Goal: Task Accomplishment & Management: Manage account settings

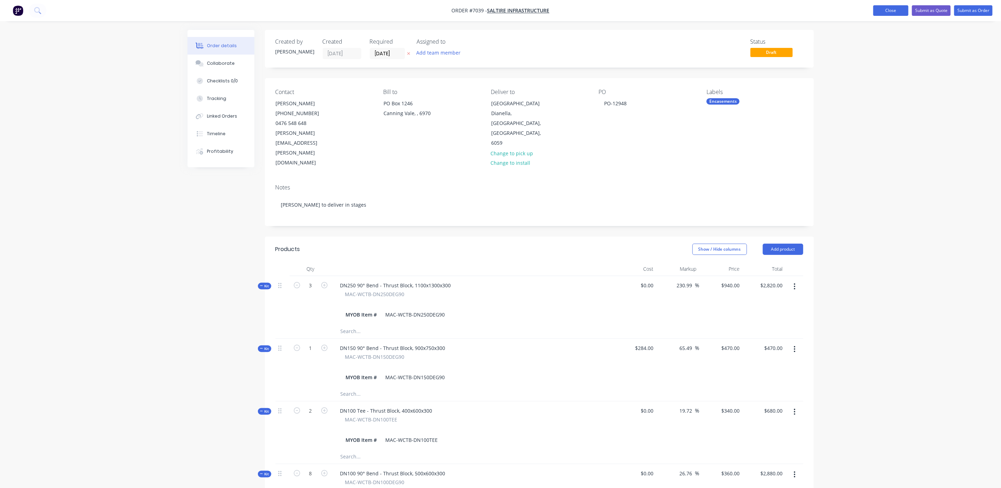
click at [900, 10] on button "Close" at bounding box center [890, 10] width 35 height 11
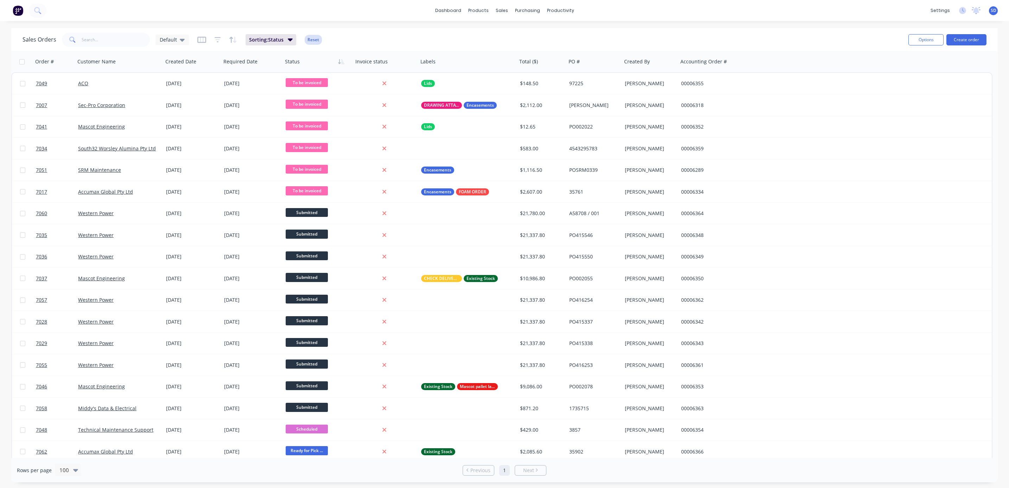
click at [315, 40] on button "Reset" at bounding box center [313, 40] width 17 height 10
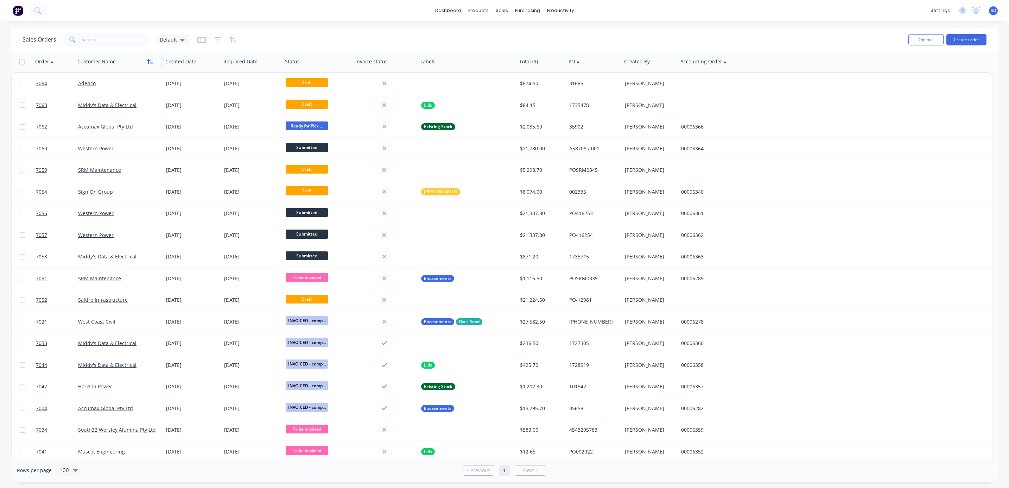
click at [148, 63] on icon "button" at bounding box center [148, 61] width 2 height 5
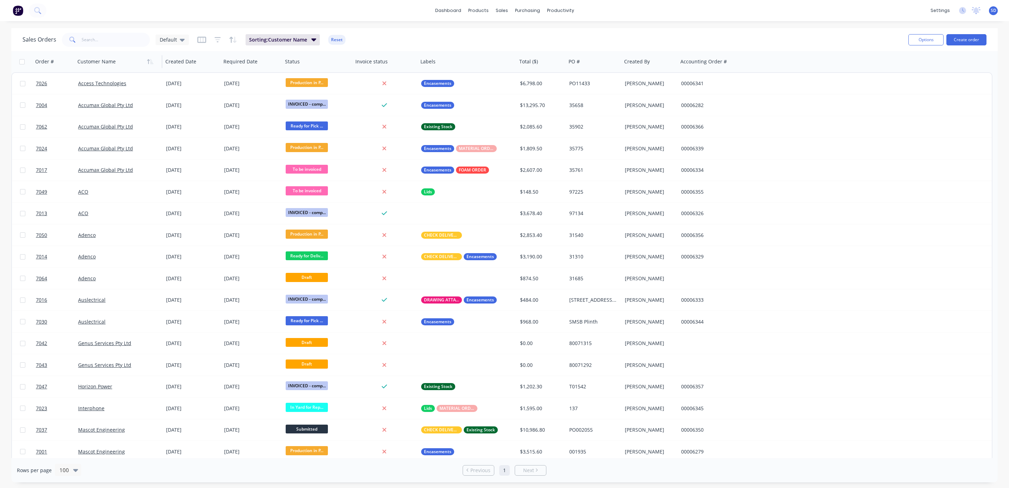
click at [148, 63] on icon "button" at bounding box center [148, 61] width 2 height 5
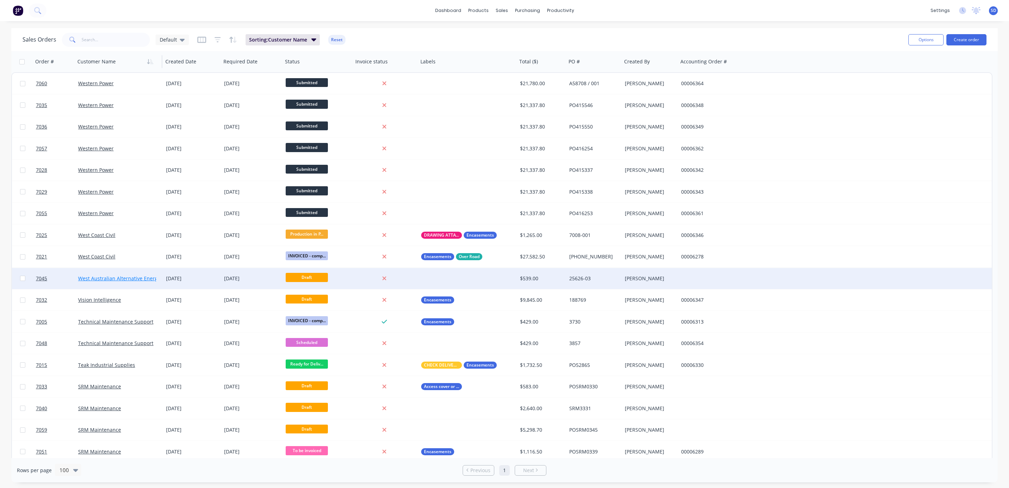
click at [128, 275] on link "West Australian Alternative Energy" at bounding box center [119, 278] width 82 height 7
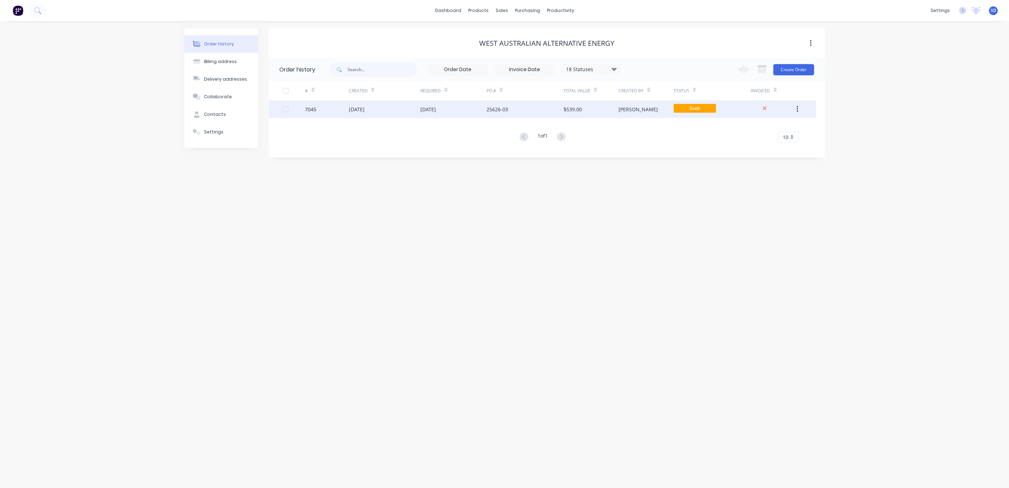
click at [528, 108] on div "25626-03" at bounding box center [525, 109] width 77 height 18
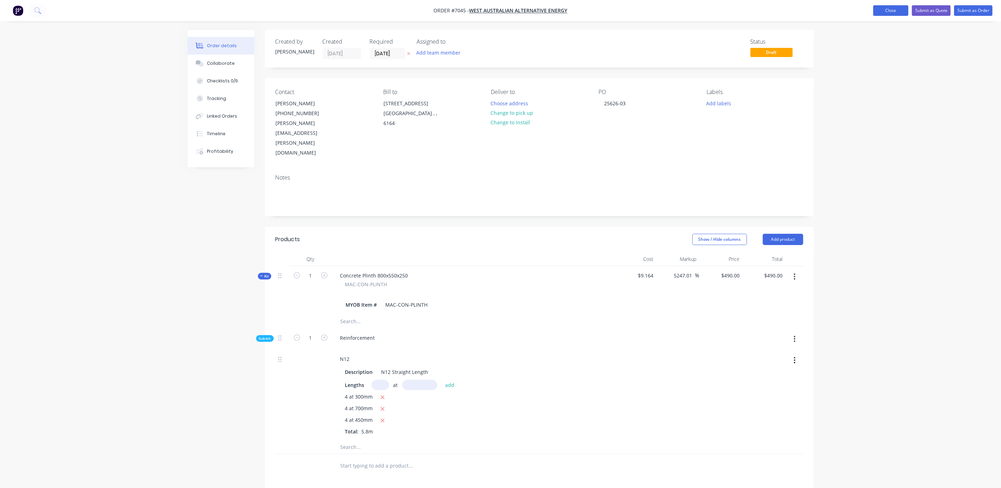
click at [888, 12] on button "Close" at bounding box center [890, 10] width 35 height 11
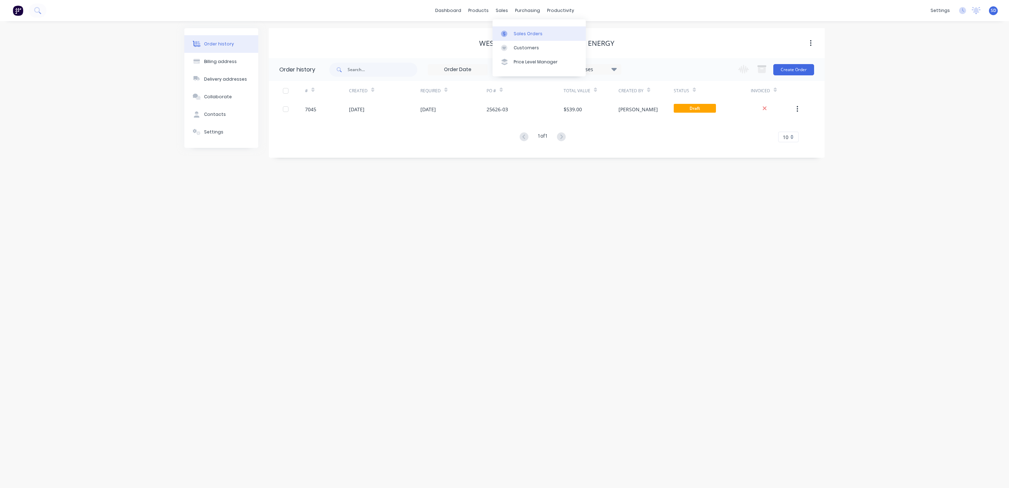
click at [524, 35] on div "Sales Orders" at bounding box center [528, 34] width 29 height 6
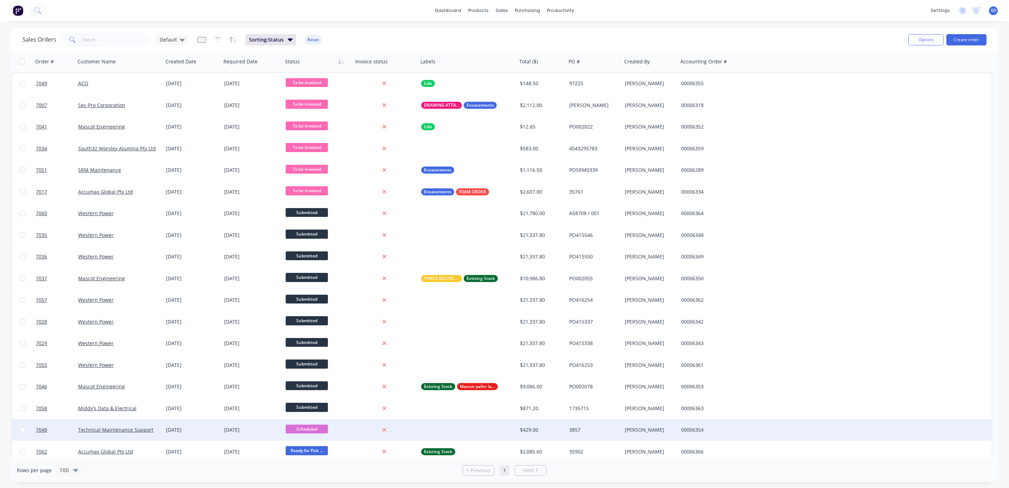
click at [158, 430] on div "Technical Maintenance Support" at bounding box center [119, 429] width 82 height 7
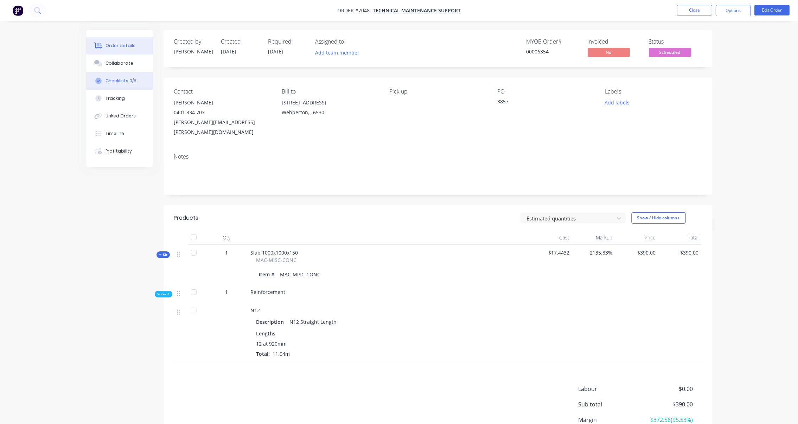
drag, startPoint x: 127, startPoint y: 83, endPoint x: 133, endPoint y: 87, distance: 6.8
click at [127, 82] on div "Checklists 0/5" at bounding box center [121, 81] width 31 height 6
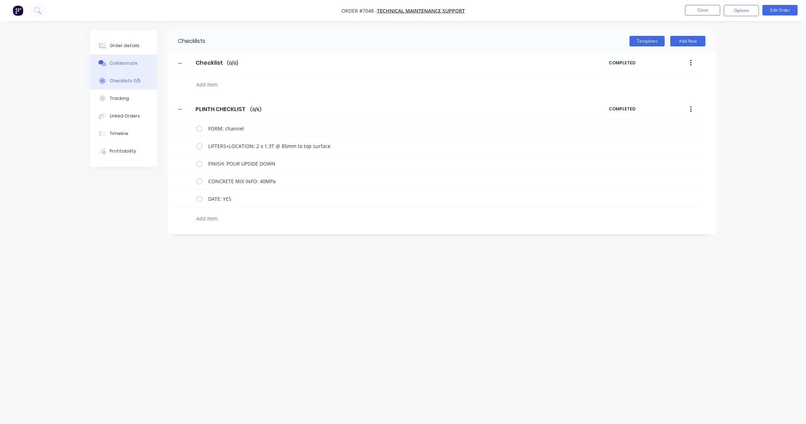
click at [124, 64] on div "Collaborate" at bounding box center [124, 63] width 28 height 6
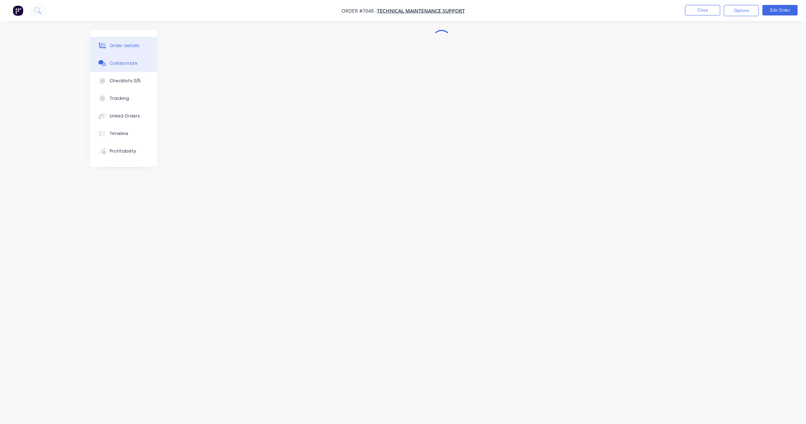
click at [119, 40] on button "Order details" at bounding box center [123, 46] width 67 height 18
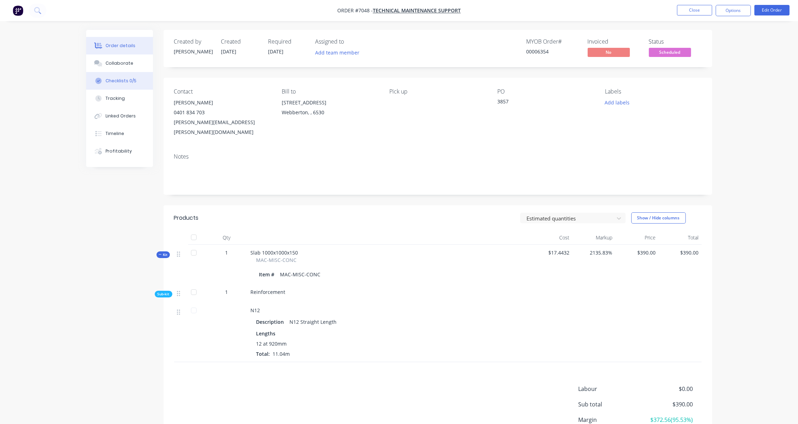
click at [114, 81] on div "Checklists 0/5" at bounding box center [121, 81] width 31 height 6
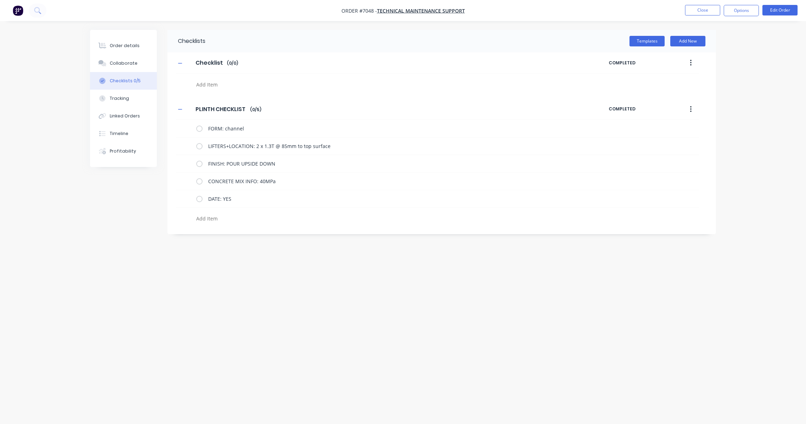
click at [129, 69] on button "Collaborate" at bounding box center [123, 64] width 67 height 18
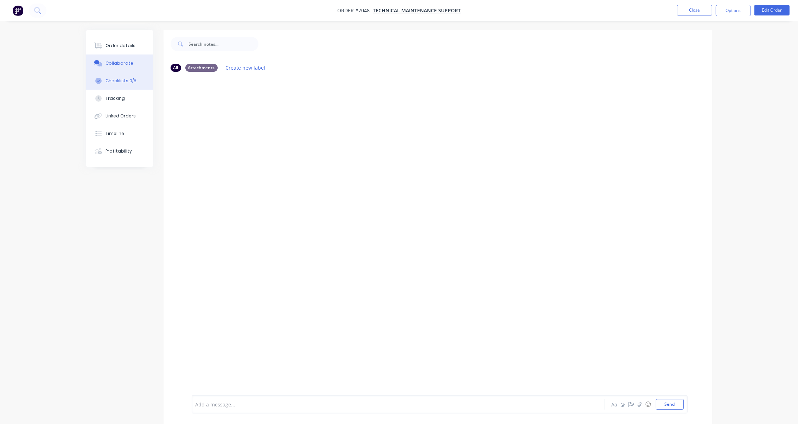
click at [122, 86] on button "Checklists 0/5" at bounding box center [119, 81] width 67 height 18
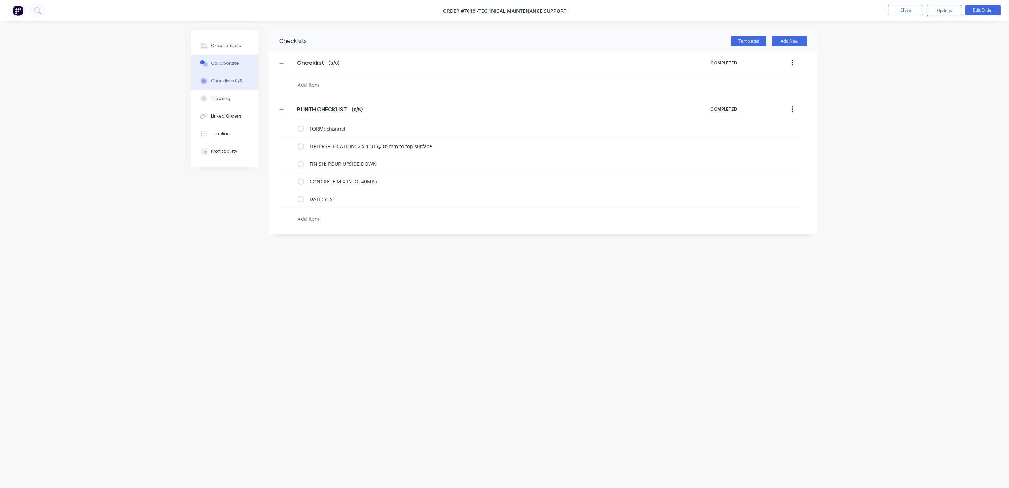
click at [229, 62] on div "Collaborate" at bounding box center [225, 63] width 28 height 6
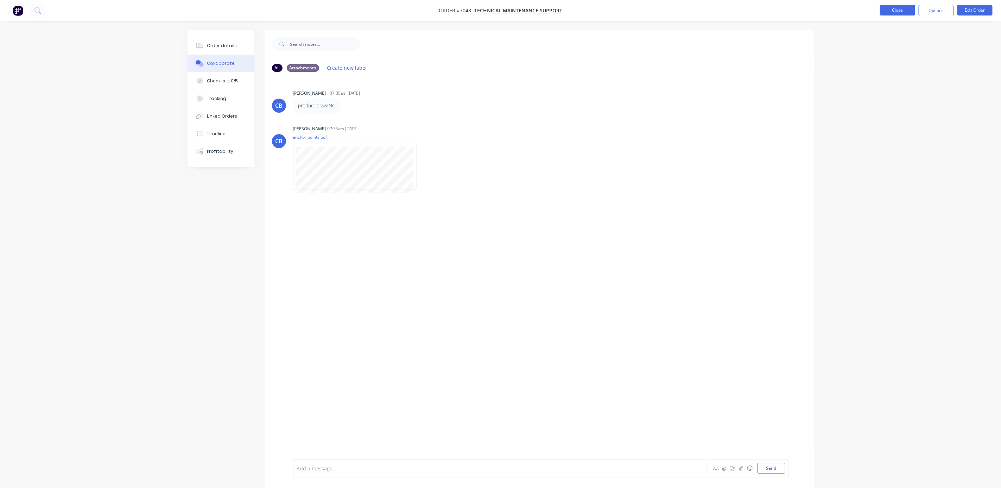
click at [888, 11] on button "Close" at bounding box center [897, 10] width 35 height 11
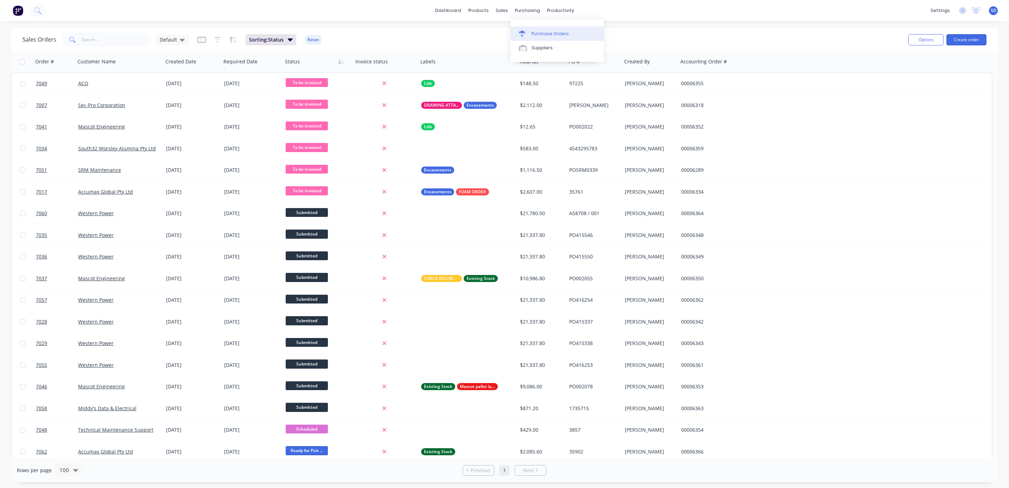
click at [541, 31] on div "Purchase Orders" at bounding box center [550, 34] width 37 height 6
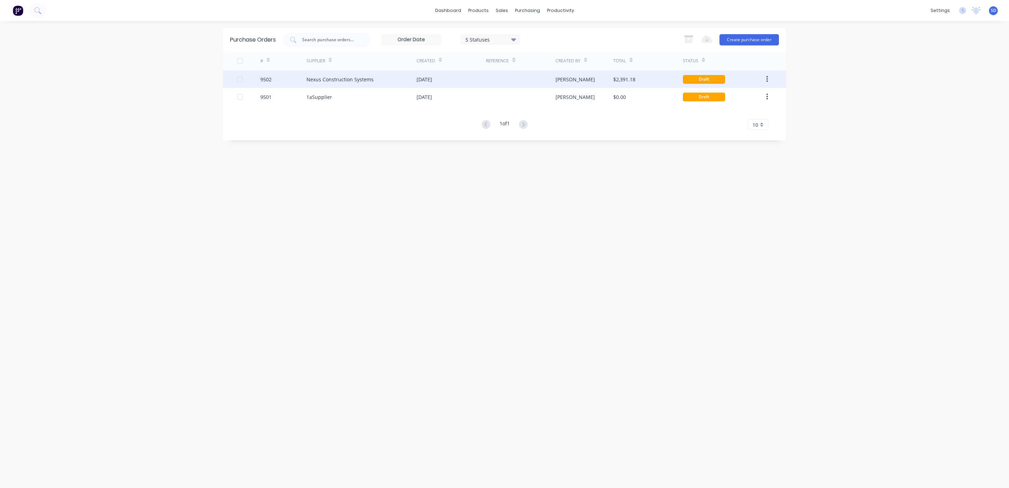
click at [461, 78] on div "[DATE]" at bounding box center [451, 79] width 69 height 18
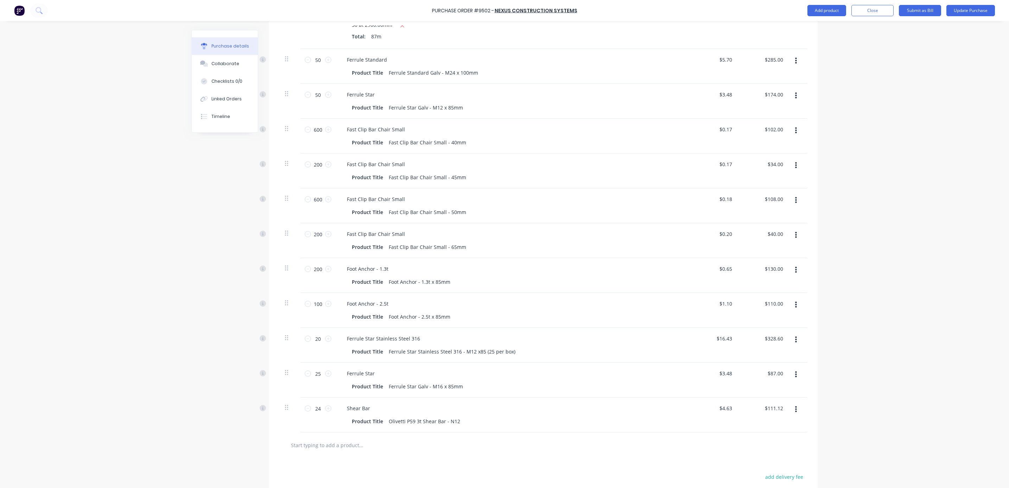
scroll to position [480, 0]
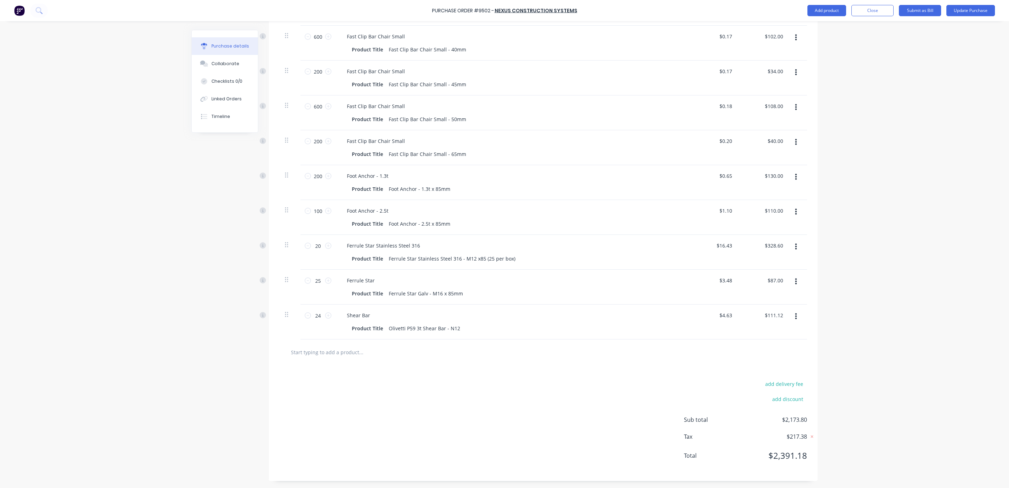
click at [367, 347] on input "text" at bounding box center [361, 352] width 141 height 14
type textarea "x"
type input "T"
type textarea "x"
type input "TE"
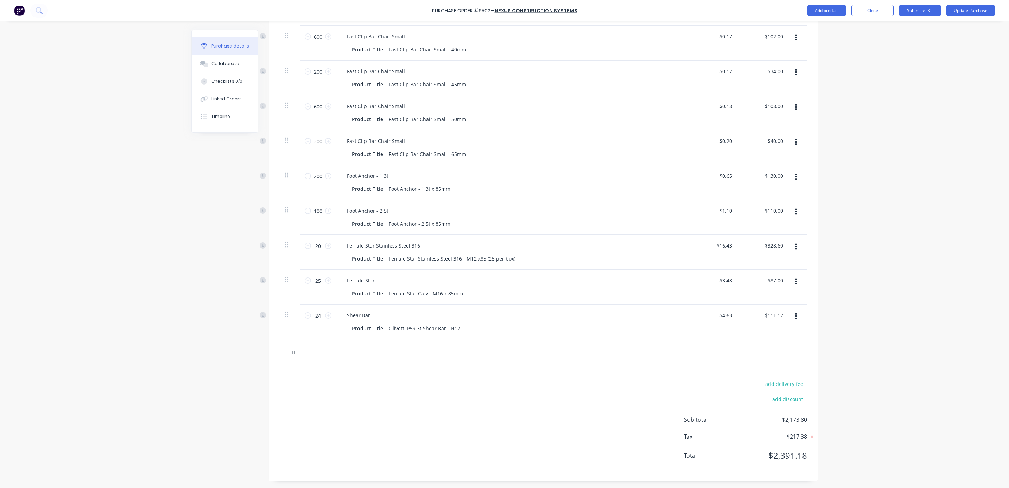
type textarea "x"
type input "TEN"
type textarea "x"
type input "TENS"
type textarea "x"
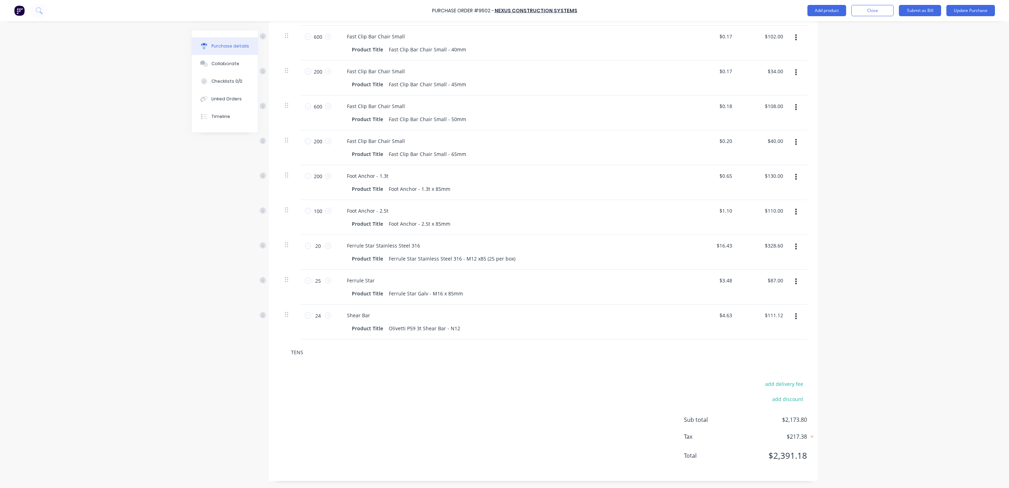
type input "TENSI"
type textarea "x"
type input "TENSIO"
type textarea "x"
type input "TENSION"
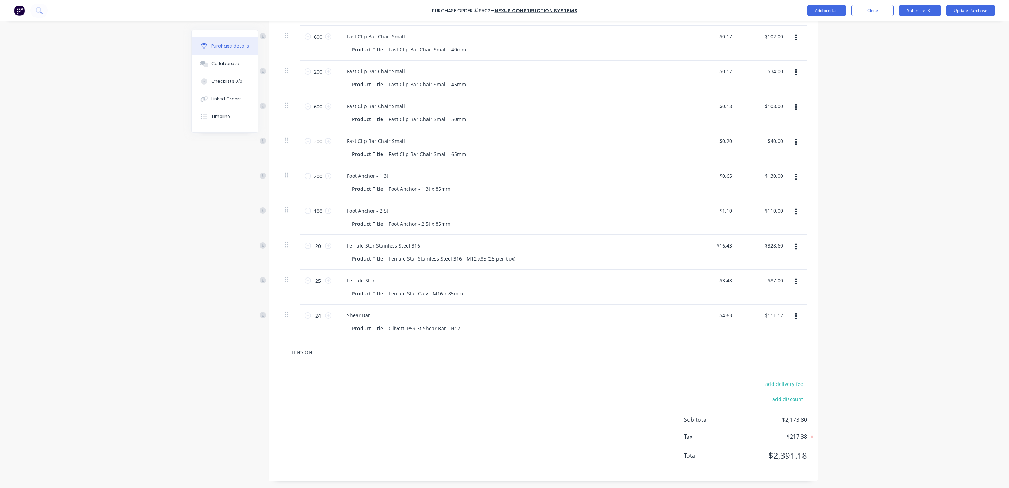
type textarea "x"
type input "TENSION"
type textarea "x"
type input "TENSION B"
type textarea "x"
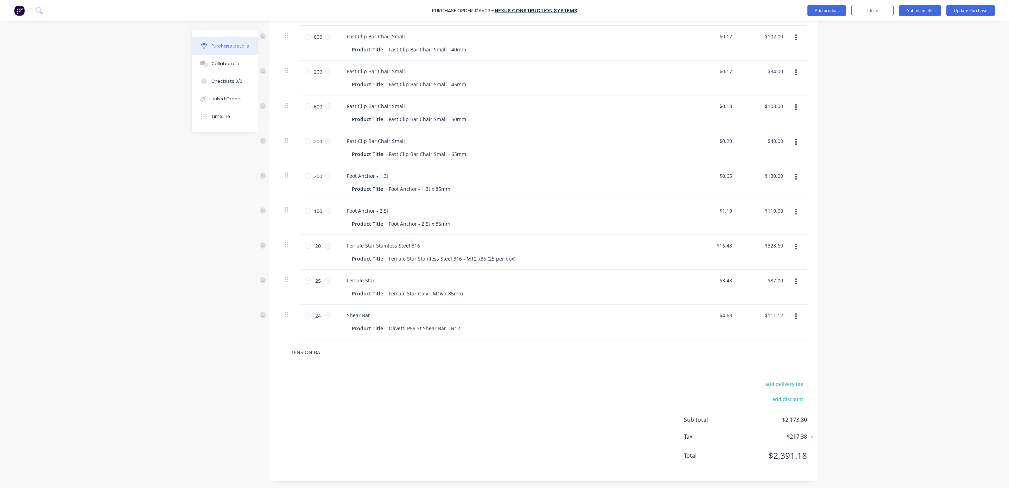
type input "TENSION BAR"
type textarea "x"
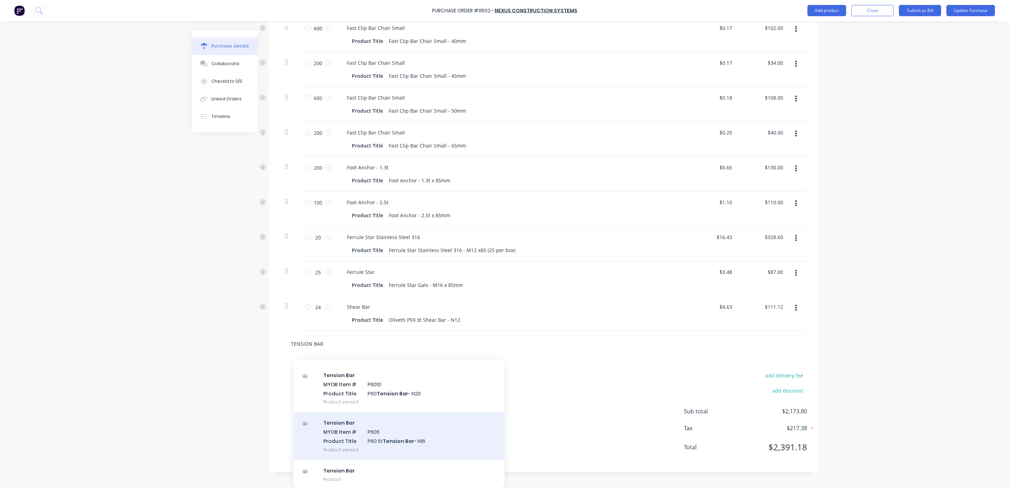
scroll to position [489, 0]
type input "TENSION BAR"
click at [404, 439] on div "Tension Bar MYOB Item # P605 Product Title P60 5t Tension Bar - N16 Product var…" at bounding box center [398, 435] width 211 height 48
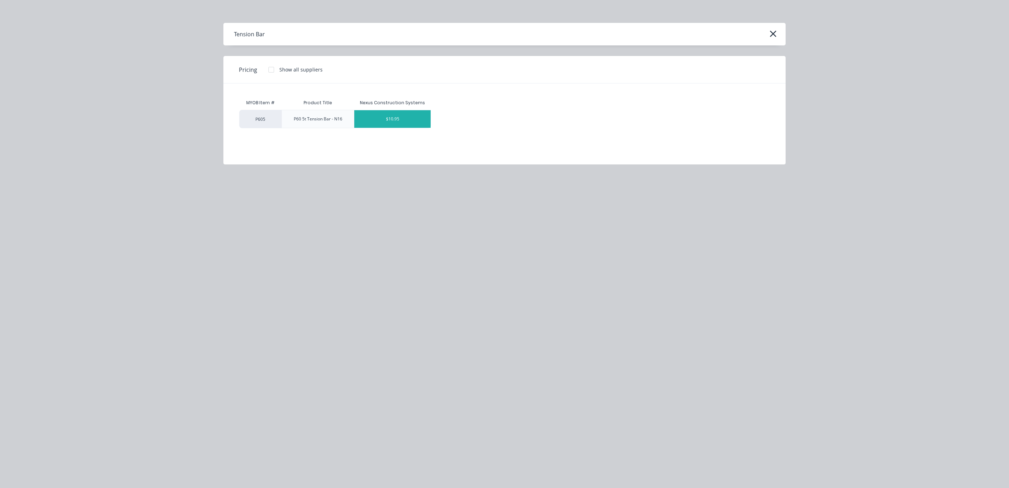
click at [393, 121] on div "$10.95" at bounding box center [392, 119] width 76 height 18
type textarea "x"
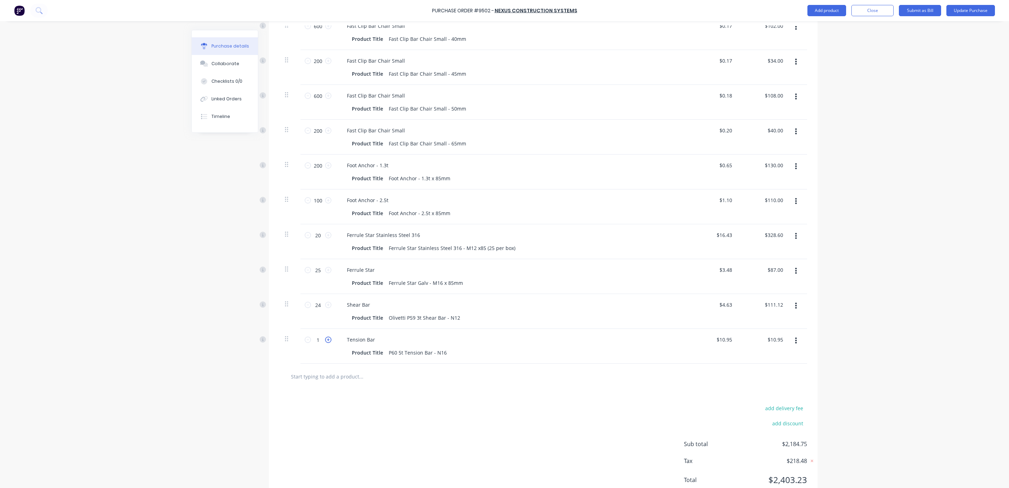
click at [325, 340] on icon at bounding box center [328, 339] width 6 height 6
type textarea "x"
type input "2"
type input "$21.90"
click at [325, 340] on icon at bounding box center [328, 339] width 6 height 6
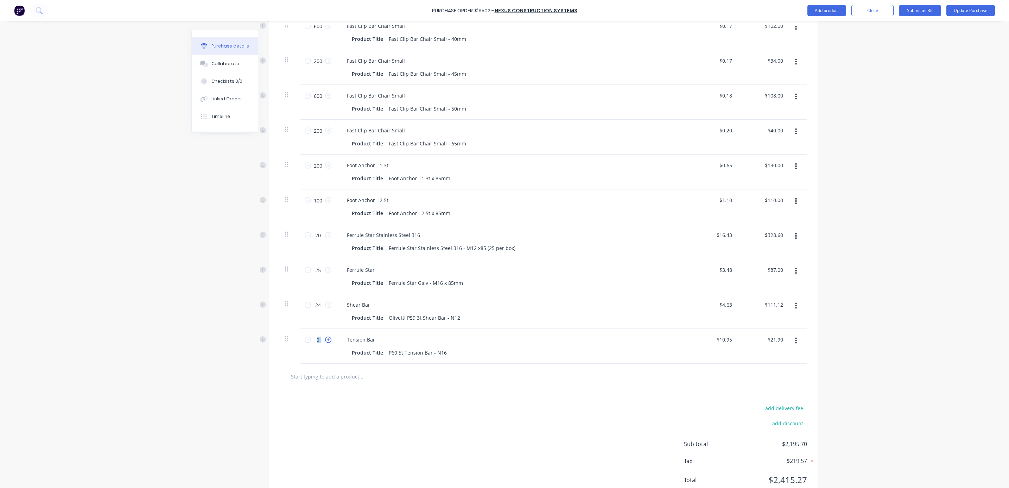
type textarea "x"
type input "3"
type input "$32.85"
click at [325, 340] on icon at bounding box center [328, 339] width 6 height 6
type textarea "x"
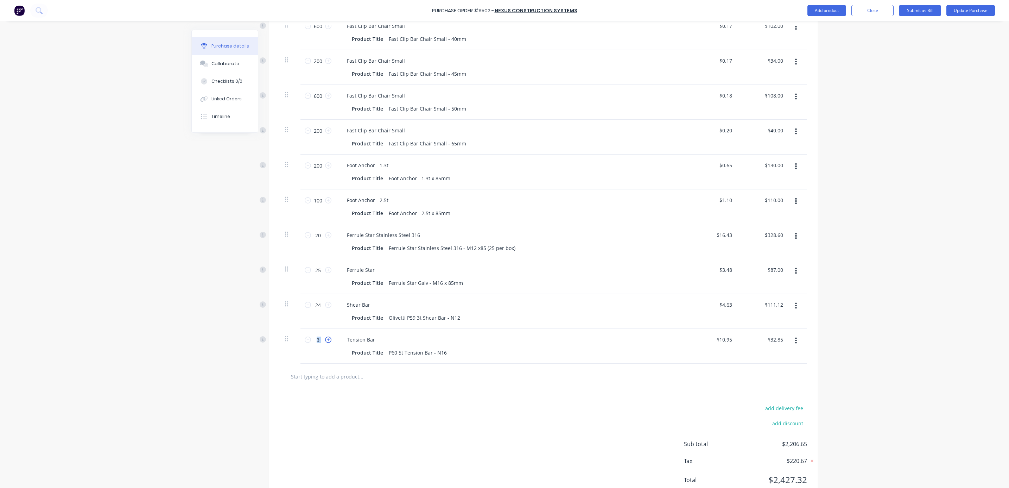
type input "4"
type input "$43.80"
click at [325, 340] on icon at bounding box center [328, 339] width 6 height 6
type textarea "x"
type input "5"
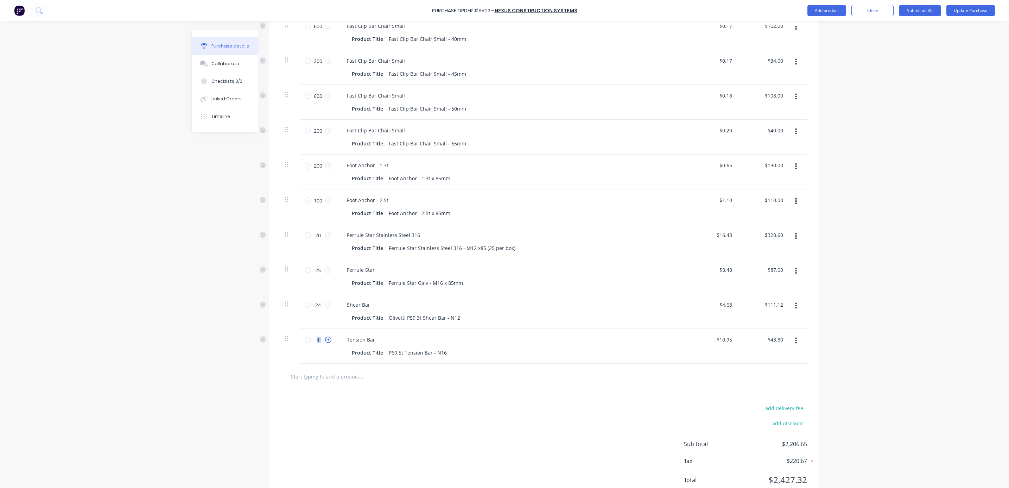
type input "$54.75"
click at [325, 340] on icon at bounding box center [328, 339] width 6 height 6
type textarea "x"
type input "6"
type input "$65.70"
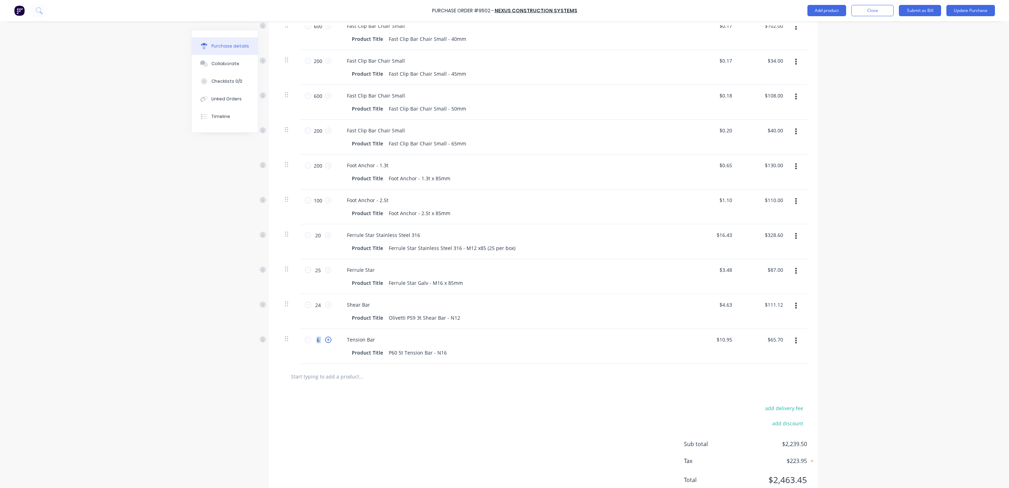
click at [325, 340] on icon at bounding box center [328, 339] width 6 height 6
type textarea "x"
type input "7"
type input "$76.65"
click at [325, 340] on icon at bounding box center [328, 339] width 6 height 6
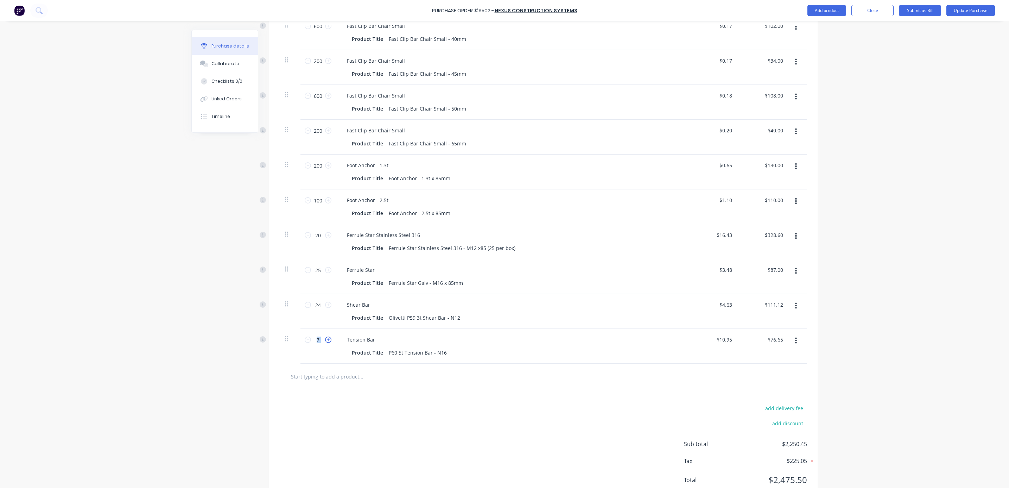
type textarea "x"
type input "8"
type input "$87.60"
click at [325, 340] on icon at bounding box center [328, 339] width 6 height 6
type textarea "x"
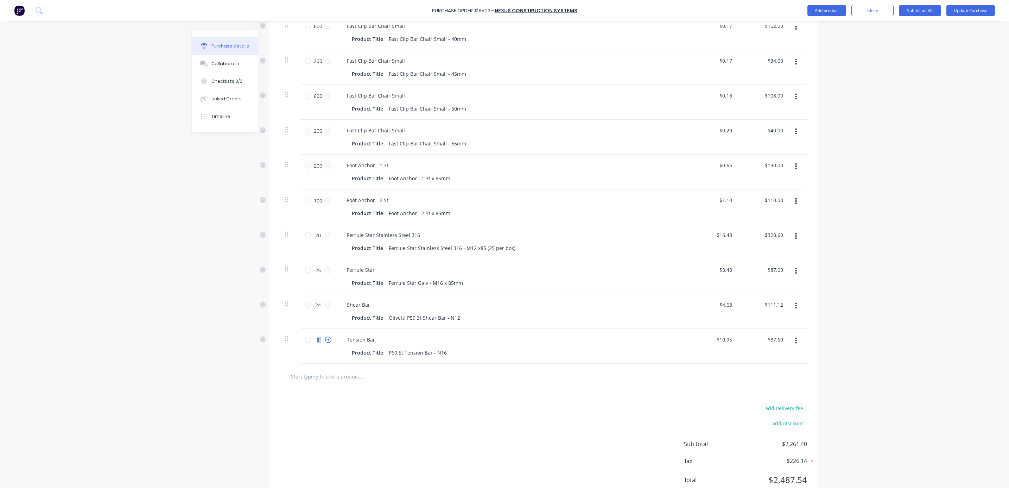
type input "9"
type input "$98.55"
click at [325, 340] on icon at bounding box center [328, 339] width 6 height 6
type textarea "x"
type input "10"
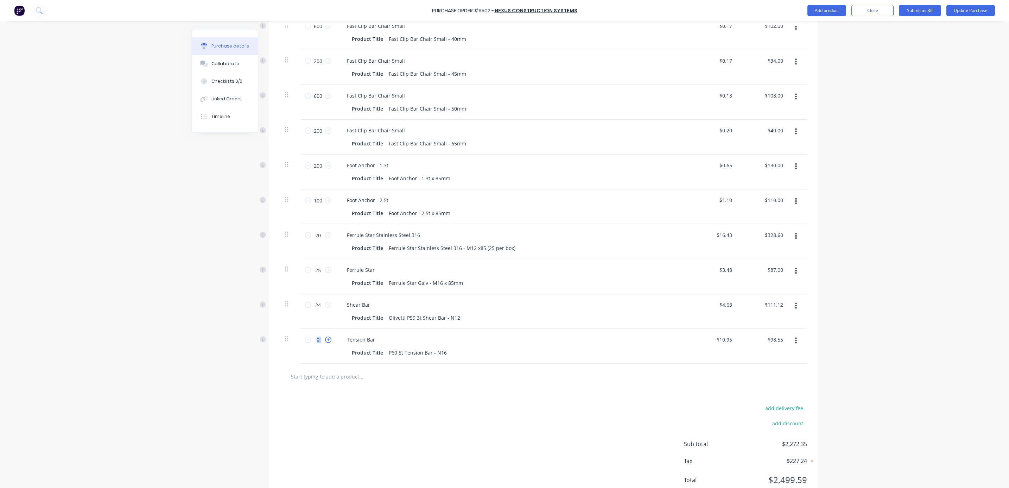
type input "$109.50"
click at [325, 340] on icon at bounding box center [328, 339] width 6 height 6
type textarea "x"
type input "11"
type input "$120.45"
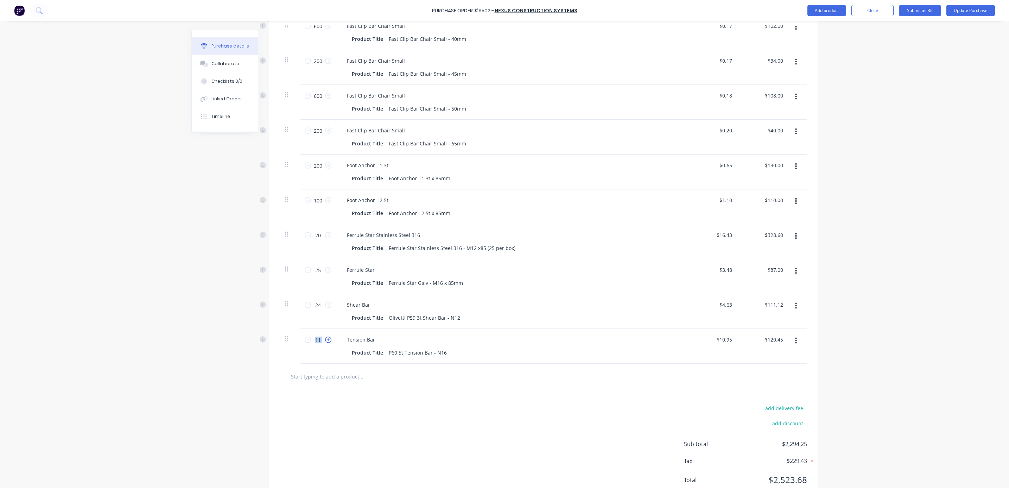
click at [325, 340] on icon at bounding box center [328, 339] width 6 height 6
type textarea "x"
type input "12"
type input "$131.40"
click at [325, 340] on icon at bounding box center [328, 339] width 6 height 6
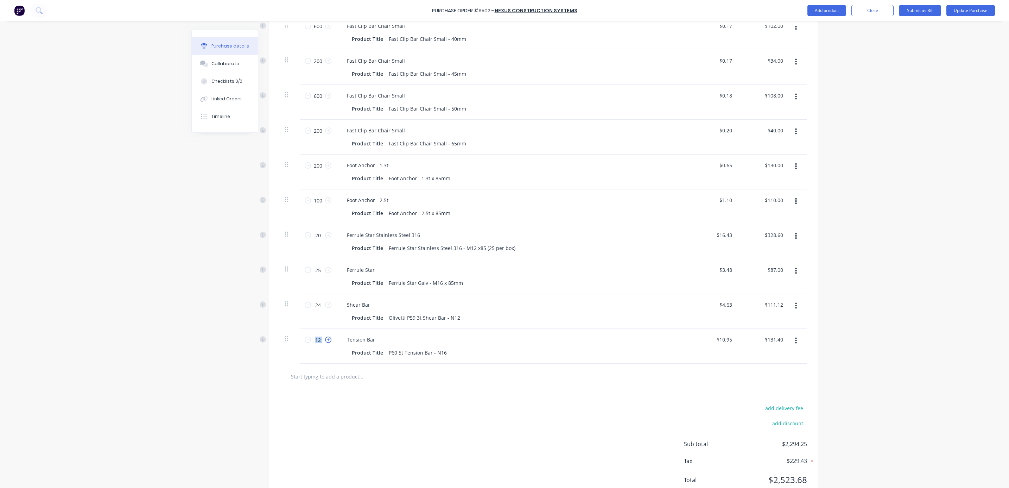
type textarea "x"
type input "13"
type input "$142.35"
click at [325, 340] on icon at bounding box center [328, 339] width 6 height 6
type textarea "x"
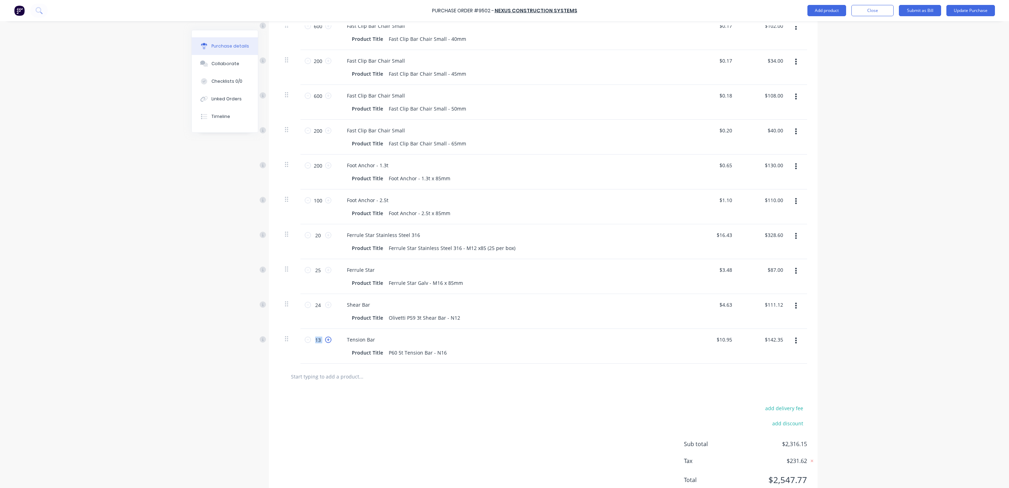
type input "14"
type input "$153.30"
click at [325, 340] on icon at bounding box center [328, 339] width 6 height 6
type textarea "x"
type input "15"
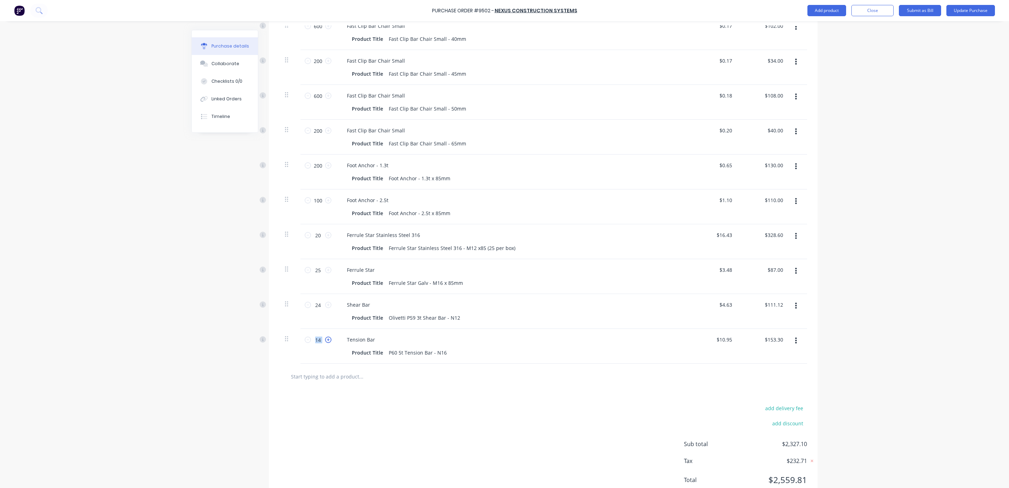
type input "$164.25"
click at [325, 340] on icon at bounding box center [328, 339] width 6 height 6
type textarea "x"
type input "16"
type input "$175.20"
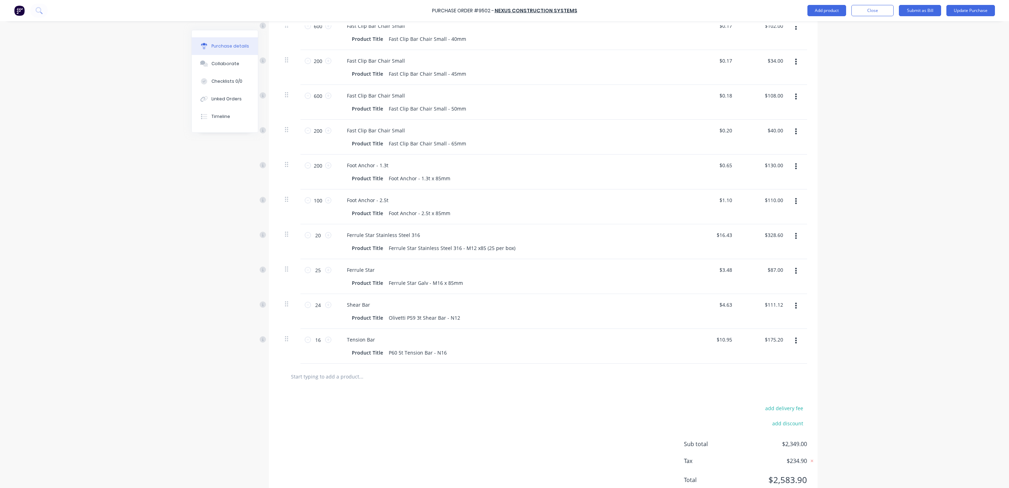
drag, startPoint x: 322, startPoint y: 340, endPoint x: 387, endPoint y: 409, distance: 94.6
click at [387, 409] on div "add delivery fee add discount Sub total $2,349.00 Tax $234.90 Total $2,583.90" at bounding box center [543, 447] width 549 height 116
click at [320, 373] on input "text" at bounding box center [361, 376] width 141 height 14
type textarea "x"
type input "5"
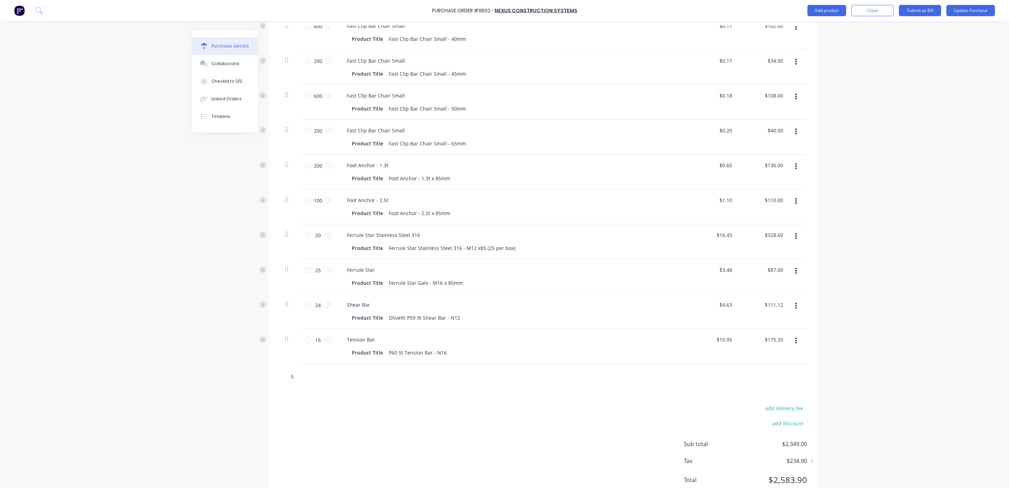
type textarea "x"
type input "5T"
type textarea "x"
type input "5T"
type textarea "x"
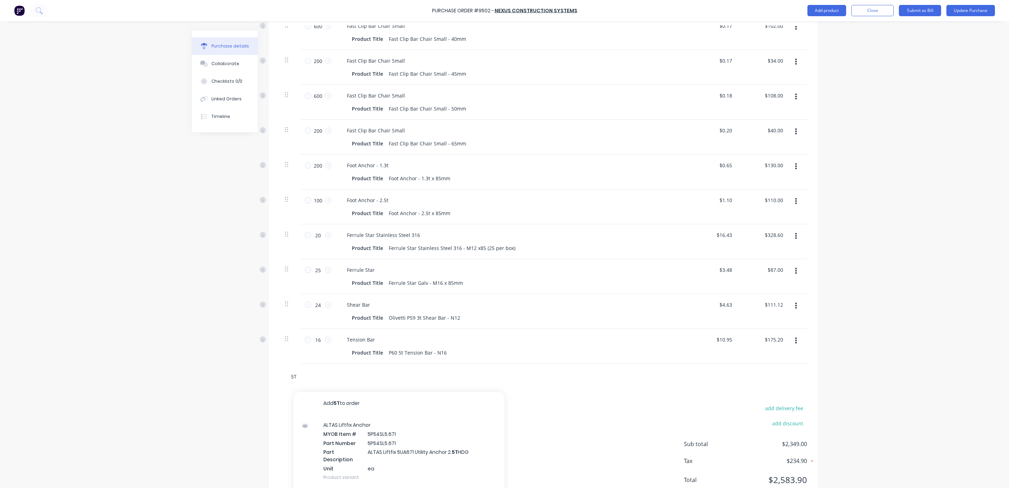
type input "5T E"
type textarea "x"
type input "5T EY"
type textarea "x"
type input "5T EYE"
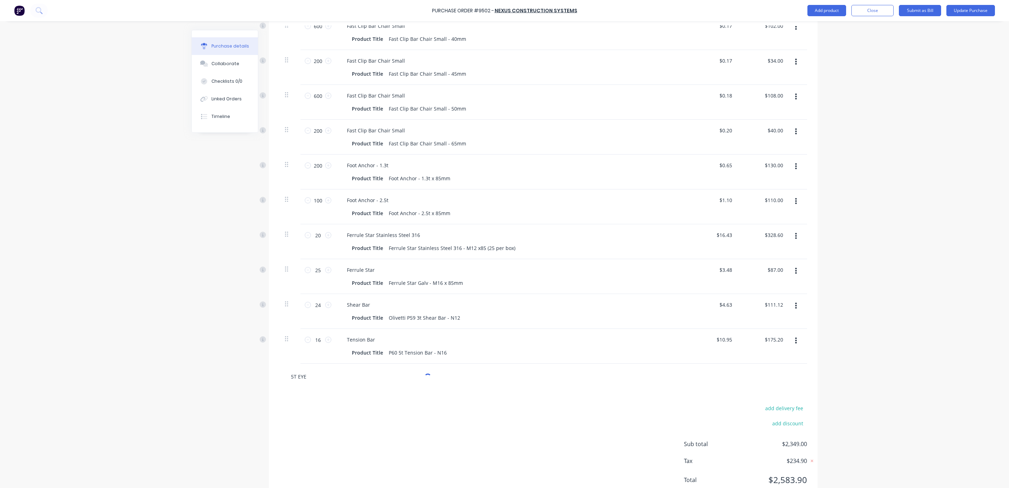
type textarea "x"
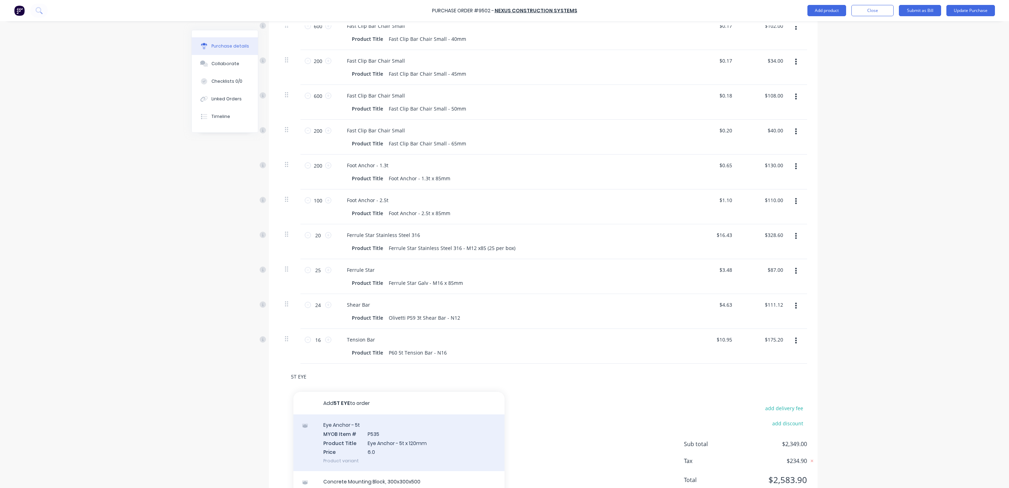
type input "5T EYE"
click at [386, 449] on div "Eye Anchor - 5t MYOB Item # P535 Product Title Eye Anchor - 5t x 120mm Price 6.…" at bounding box center [398, 442] width 211 height 57
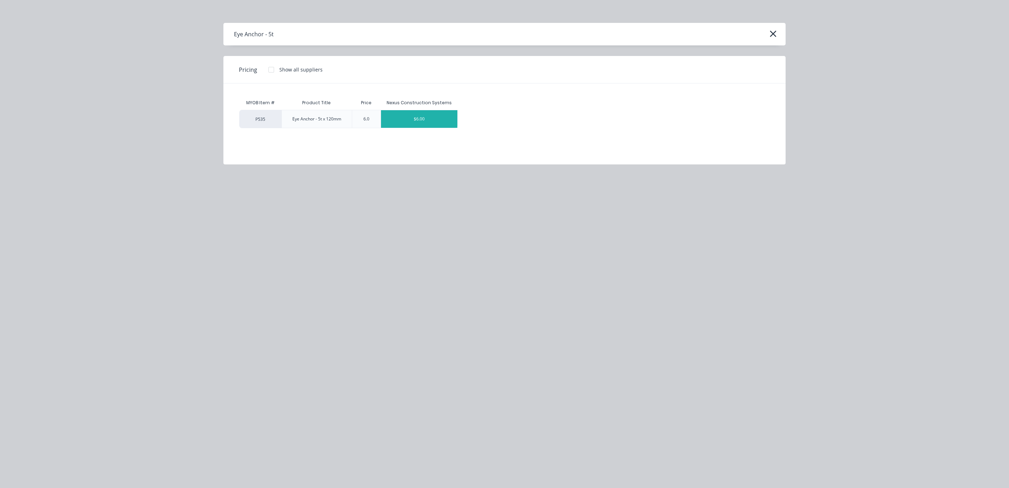
click at [422, 120] on div "$6.00" at bounding box center [419, 119] width 76 height 18
type textarea "x"
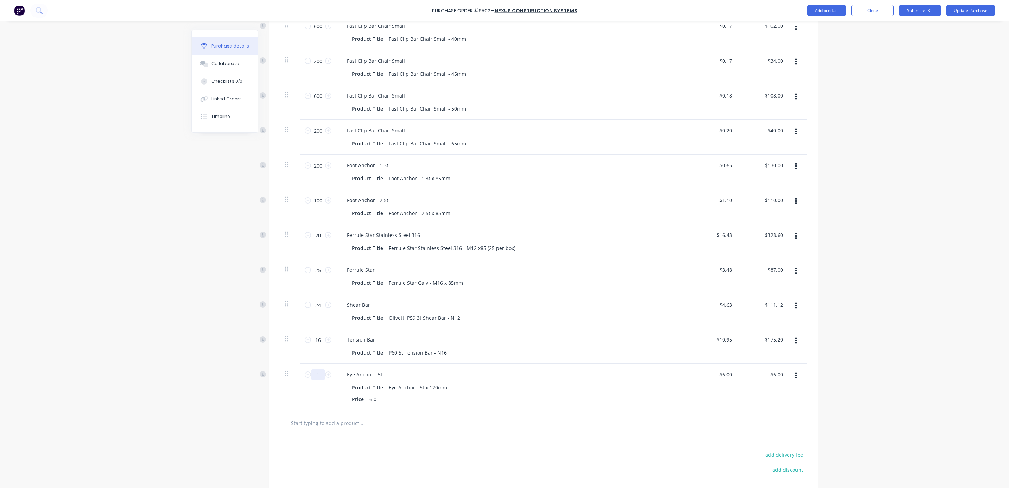
drag, startPoint x: 317, startPoint y: 374, endPoint x: 307, endPoint y: 373, distance: 9.6
click at [311, 374] on input "1" at bounding box center [318, 374] width 14 height 11
type textarea "x"
type input "16"
type input "$96.00"
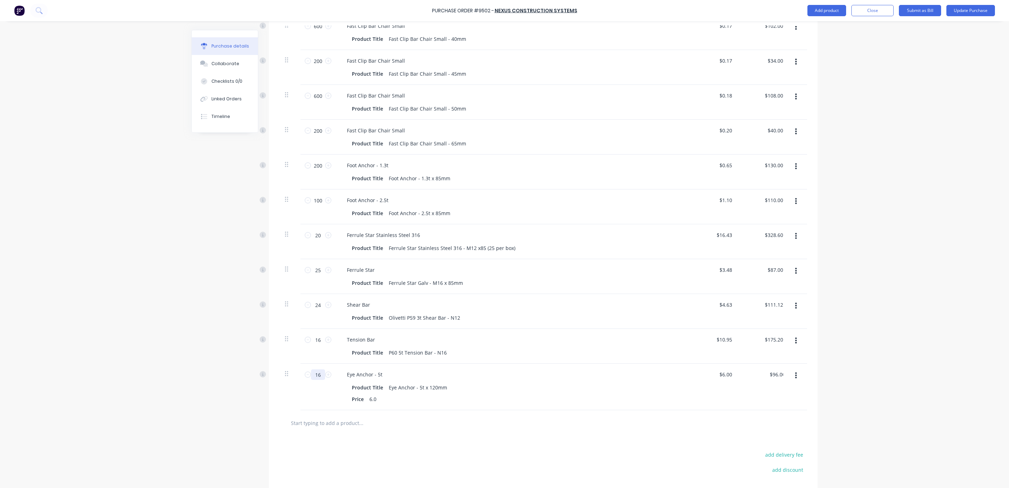
type textarea "x"
type input "16"
click at [444, 425] on div at bounding box center [390, 423] width 211 height 14
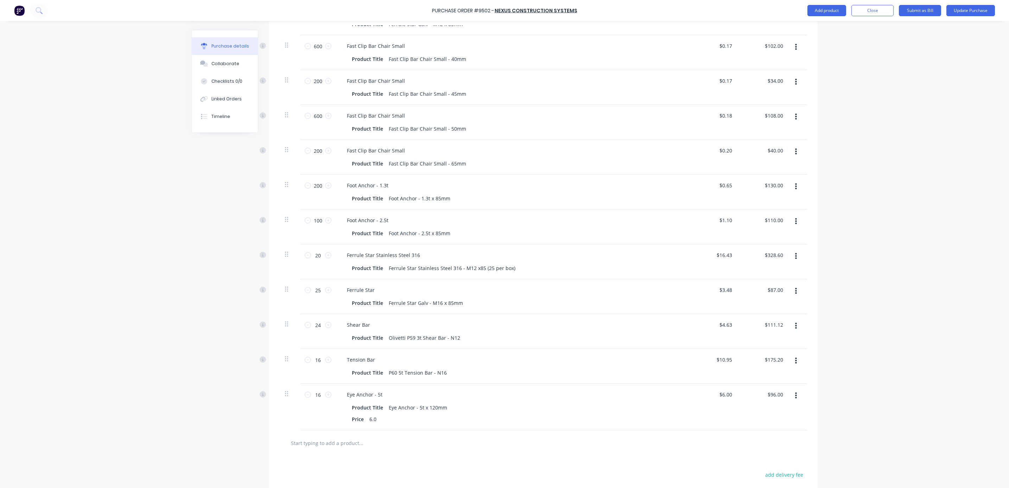
scroll to position [475, 0]
click at [796, 357] on button "button" at bounding box center [796, 354] width 17 height 13
click at [878, 348] on div "Purchase Order #9502 - Nexus Construction Systems Add product Close Submit as B…" at bounding box center [504, 244] width 1009 height 488
click at [880, 251] on div "Purchase Order #9502 - Nexus Construction Systems Add product Close Submit as B…" at bounding box center [504, 244] width 1009 height 488
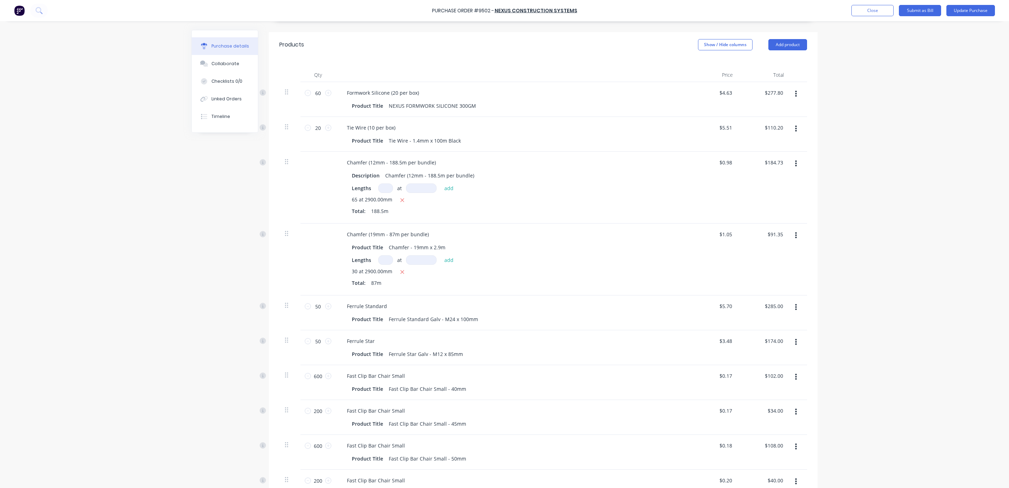
scroll to position [106, 0]
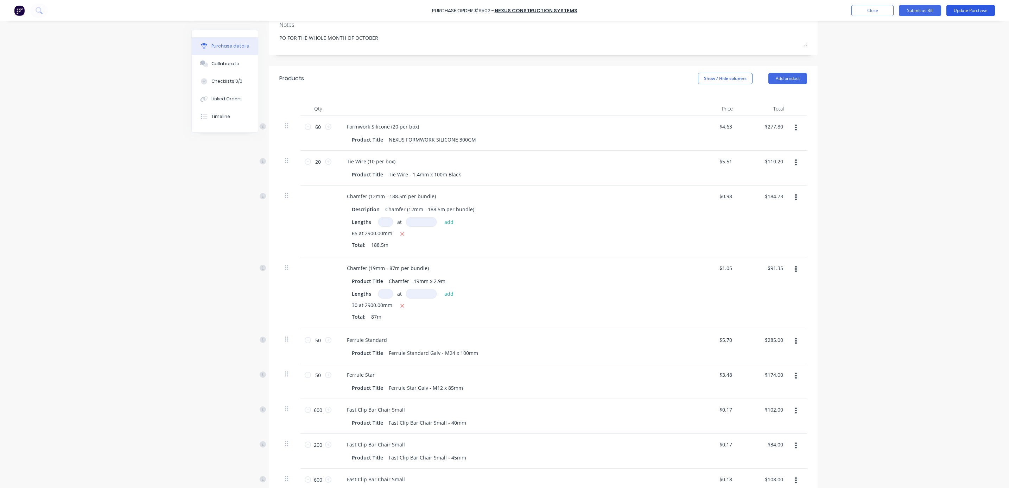
click at [968, 11] on button "Update Purchase" at bounding box center [971, 10] width 49 height 11
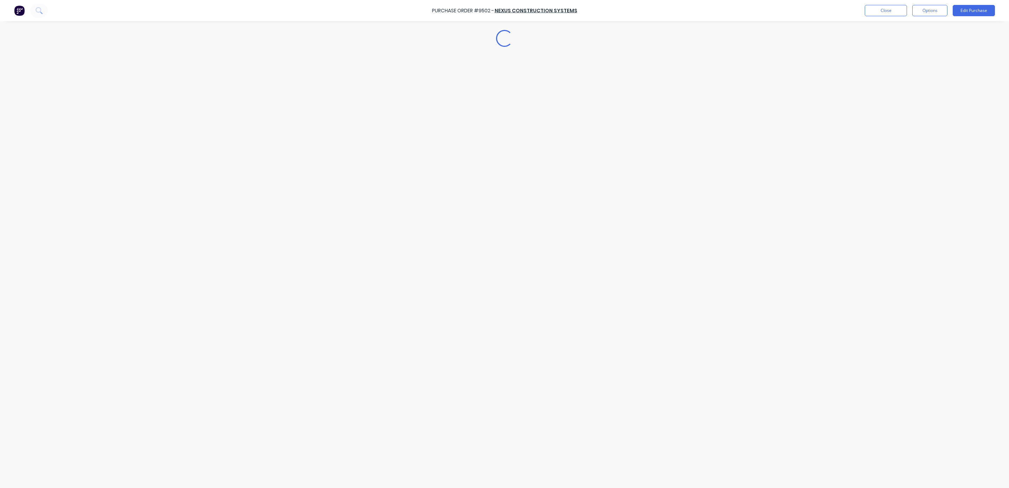
scroll to position [0, 0]
type textarea "x"
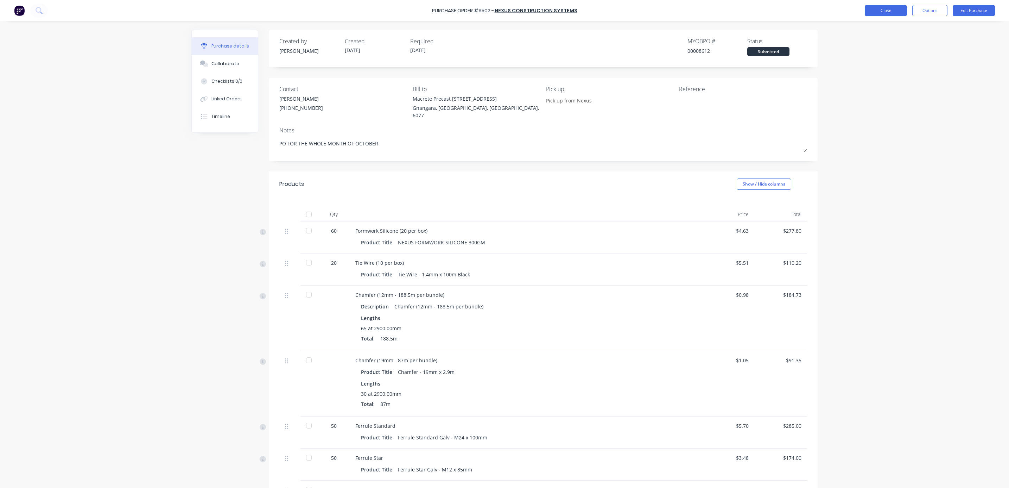
click at [889, 13] on button "Close" at bounding box center [886, 10] width 42 height 11
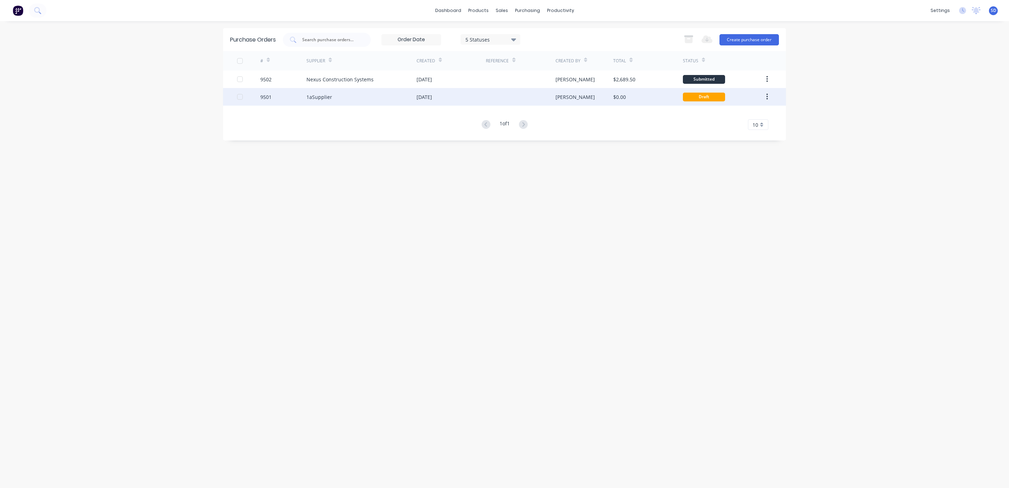
click at [766, 97] on icon "button" at bounding box center [767, 97] width 2 height 8
click at [742, 113] on div "Archive" at bounding box center [742, 115] width 54 height 10
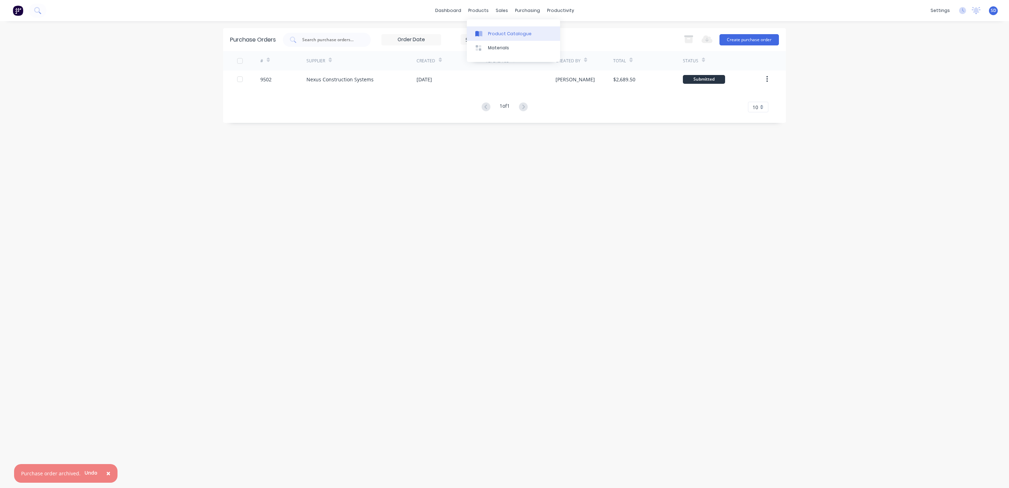
click at [493, 31] on div "Product Catalogue" at bounding box center [510, 34] width 44 height 6
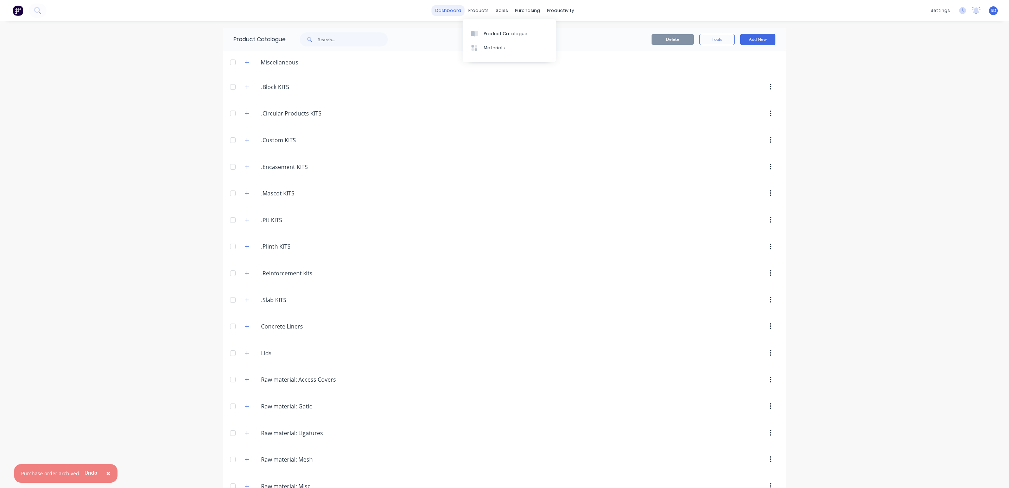
click at [457, 12] on link "dashboard" at bounding box center [448, 10] width 33 height 11
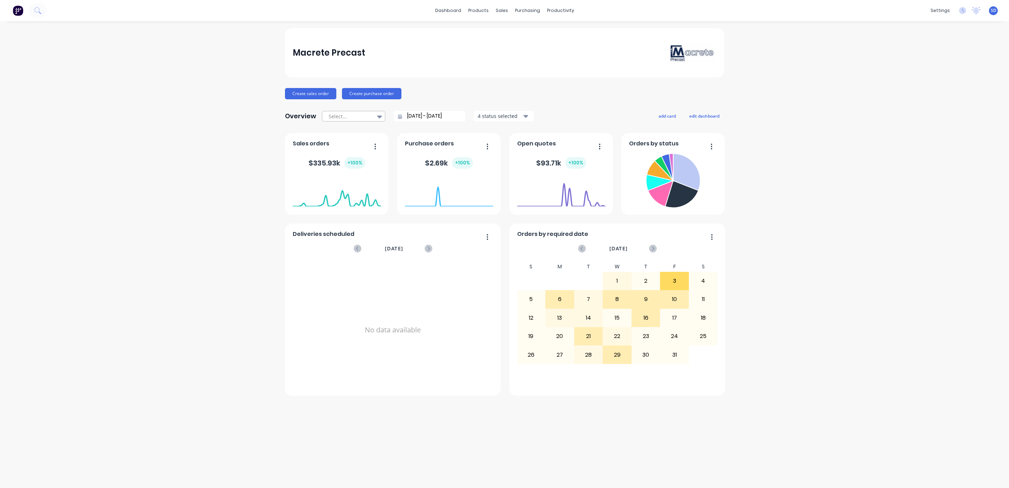
click at [382, 115] on div at bounding box center [379, 116] width 11 height 12
click at [344, 168] on div "Year to date" at bounding box center [353, 171] width 63 height 13
type input "01/01/25 - 08/10/25"
click at [653, 179] on icon at bounding box center [659, 180] width 26 height 18
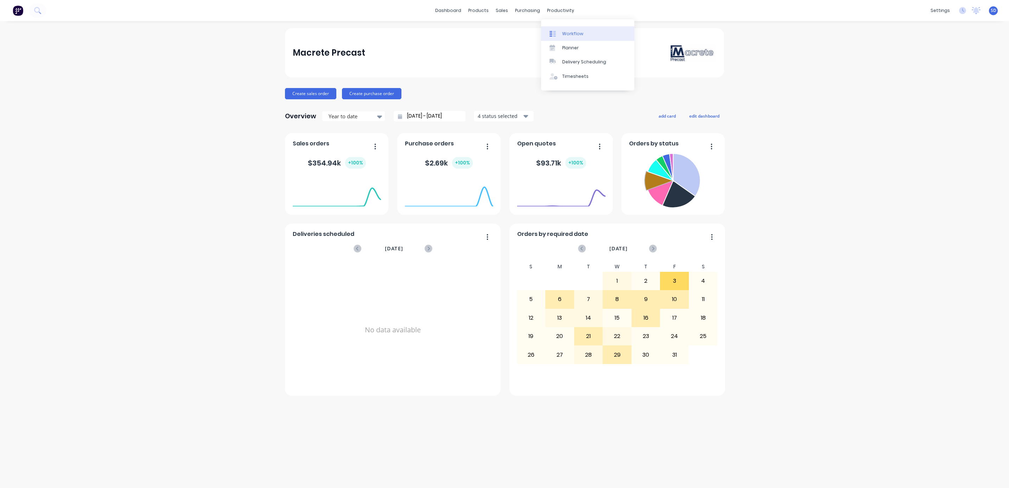
click at [569, 32] on div "Workflow" at bounding box center [572, 34] width 21 height 6
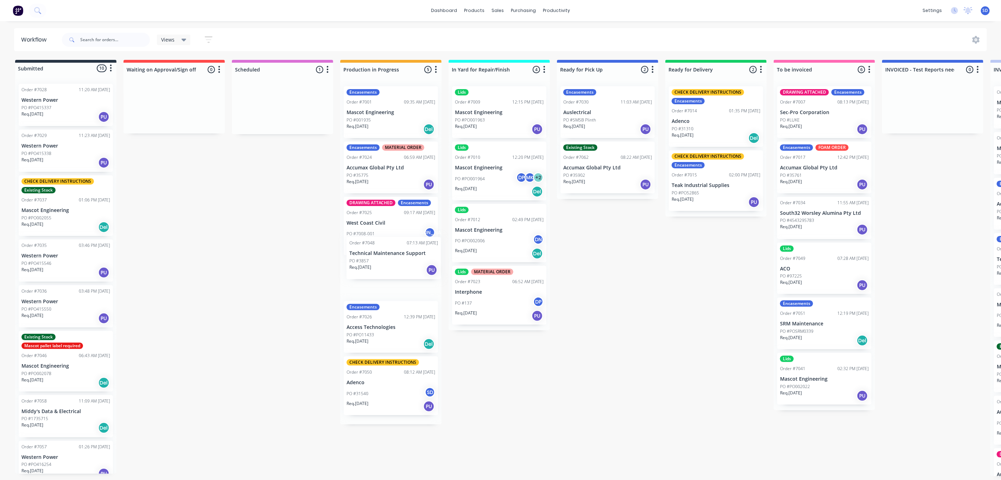
drag, startPoint x: 266, startPoint y: 108, endPoint x: 379, endPoint y: 260, distance: 189.6
click at [379, 260] on div "Submitted 10 Status colour #273444 hex #273444 Save Cancel Summaries Total orde…" at bounding box center [684, 268] width 1378 height 416
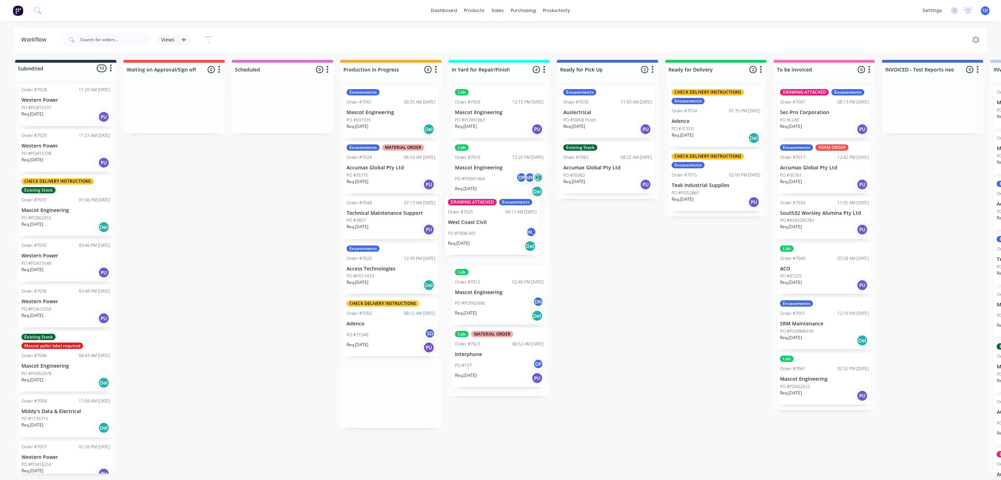
drag, startPoint x: 371, startPoint y: 227, endPoint x: 474, endPoint y: 226, distance: 103.1
click at [474, 226] on div "Submitted 10 Status colour #273444 hex #273444 Save Cancel Summaries Total orde…" at bounding box center [684, 268] width 1378 height 416
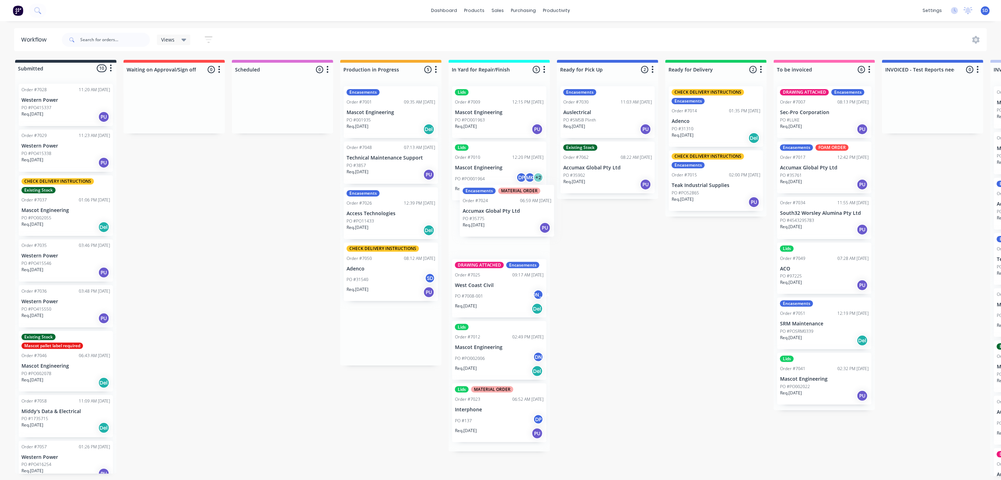
drag, startPoint x: 369, startPoint y: 179, endPoint x: 488, endPoint y: 225, distance: 126.9
click at [488, 225] on div "Submitted 10 Status colour #273444 hex #273444 Save Cancel Summaries Total orde…" at bounding box center [684, 268] width 1378 height 416
click at [648, 390] on div "Submitted 10 Status colour #273444 hex #273444 Save Cancel Summaries Total orde…" at bounding box center [684, 268] width 1378 height 416
click at [629, 341] on div "Submitted 10 Status colour #273444 hex #273444 Save Cancel Summaries Total orde…" at bounding box center [684, 268] width 1378 height 416
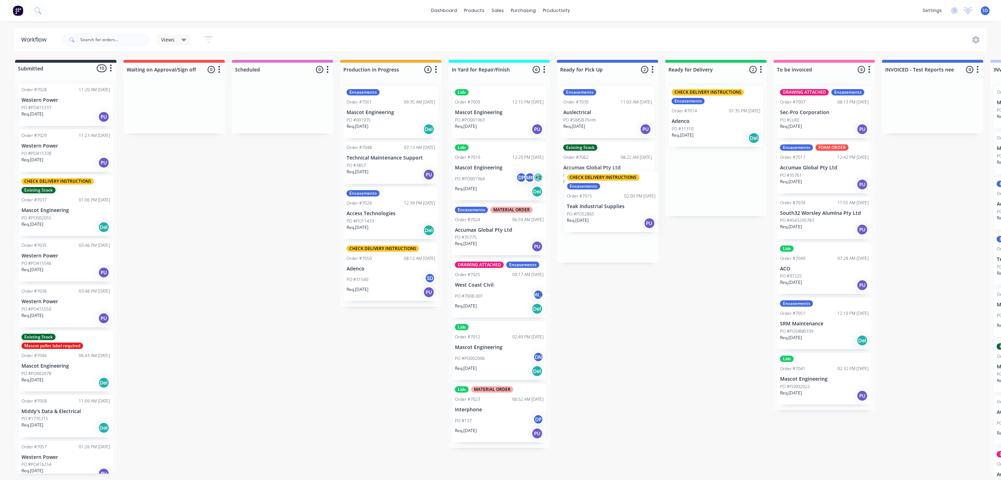
drag, startPoint x: 710, startPoint y: 190, endPoint x: 603, endPoint y: 211, distance: 109.0
click at [603, 211] on div "Submitted 10 Status colour #273444 hex #273444 Save Cancel Summaries Total orde…" at bounding box center [684, 268] width 1378 height 416
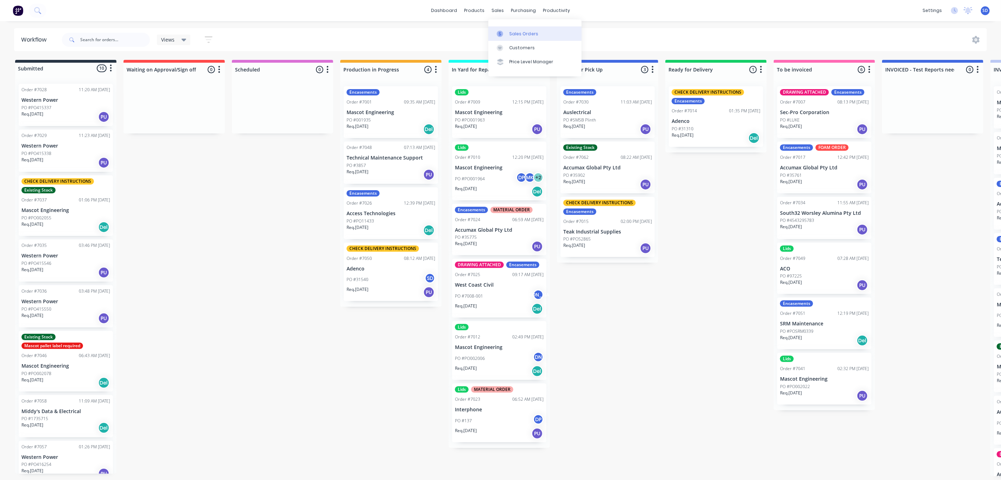
click at [514, 31] on div "Sales Orders" at bounding box center [524, 34] width 29 height 6
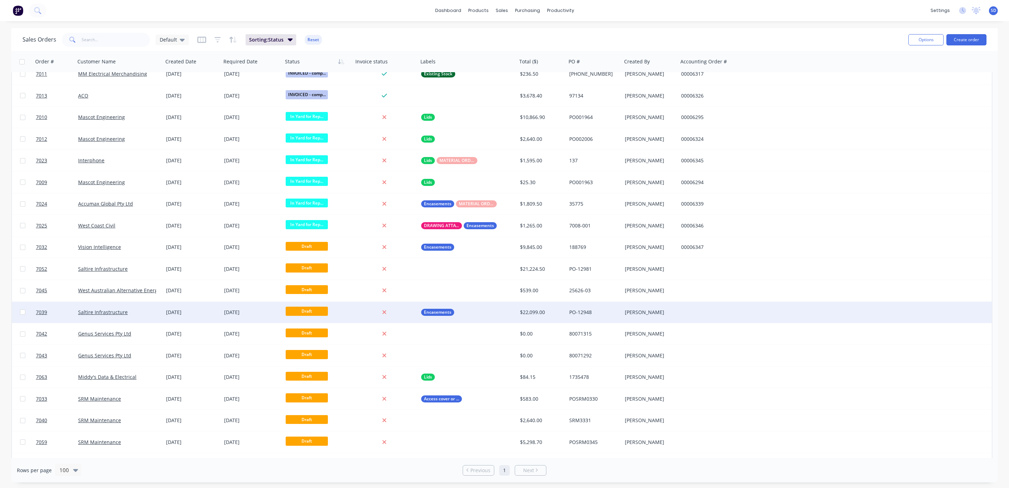
scroll to position [869, 0]
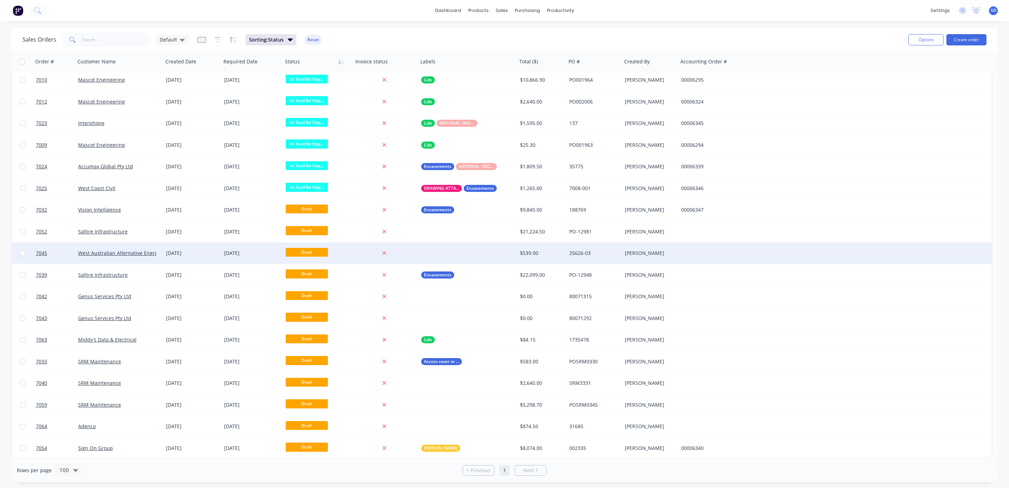
click at [141, 246] on div "West Australian Alternative Energy" at bounding box center [119, 252] width 88 height 21
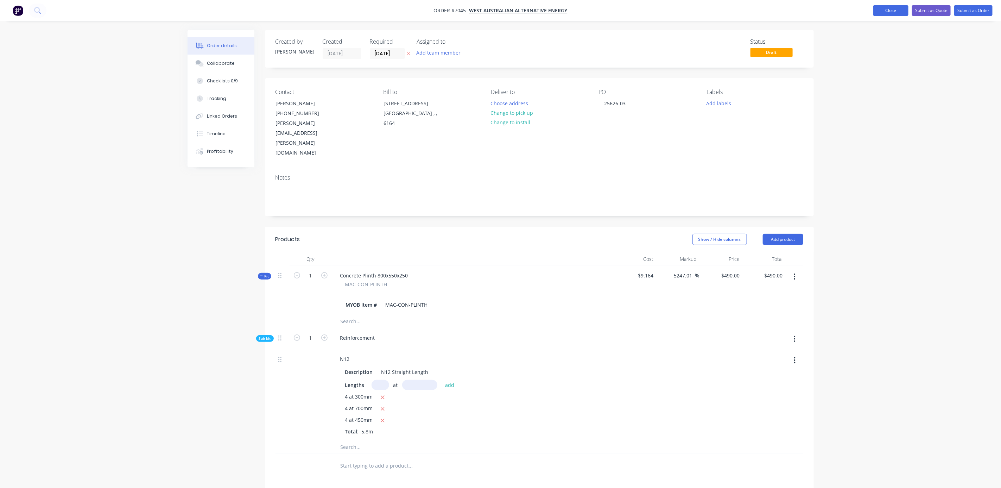
click at [894, 13] on button "Close" at bounding box center [890, 10] width 35 height 11
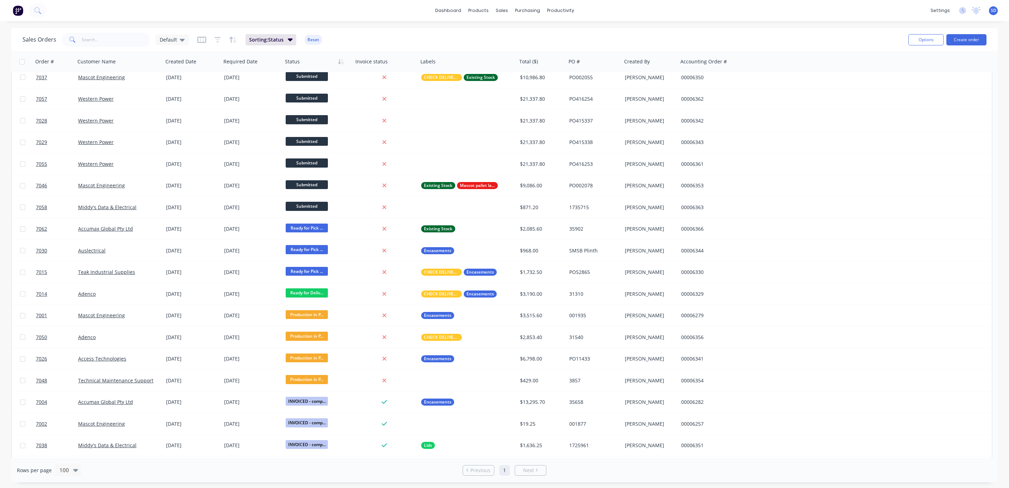
scroll to position [183, 0]
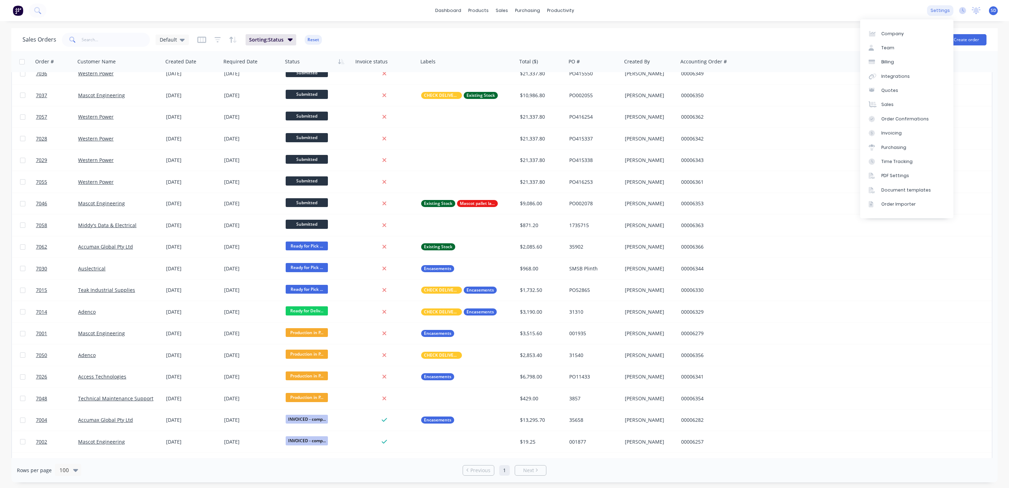
click at [939, 12] on div "settings" at bounding box center [940, 10] width 26 height 11
click at [900, 44] on link "Team" at bounding box center [906, 48] width 93 height 14
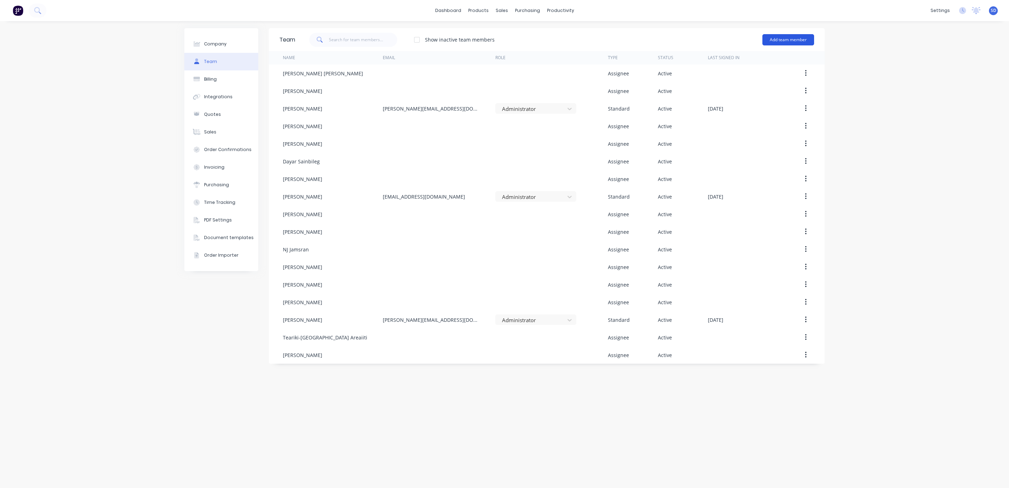
click at [782, 40] on button "Add team member" at bounding box center [789, 39] width 52 height 11
click at [754, 61] on span "A team member that can login to Factory" at bounding box center [758, 64] width 100 height 6
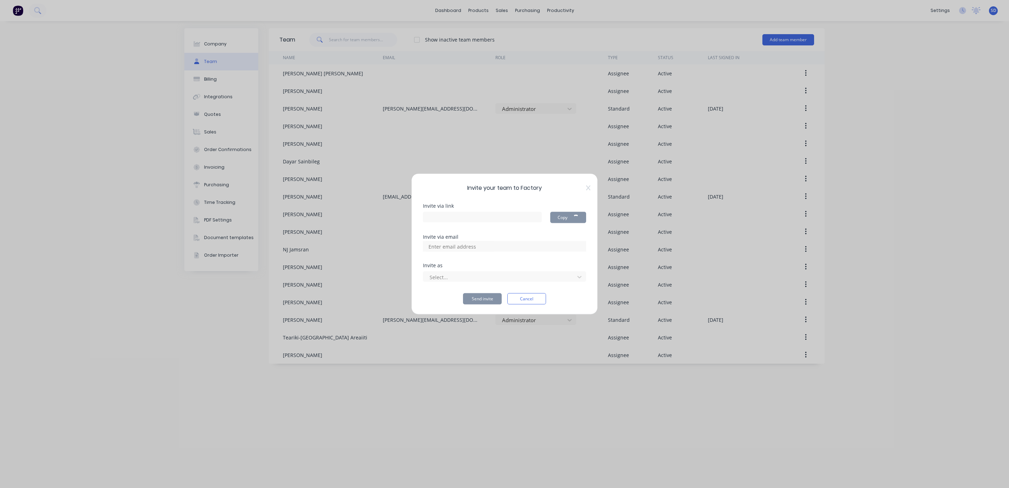
type input "https://app.factory.app/invite/wsohbbj8"
click at [468, 244] on input at bounding box center [460, 246] width 70 height 11
type input "S"
type input "[EMAIL_ADDRESS][DOMAIN_NAME]"
click at [456, 274] on div at bounding box center [500, 276] width 142 height 9
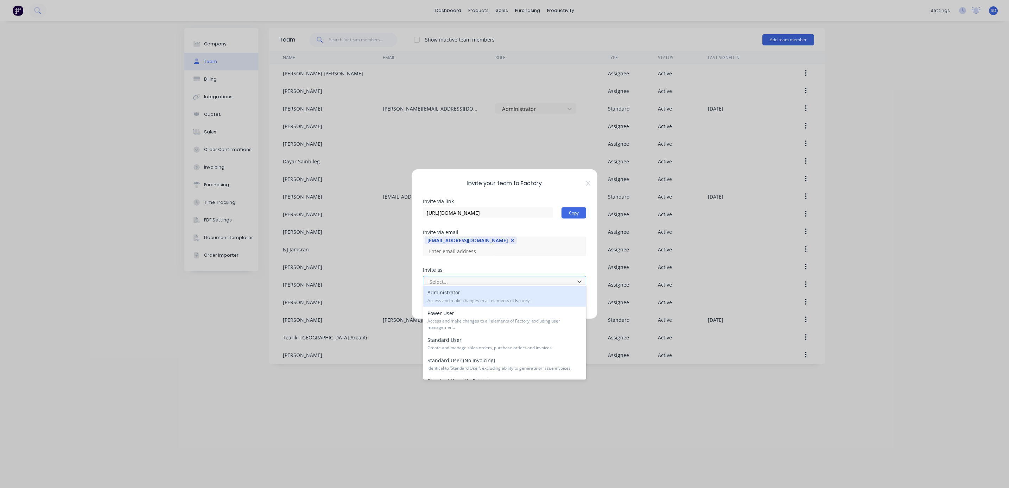
click at [480, 277] on div at bounding box center [500, 281] width 142 height 9
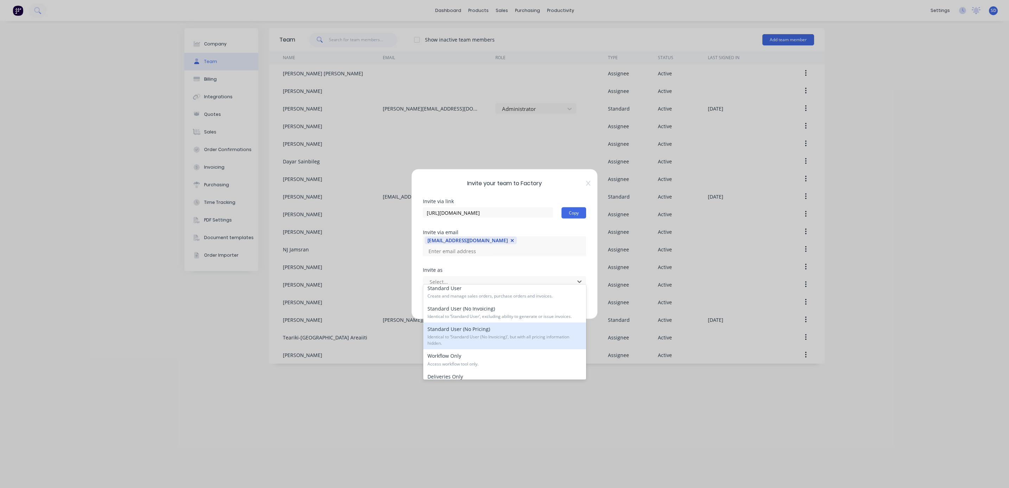
click at [477, 336] on span "Identical to ‘Standard User (No Invoicing)’, but with all pricing information h…" at bounding box center [505, 340] width 154 height 13
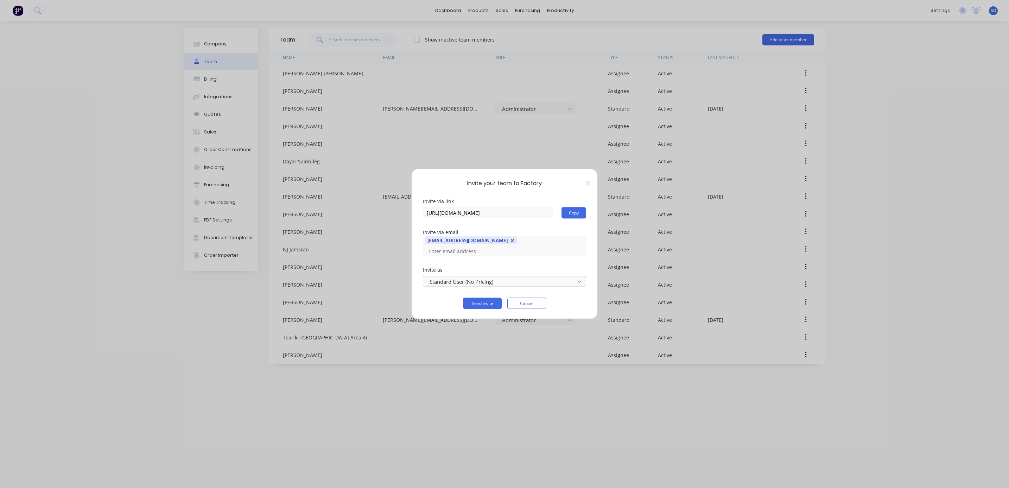
click at [581, 278] on icon at bounding box center [579, 281] width 7 height 7
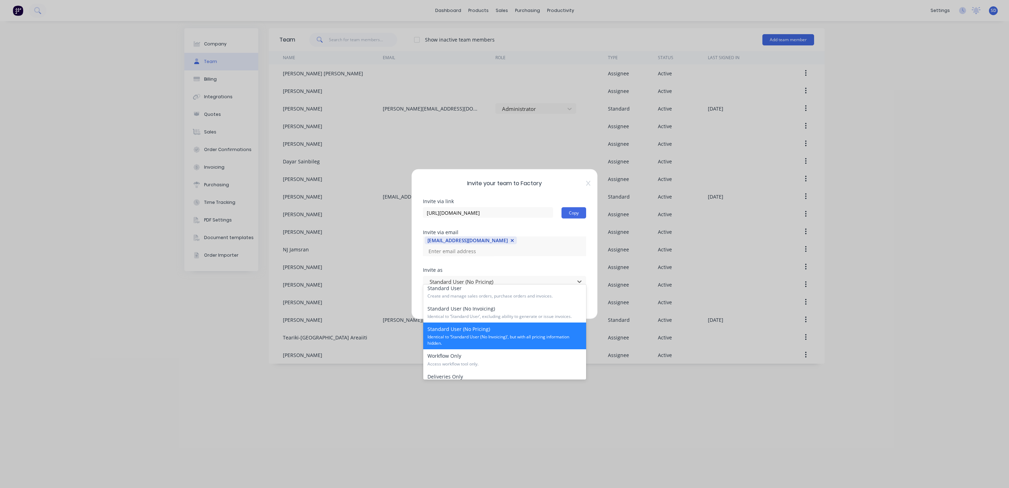
click at [485, 337] on span "Identical to ‘Standard User (No Invoicing)’, but with all pricing information h…" at bounding box center [505, 340] width 154 height 13
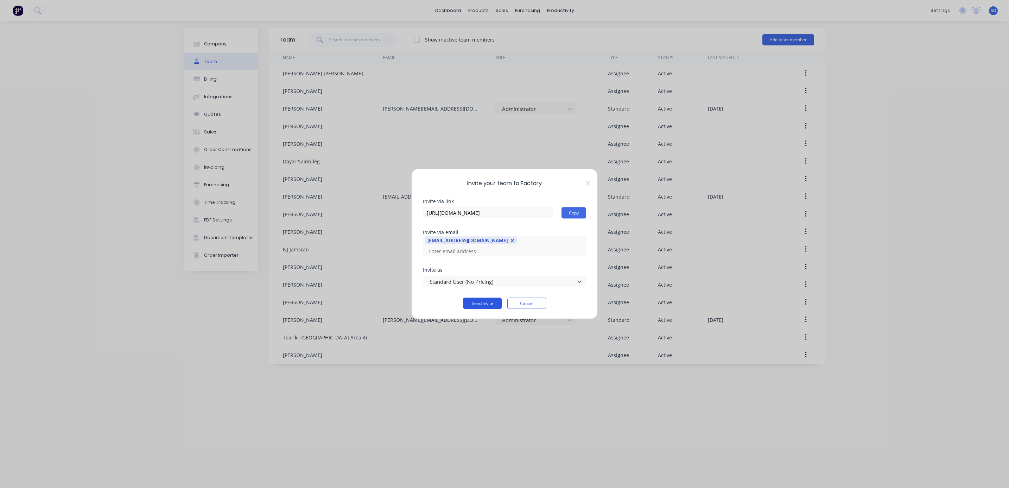
click at [479, 298] on button "Send invite" at bounding box center [482, 303] width 39 height 11
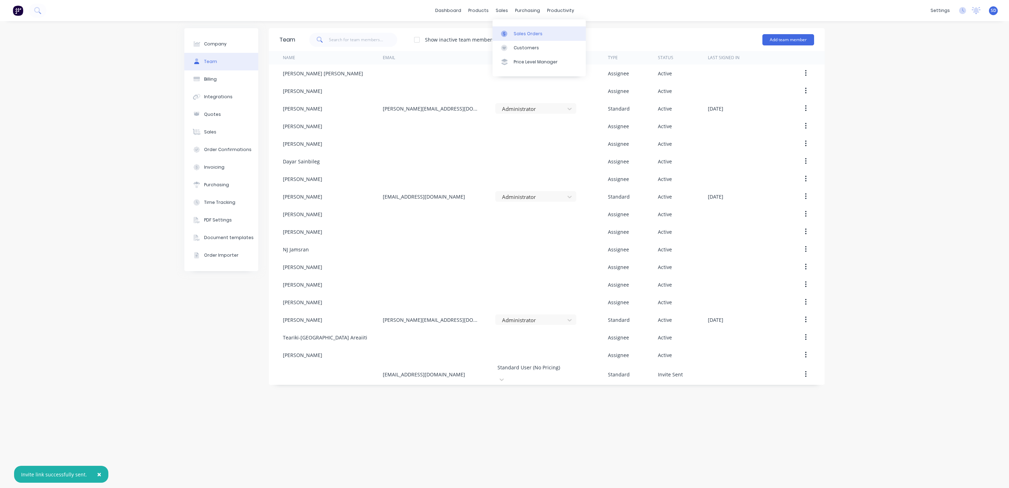
click at [520, 36] on div "Sales Orders" at bounding box center [528, 34] width 29 height 6
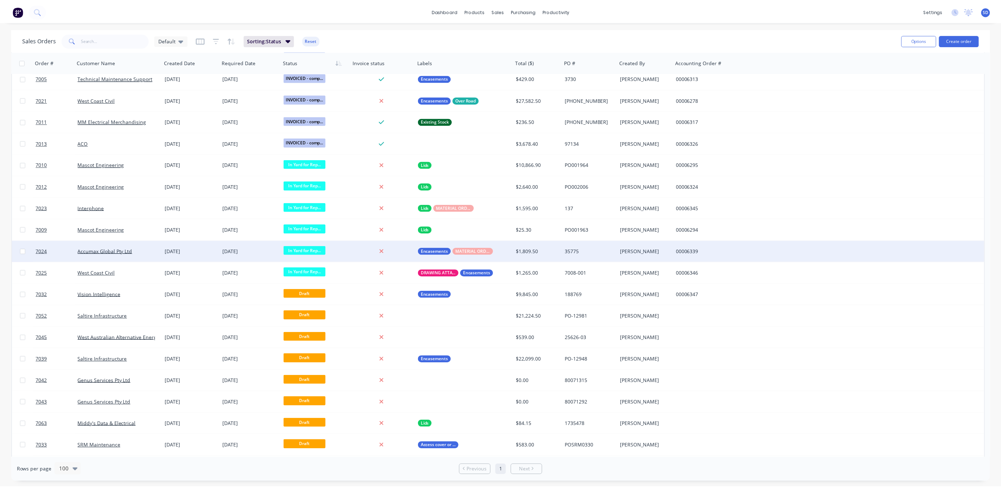
scroll to position [869, 0]
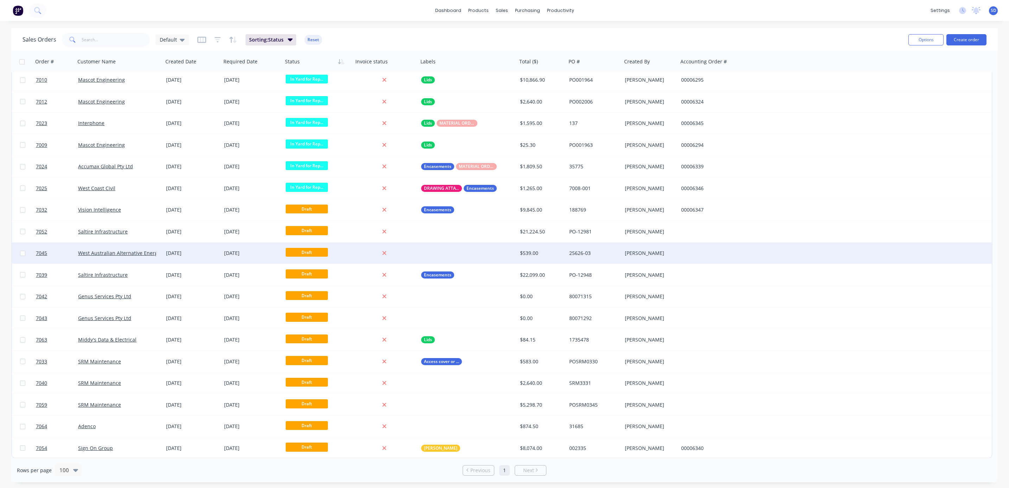
click at [162, 246] on div "West Australian Alternative Energy" at bounding box center [119, 252] width 88 height 21
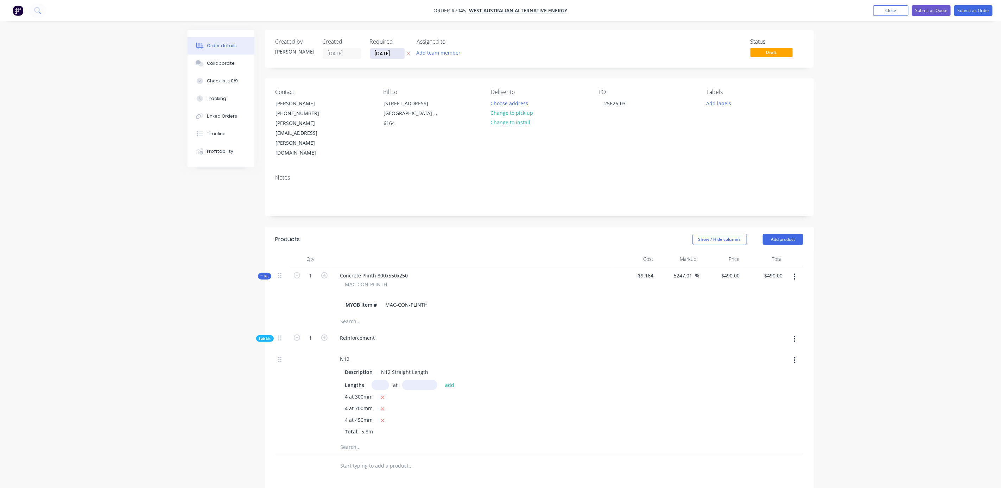
click at [377, 53] on input "[DATE]" at bounding box center [387, 53] width 34 height 11
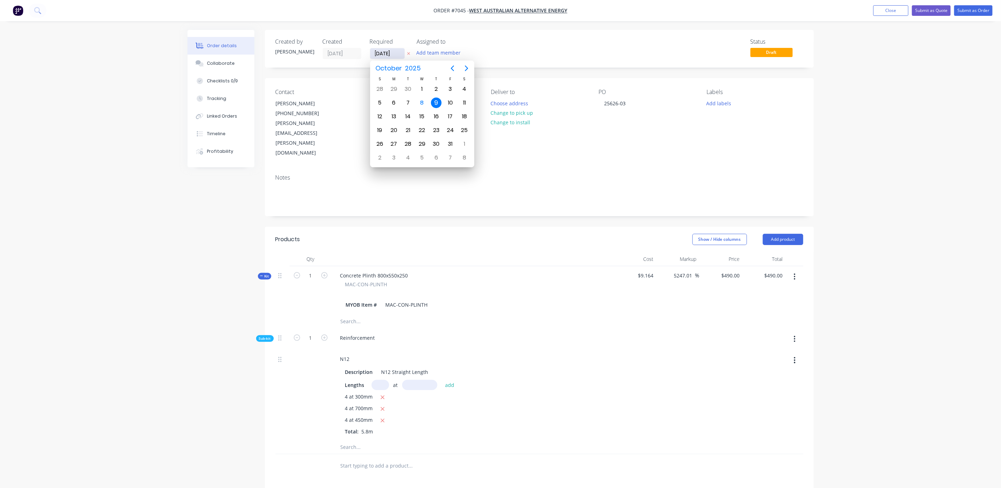
drag, startPoint x: 380, startPoint y: 53, endPoint x: 373, endPoint y: 51, distance: 7.9
click at [373, 51] on input "[DATE]" at bounding box center [387, 53] width 34 height 11
type input "[DATE]"
click at [879, 143] on div "Order details Collaborate Checklists 0/9 Tracking Linked Orders Timeline Profit…" at bounding box center [500, 328] width 1001 height 656
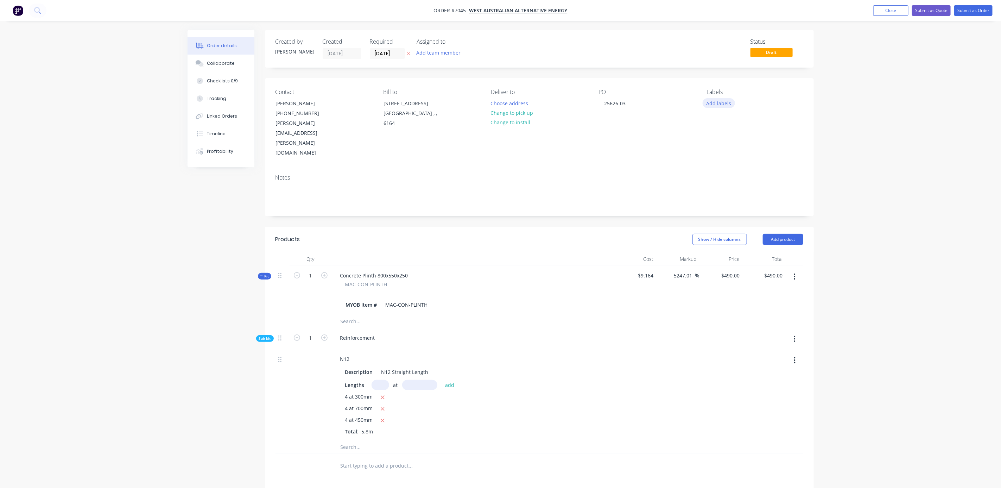
click at [710, 106] on button "Add labels" at bounding box center [719, 103] width 32 height 10
click at [717, 202] on div at bounding box center [720, 201] width 14 height 14
click at [851, 163] on div "Order details Collaborate Checklists 0/9 Tracking Linked Orders Timeline Profit…" at bounding box center [500, 328] width 1001 height 656
click at [228, 79] on div "Checklists 0/9" at bounding box center [222, 81] width 31 height 6
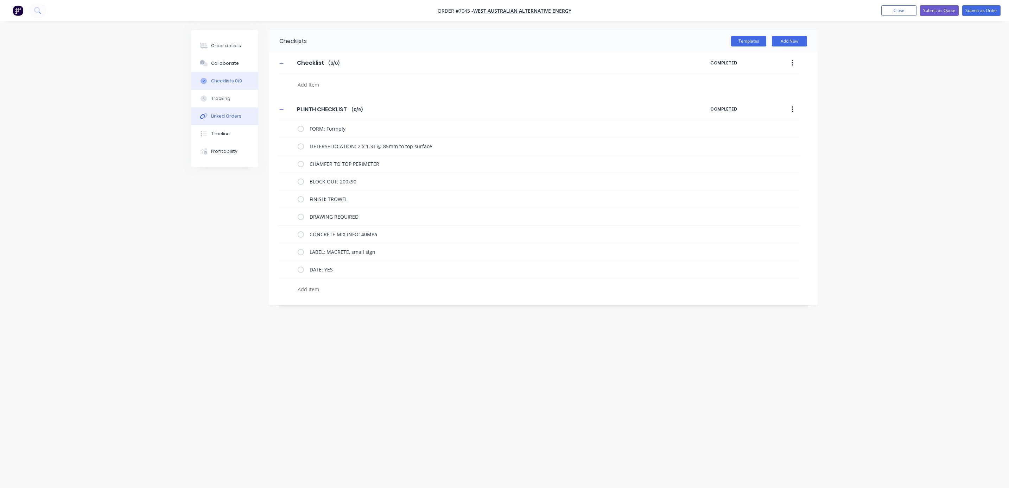
click at [224, 113] on div "Linked Orders" at bounding box center [226, 116] width 30 height 6
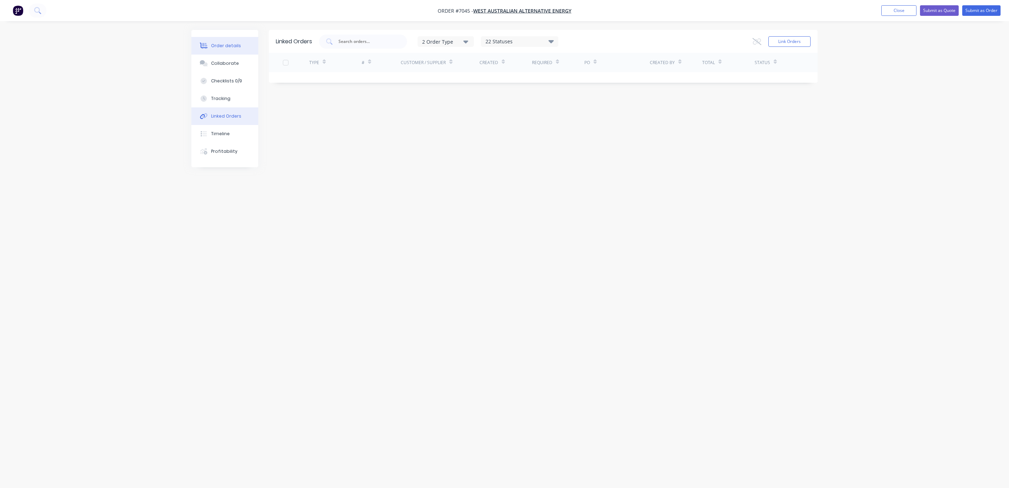
click at [225, 48] on div "Order details" at bounding box center [226, 46] width 30 height 6
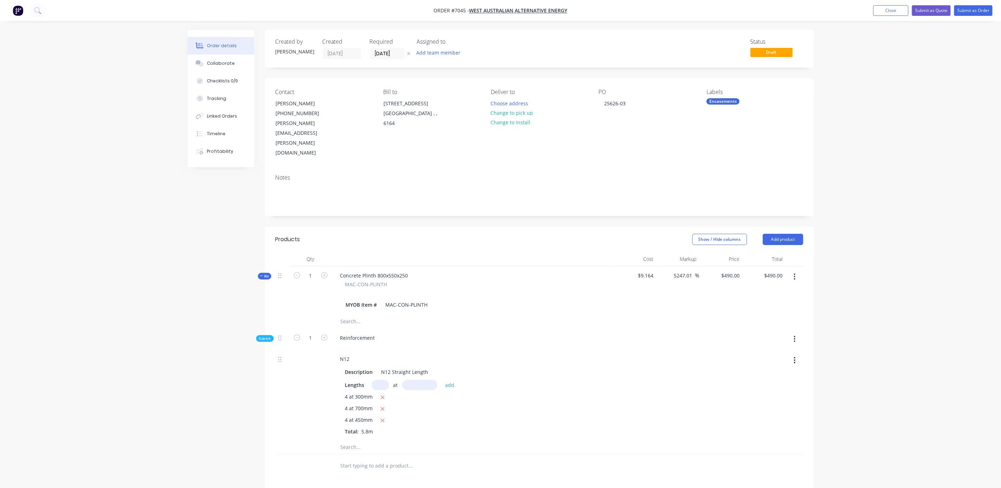
click at [900, 308] on div "Order details Collaborate Checklists 0/9 Tracking Linked Orders Timeline Profit…" at bounding box center [500, 328] width 1001 height 656
click at [888, 12] on button "Close" at bounding box center [890, 10] width 35 height 11
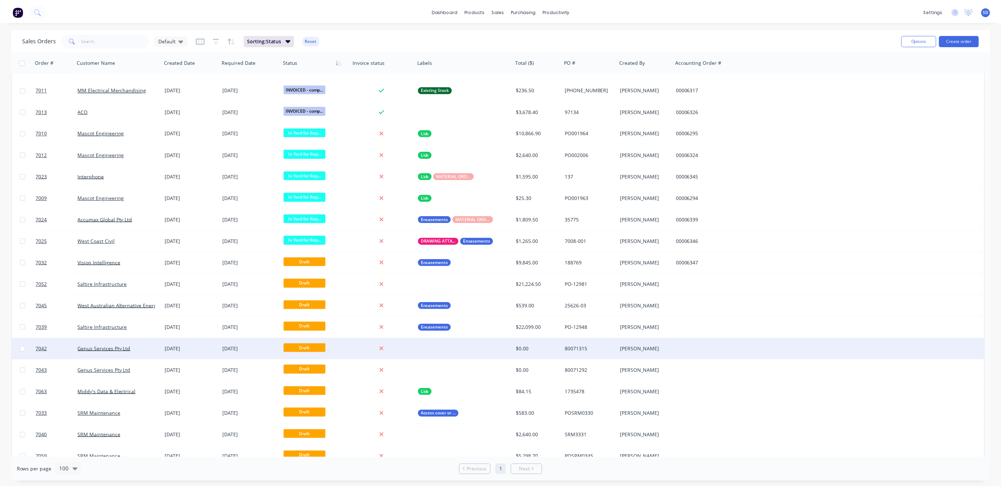
scroll to position [869, 0]
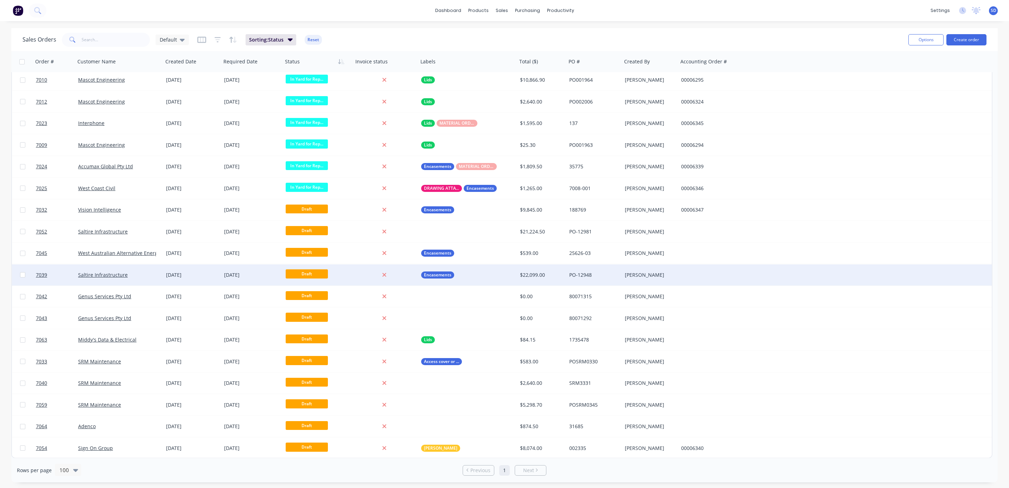
click at [138, 277] on div "Saltire Infrastructure" at bounding box center [117, 274] width 78 height 7
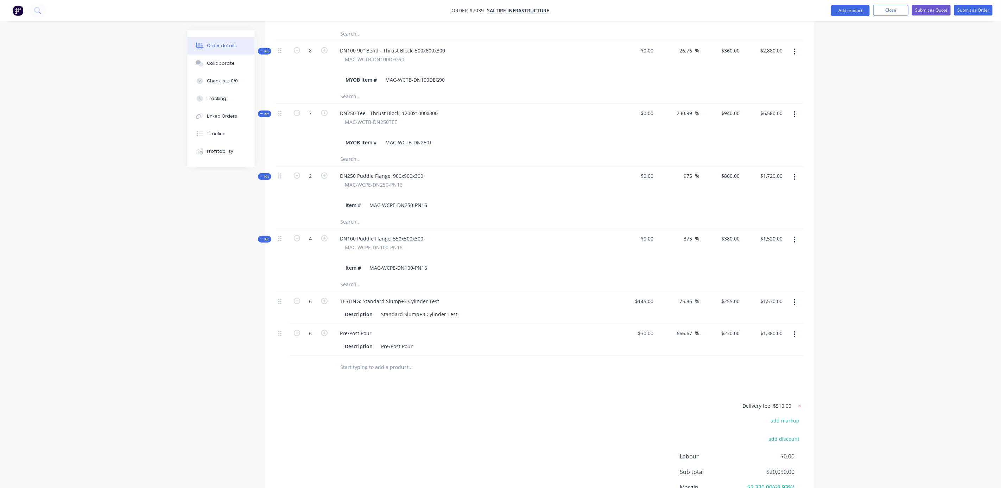
scroll to position [463, 0]
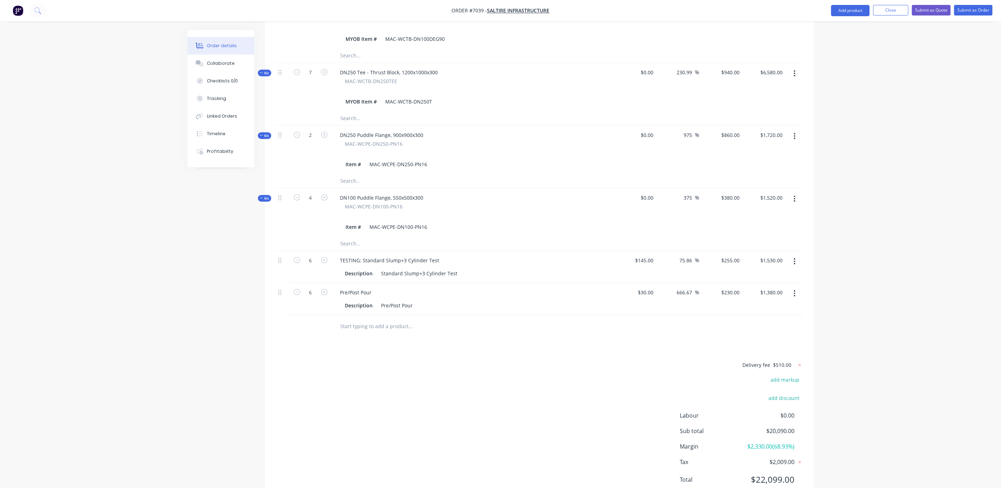
click at [873, 330] on div "Order details Collaborate Checklists 0/0 Tracking Linked Orders Timeline Profit…" at bounding box center [500, 25] width 1001 height 977
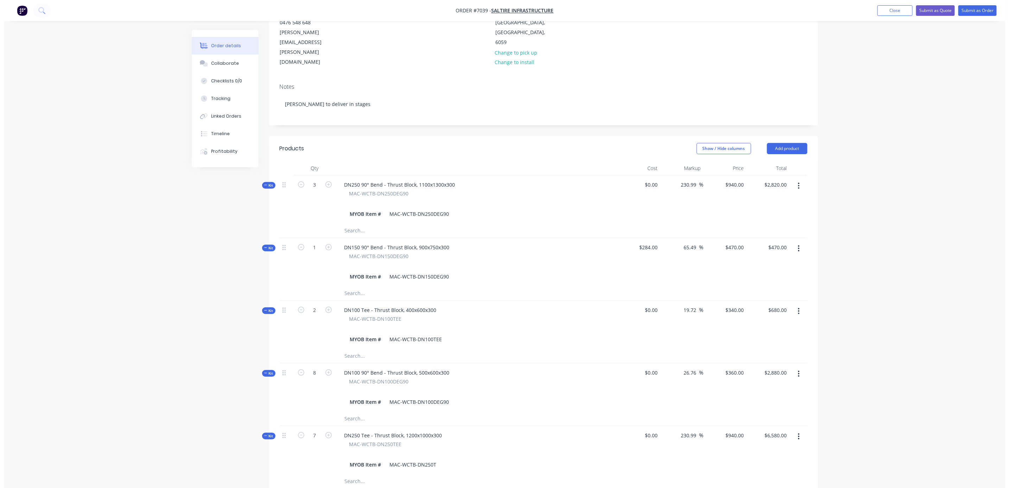
scroll to position [0, 0]
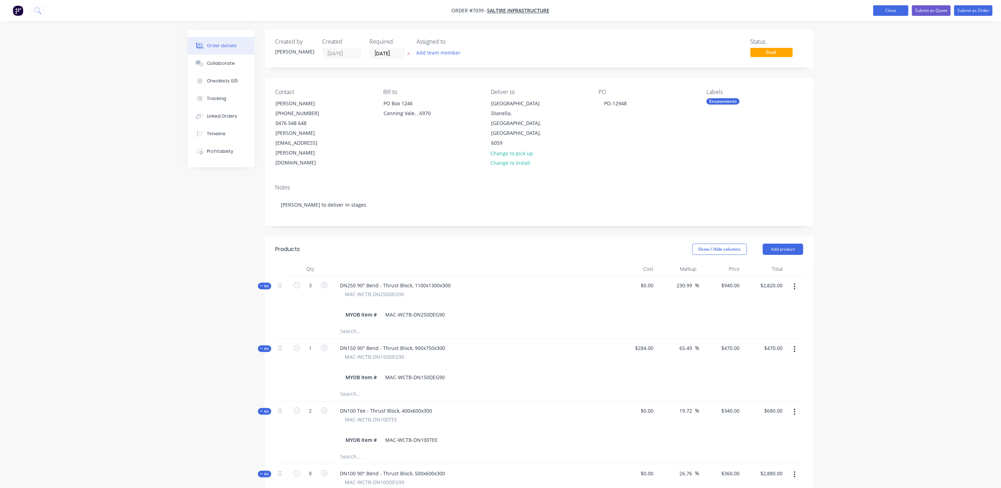
click at [896, 11] on button "Close" at bounding box center [890, 10] width 35 height 11
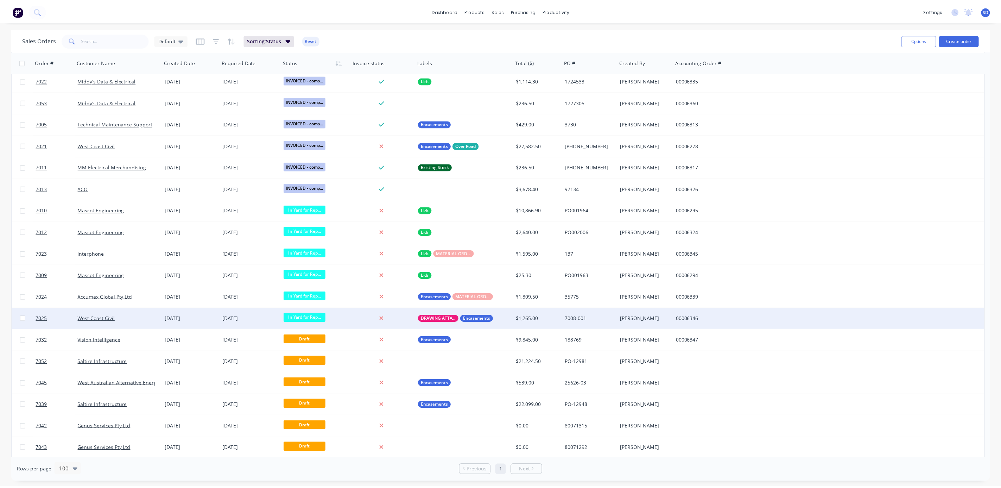
scroll to position [869, 0]
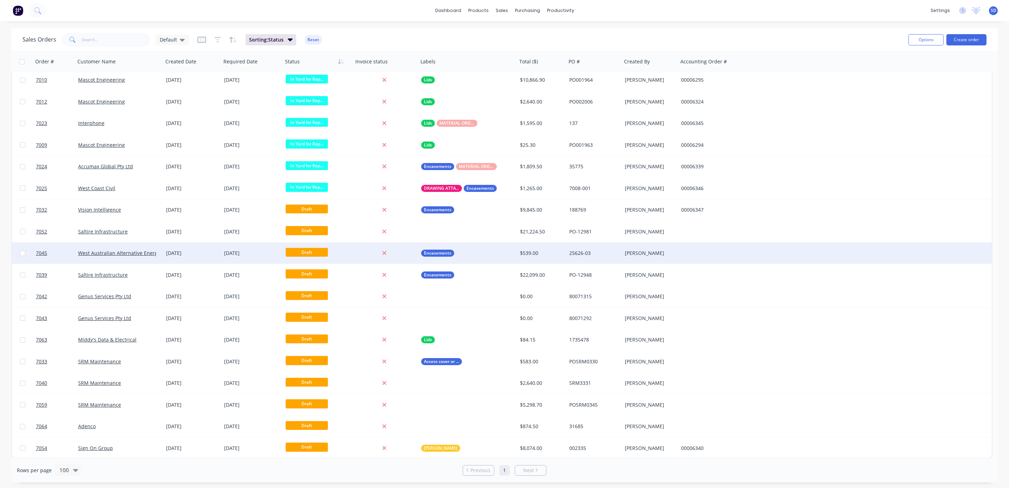
click at [152, 246] on div "West Australian Alternative Energy" at bounding box center [119, 252] width 88 height 21
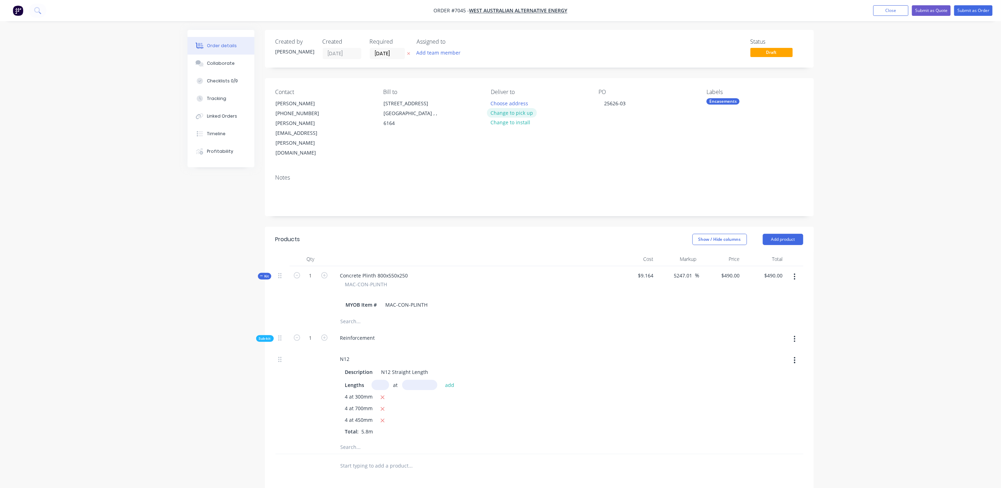
click at [509, 112] on button "Change to pick up" at bounding box center [512, 113] width 50 height 10
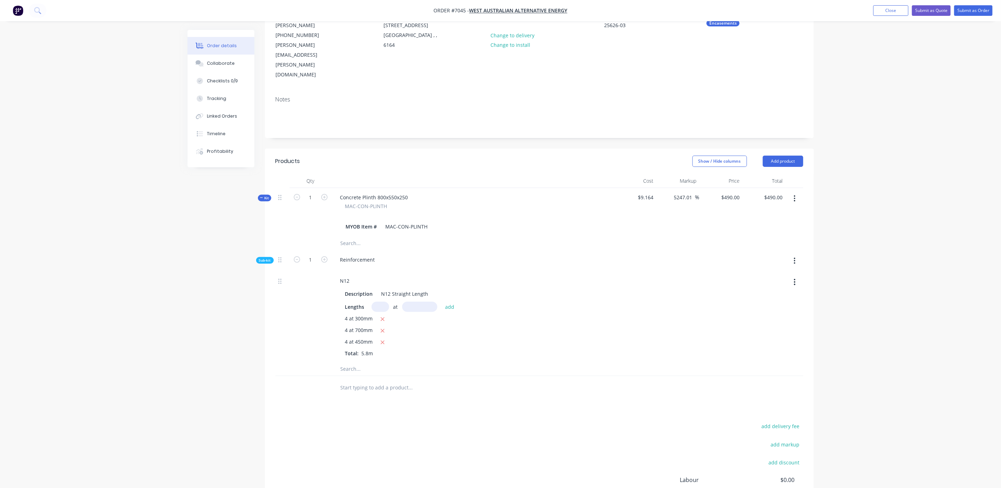
scroll to position [141, 0]
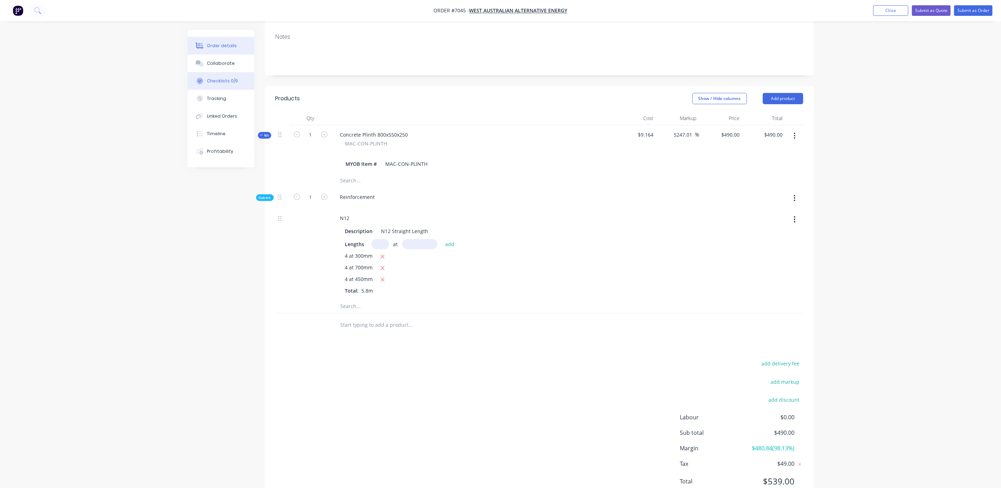
click at [215, 82] on div "Checklists 0/9" at bounding box center [222, 81] width 31 height 6
type textarea "x"
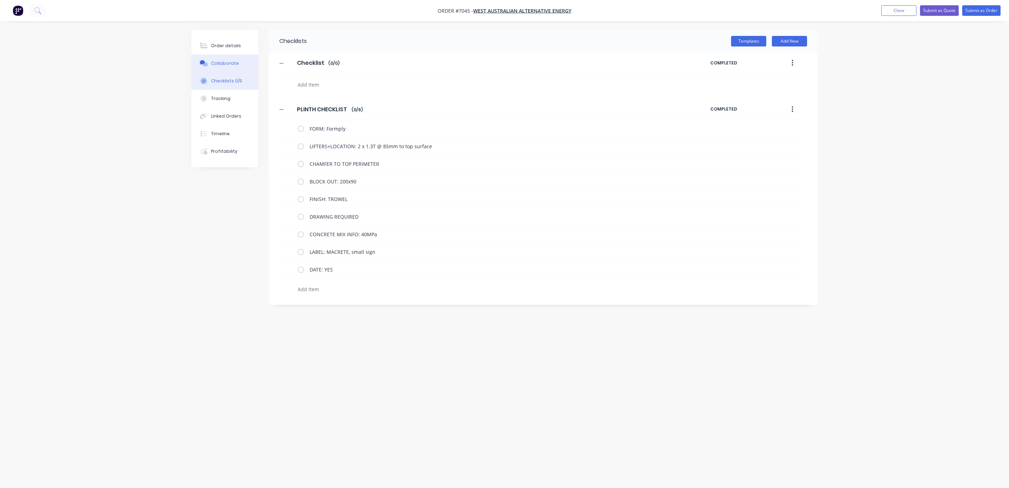
click at [219, 63] on div "Collaborate" at bounding box center [225, 63] width 28 height 6
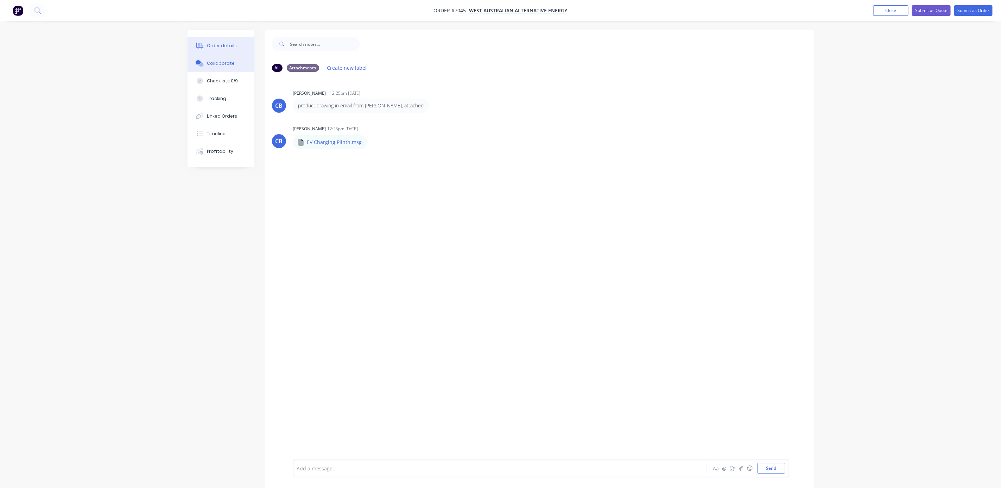
click at [224, 49] on button "Order details" at bounding box center [221, 46] width 67 height 18
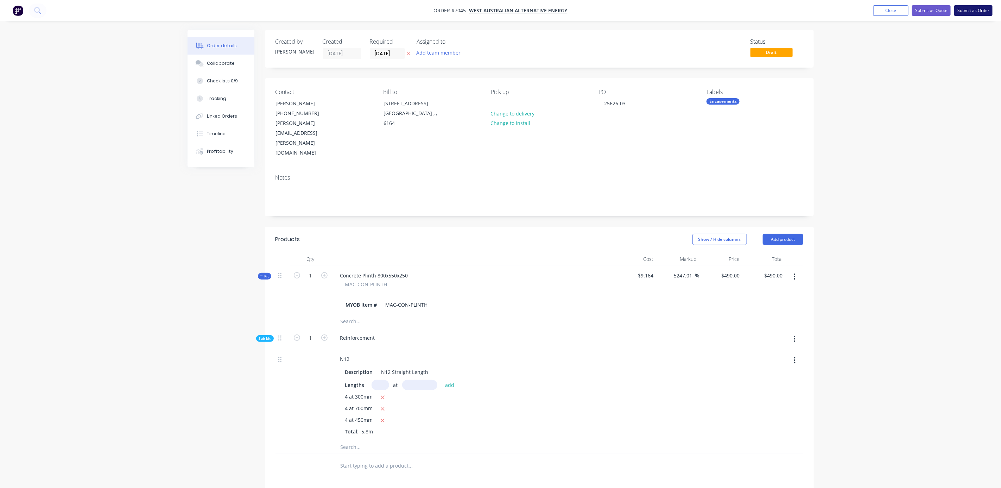
click at [972, 8] on button "Submit as Order" at bounding box center [973, 10] width 38 height 11
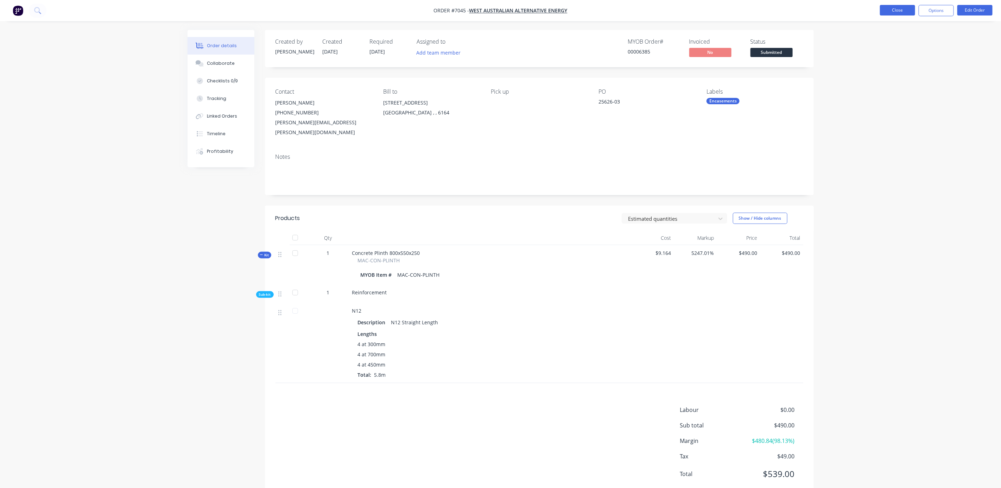
click at [893, 14] on button "Close" at bounding box center [897, 10] width 35 height 11
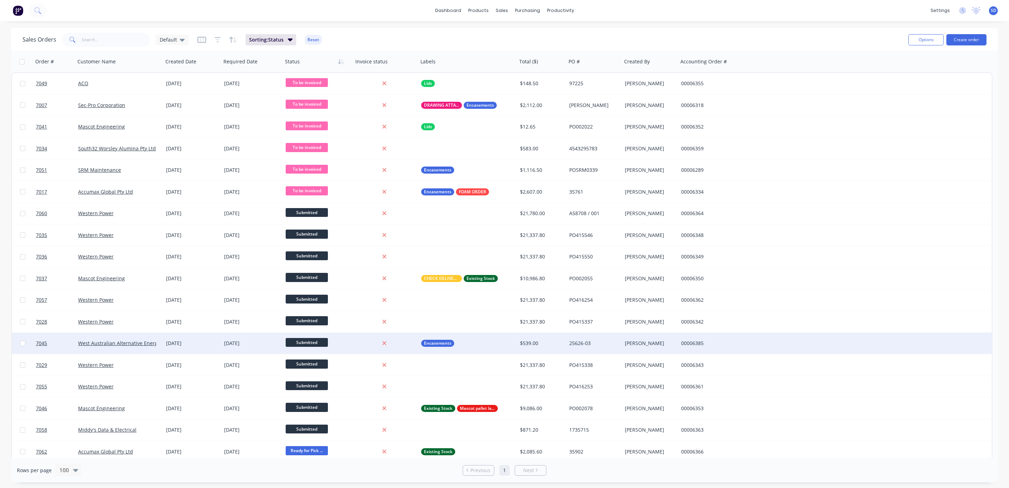
click at [307, 341] on span "Submitted" at bounding box center [307, 342] width 42 height 9
click at [309, 394] on button "Scheduled" at bounding box center [334, 390] width 96 height 13
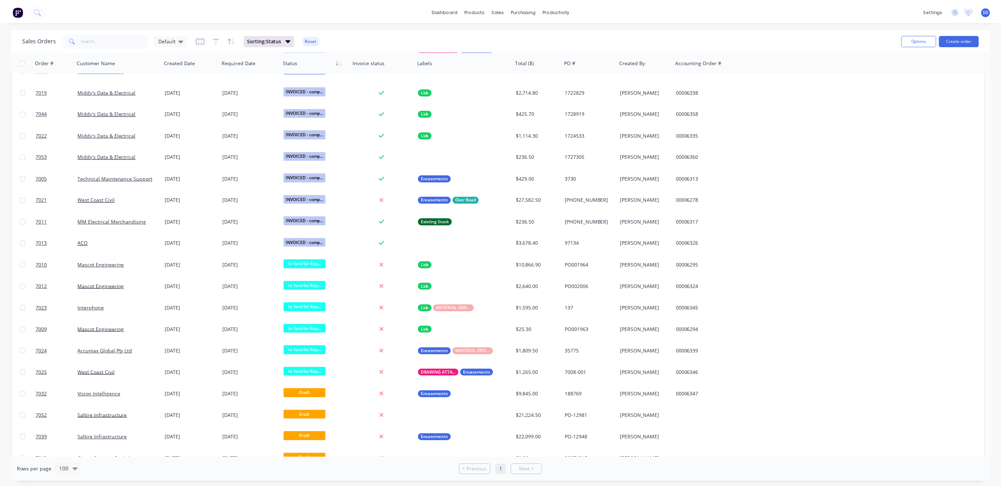
scroll to position [869, 0]
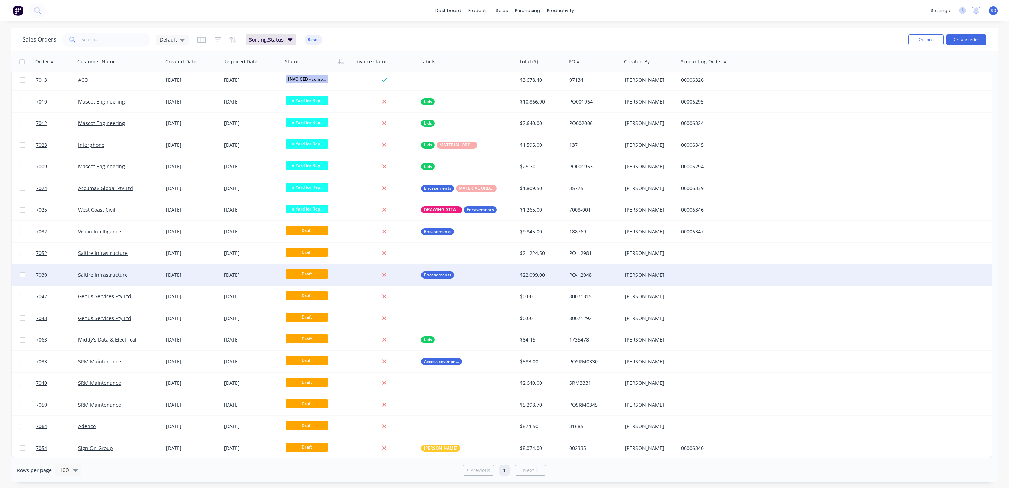
click at [134, 271] on div "Saltire Infrastructure" at bounding box center [117, 274] width 78 height 7
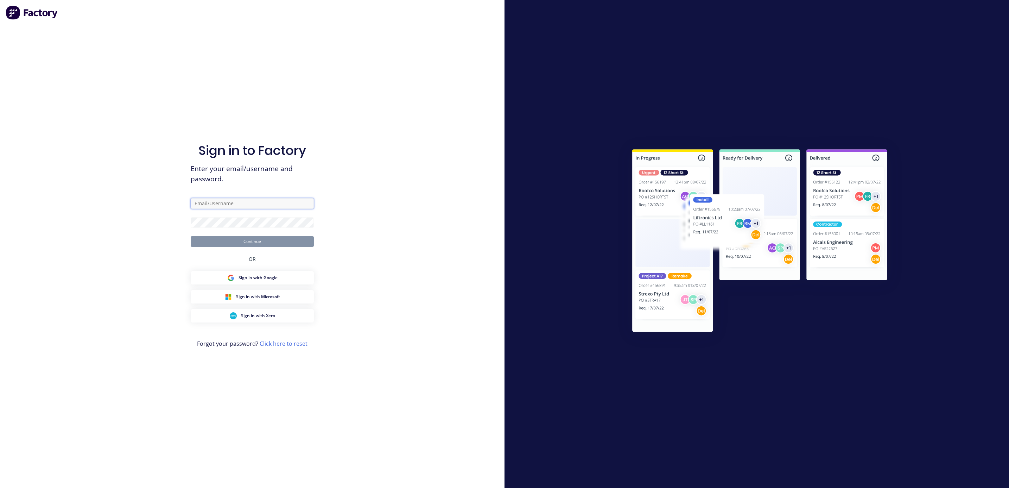
type input "[PERSON_NAME][EMAIL_ADDRESS][DOMAIN_NAME]"
click at [249, 243] on button "Continue" at bounding box center [252, 241] width 123 height 11
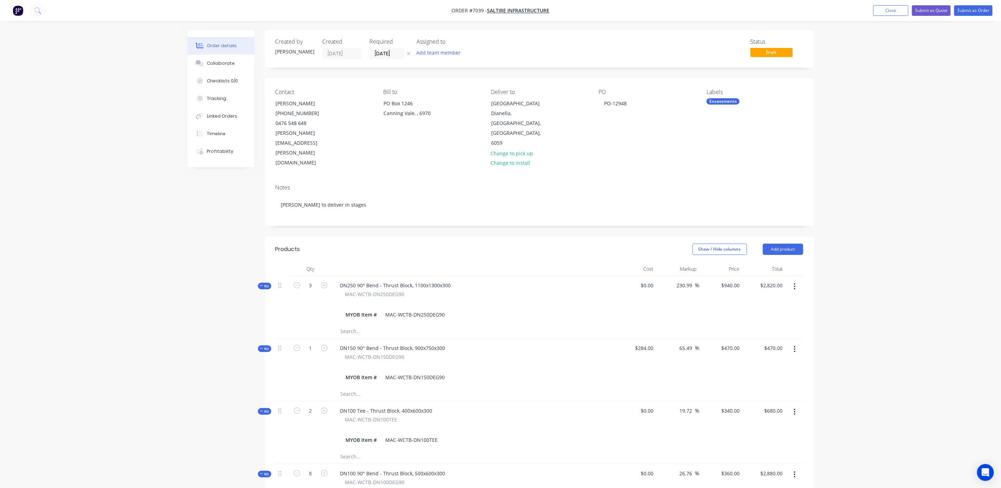
click at [926, 239] on div "Order details Collaborate Checklists 0/0 Tracking Linked Orders Timeline Profit…" at bounding box center [500, 488] width 1001 height 977
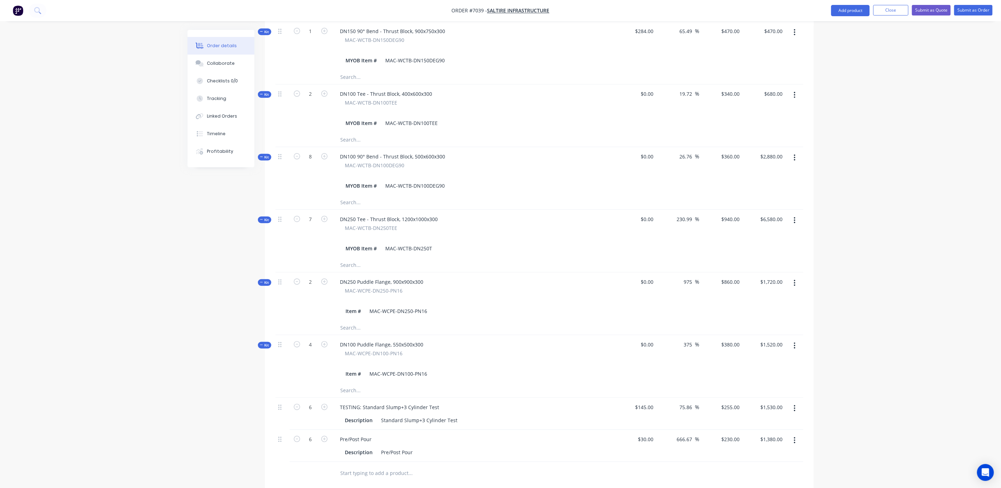
scroll to position [463, 0]
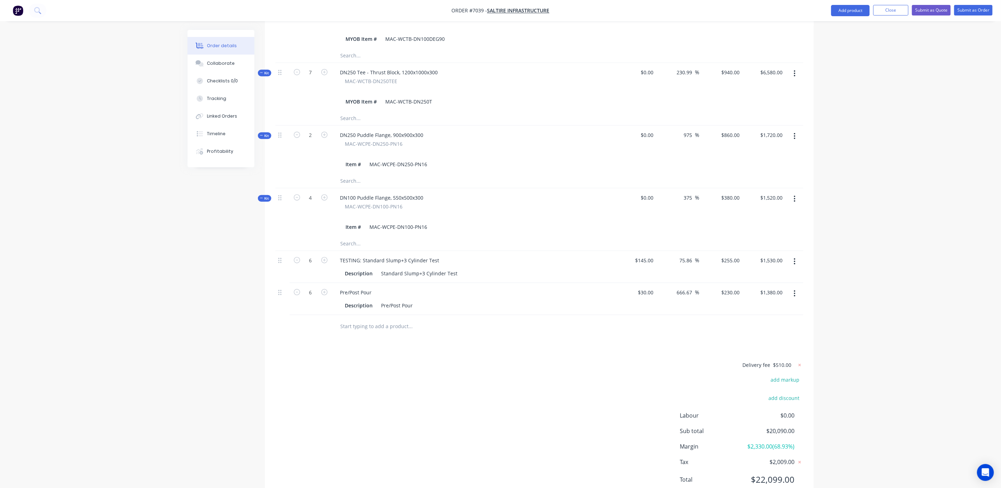
click at [510, 378] on div "Delivery fee $510.00 add markup add discount Labour $0.00 Sub total $20,090.00 …" at bounding box center [540, 426] width 528 height 132
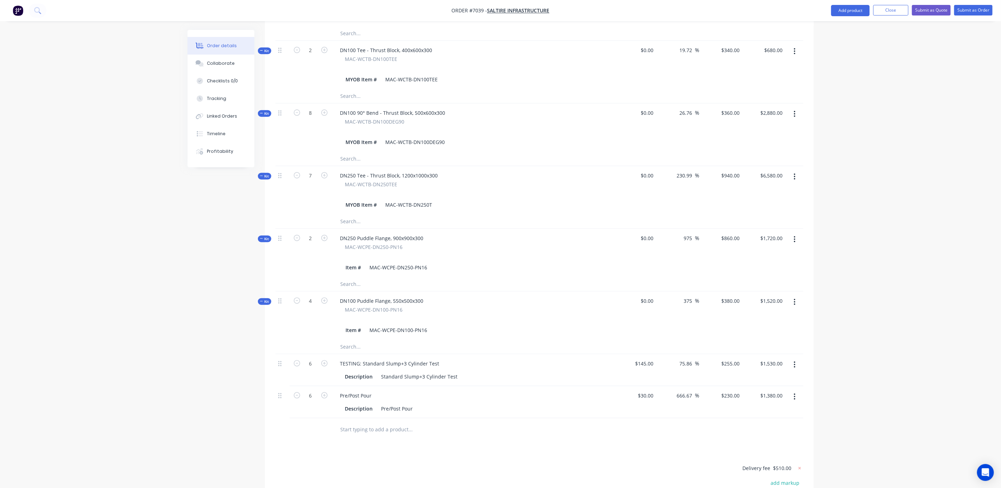
scroll to position [252, 0]
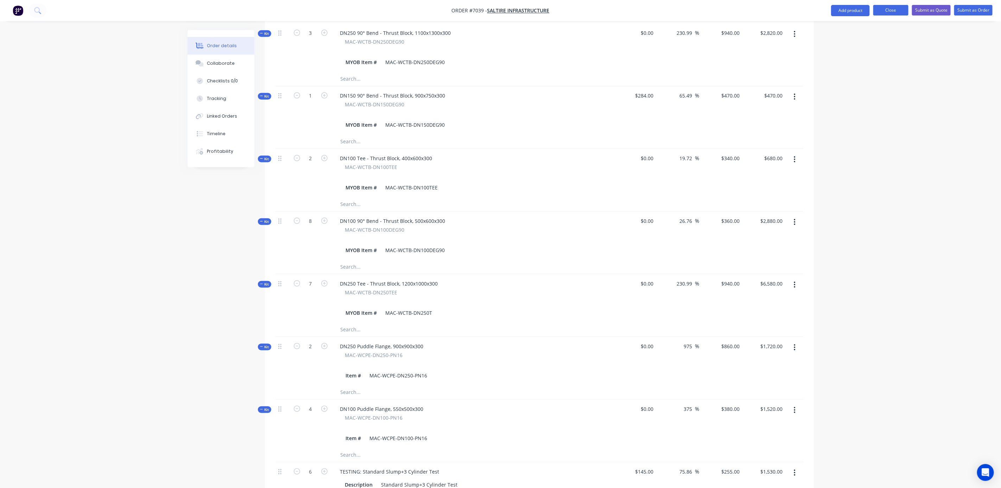
click at [889, 13] on button "Close" at bounding box center [890, 10] width 35 height 11
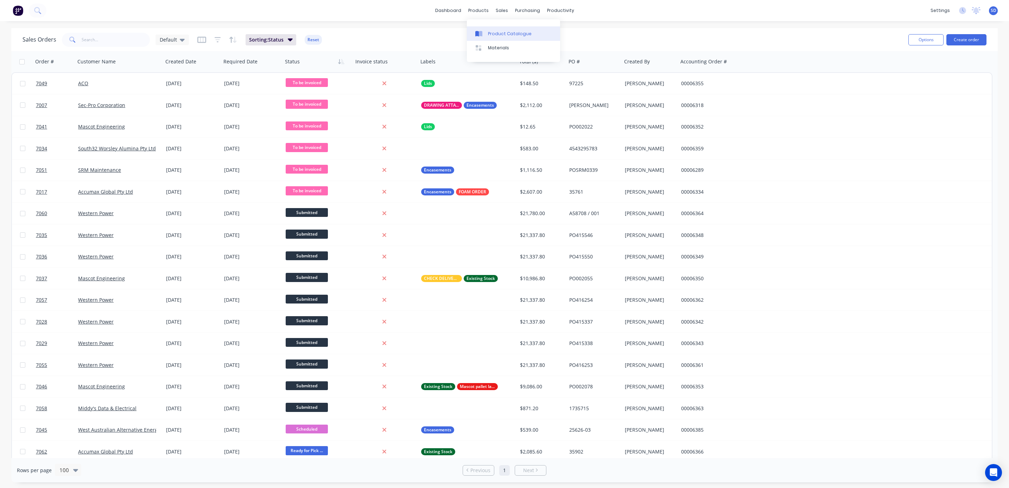
click at [494, 36] on div "Product Catalogue" at bounding box center [510, 34] width 44 height 6
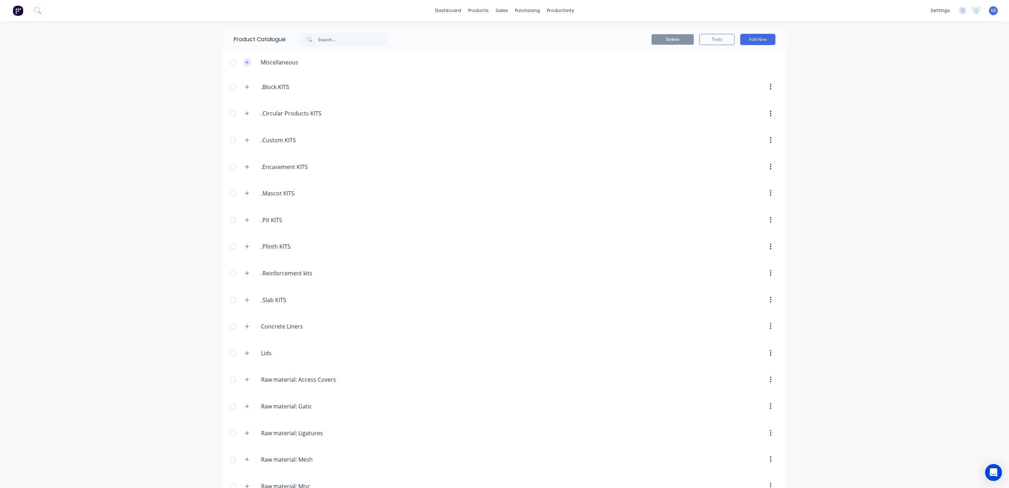
click at [245, 62] on icon "button" at bounding box center [247, 62] width 4 height 4
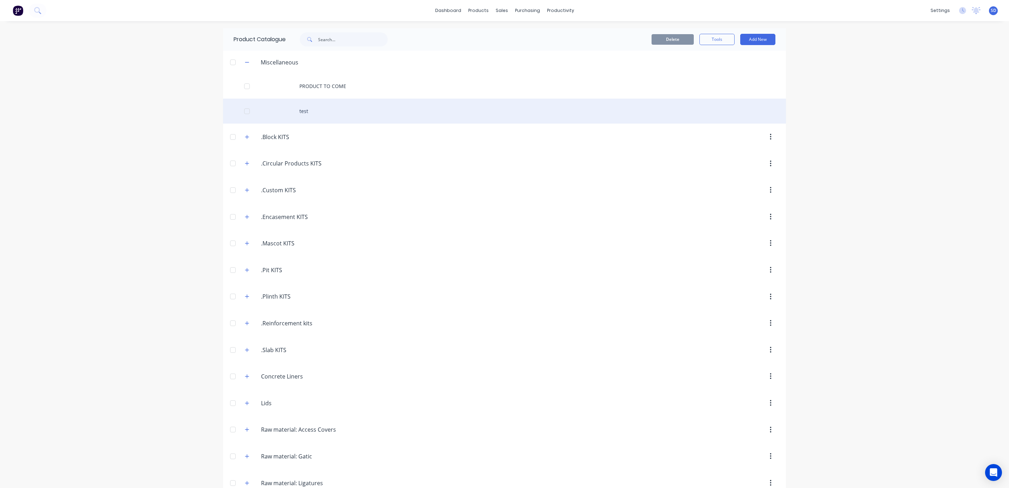
click at [347, 110] on div "test" at bounding box center [504, 111] width 563 height 25
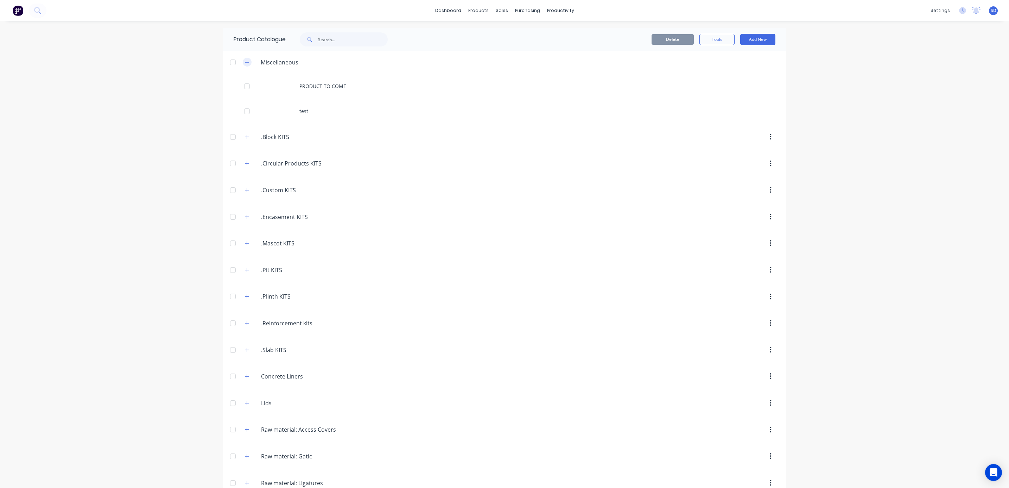
click at [245, 62] on icon "button" at bounding box center [247, 62] width 4 height 0
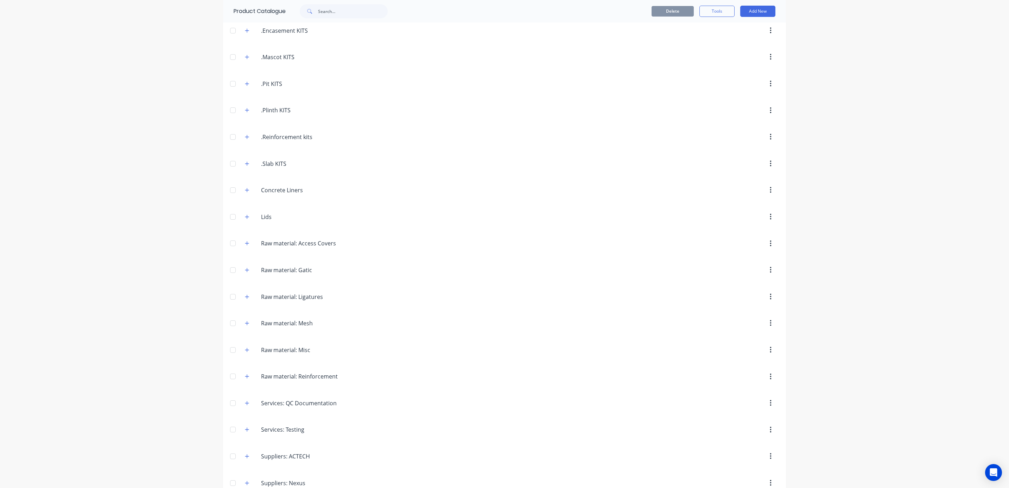
scroll to position [158, 0]
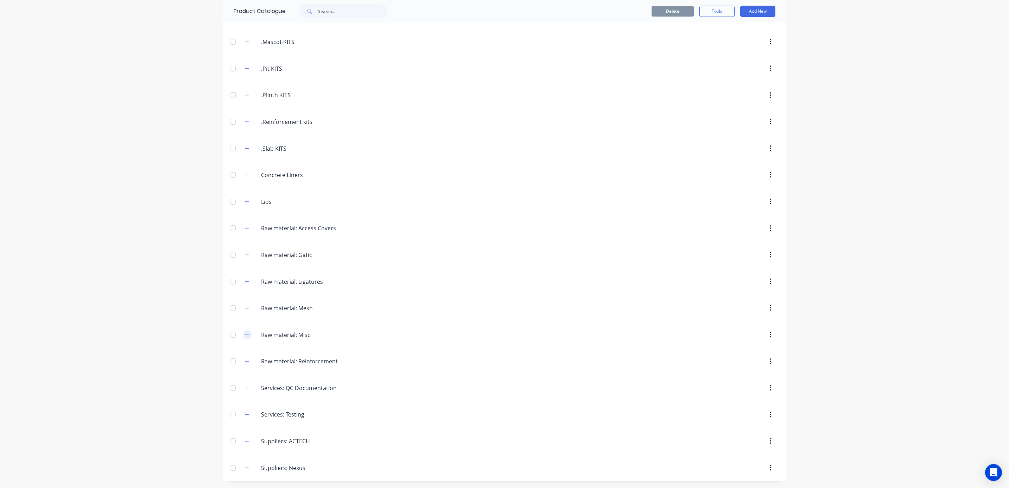
click at [245, 335] on icon "button" at bounding box center [247, 335] width 4 height 4
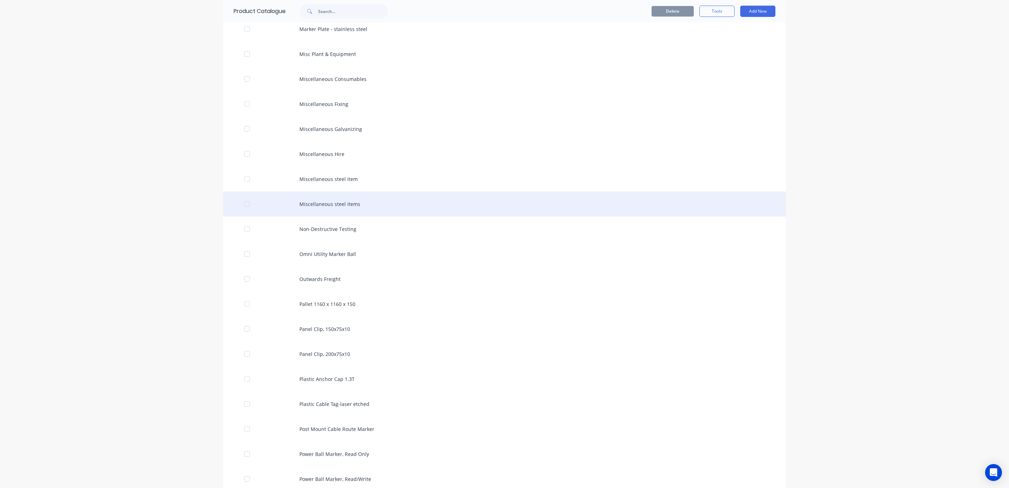
scroll to position [1214, 0]
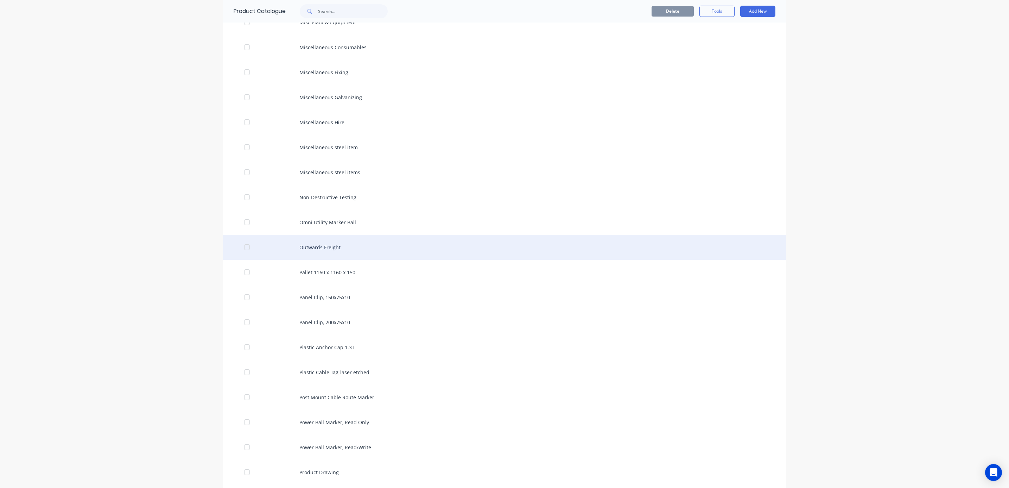
click at [323, 251] on div "Outwards Freight" at bounding box center [504, 247] width 563 height 25
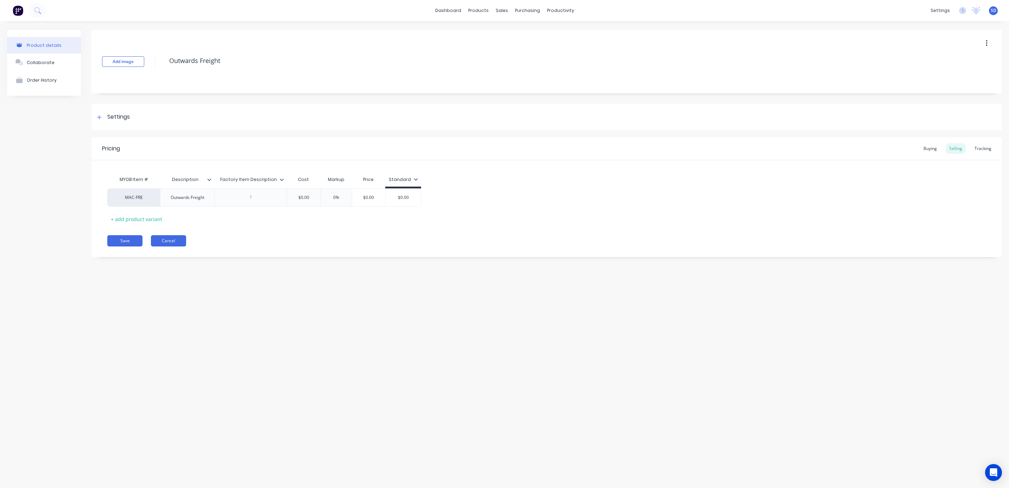
click at [168, 245] on button "Cancel" at bounding box center [168, 240] width 35 height 11
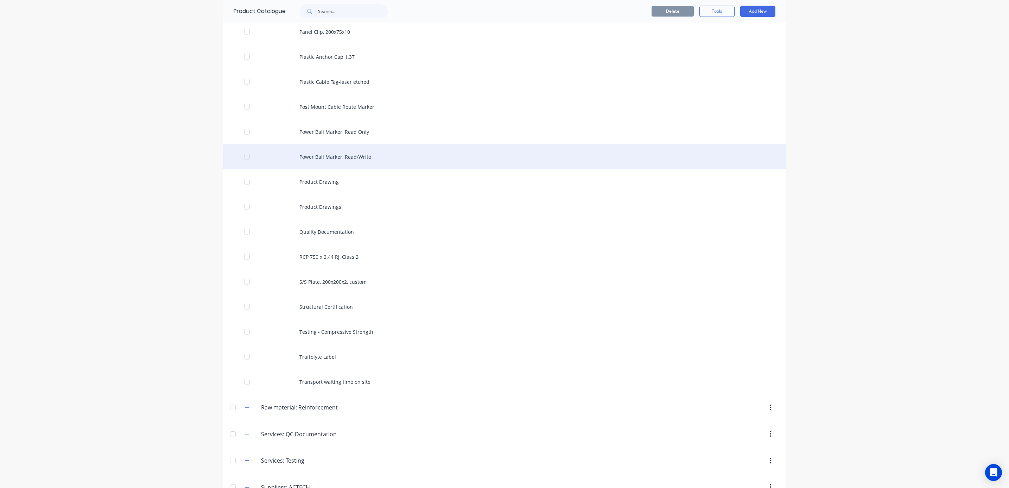
scroll to position [1531, 0]
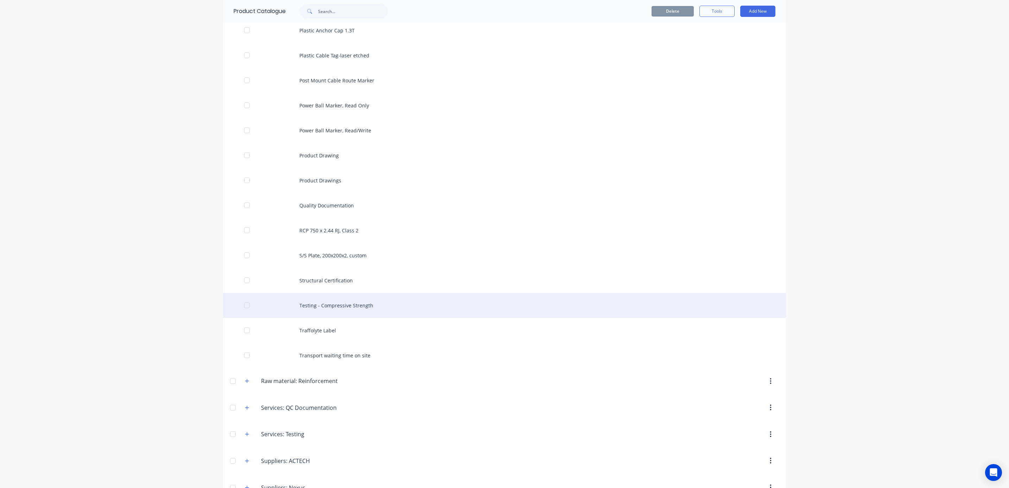
click at [331, 312] on div "Testing - Compressive Strength" at bounding box center [504, 305] width 563 height 25
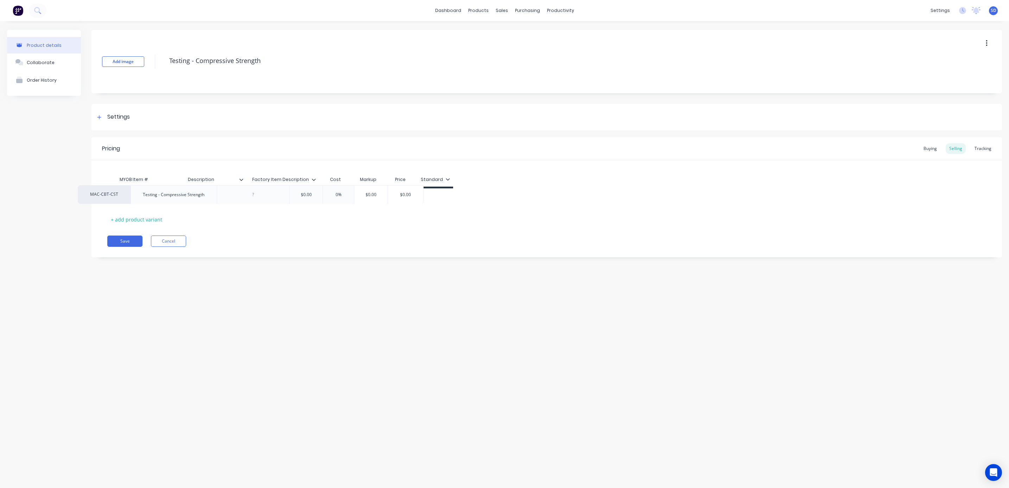
drag, startPoint x: 150, startPoint y: 197, endPoint x: 121, endPoint y: 197, distance: 29.6
click at [121, 196] on div "MAC-CBT-CST Testing - Compressive Strength $0.00 0% $0.00 $0.00" at bounding box center [546, 197] width 879 height 19
drag, startPoint x: 145, startPoint y: 195, endPoint x: 128, endPoint y: 194, distance: 17.3
click at [126, 192] on div "MAC-CBT-CST Testing - Compressive Strength $0.00 0% $0.00 $0.00" at bounding box center [546, 197] width 879 height 19
drag, startPoint x: 120, startPoint y: 195, endPoint x: 135, endPoint y: 198, distance: 15.3
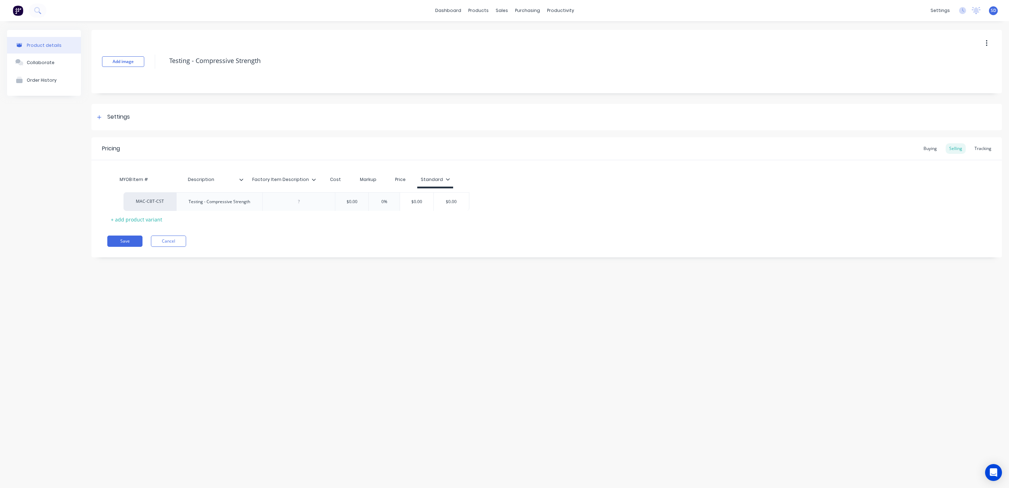
click at [137, 199] on div "MAC-CBT-CST Testing - Compressive Strength $0.00 0% $0.00 $0.00" at bounding box center [546, 197] width 879 height 19
click at [131, 196] on div "MAC-CBT-CST" at bounding box center [133, 197] width 39 height 6
click at [224, 241] on div "Save Cancel" at bounding box center [554, 240] width 895 height 11
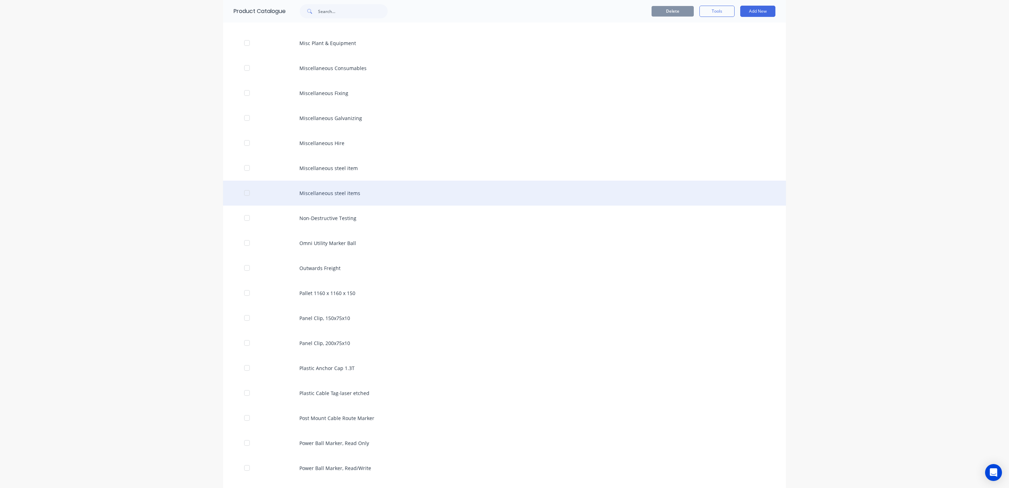
scroll to position [1214, 0]
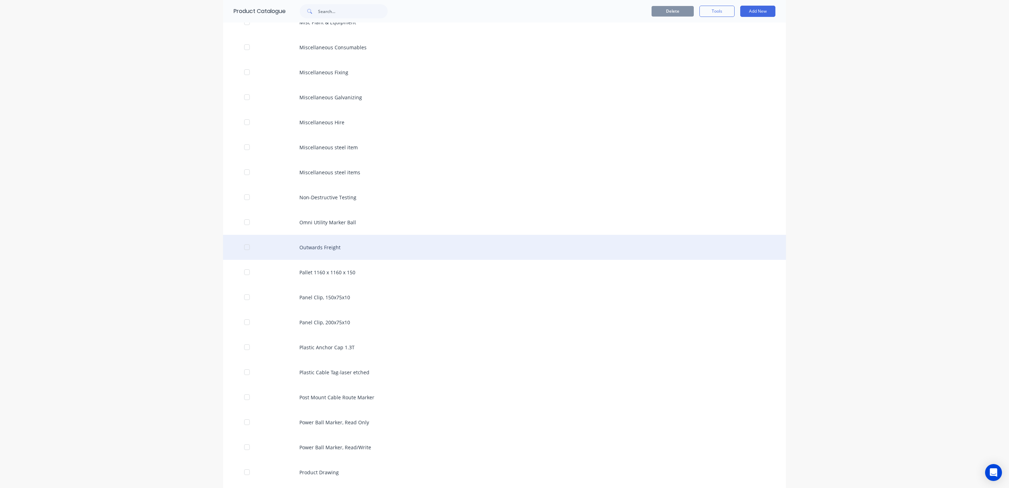
click at [315, 253] on div "Outwards Freight" at bounding box center [504, 247] width 563 height 25
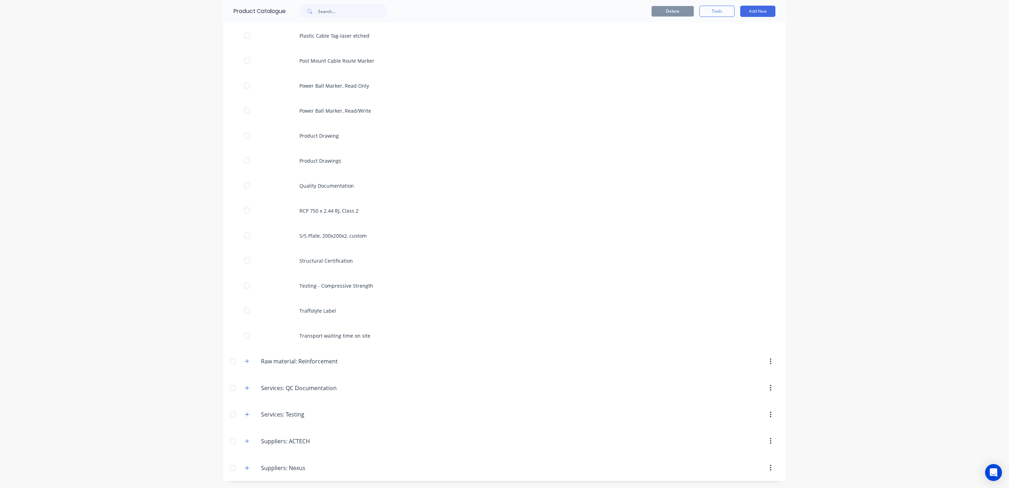
scroll to position [1557, 0]
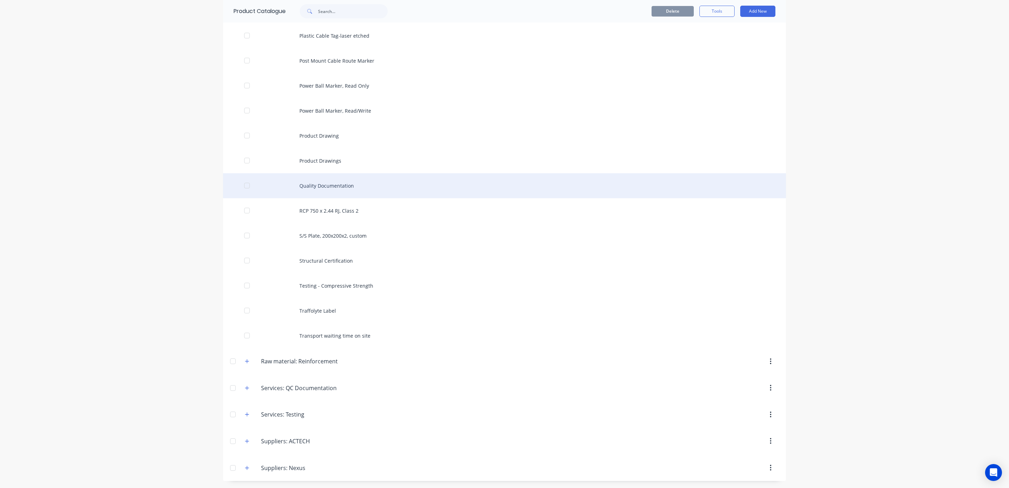
click at [337, 184] on div "Quality Documentation" at bounding box center [504, 185] width 563 height 25
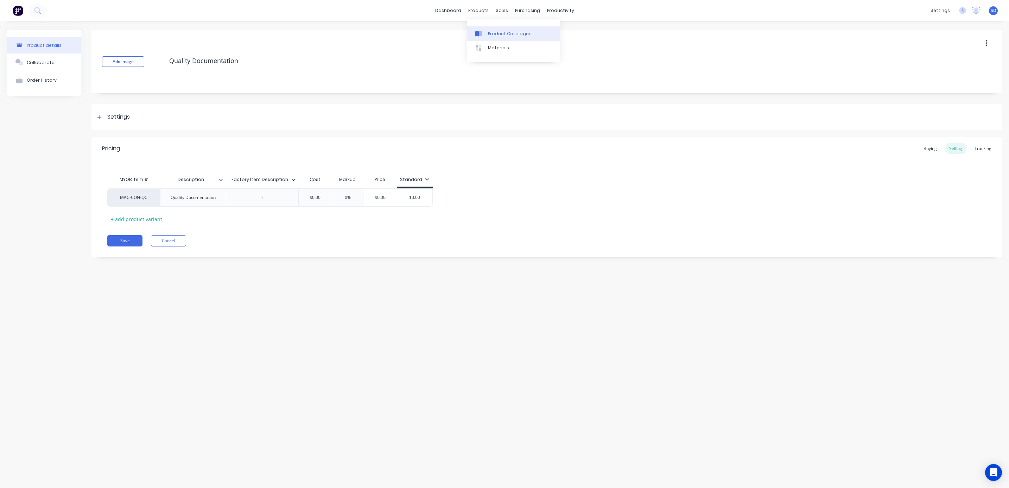
click at [498, 32] on div "Product Catalogue" at bounding box center [510, 34] width 44 height 6
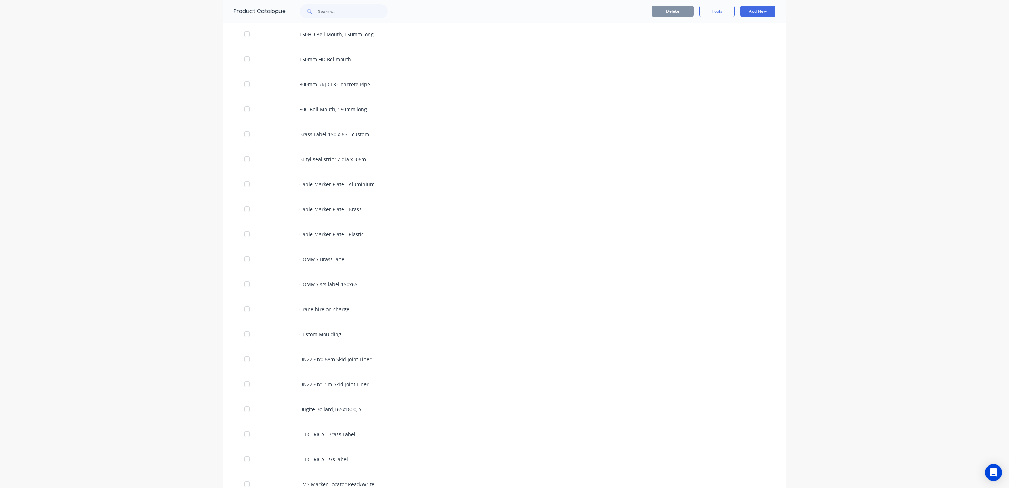
scroll to position [422, 0]
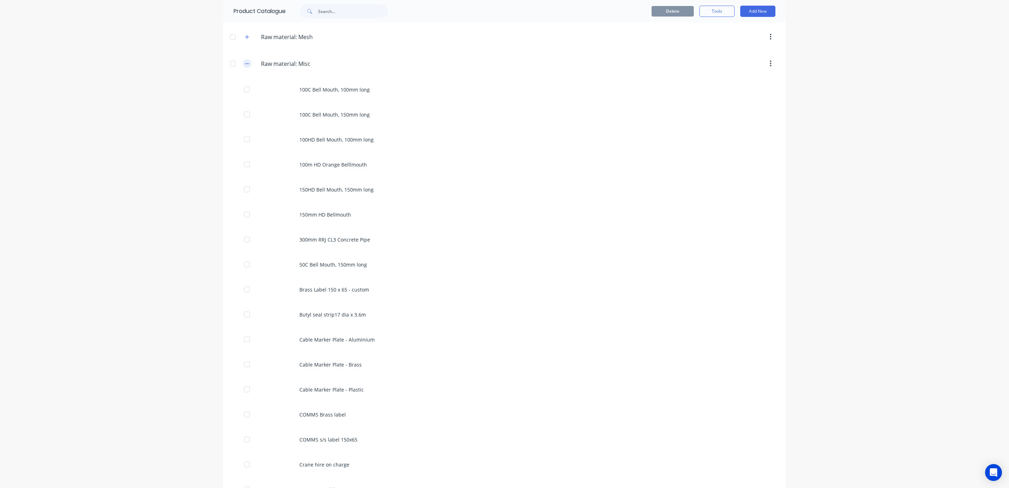
click at [243, 68] on button "button" at bounding box center [247, 63] width 9 height 9
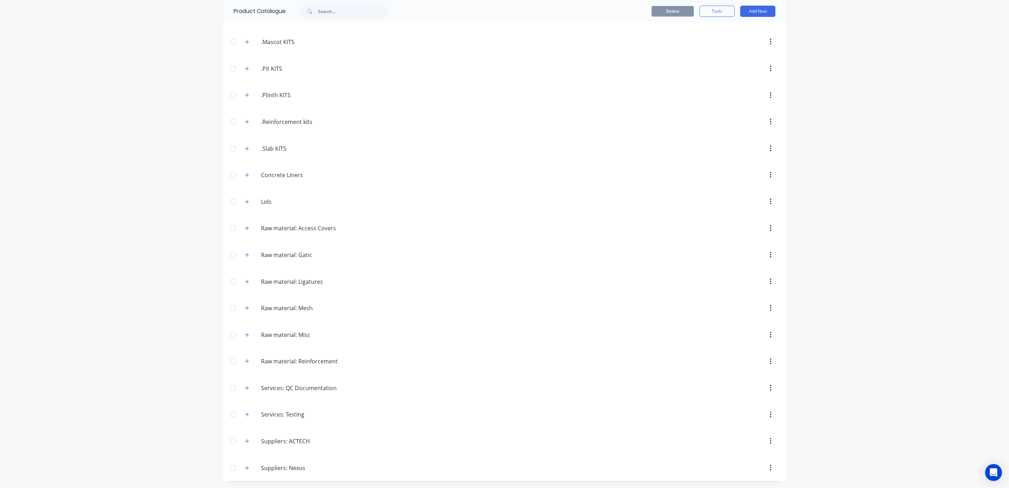
scroll to position [159, 0]
click at [245, 385] on icon "button" at bounding box center [247, 387] width 4 height 5
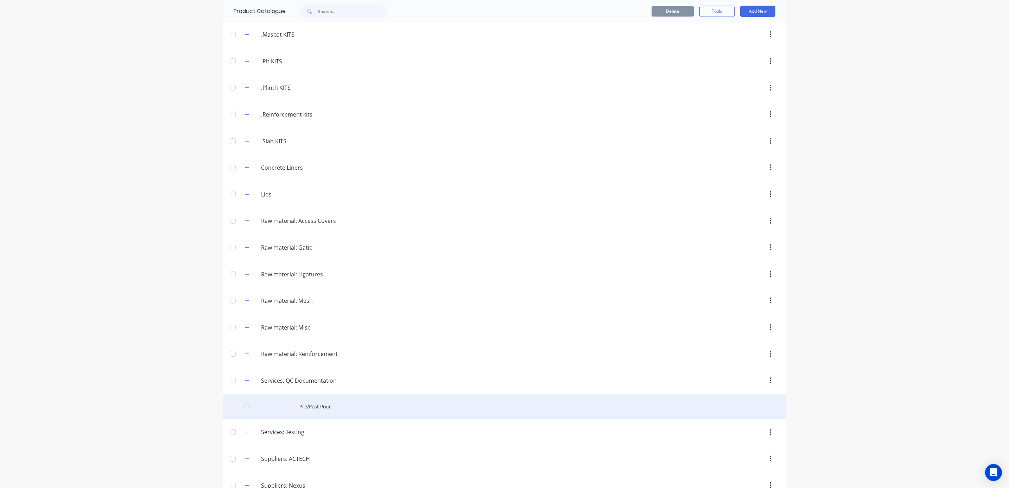
click at [308, 413] on div "Pre/Post Pour" at bounding box center [504, 406] width 563 height 25
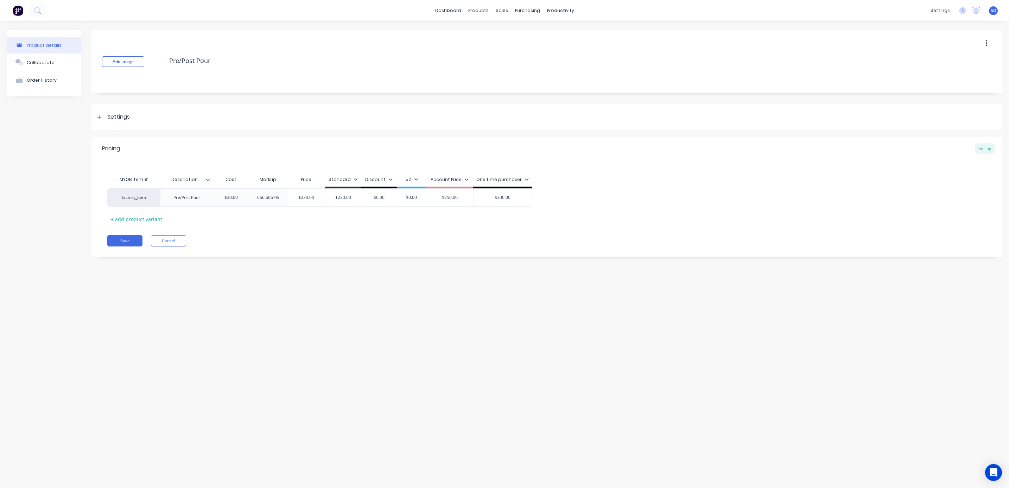
type textarea "x"
click at [140, 197] on div "factory_item" at bounding box center [133, 197] width 39 height 6
type input "mac-con-qc"
click at [142, 167] on button "MAC-CON-QC" at bounding box center [140, 169] width 50 height 11
click at [128, 242] on button "Save" at bounding box center [124, 240] width 35 height 11
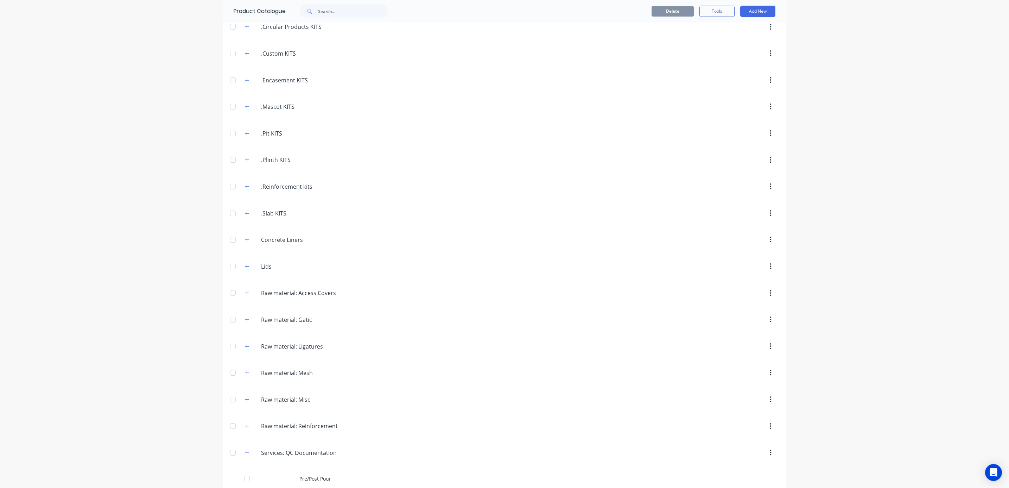
scroll to position [184, 0]
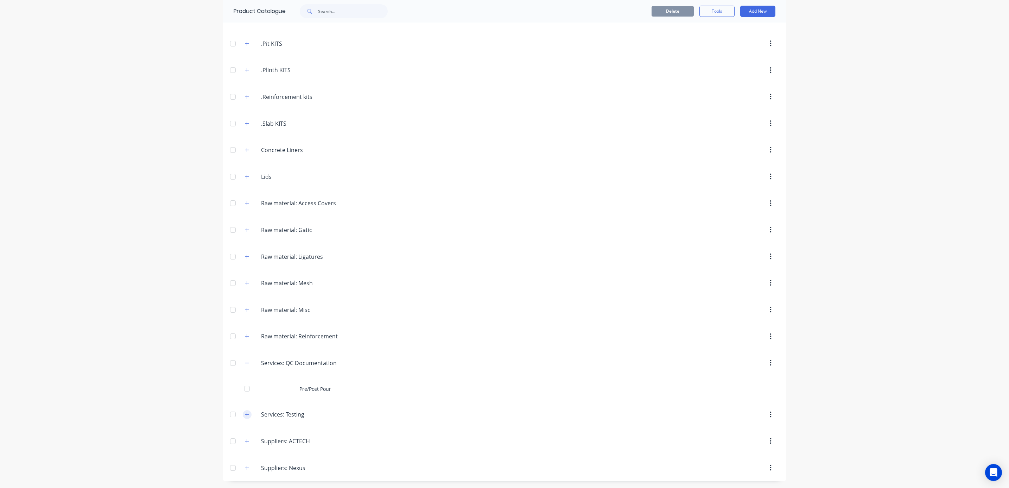
click at [245, 413] on icon "button" at bounding box center [247, 414] width 4 height 5
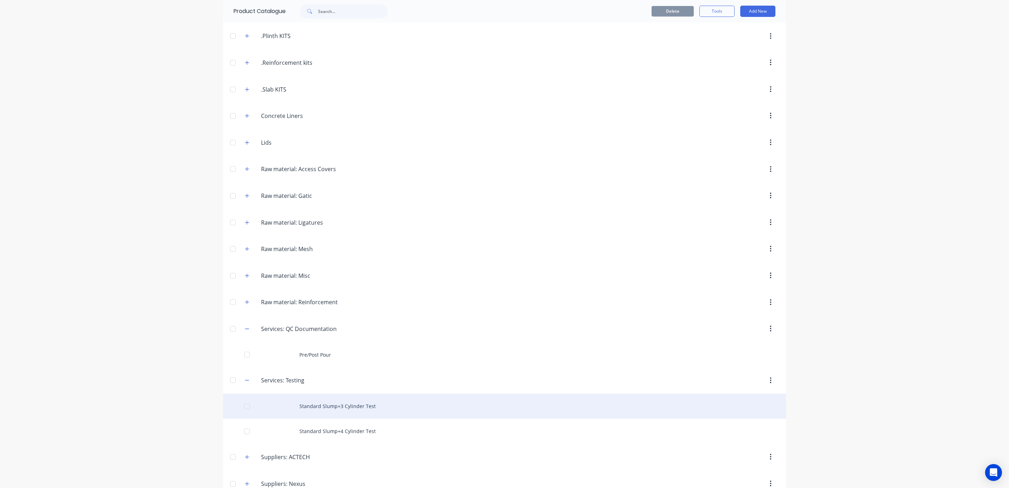
scroll to position [234, 0]
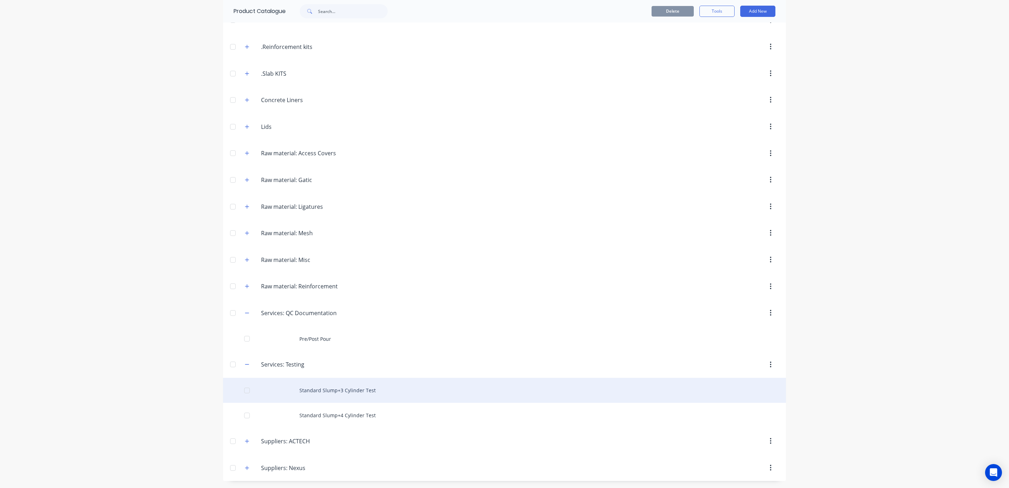
click at [321, 390] on div "Standard Slump+3 Cylinder Test" at bounding box center [504, 390] width 563 height 25
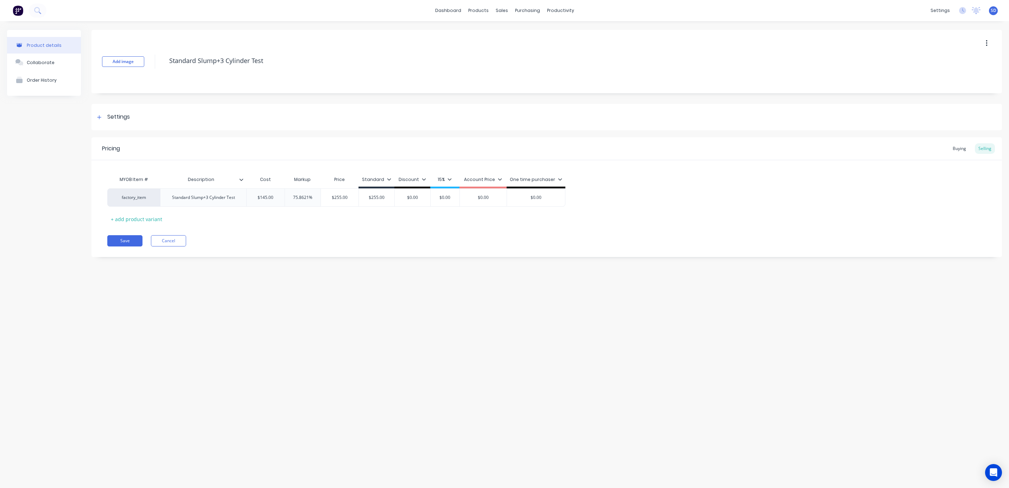
type textarea "x"
click at [149, 197] on div "factory_item" at bounding box center [133, 197] width 39 height 6
type input "mac-cbt-cst"
click at [135, 170] on button "MAC-CBT-CST" at bounding box center [137, 169] width 44 height 11
click at [120, 239] on button "Save" at bounding box center [124, 240] width 35 height 11
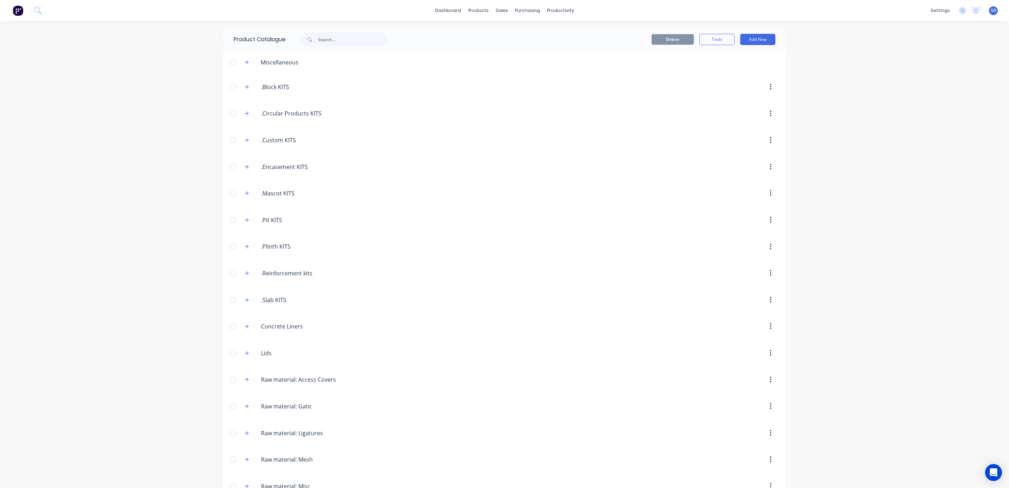
scroll to position [234, 0]
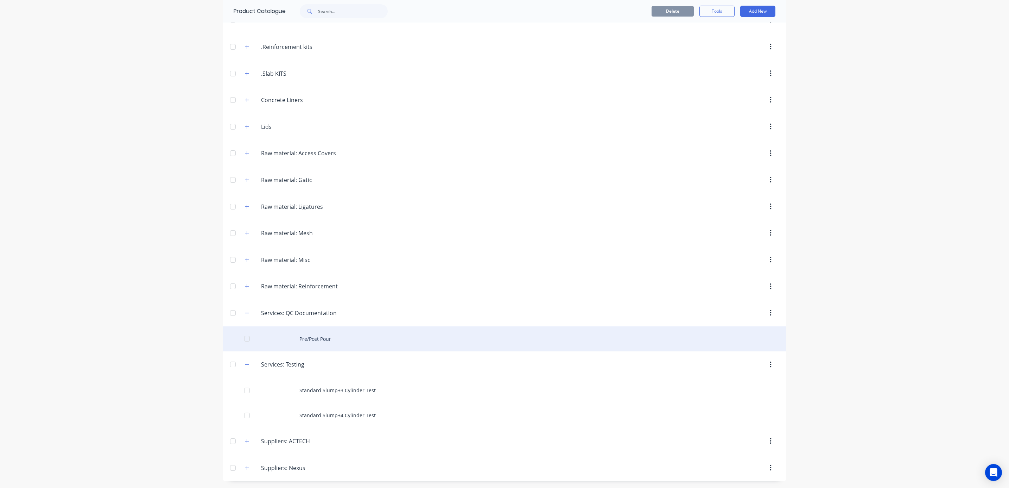
click at [325, 342] on div "Pre/Post Pour" at bounding box center [504, 338] width 563 height 25
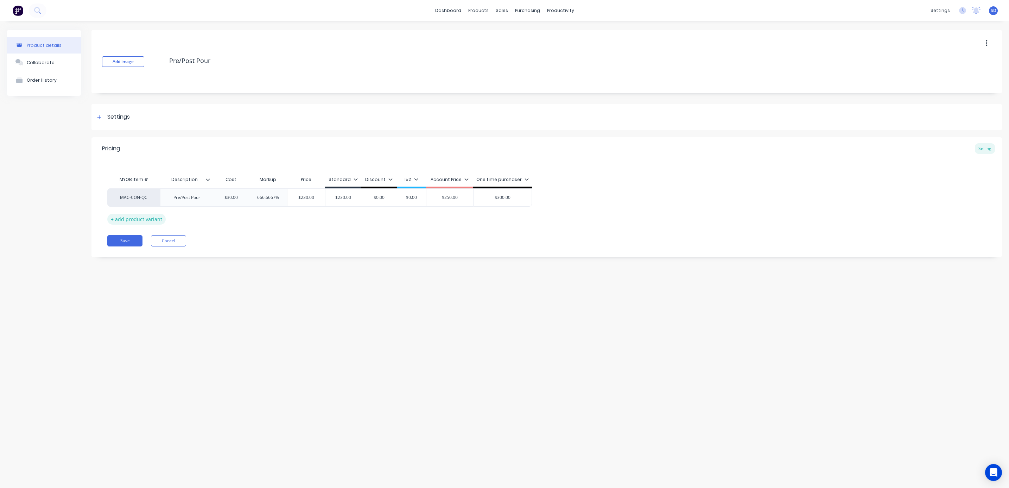
click at [121, 219] on div "+ add product variant" at bounding box center [136, 219] width 58 height 11
type textarea "x"
click at [140, 215] on div "factory_item" at bounding box center [133, 215] width 39 height 6
type input "mac-con-qc"
click at [145, 182] on button "MAC-CON-QC-DRAW" at bounding box center [140, 180] width 50 height 11
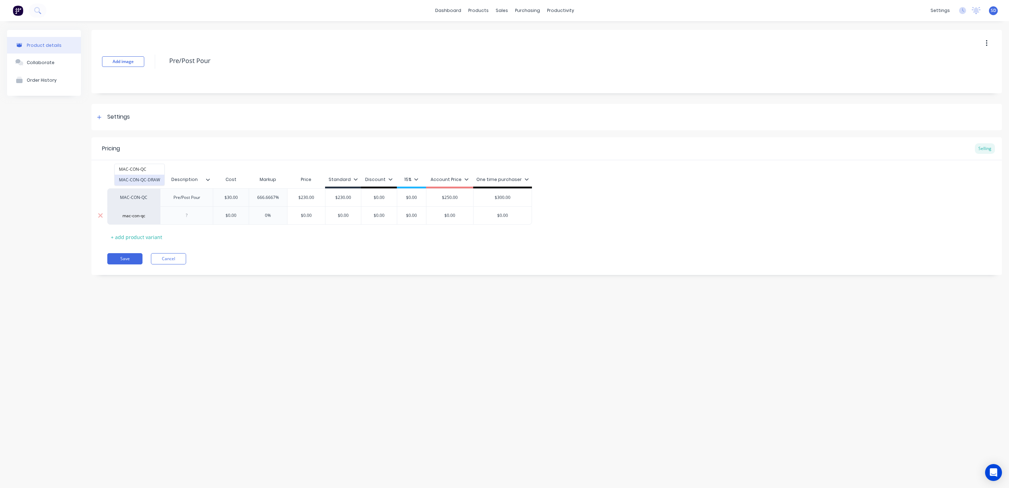
type textarea "x"
click at [190, 214] on div at bounding box center [186, 215] width 35 height 9
type textarea "x"
type input "$0.00"
drag, startPoint x: 239, startPoint y: 217, endPoint x: 226, endPoint y: 217, distance: 12.7
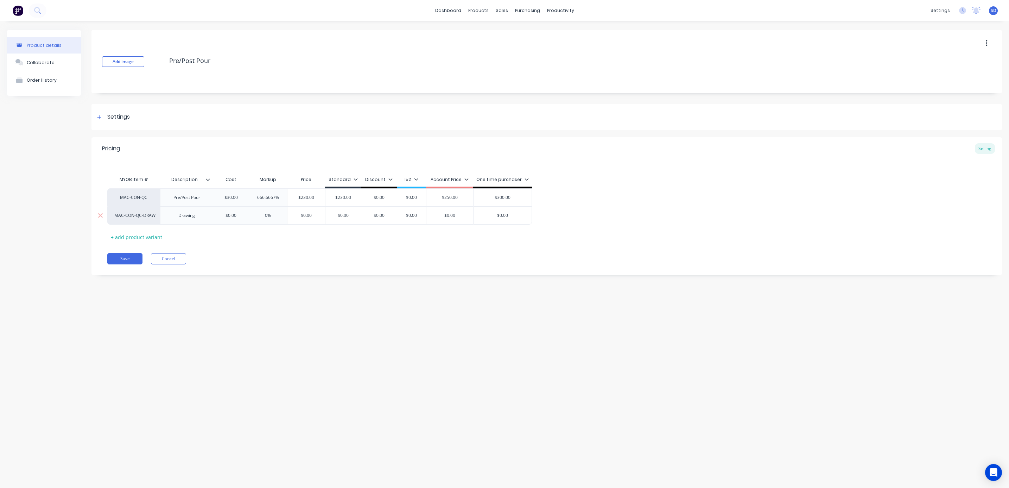
click at [226, 217] on input "$0.00" at bounding box center [231, 215] width 36 height 6
type textarea "x"
type input "1"
type textarea "x"
type input "10"
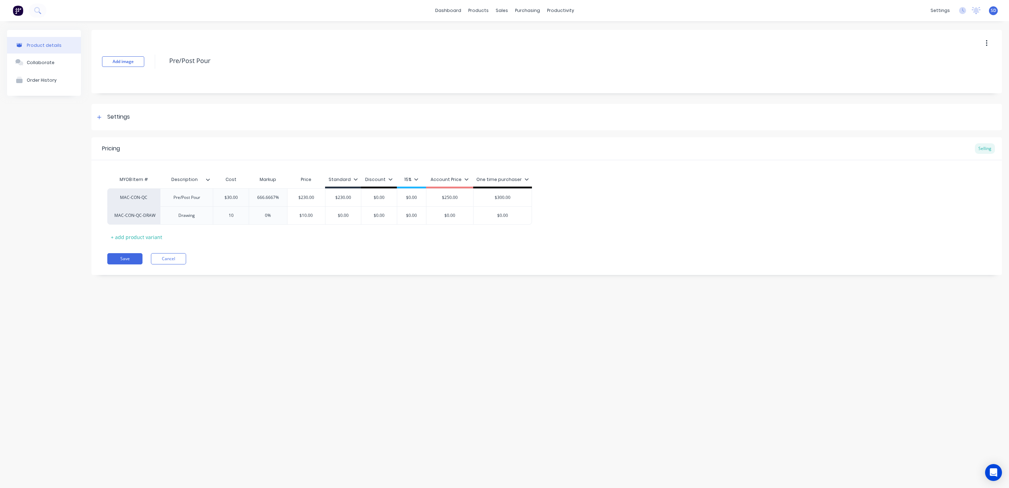
type textarea "x"
type input "100"
type input "0%"
type input "$0.00"
drag, startPoint x: 354, startPoint y: 215, endPoint x: 331, endPoint y: 215, distance: 22.5
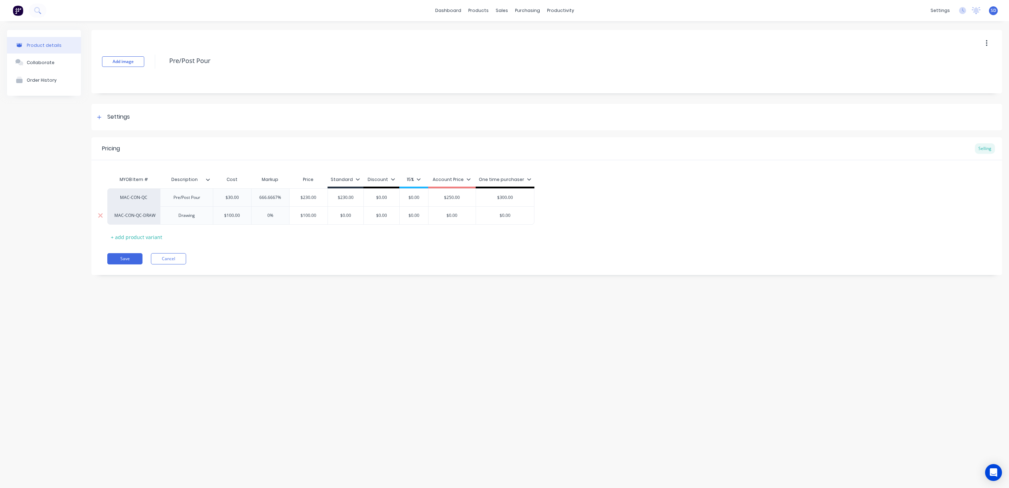
click at [331, 215] on input "$0.00" at bounding box center [346, 215] width 36 height 6
type textarea "x"
type input "2"
type textarea "x"
type input "25"
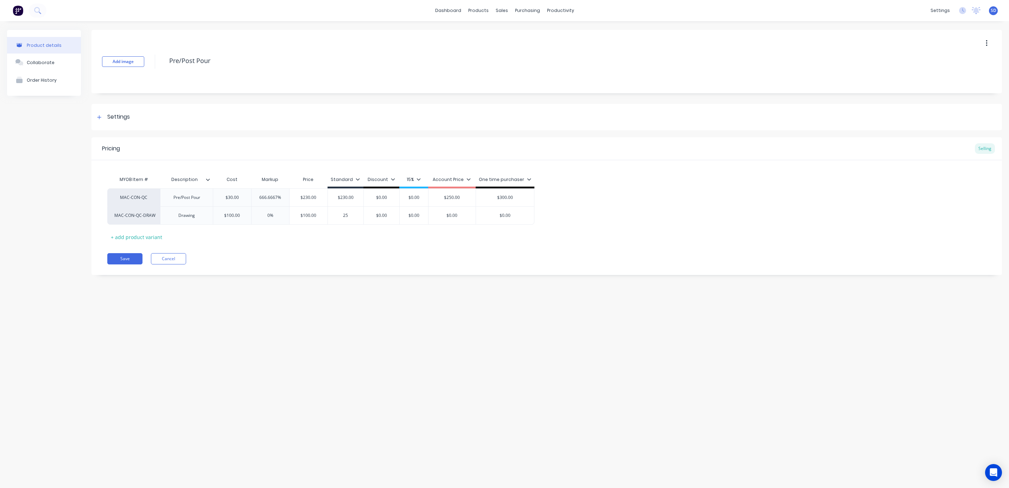
type textarea "x"
type input "250"
click at [360, 242] on div "MYOB Item # Description Cost Markup Price Standard Discount 15% Account Price O…" at bounding box center [546, 207] width 879 height 70
type input "$0.00"
click at [508, 216] on input "$0.00" at bounding box center [505, 215] width 58 height 6
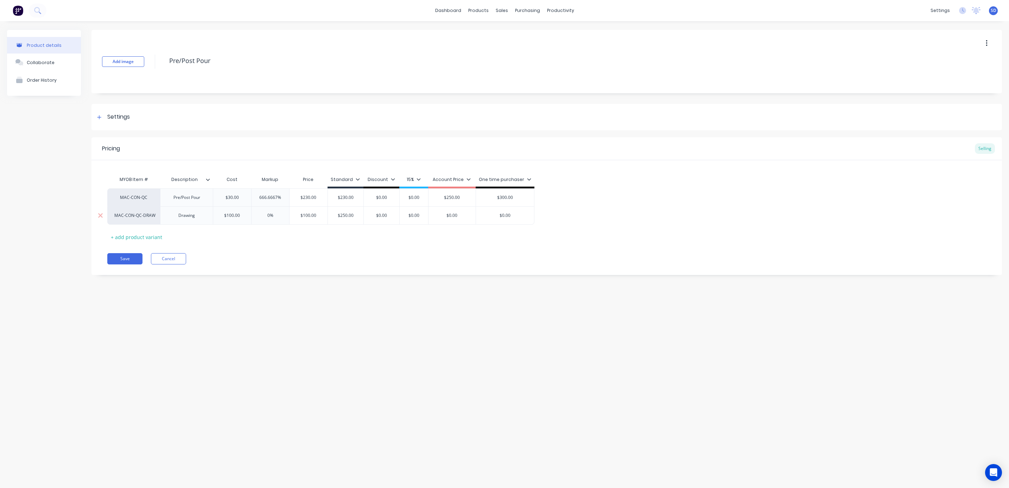
drag, startPoint x: 514, startPoint y: 215, endPoint x: 490, endPoint y: 214, distance: 24.7
click at [490, 214] on input "$0.00" at bounding box center [505, 215] width 58 height 6
type textarea "x"
type input "3"
type textarea "x"
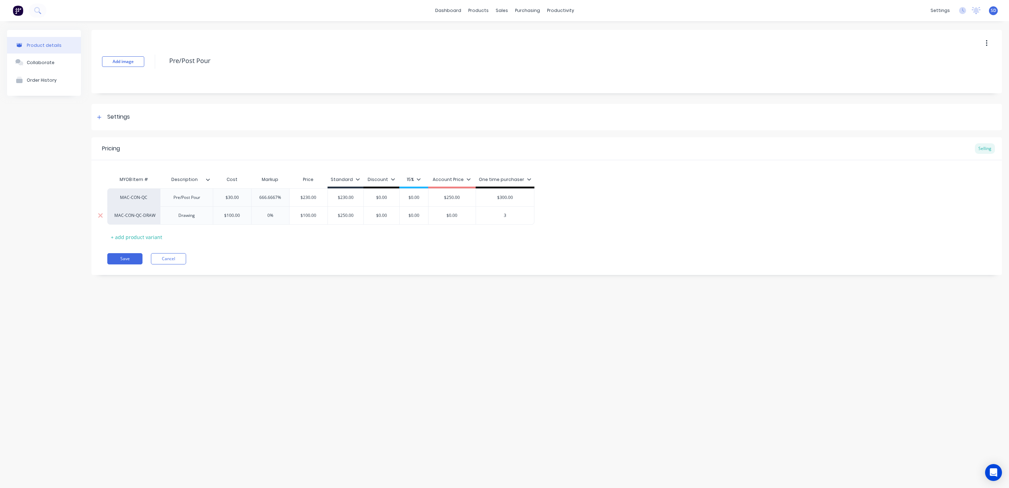
type input "30"
type textarea "x"
type input "300"
type input "$0.00"
click at [453, 215] on input "$0.00" at bounding box center [452, 215] width 47 height 6
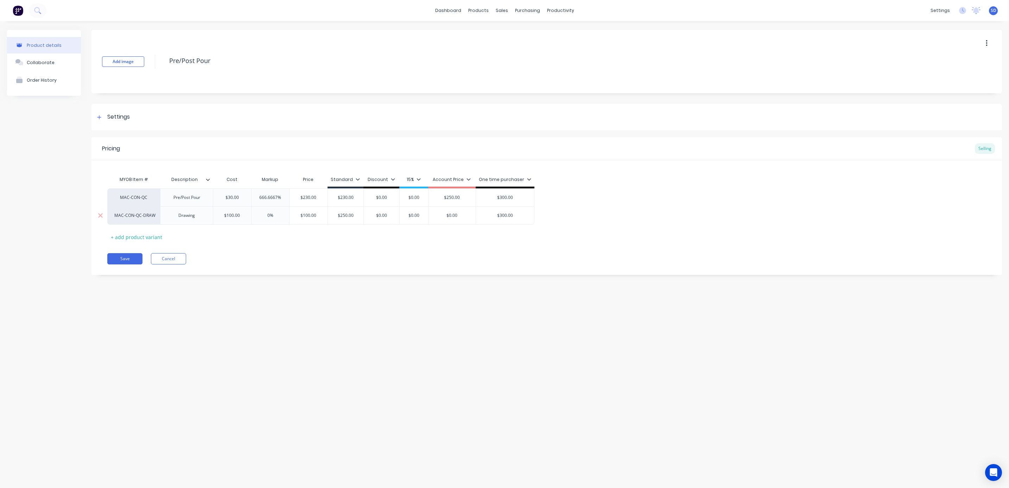
drag, startPoint x: 463, startPoint y: 217, endPoint x: 439, endPoint y: 219, distance: 23.3
click at [439, 219] on input "$0.00" at bounding box center [452, 215] width 47 height 6
type textarea "x"
type input "2"
type textarea "x"
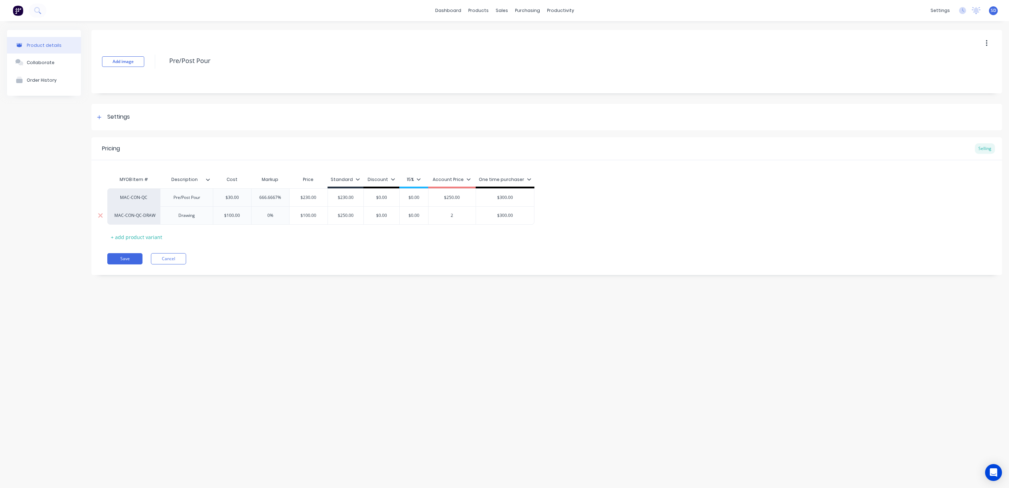
type input "25"
type textarea "x"
type input "250"
click at [445, 248] on div "Pricing Selling MYOB Item # Description Cost Markup Price Standard Discount 15%…" at bounding box center [546, 206] width 911 height 138
click at [118, 258] on button "Save" at bounding box center [124, 258] width 35 height 11
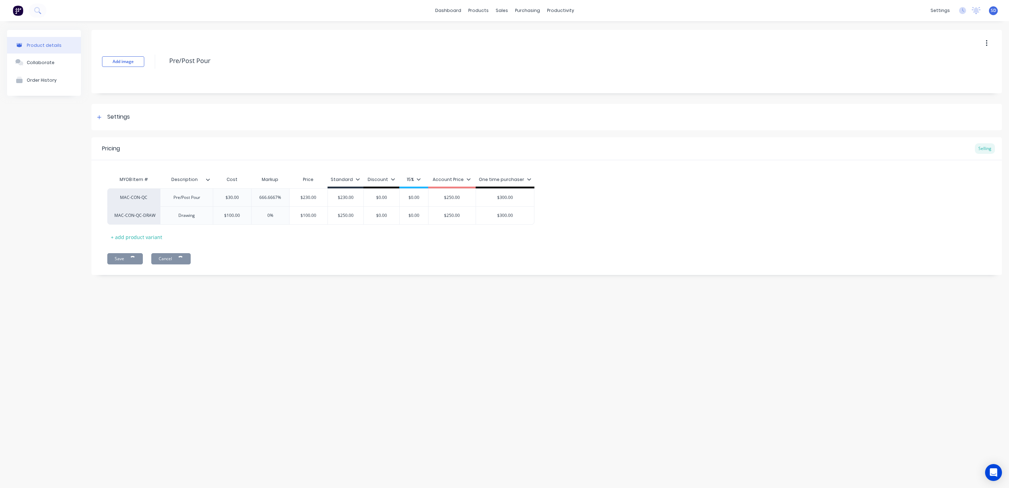
type textarea "x"
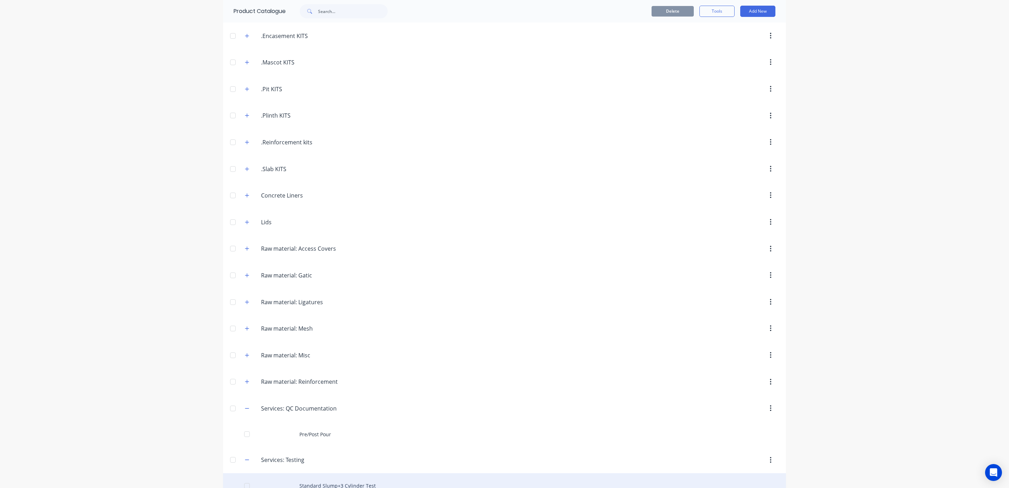
scroll to position [234, 0]
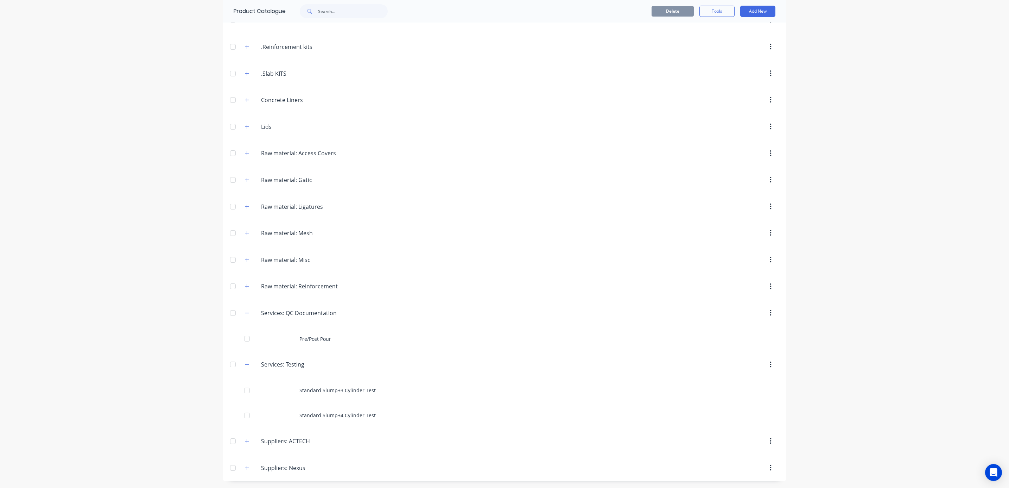
click at [239, 311] on div "Services:.QC.Documentation Services: QC Documentation" at bounding box center [294, 312] width 111 height 13
click at [245, 312] on icon "button" at bounding box center [247, 312] width 4 height 0
click at [245, 336] on icon "button" at bounding box center [247, 337] width 4 height 5
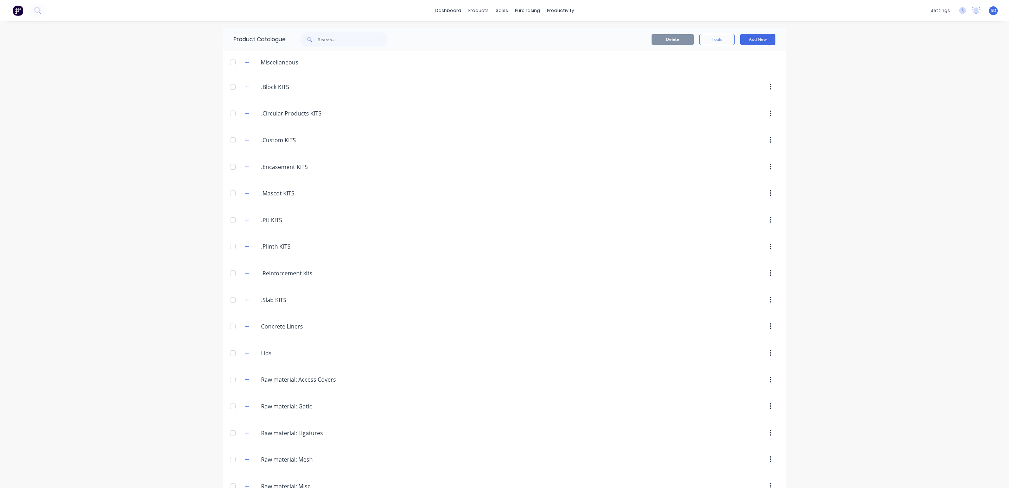
scroll to position [159, 0]
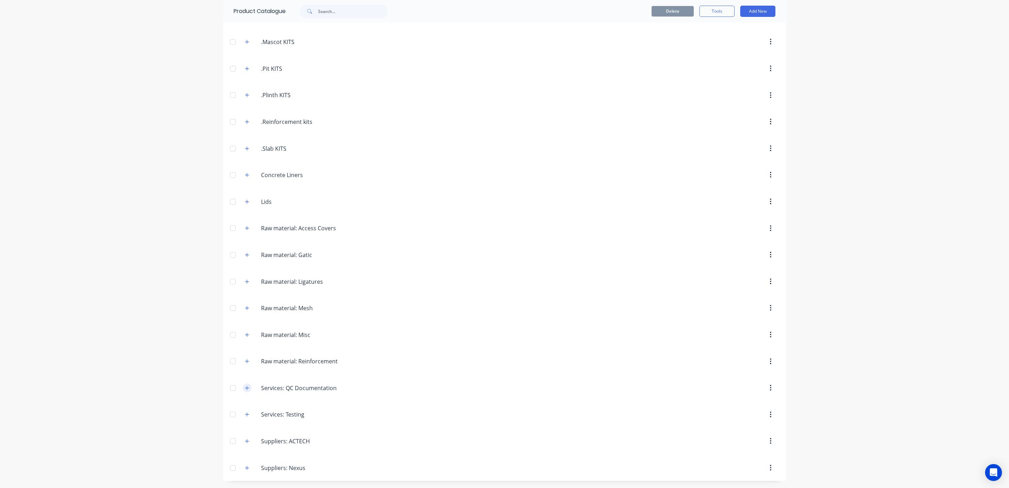
click at [245, 385] on icon "button" at bounding box center [247, 387] width 4 height 5
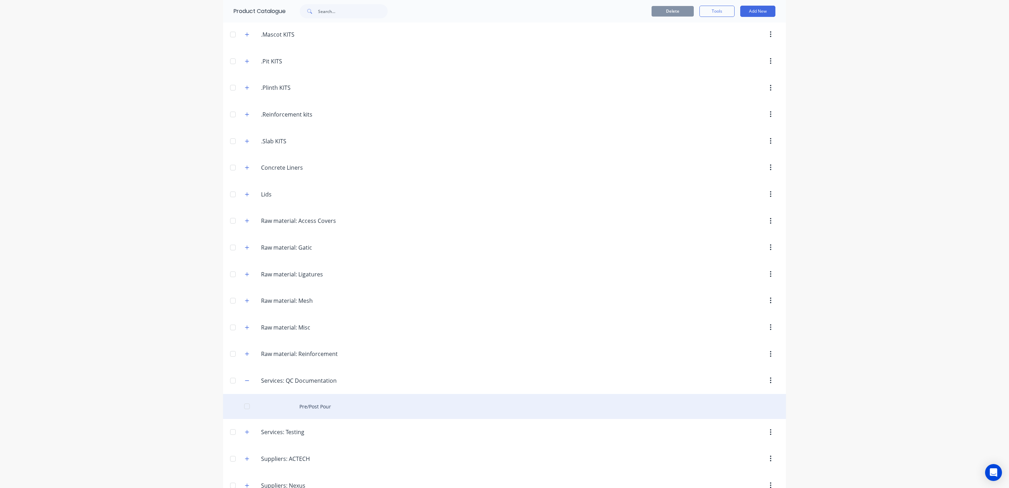
click at [317, 409] on div "Pre/Post Pour" at bounding box center [504, 406] width 563 height 25
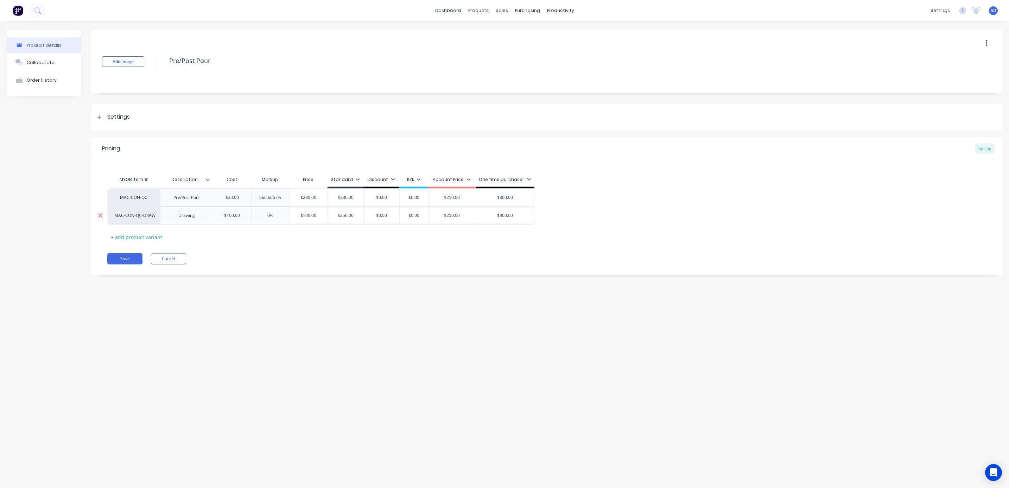
click at [100, 215] on icon at bounding box center [100, 215] width 5 height 5
click at [482, 29] on link "Product Catalogue" at bounding box center [513, 33] width 93 height 14
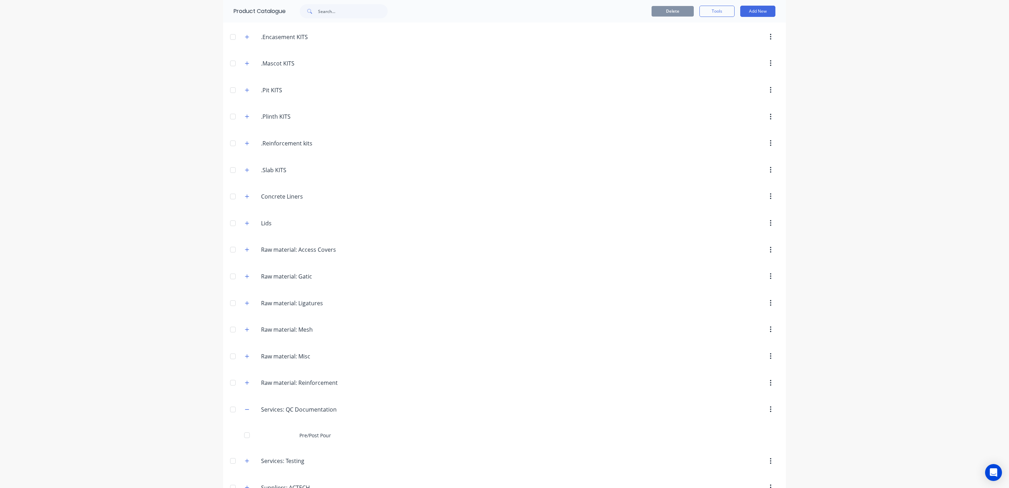
scroll to position [184, 0]
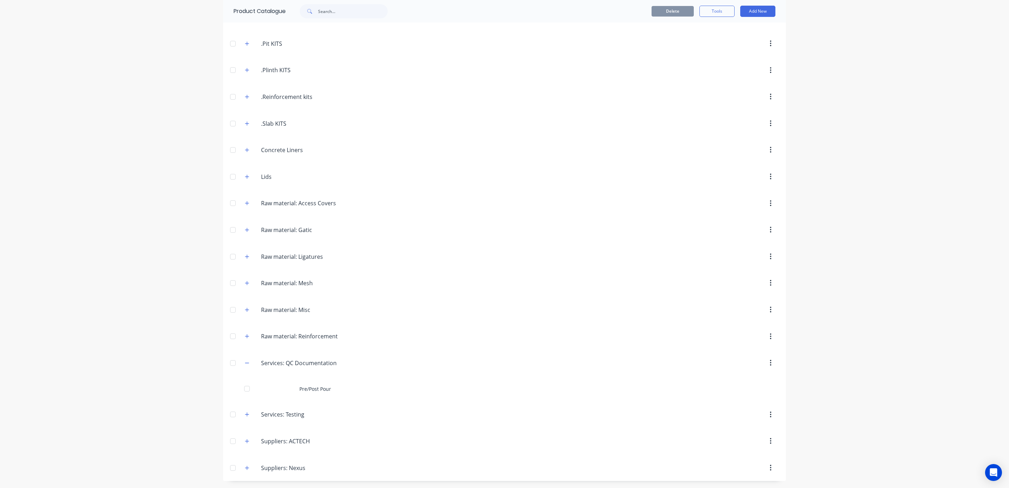
click at [768, 362] on button "button" at bounding box center [771, 362] width 17 height 13
click at [882, 286] on div "dashboard products sales purchasing productivity dashboard products Product Cat…" at bounding box center [504, 244] width 1009 height 488
click at [753, 10] on button "Add New" at bounding box center [757, 11] width 35 height 11
click at [718, 40] on div "Product" at bounding box center [742, 43] width 54 height 10
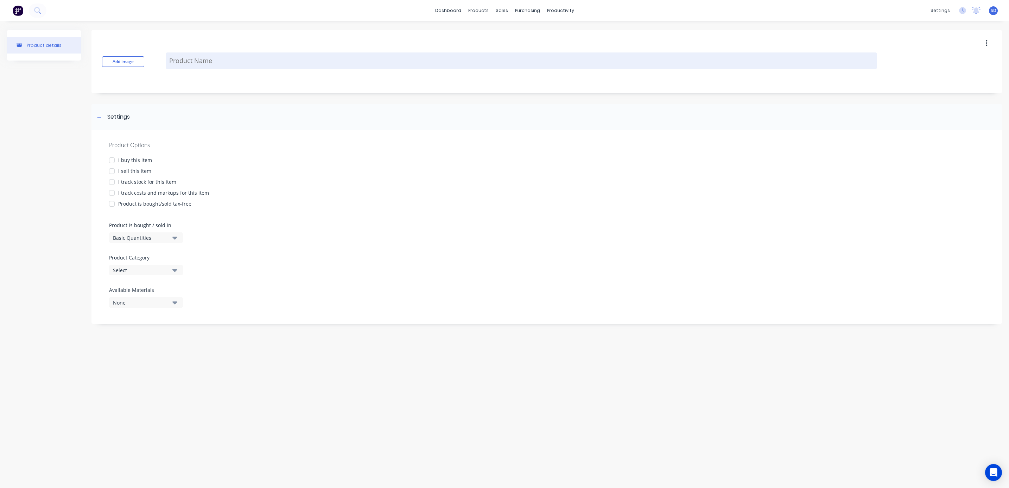
click at [183, 62] on textarea at bounding box center [521, 60] width 711 height 17
type textarea "x"
type textarea "D"
type textarea "x"
type textarea "Dr"
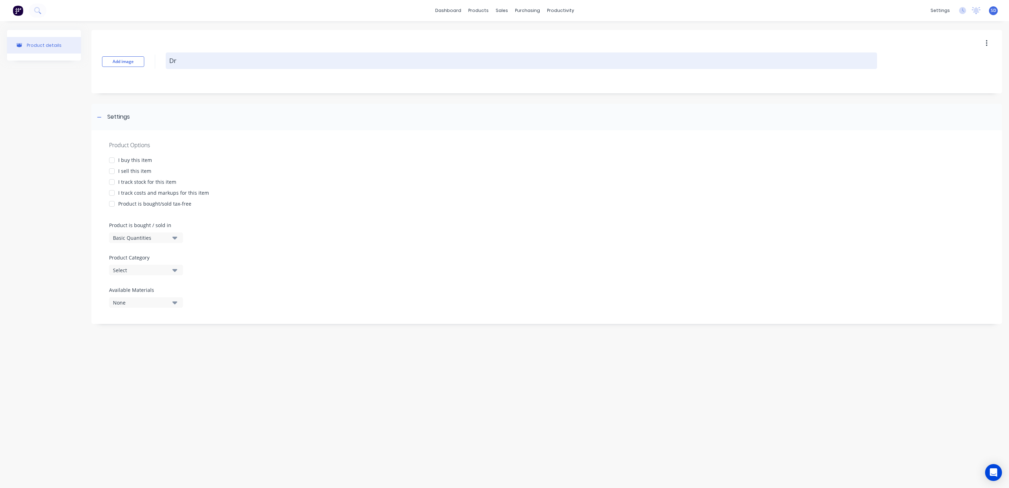
type textarea "x"
type textarea "Dra"
type textarea "x"
type textarea "Draw"
type textarea "x"
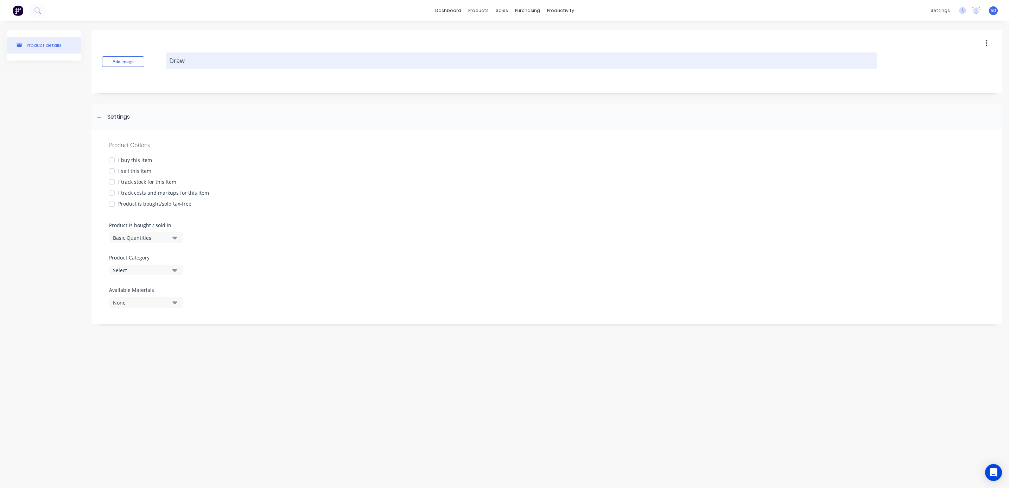
type textarea "Drawi"
type textarea "x"
type textarea "Drawin"
type textarea "x"
type textarea "Drawing"
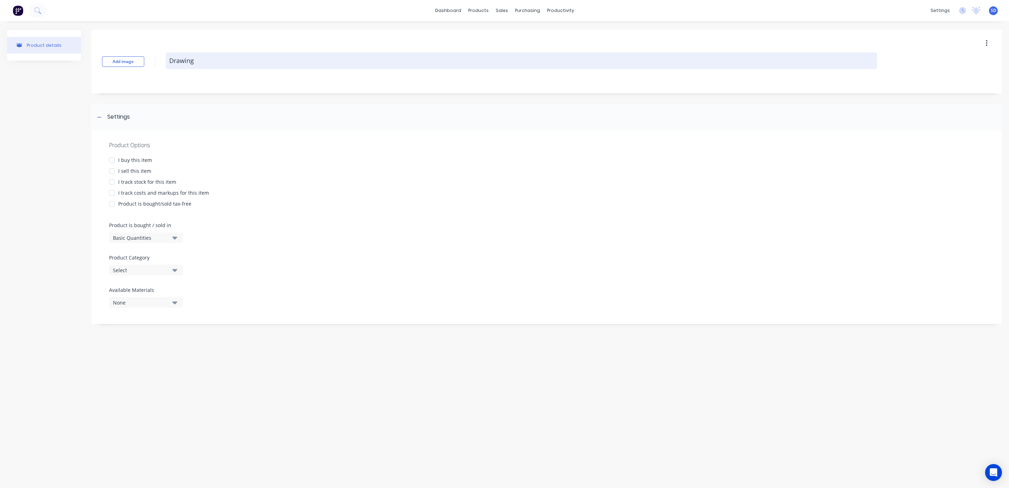
type textarea "x"
type textarea "Drawingf"
type textarea "x"
type textarea "Drawing"
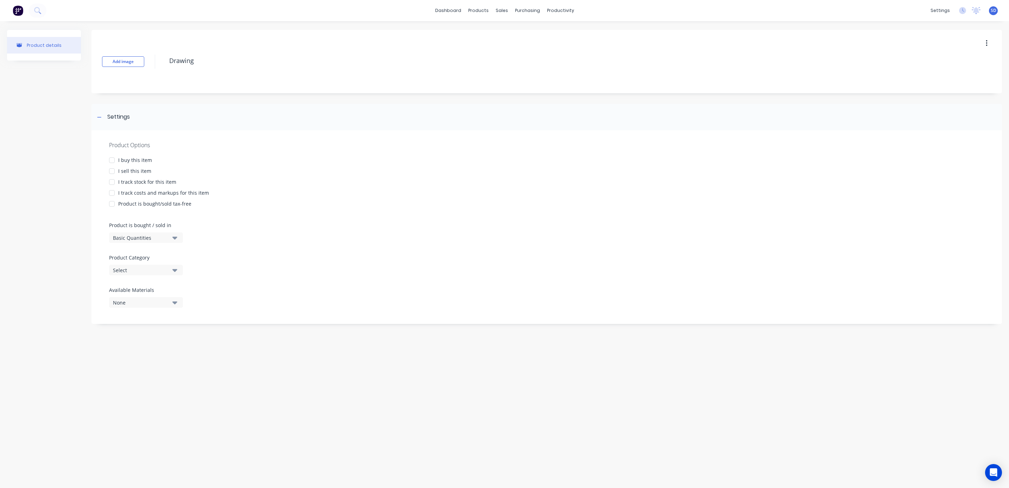
click at [111, 171] on div at bounding box center [112, 171] width 14 height 14
click at [111, 192] on div at bounding box center [112, 193] width 14 height 14
type textarea "x"
type textarea "Drawing"
type textarea "x"
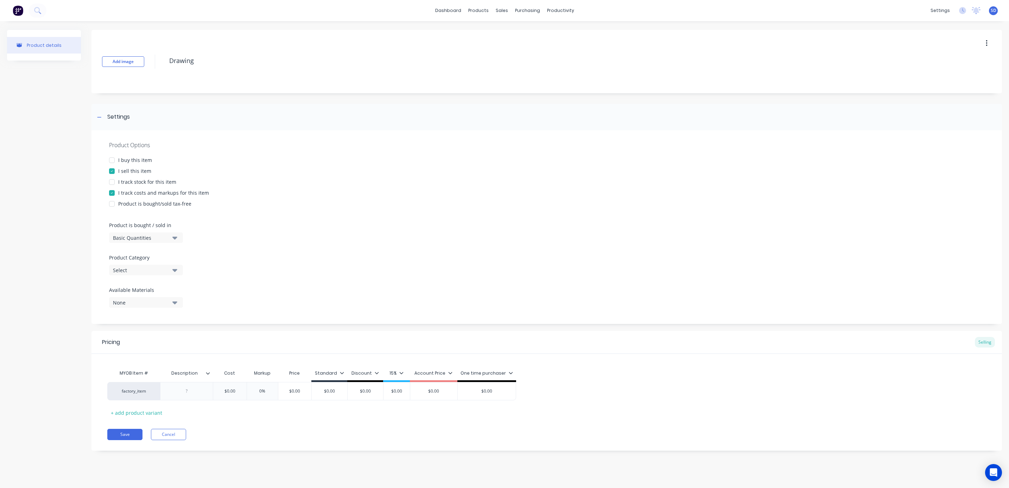
type textarea "Drawing"
click at [157, 269] on div "Select" at bounding box center [141, 269] width 56 height 7
click at [160, 325] on div "Services: QC Documentation" at bounding box center [162, 330] width 106 height 14
type textarea "x"
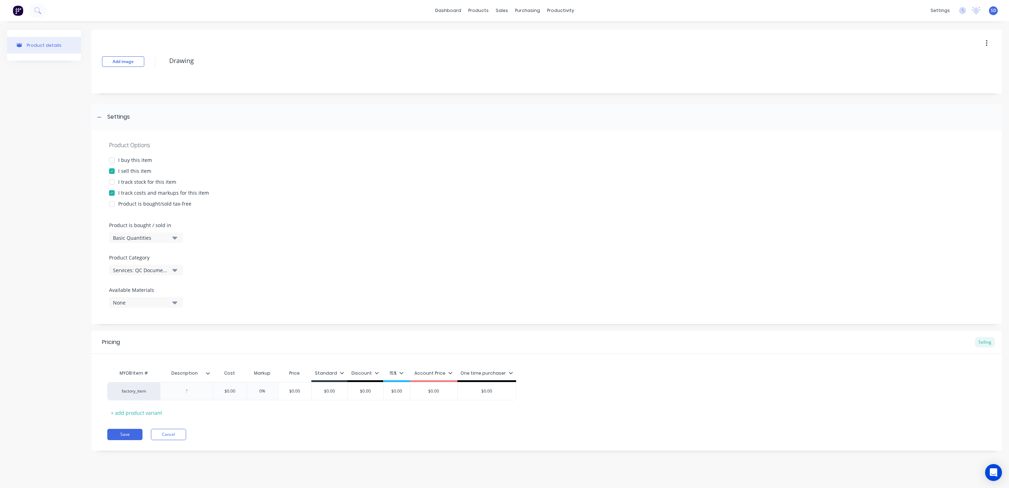
click at [151, 301] on div "None" at bounding box center [141, 302] width 56 height 7
click at [238, 297] on div "Product Options I buy this item I sell this item I track stock for this item I …" at bounding box center [546, 227] width 911 height 194
click at [143, 390] on div "factory_item" at bounding box center [133, 391] width 39 height 6
type input "mac-con-qc"
click at [147, 378] on button "MAC-CON-QC-DRAW" at bounding box center [140, 373] width 50 height 11
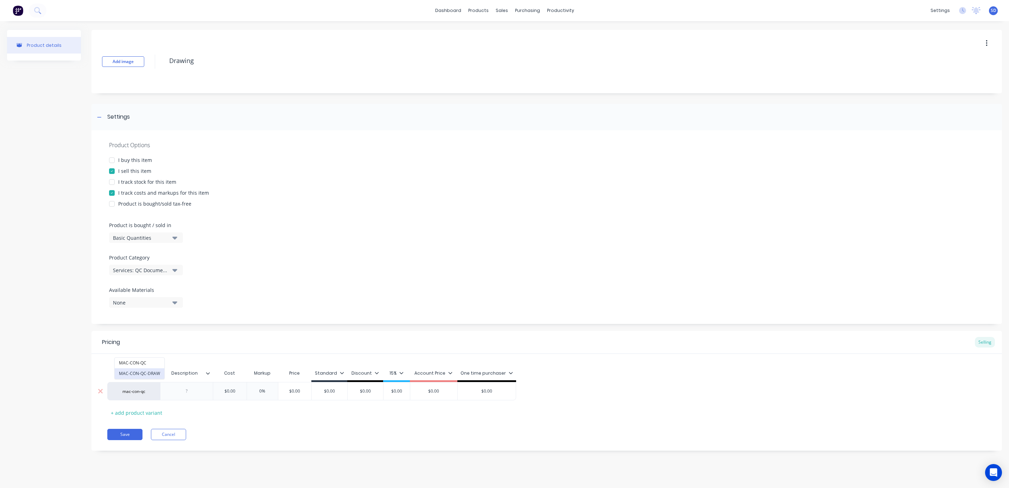
type textarea "x"
click at [189, 392] on div at bounding box center [186, 390] width 35 height 9
type textarea "x"
type input "$"
type textarea "x"
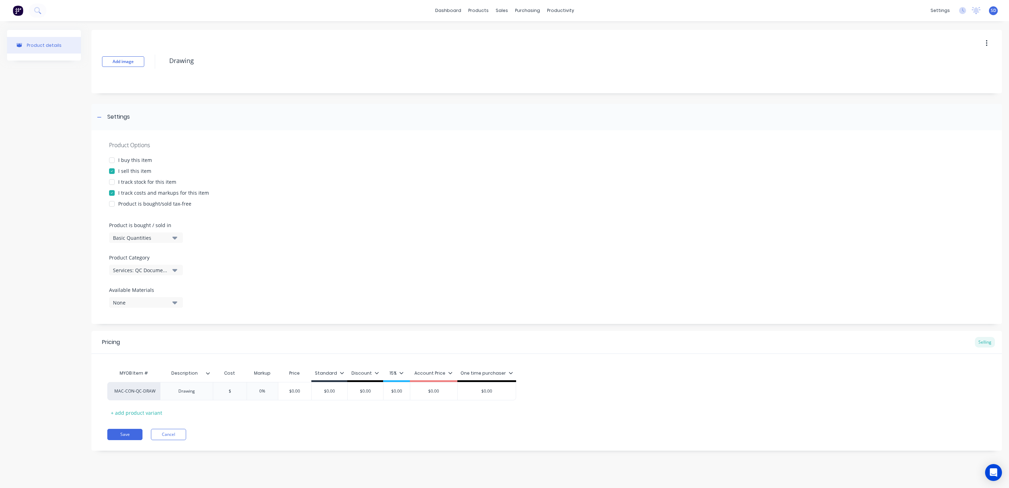
type input "$1"
type textarea "x"
type input "$10"
type textarea "x"
type input "$100"
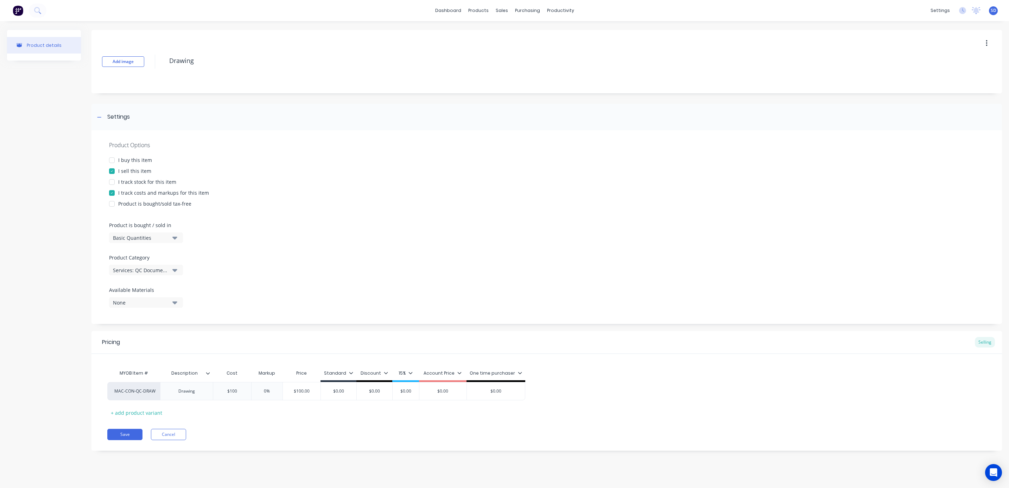
type input "0%"
type input "$100.00"
type input "$0.00"
type textarea "x"
type input "$0.002"
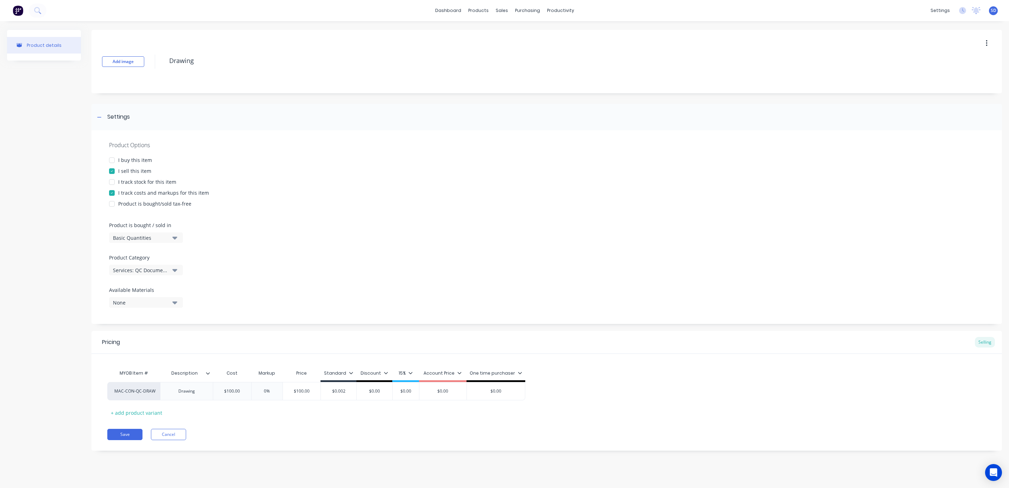
type textarea "x"
type input "$0.0025"
type textarea "x"
type input "$0.00250"
type textarea "x"
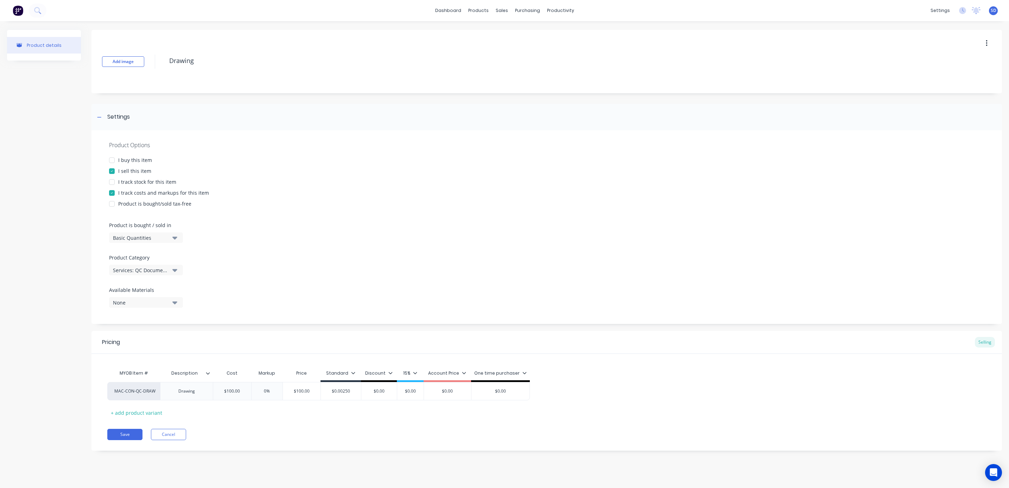
type input "$0.0025"
type textarea "x"
type input "$0.002"
type textarea "x"
type input "$0.0"
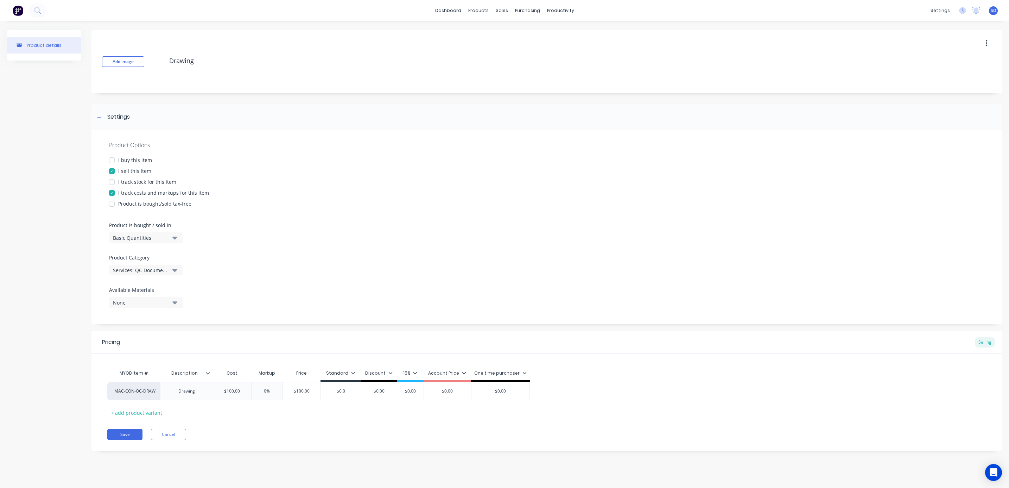
type textarea "x"
type input "$0."
type textarea "x"
type input "$0"
type textarea "x"
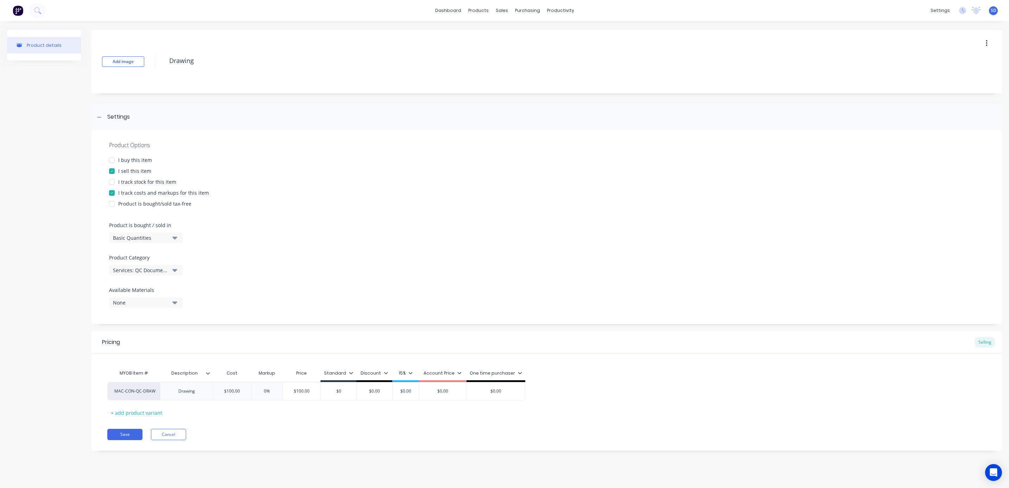
type input "$"
type textarea "x"
type input "2"
type textarea "x"
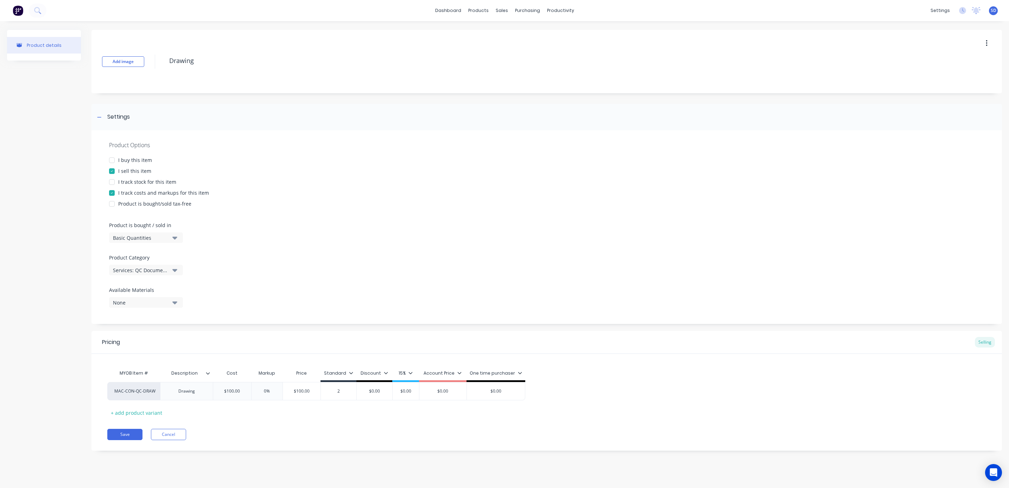
type input "25"
type textarea "x"
type input "250"
type input "$0.00"
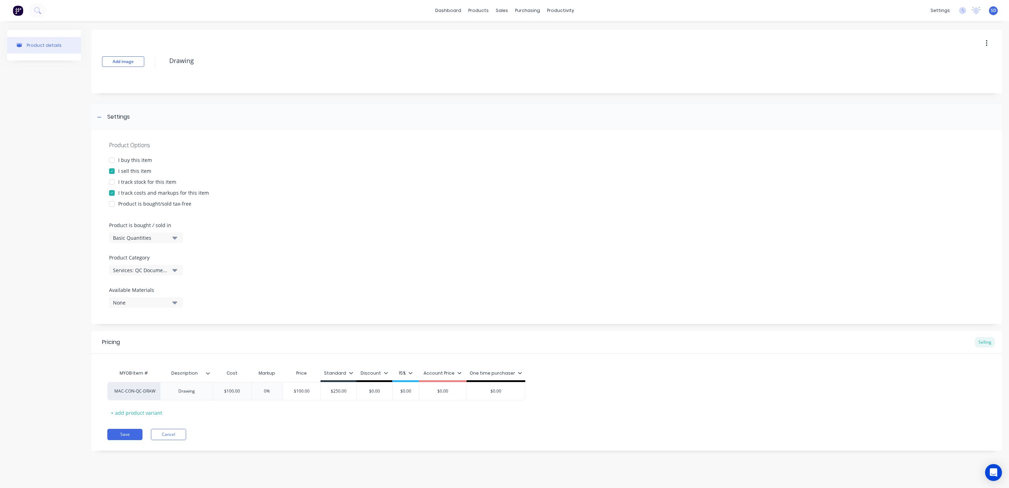
type input "$0.00"
type textarea "x"
type input "$0.0"
type textarea "x"
type input "$0."
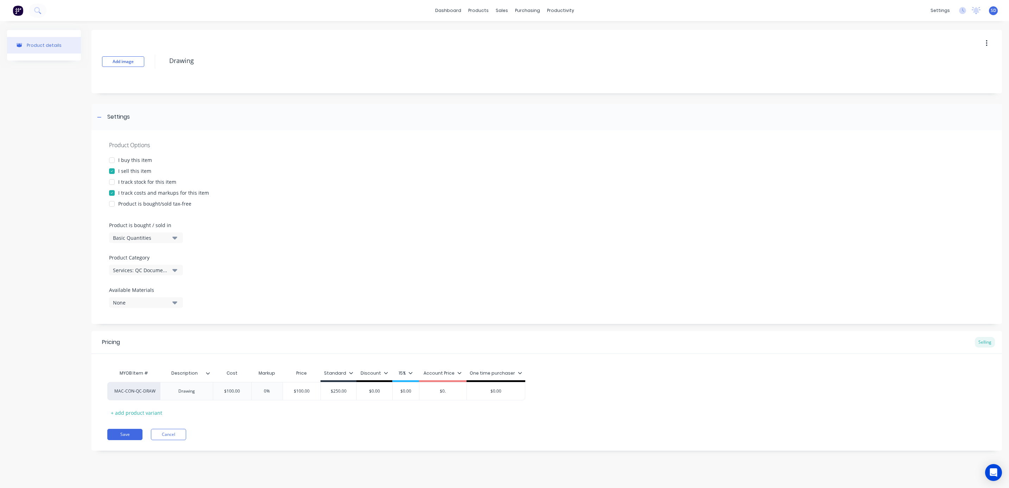
type textarea "x"
type input "$0"
type textarea "x"
type input "$"
type textarea "x"
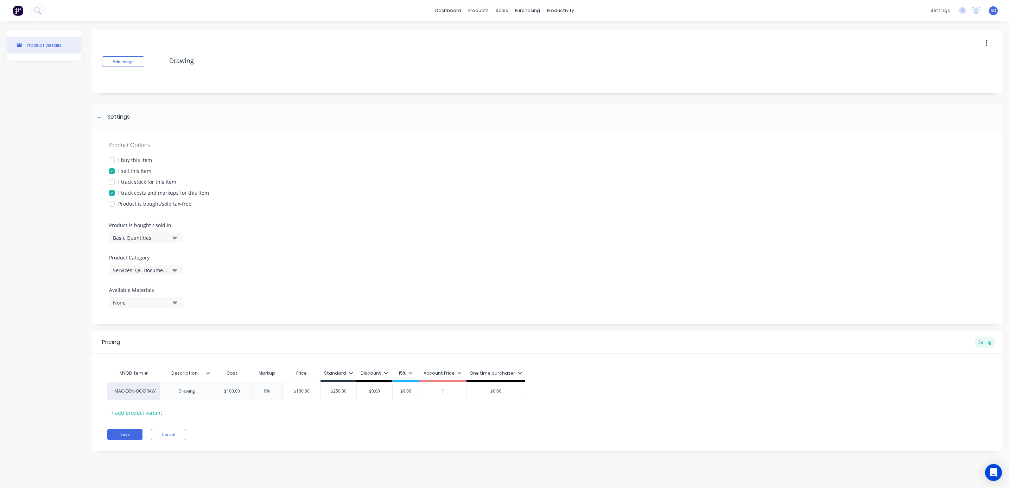
type textarea "x"
type input "2"
type textarea "x"
type input "25"
type textarea "x"
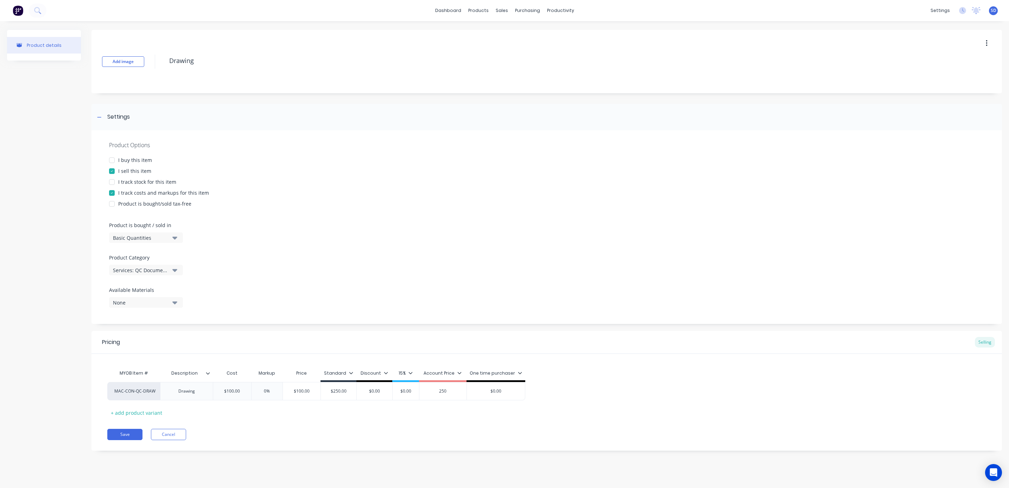
type input "250"
type input "$0.00"
type textarea "x"
type input "$0.0"
type textarea "x"
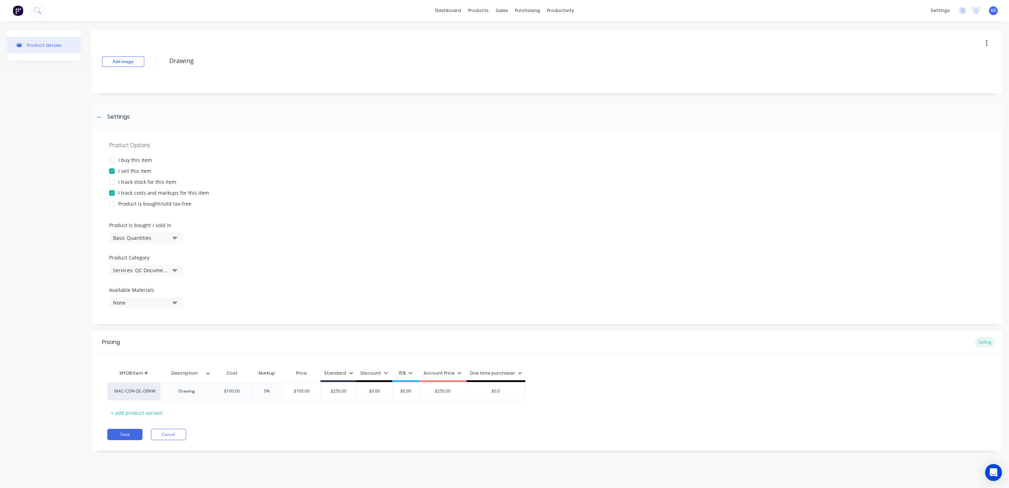
type input "$0."
type textarea "x"
type input "$0"
type textarea "x"
type input "$"
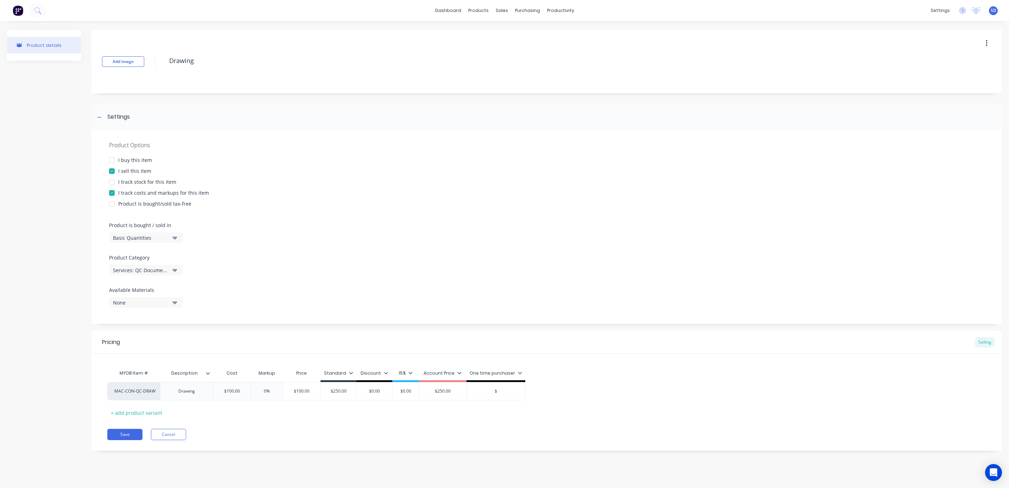
type textarea "x"
type input "3"
type textarea "x"
type input "30"
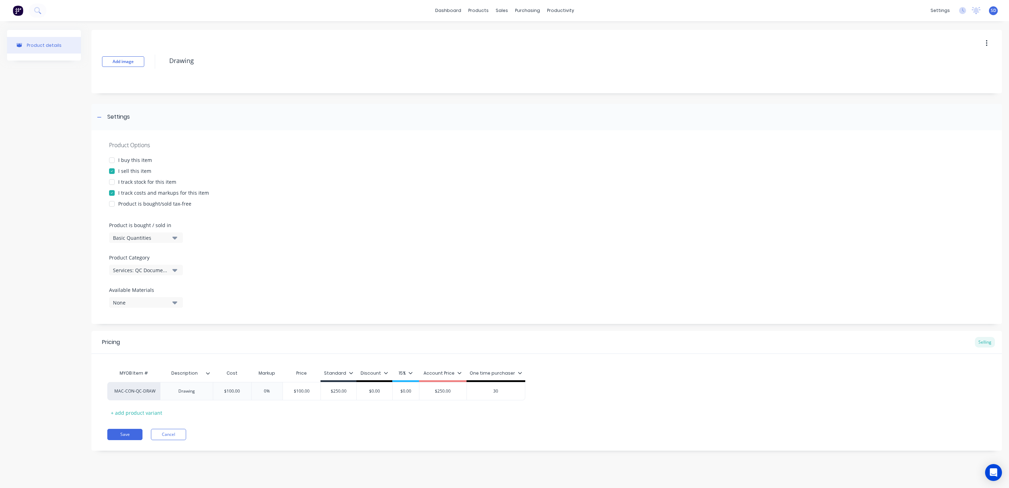
type textarea "x"
type input "300"
click at [131, 434] on button "Save" at bounding box center [124, 434] width 35 height 11
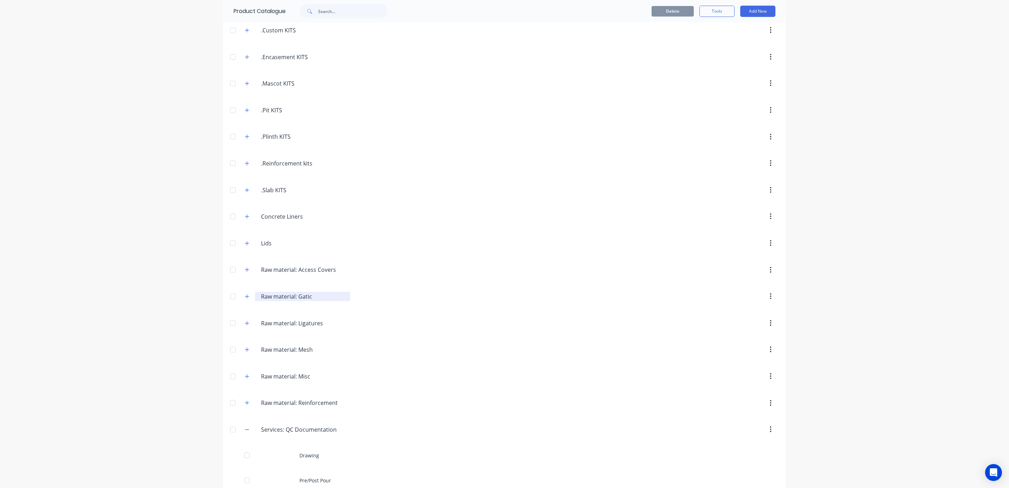
scroll to position [208, 0]
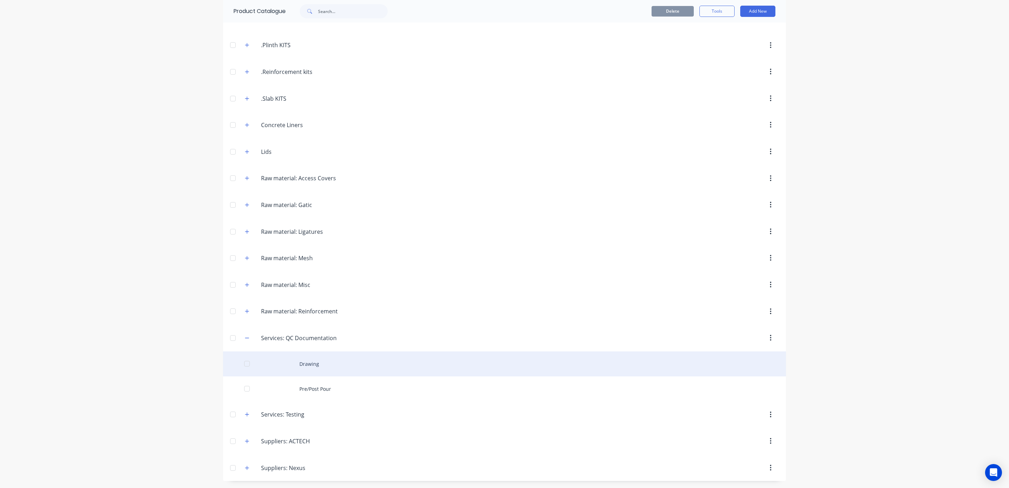
click at [301, 363] on div "Drawing" at bounding box center [504, 363] width 563 height 25
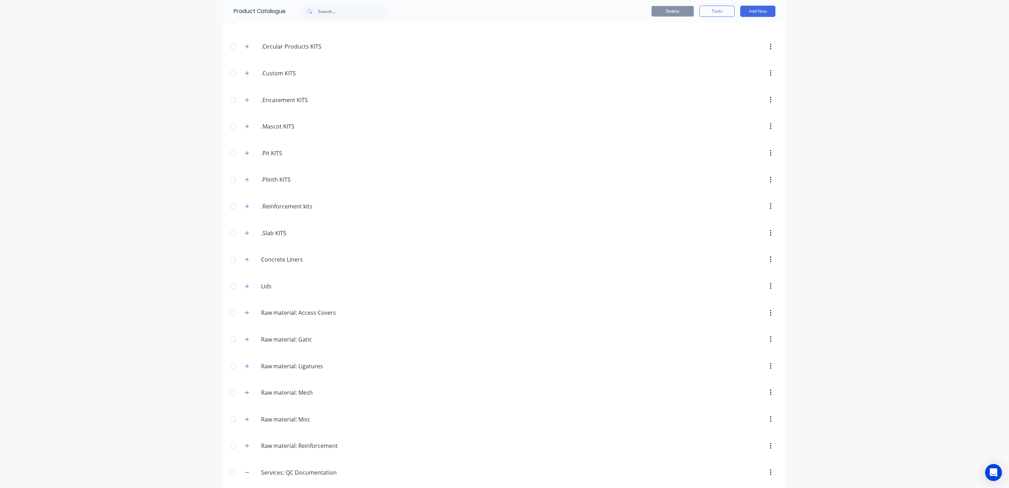
scroll to position [208, 0]
click at [245, 337] on icon "button" at bounding box center [247, 337] width 4 height 5
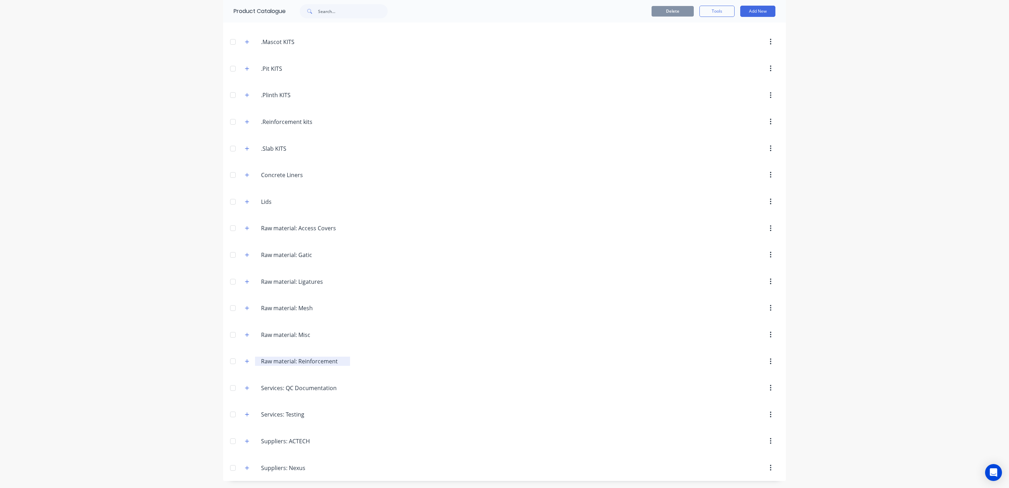
scroll to position [159, 0]
click at [245, 333] on icon "button" at bounding box center [247, 334] width 4 height 5
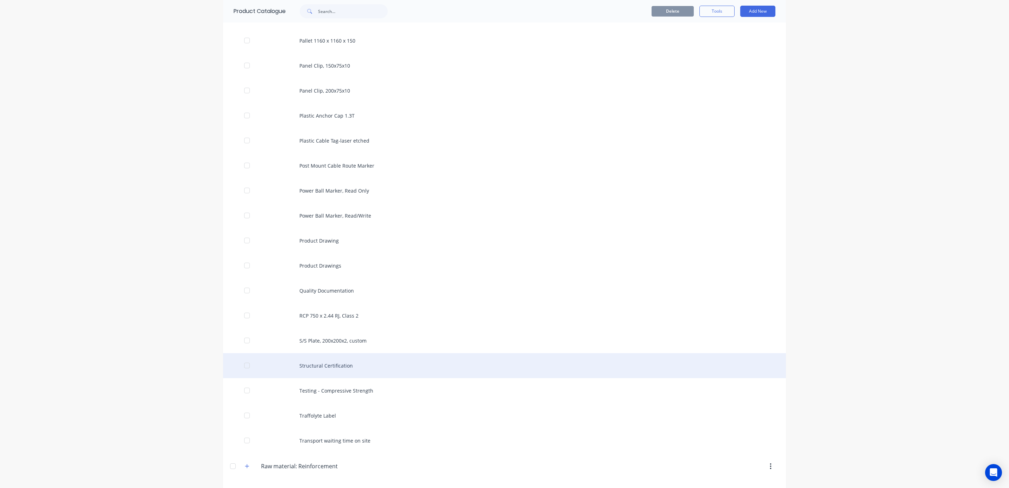
scroll to position [1478, 0]
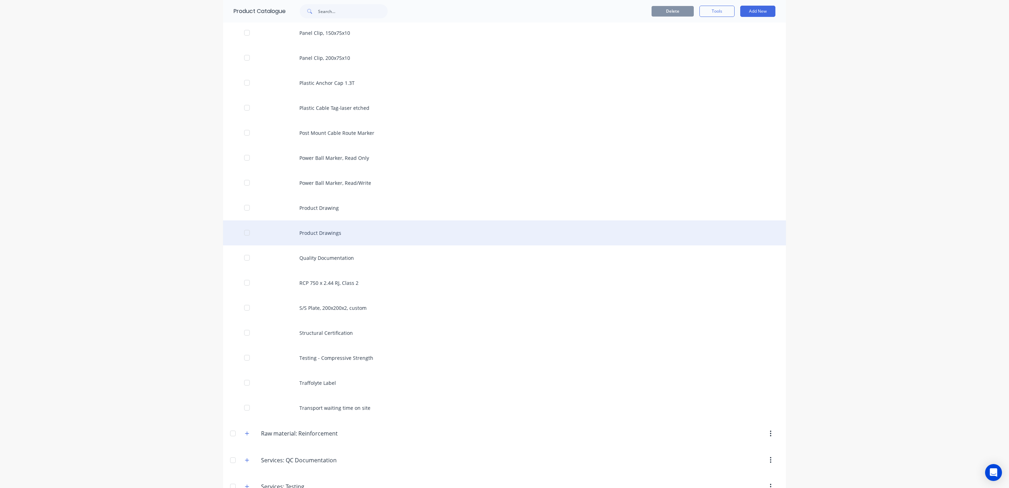
click at [318, 236] on div "Product Drawings" at bounding box center [504, 232] width 563 height 25
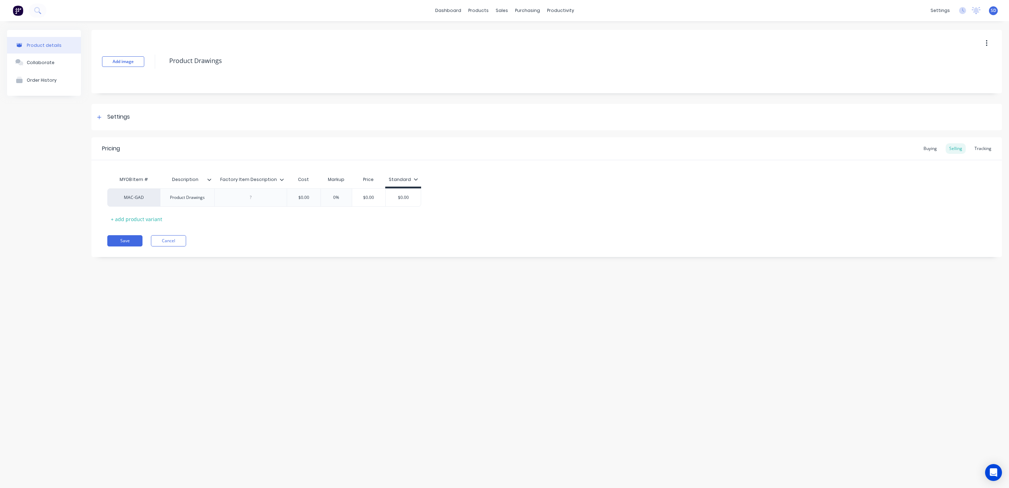
type textarea "x"
drag, startPoint x: 137, startPoint y: 196, endPoint x: 120, endPoint y: 196, distance: 16.9
click at [120, 196] on div "MAC-GAD Product Drawings $0.00 0% $0.00 $0.00" at bounding box center [546, 197] width 879 height 19
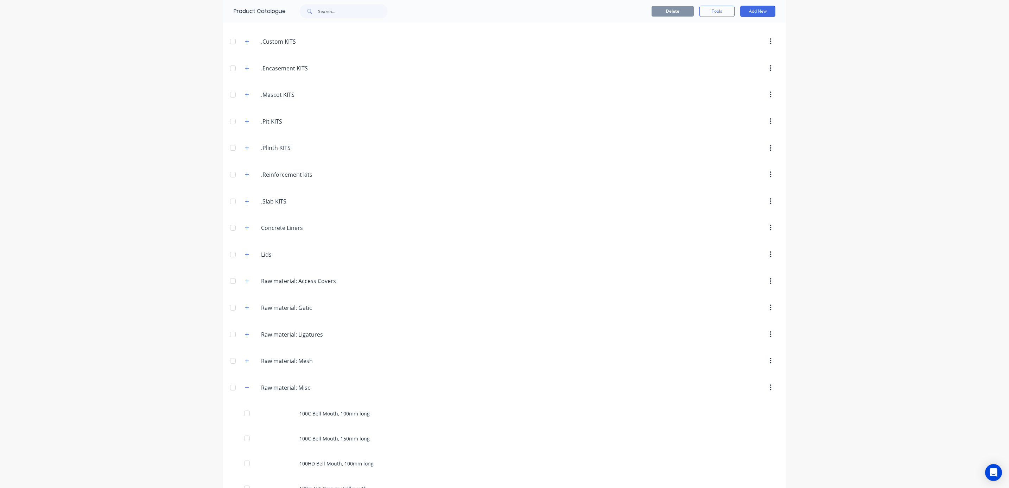
scroll to position [158, 0]
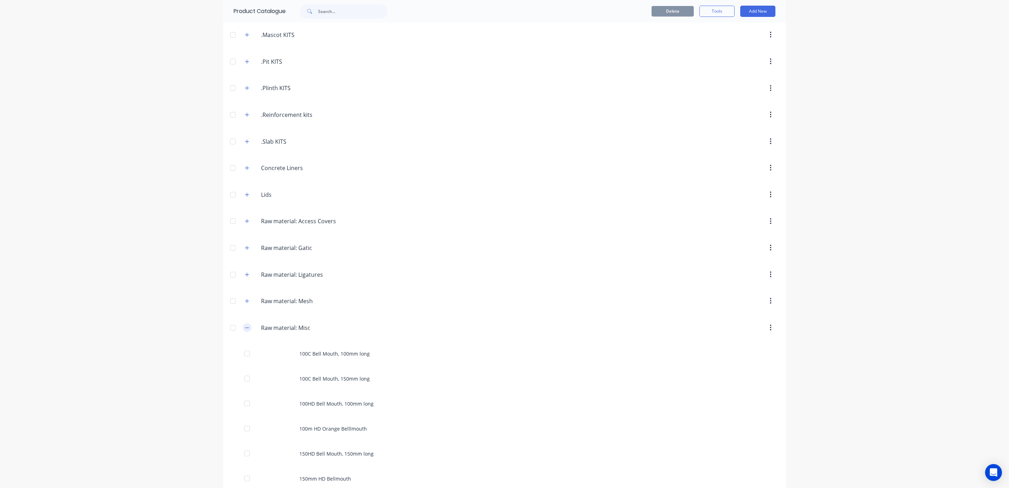
click at [245, 332] on button "button" at bounding box center [247, 327] width 9 height 9
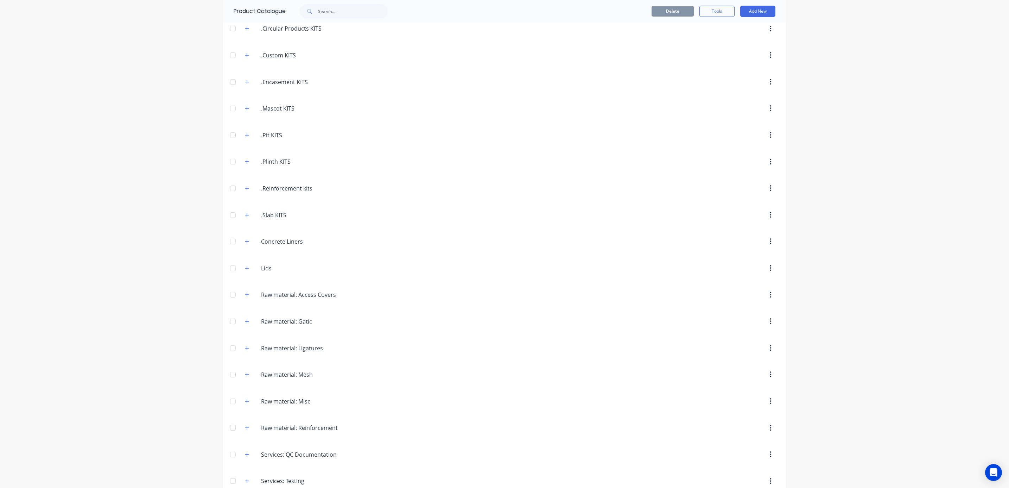
scroll to position [159, 0]
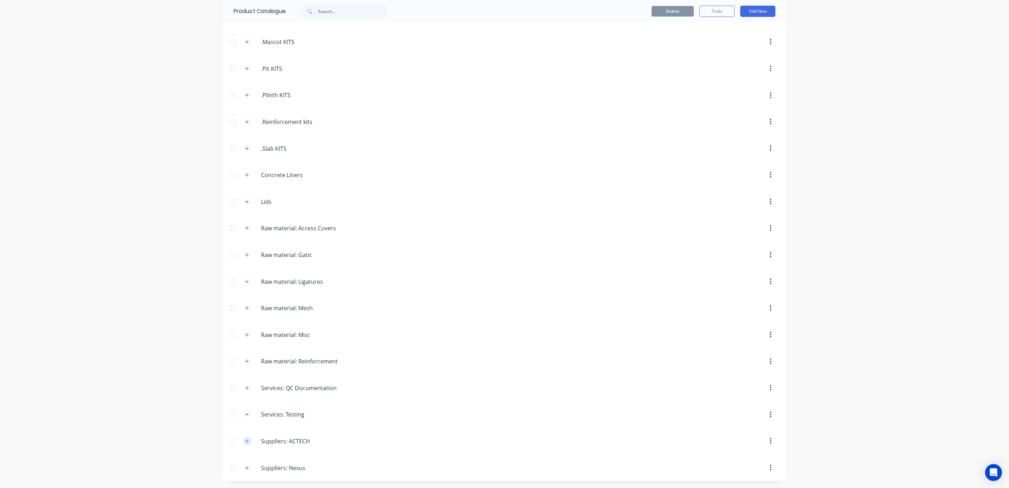
click at [245, 439] on icon "button" at bounding box center [247, 440] width 4 height 5
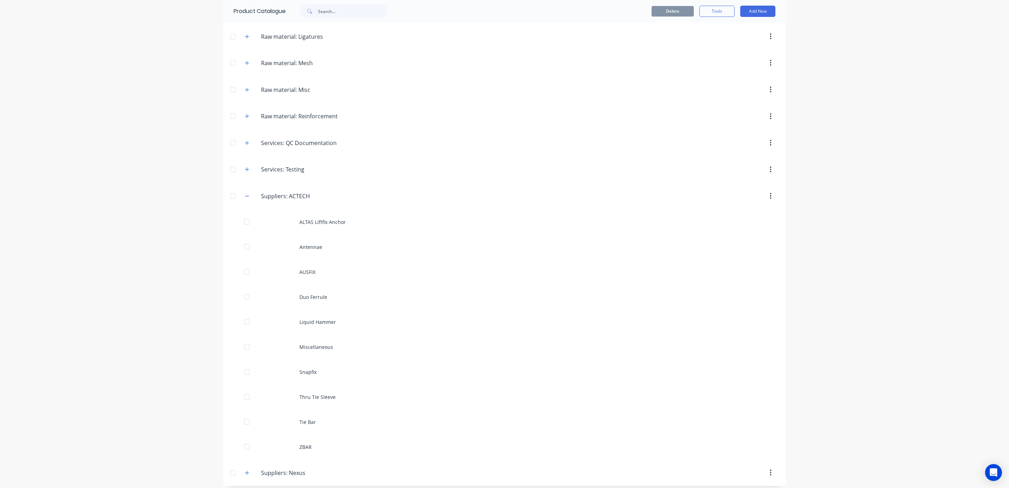
scroll to position [409, 0]
click at [245, 191] on icon "button" at bounding box center [247, 191] width 4 height 5
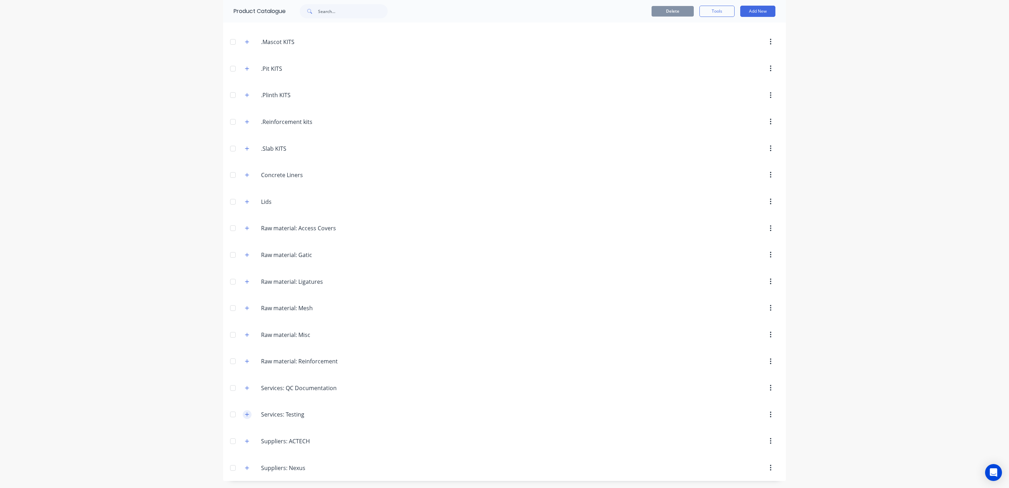
click at [245, 414] on icon "button" at bounding box center [247, 414] width 4 height 4
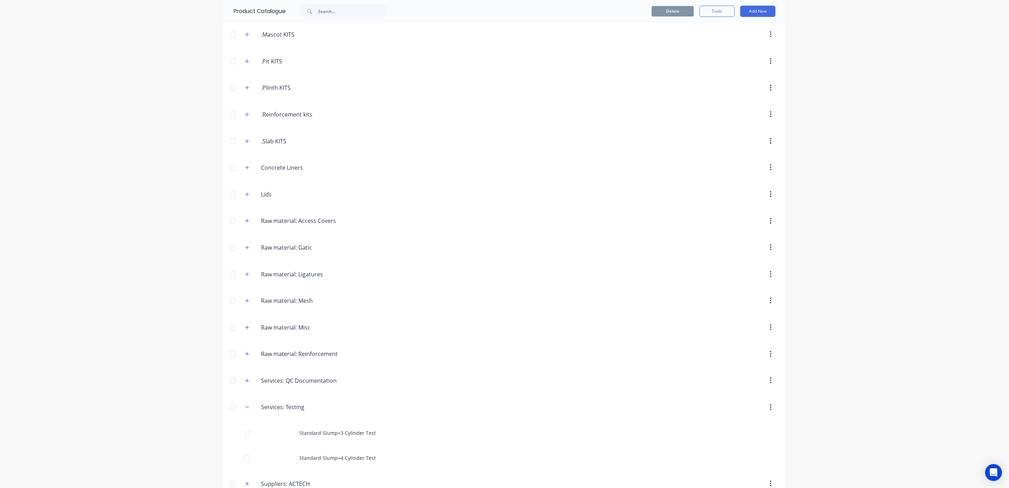
scroll to position [208, 0]
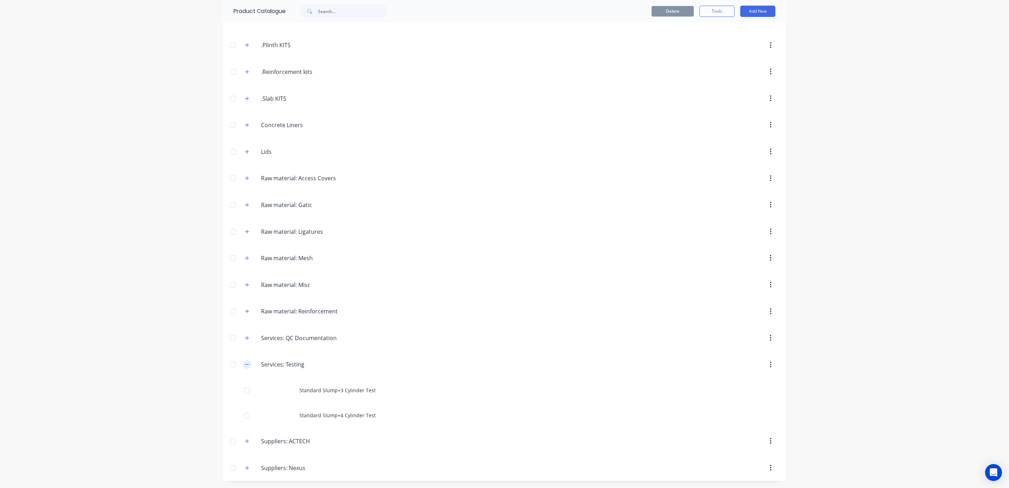
click at [243, 366] on button "button" at bounding box center [247, 364] width 9 height 9
click at [245, 386] on icon "button" at bounding box center [247, 387] width 4 height 5
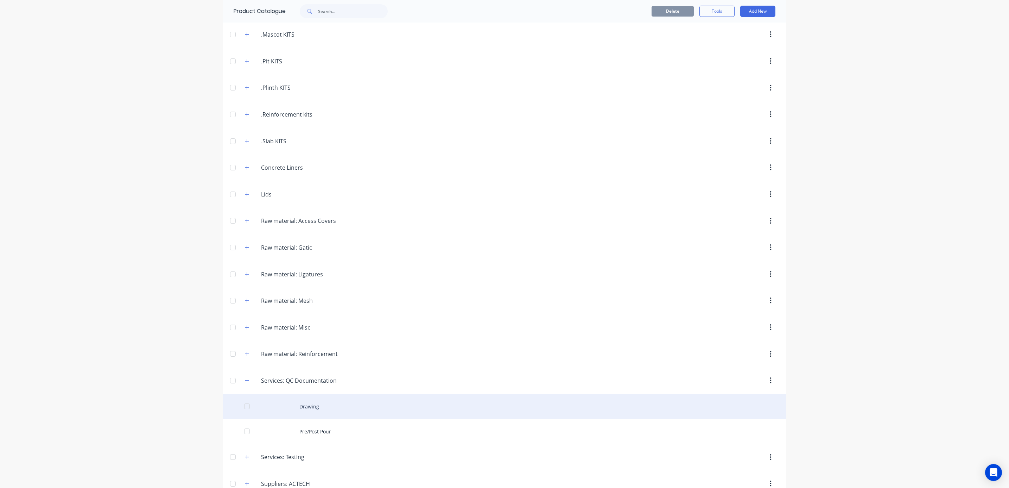
scroll to position [208, 0]
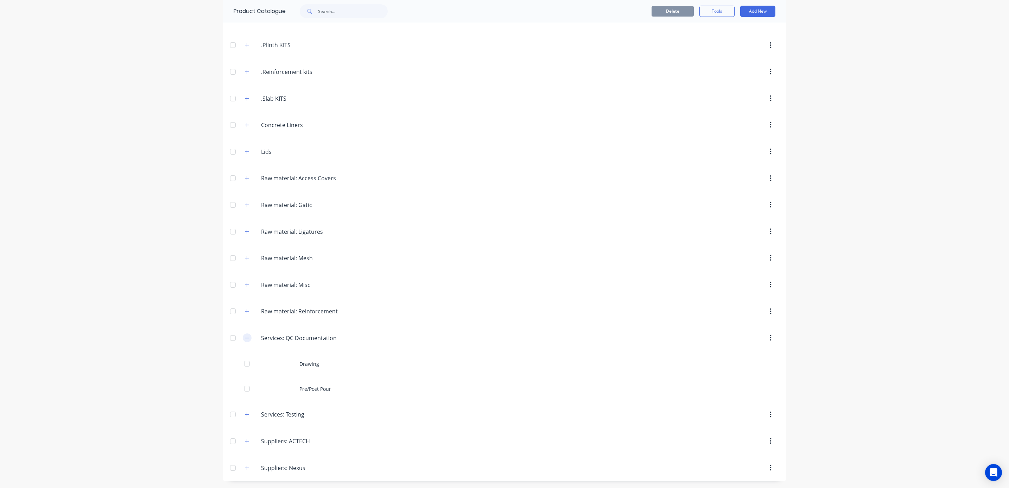
click at [245, 336] on icon "button" at bounding box center [247, 337] width 4 height 5
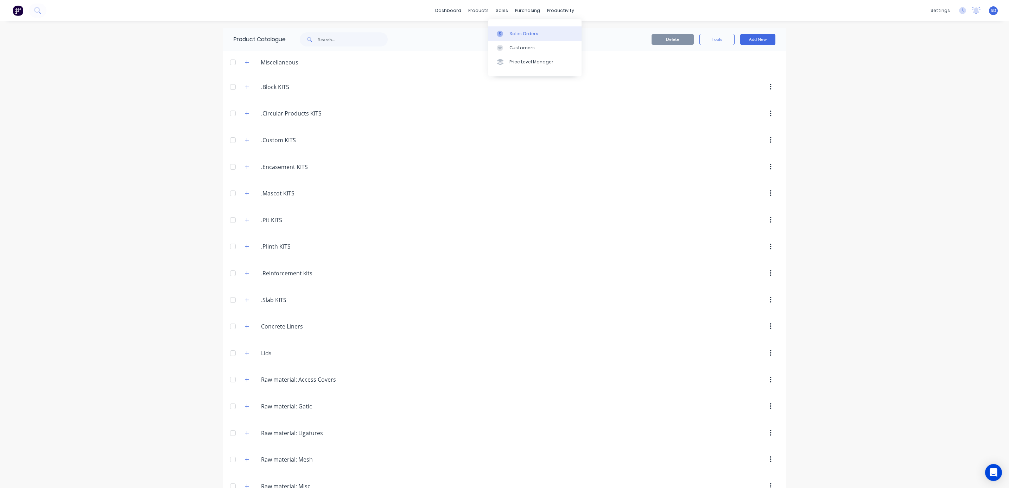
click at [515, 36] on div "Sales Orders" at bounding box center [524, 34] width 29 height 6
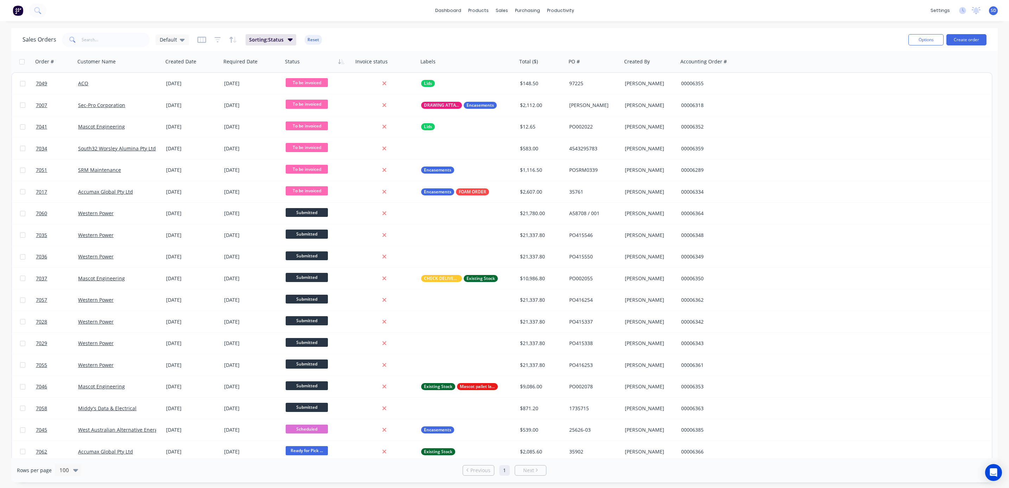
click at [312, 40] on button "Reset" at bounding box center [313, 40] width 17 height 10
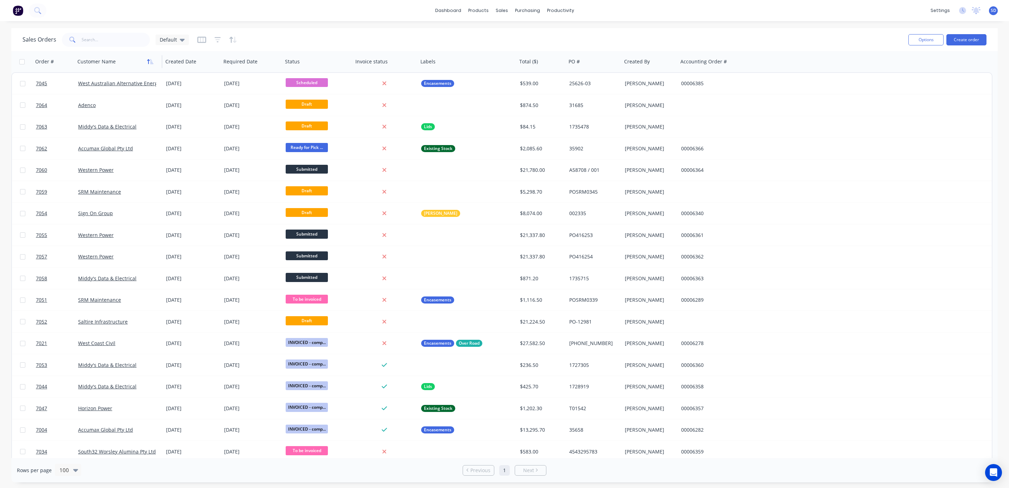
click at [152, 63] on icon "button" at bounding box center [150, 62] width 6 height 6
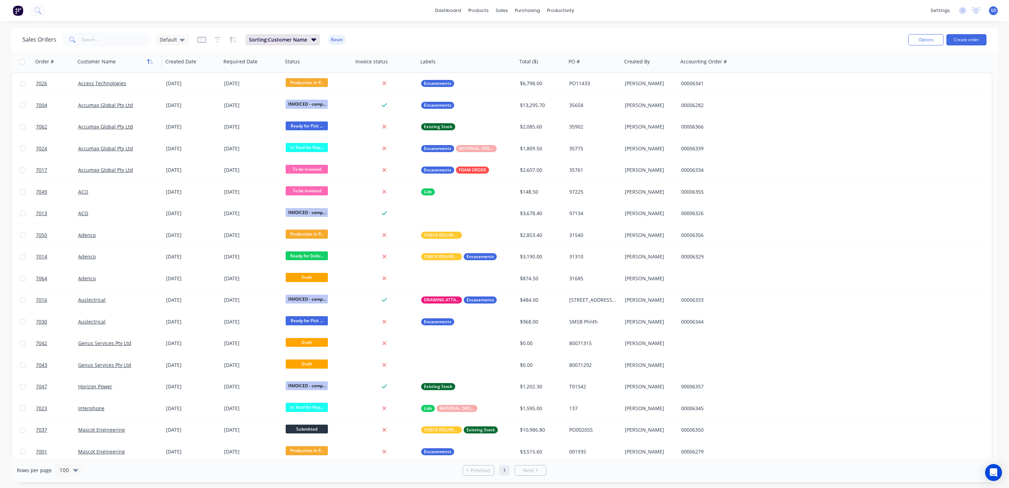
click at [150, 63] on icon "button" at bounding box center [150, 62] width 6 height 6
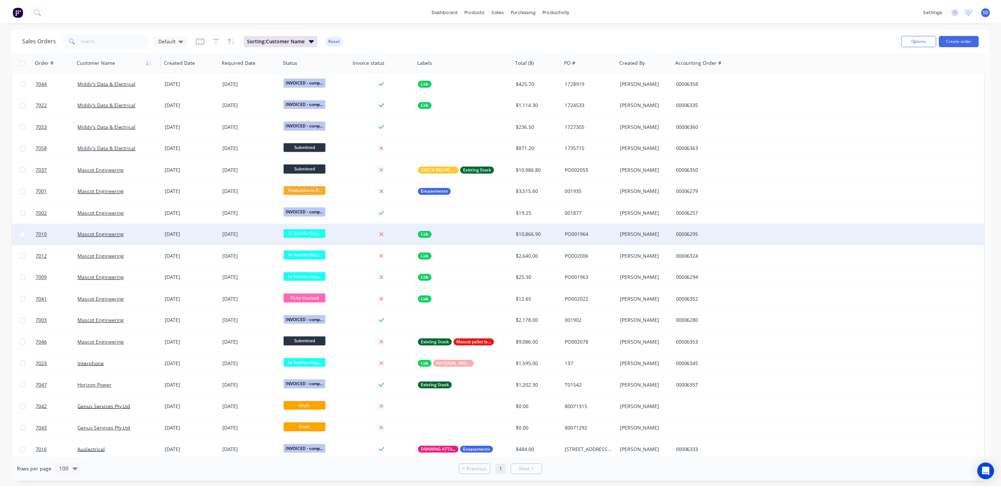
scroll to position [633, 0]
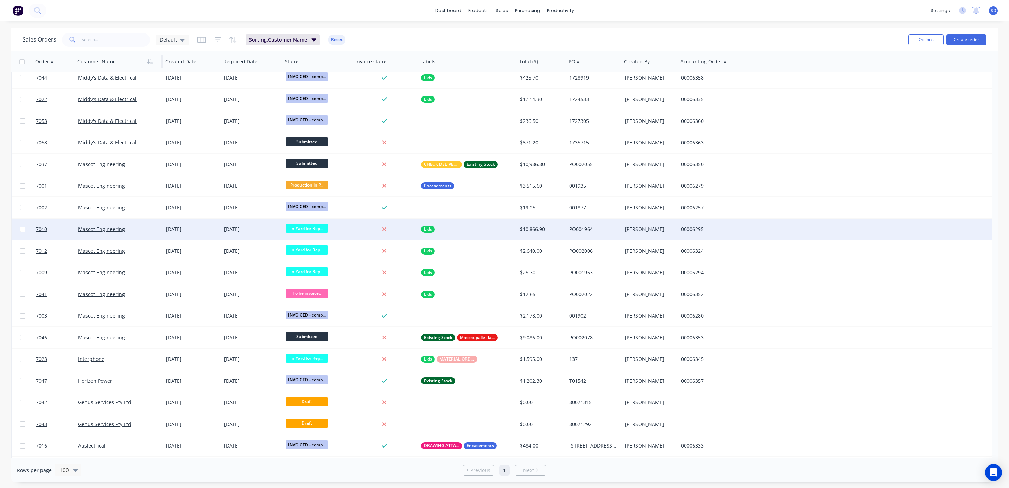
click at [475, 229] on div "Lids" at bounding box center [465, 229] width 89 height 7
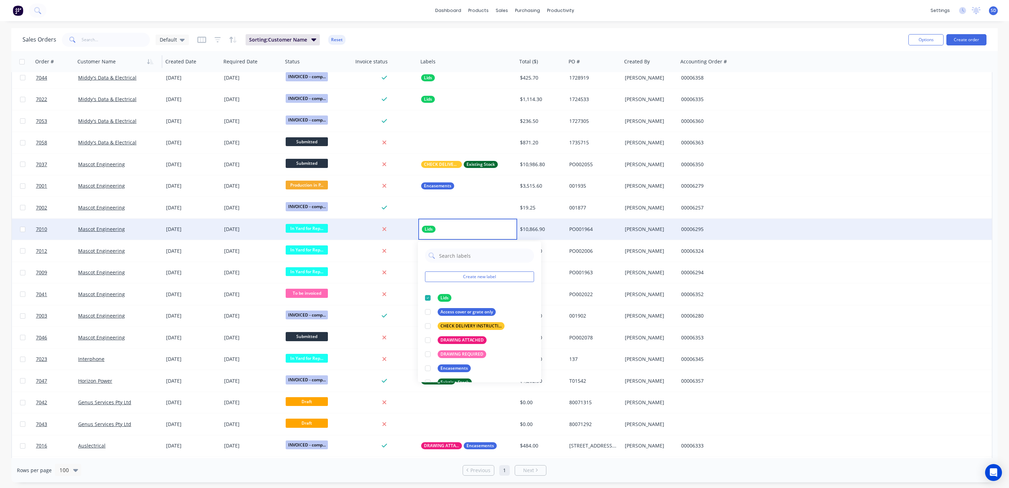
click at [145, 229] on div "Mascot Engineering" at bounding box center [117, 229] width 78 height 7
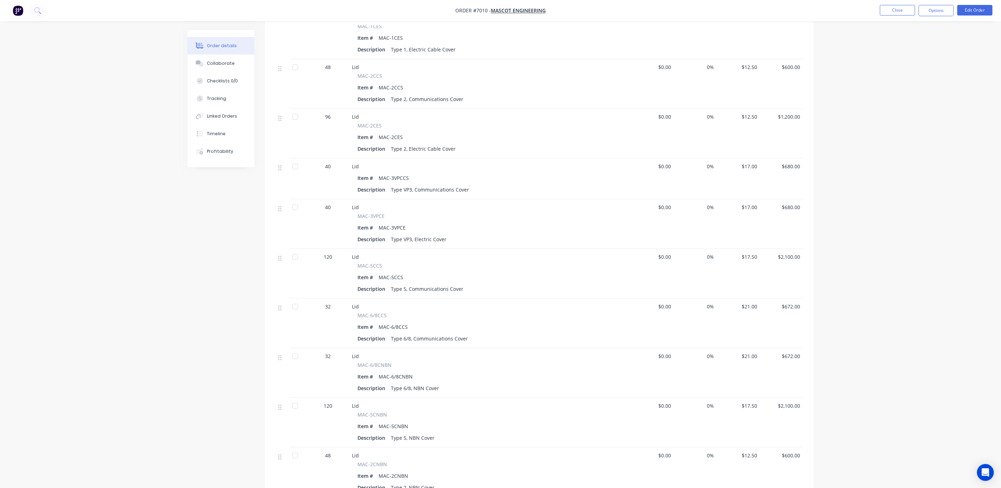
scroll to position [211, 0]
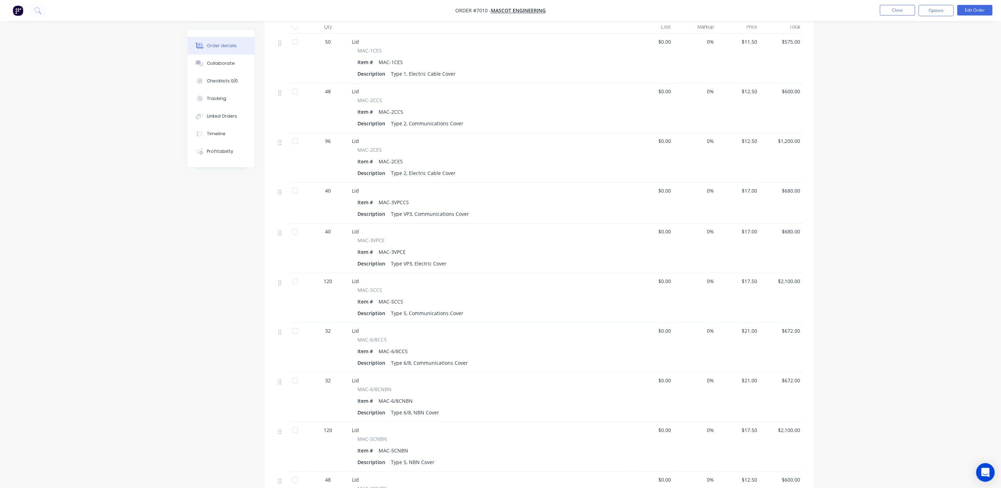
drag, startPoint x: 981, startPoint y: 475, endPoint x: 977, endPoint y: 472, distance: 4.2
click at [981, 475] on div "Open Intercom Messenger" at bounding box center [985, 472] width 19 height 19
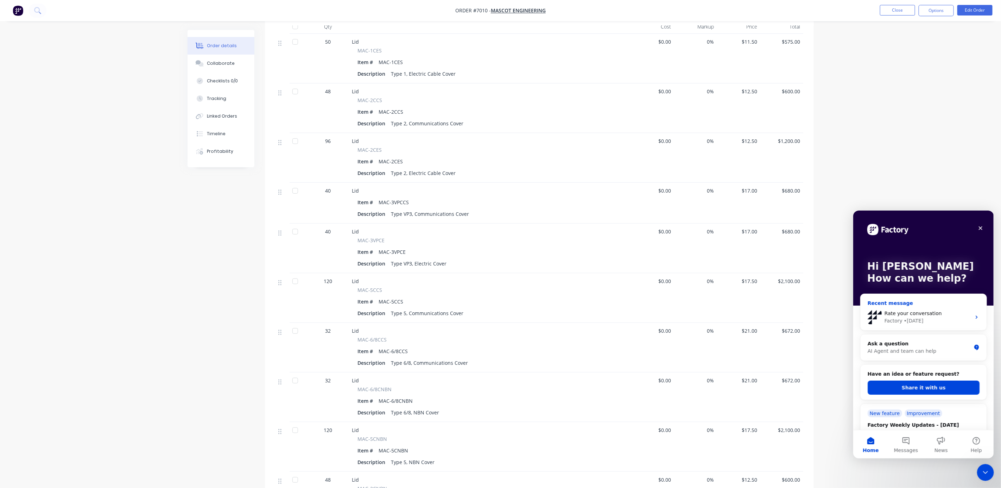
click at [920, 318] on div "• [DATE]" at bounding box center [914, 320] width 20 height 7
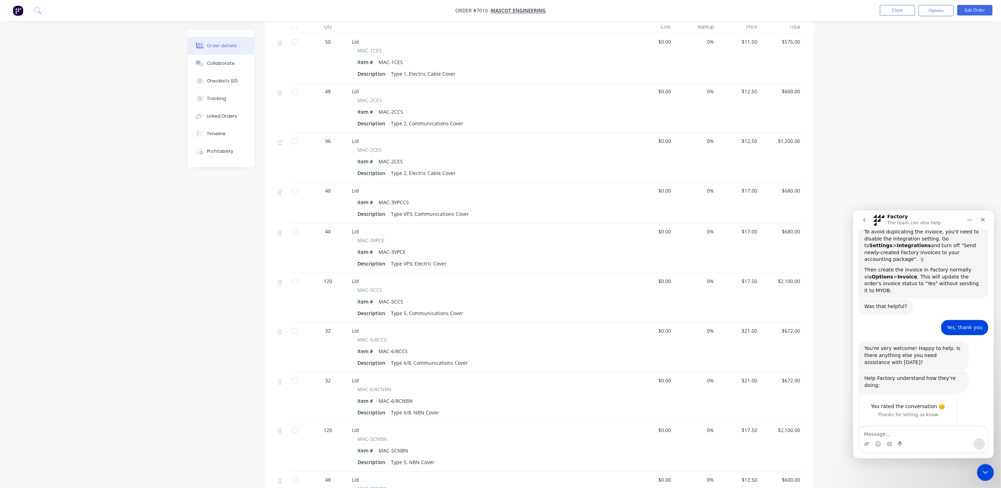
scroll to position [71, 0]
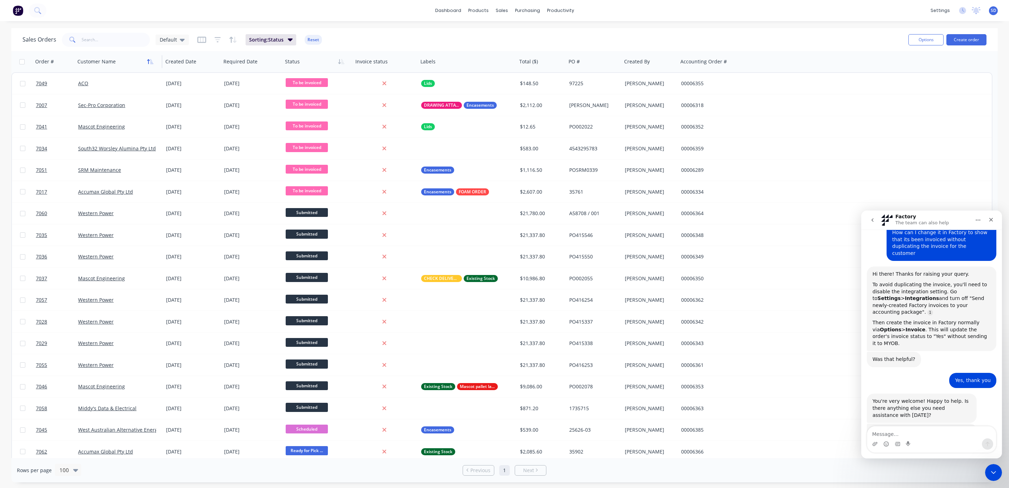
click at [147, 62] on icon "button" at bounding box center [150, 62] width 6 height 6
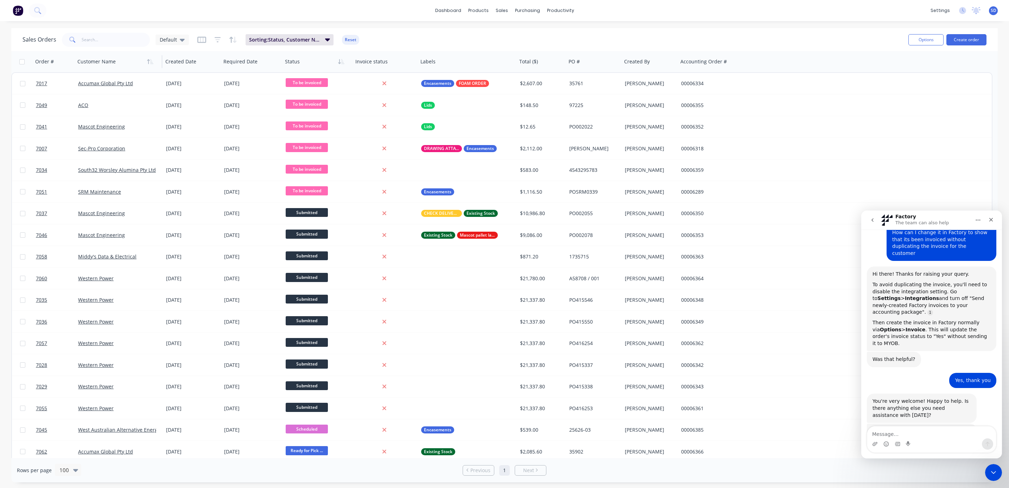
click at [147, 62] on icon "button" at bounding box center [150, 62] width 6 height 6
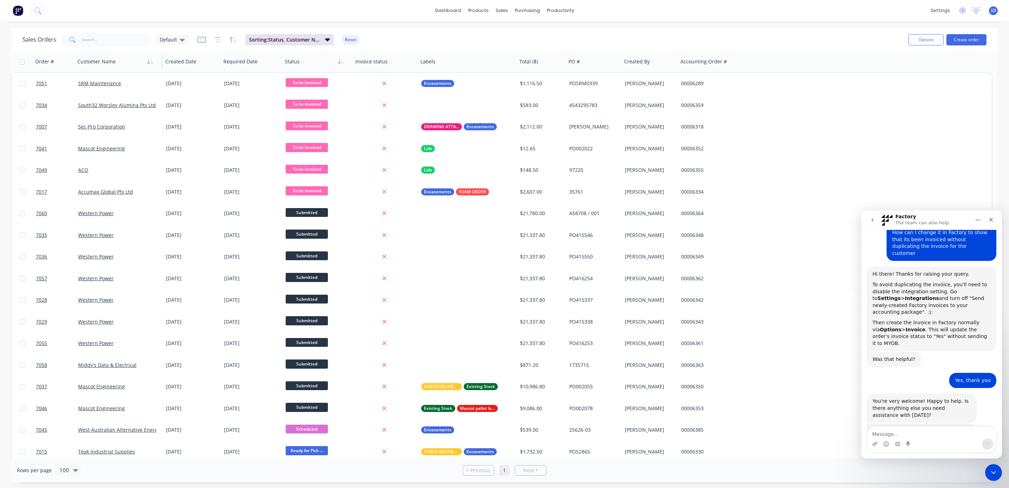
click at [358, 38] on div "Sales Orders Default Sorting: Status, Customer Name Reset" at bounding box center [463, 39] width 880 height 17
click at [351, 37] on button "Reset" at bounding box center [350, 40] width 17 height 10
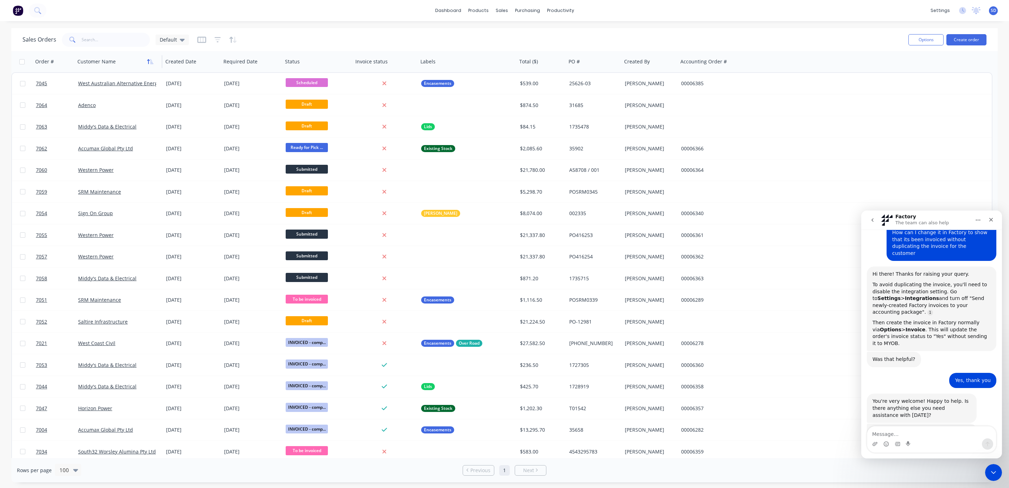
click at [154, 65] on button "button" at bounding box center [150, 61] width 11 height 11
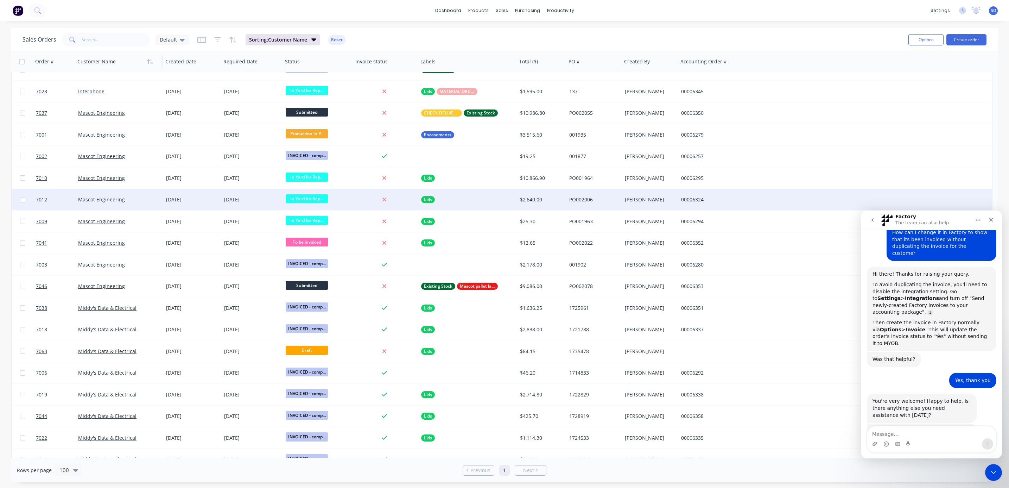
scroll to position [581, 0]
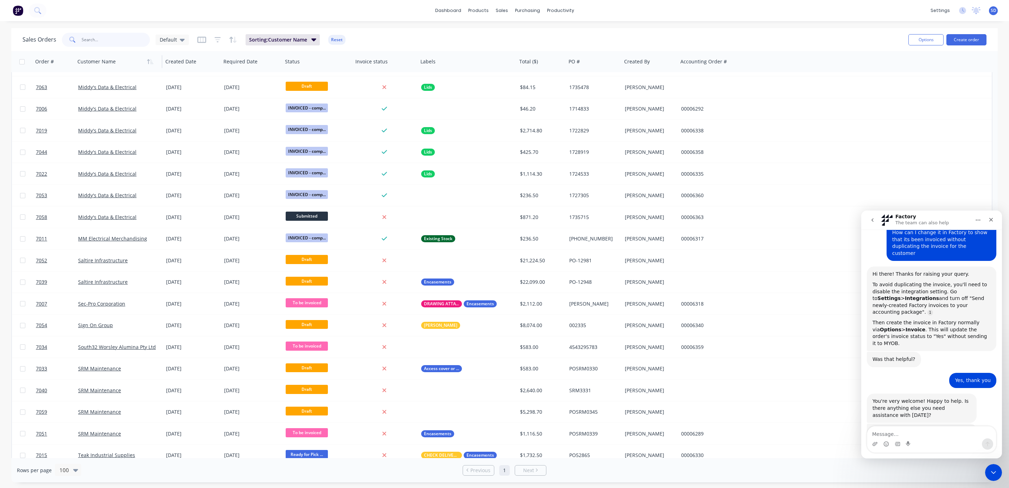
click at [105, 38] on input "text" at bounding box center [116, 40] width 69 height 14
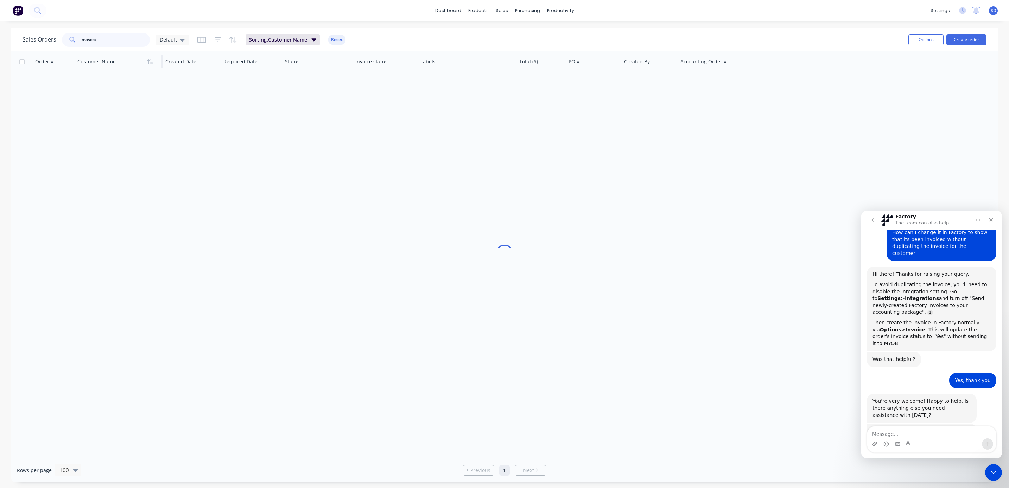
scroll to position [0, 0]
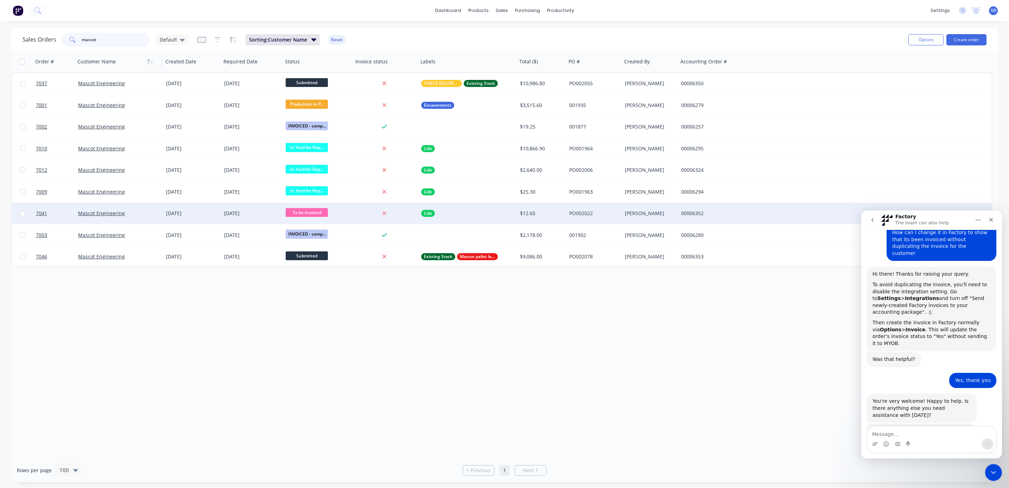
type input "mascot"
click at [200, 211] on div "[DATE]" at bounding box center [192, 213] width 52 height 7
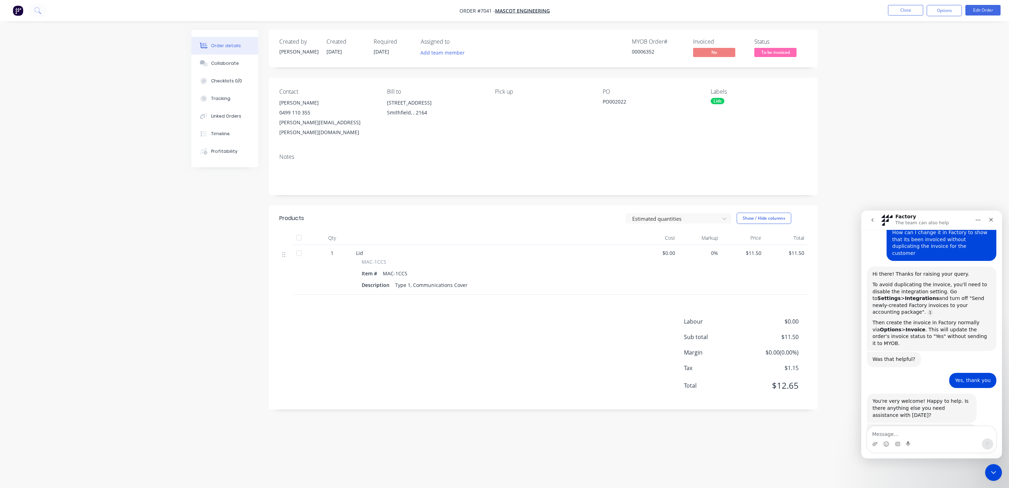
click at [934, 173] on div "Order details Collaborate Checklists 0/0 Tracking Linked Orders Timeline Profit…" at bounding box center [504, 244] width 1009 height 488
click at [898, 9] on button "Close" at bounding box center [905, 10] width 35 height 11
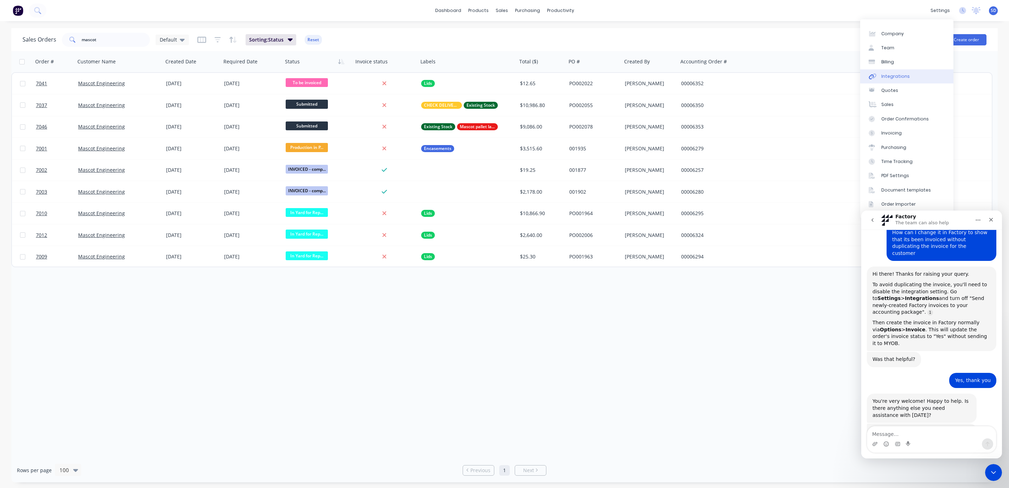
click at [897, 75] on div "Integrations" at bounding box center [895, 76] width 29 height 6
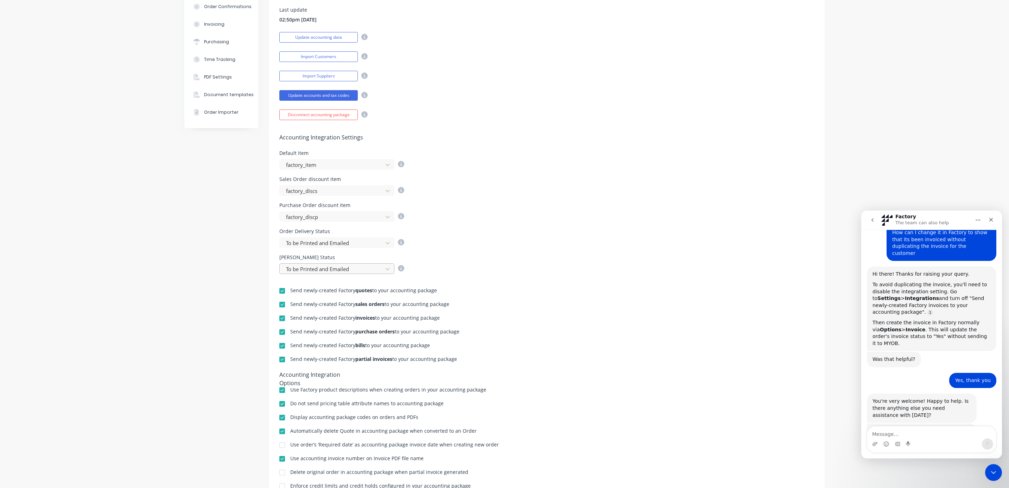
scroll to position [158, 0]
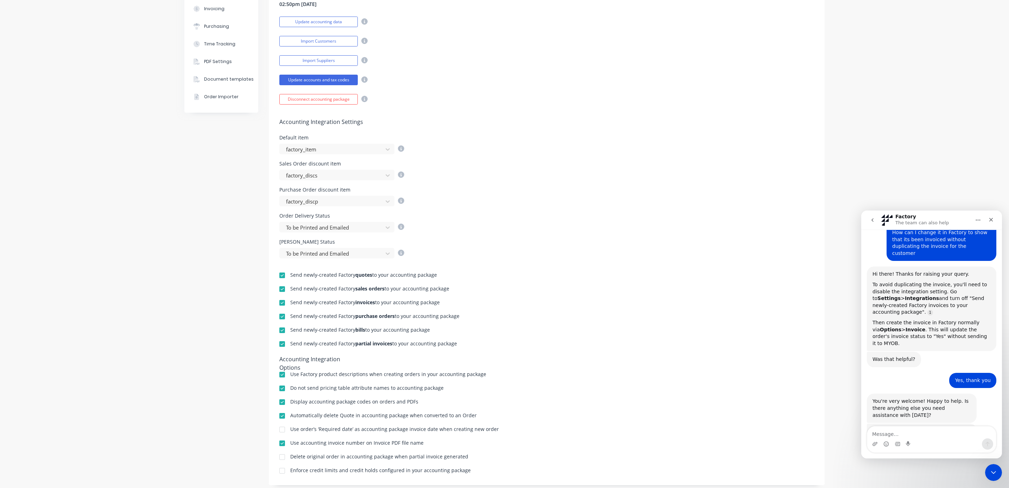
click at [280, 304] on div at bounding box center [282, 303] width 14 height 14
click at [540, 308] on div "Send newly-created Factory quotes to your accounting package Send newly-created…" at bounding box center [547, 366] width 556 height 216
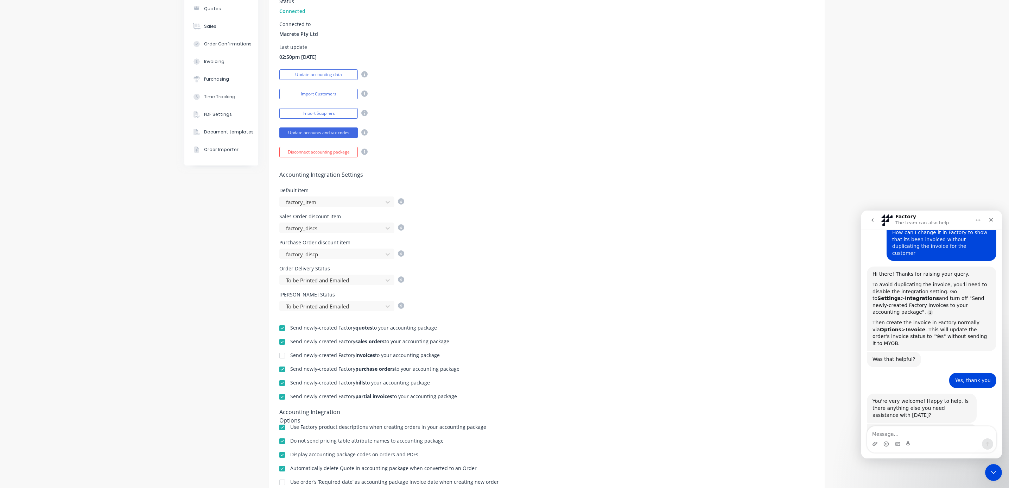
scroll to position [0, 0]
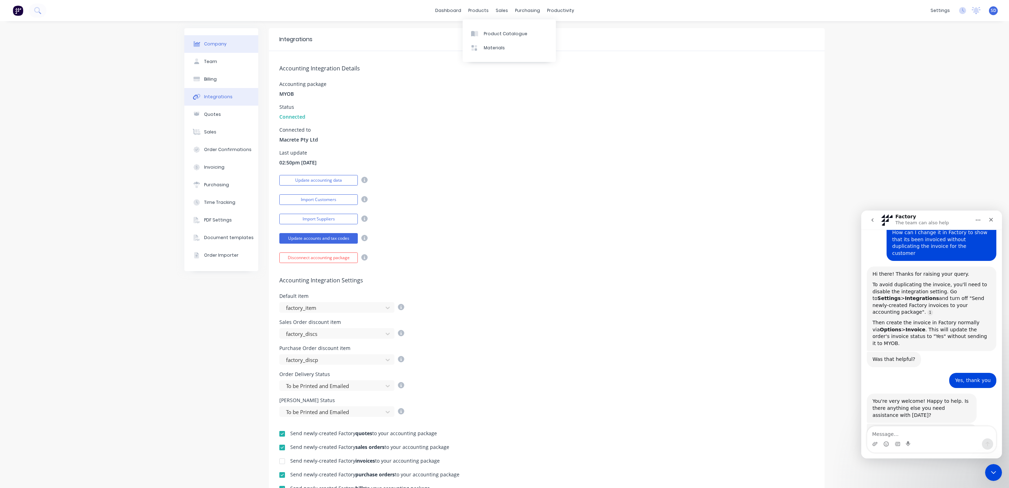
click at [208, 43] on div "Company" at bounding box center [215, 44] width 23 height 6
select select "AU"
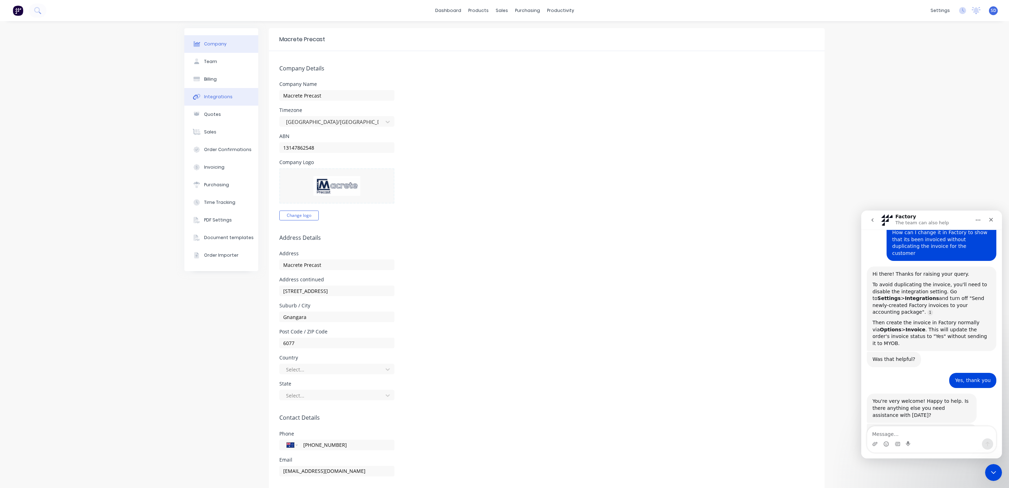
click at [208, 98] on div "Integrations" at bounding box center [218, 97] width 29 height 6
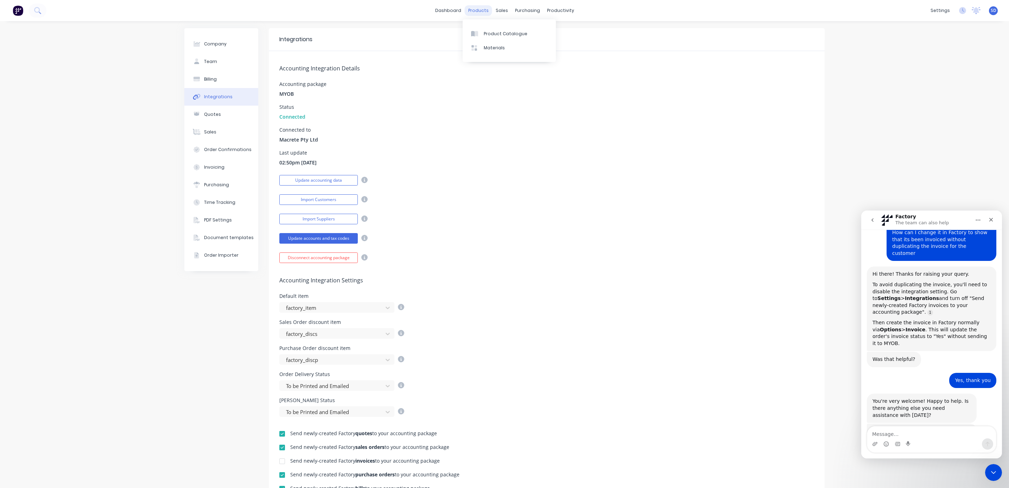
click at [474, 12] on div "products" at bounding box center [478, 10] width 27 height 11
drag, startPoint x: 490, startPoint y: 13, endPoint x: 502, endPoint y: 23, distance: 15.5
click at [492, 13] on div "sales" at bounding box center [501, 10] width 19 height 11
click at [516, 32] on div "Sales Orders" at bounding box center [524, 34] width 29 height 6
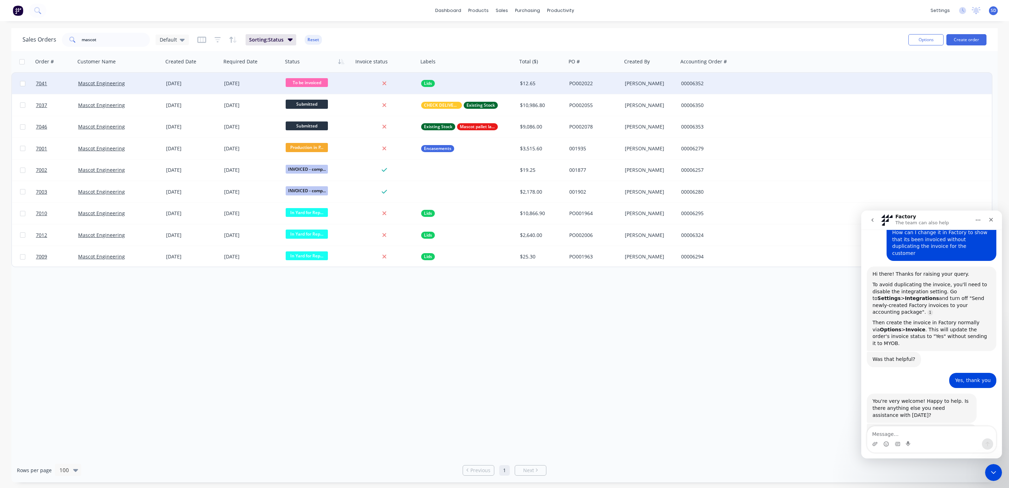
click at [142, 83] on div "Mascot Engineering" at bounding box center [117, 83] width 78 height 7
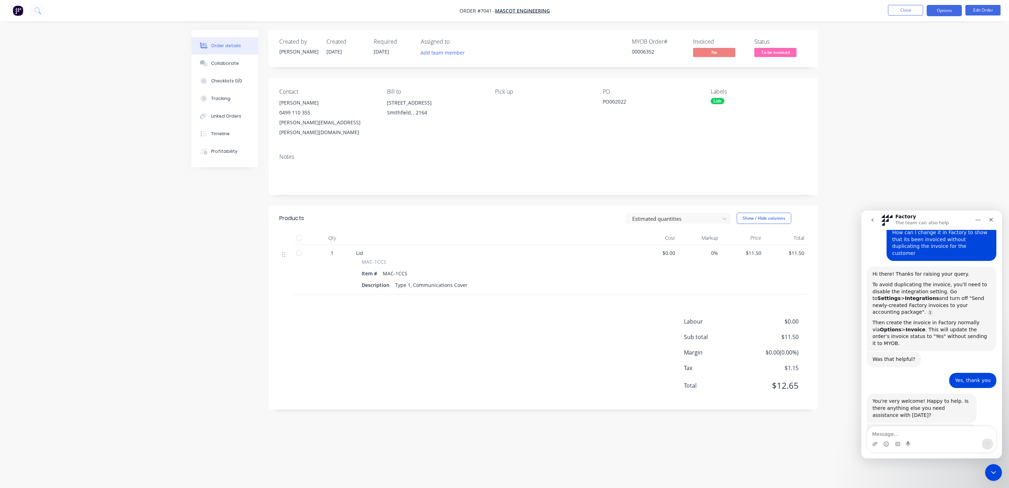
click at [950, 9] on button "Options" at bounding box center [944, 10] width 35 height 11
click at [917, 48] on div "Invoice" at bounding box center [923, 43] width 65 height 10
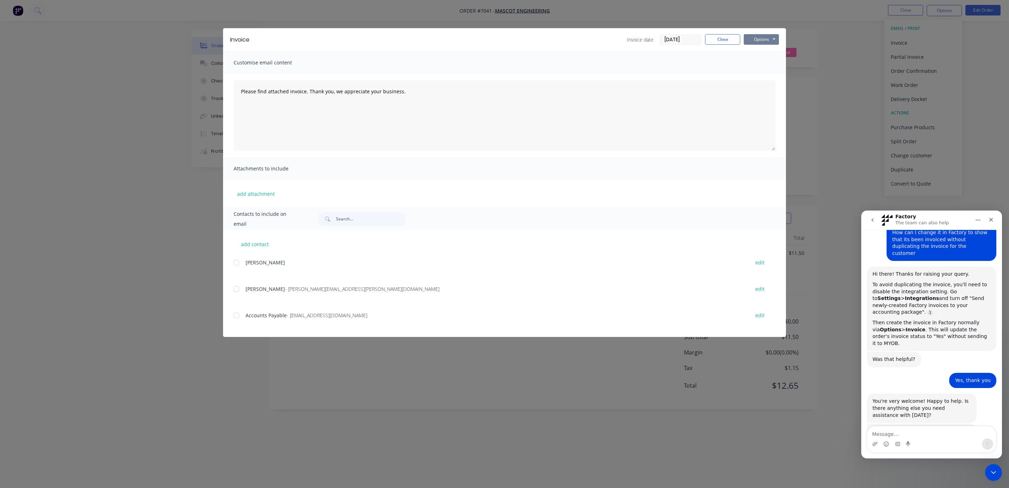
click at [760, 36] on button "Options" at bounding box center [761, 39] width 35 height 11
click at [763, 64] on button "Print" at bounding box center [766, 64] width 45 height 12
click at [724, 40] on button "Close" at bounding box center [722, 39] width 35 height 11
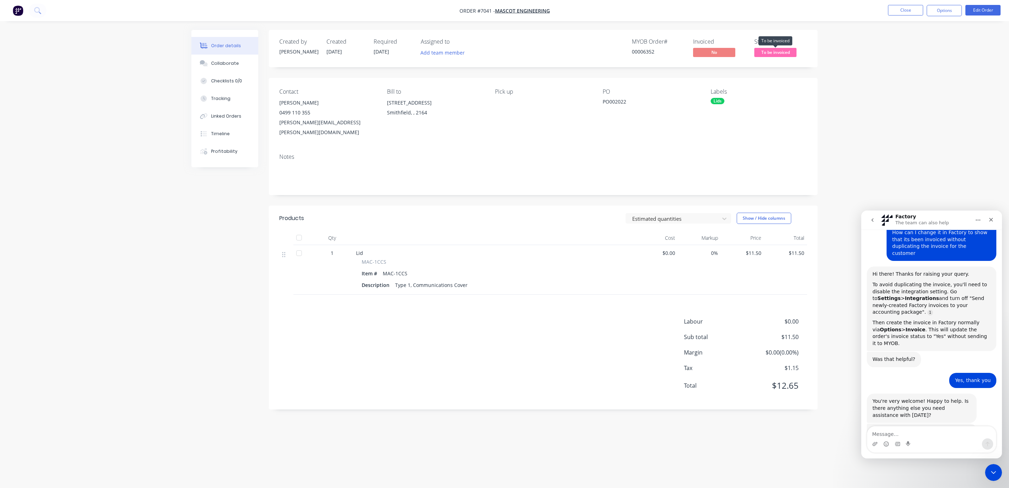
click at [773, 51] on span "To be invoiced" at bounding box center [775, 52] width 42 height 9
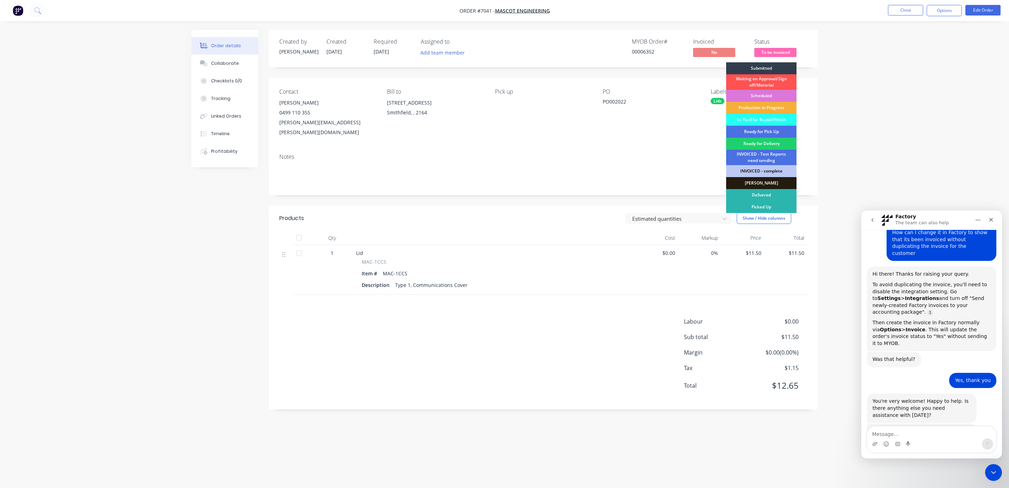
click at [766, 171] on div "INVOICED - complete" at bounding box center [761, 171] width 70 height 12
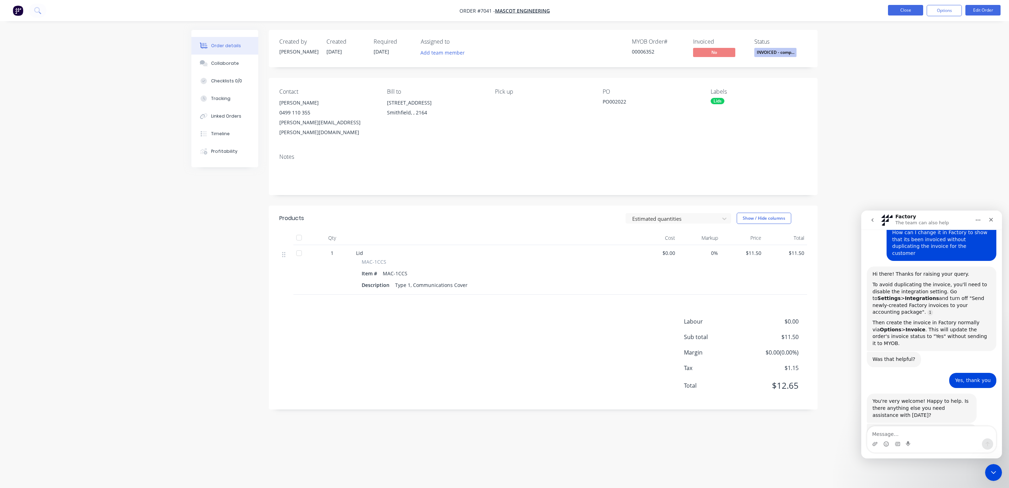
click at [899, 10] on button "Close" at bounding box center [905, 10] width 35 height 11
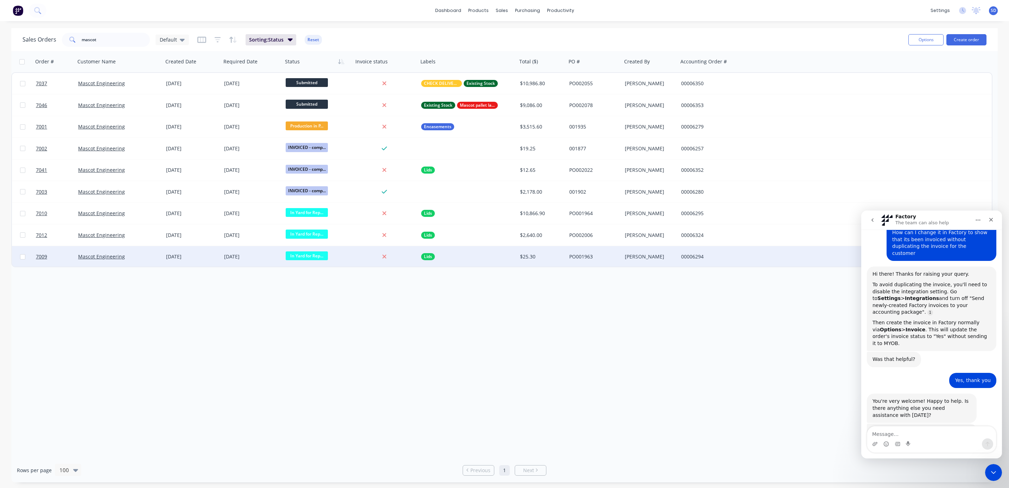
click at [150, 253] on div "Mascot Engineering" at bounding box center [117, 256] width 78 height 7
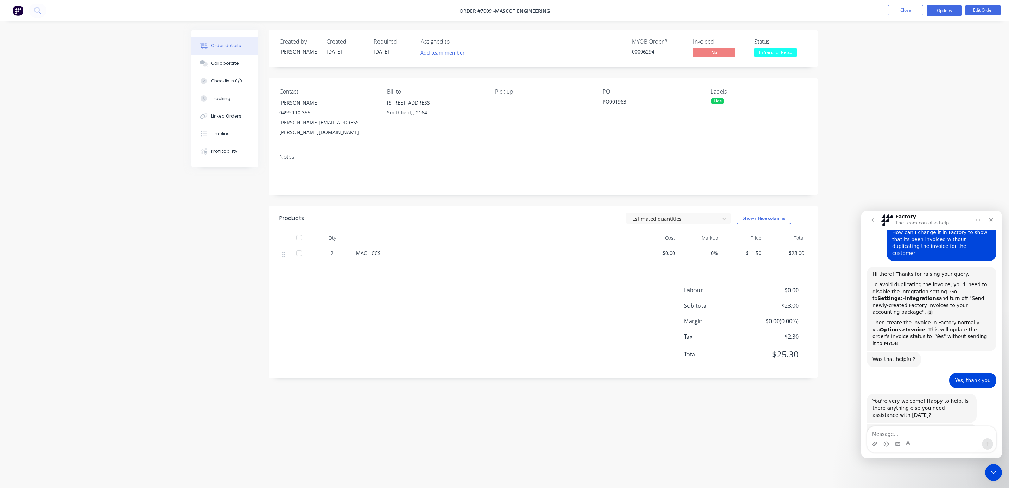
click at [950, 13] on button "Options" at bounding box center [944, 10] width 35 height 11
click at [906, 38] on div "Invoice" at bounding box center [923, 43] width 65 height 10
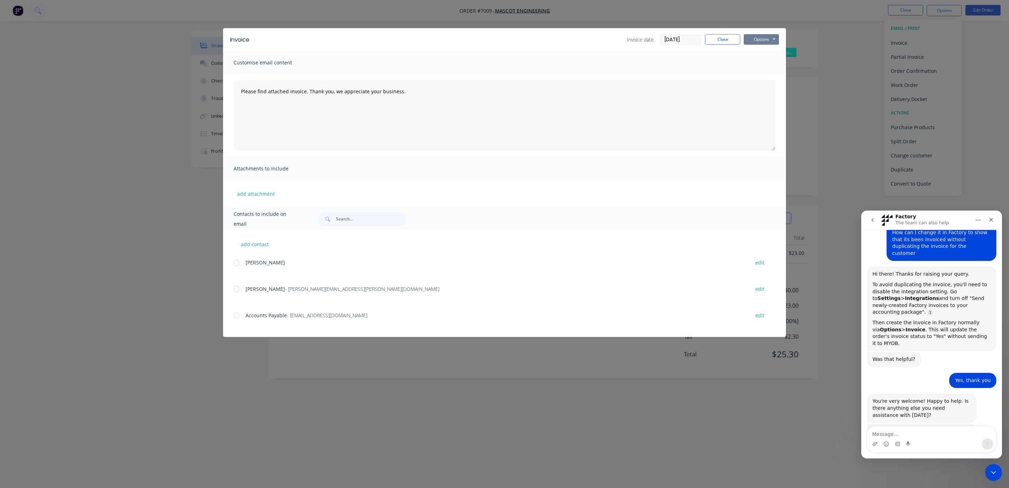
click at [765, 37] on button "Options" at bounding box center [761, 39] width 35 height 11
click at [766, 65] on button "Print" at bounding box center [766, 64] width 45 height 12
click at [727, 36] on button "Close" at bounding box center [722, 39] width 35 height 11
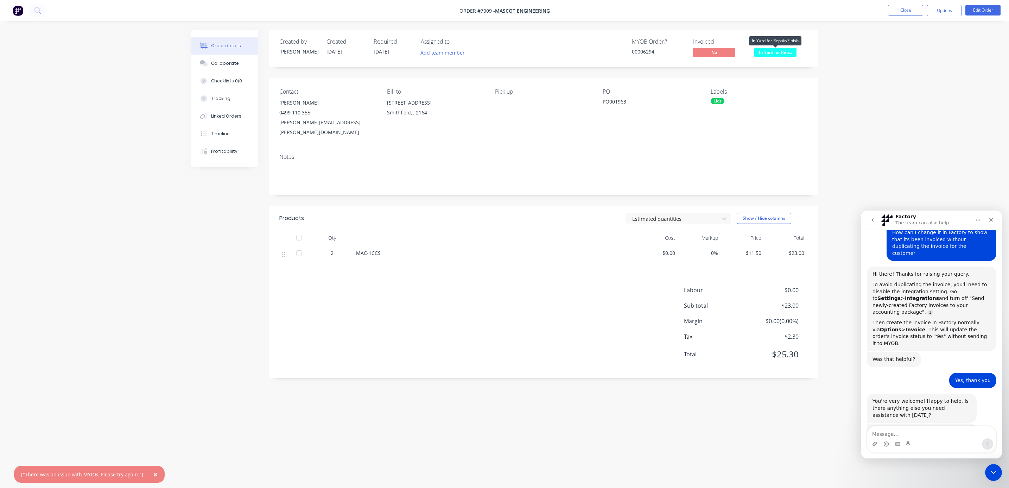
click at [775, 51] on span "In Yard for Rep..." at bounding box center [775, 52] width 42 height 9
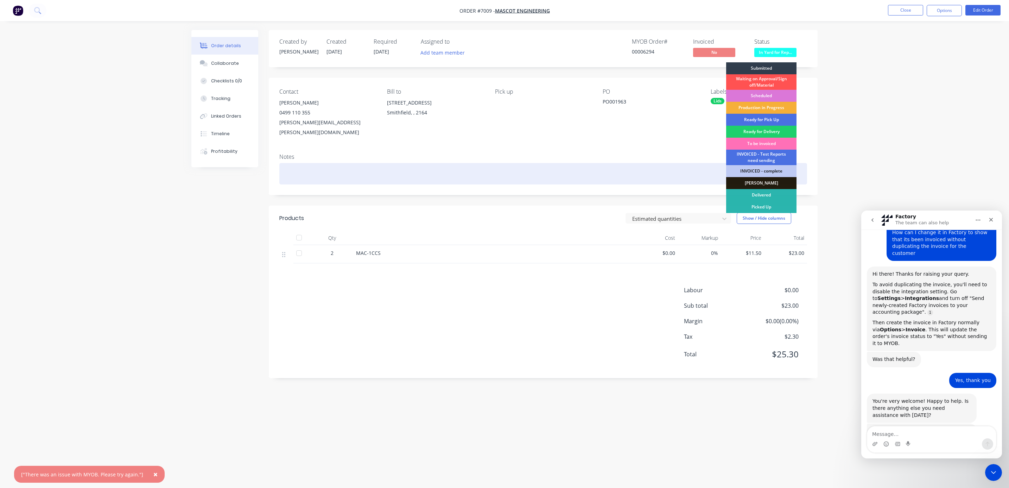
click at [756, 169] on div "INVOICED - complete" at bounding box center [761, 171] width 70 height 12
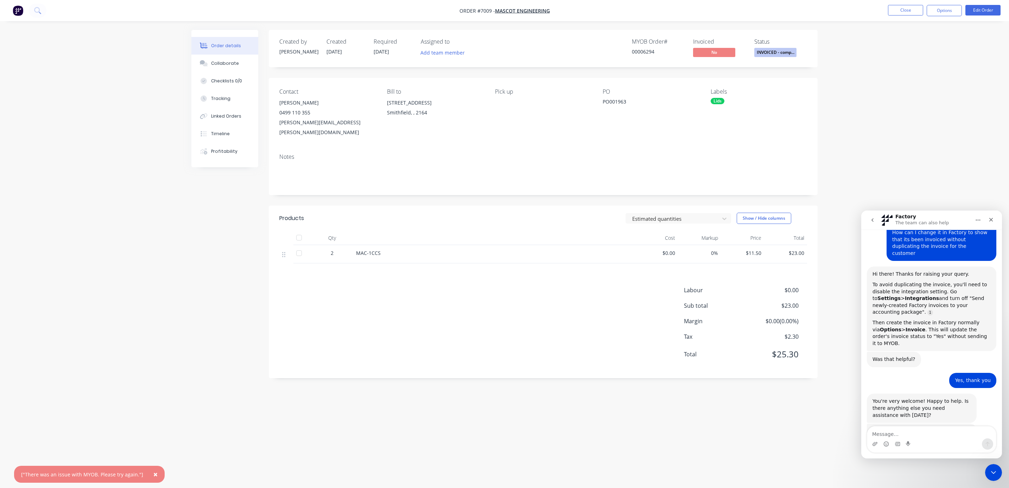
click at [881, 133] on div "Order details Collaborate Checklists 0/0 Tracking Linked Orders Timeline Profit…" at bounding box center [504, 244] width 1009 height 488
click at [903, 10] on button "Close" at bounding box center [905, 10] width 35 height 11
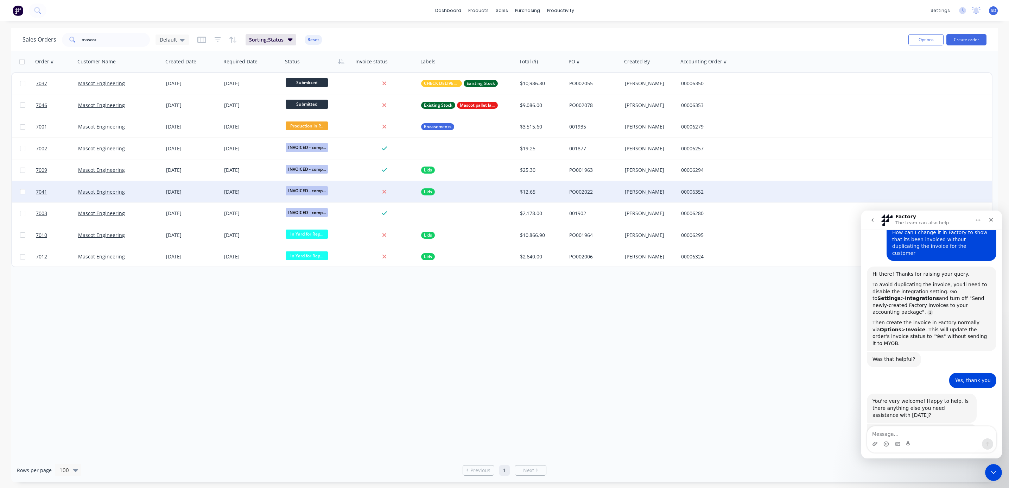
click at [342, 193] on div "INVOICED - comp..." at bounding box center [317, 191] width 62 height 11
click at [210, 196] on div "[DATE]" at bounding box center [192, 191] width 58 height 21
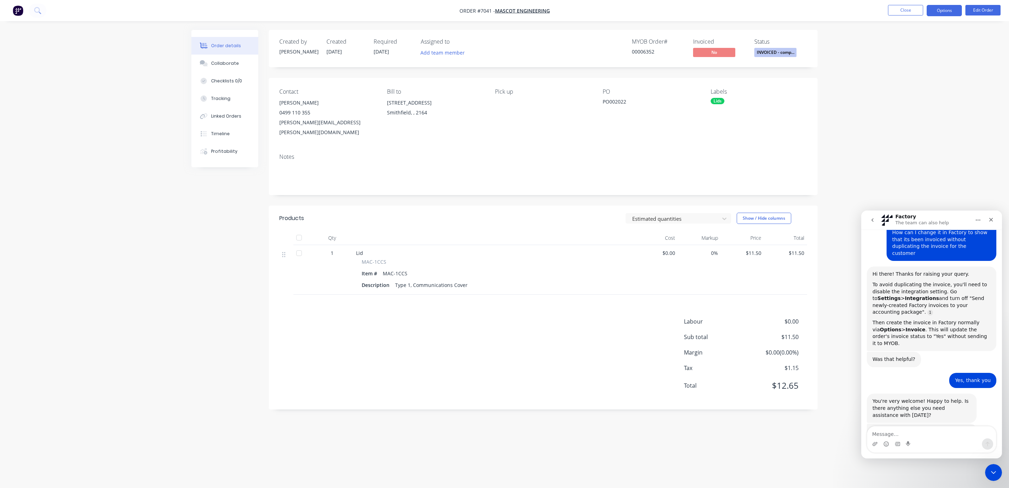
click at [940, 10] on button "Options" at bounding box center [944, 10] width 35 height 11
click at [926, 38] on div "Invoice" at bounding box center [923, 43] width 65 height 10
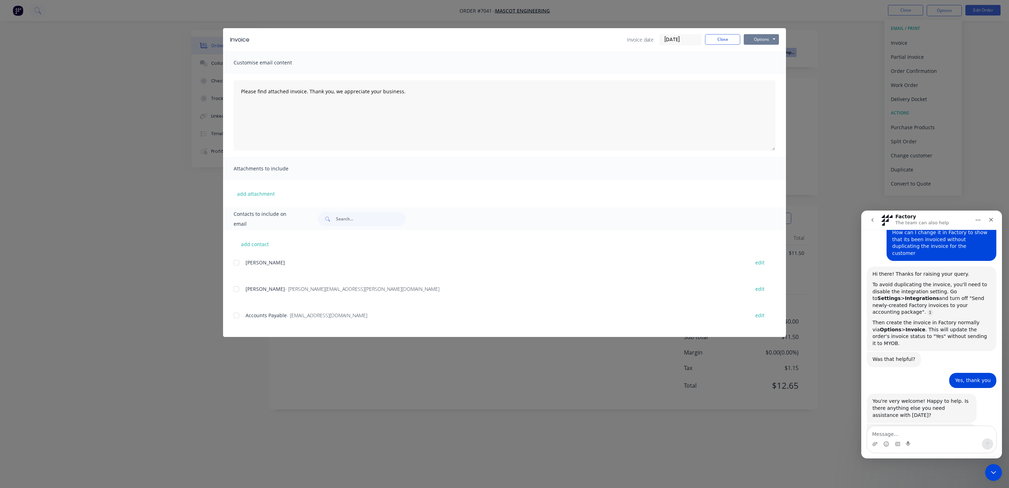
click at [754, 38] on button "Options" at bounding box center [761, 39] width 35 height 11
click at [767, 66] on button "Print" at bounding box center [766, 64] width 45 height 12
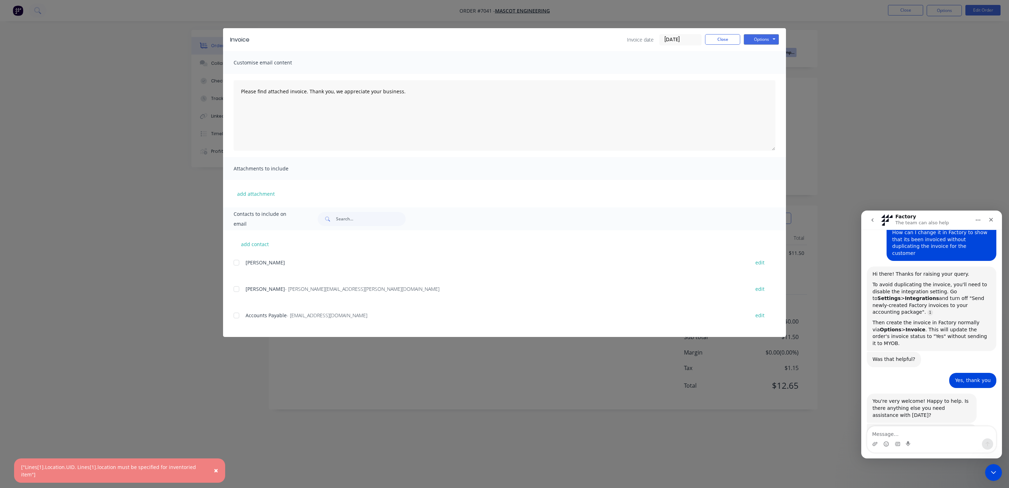
click at [973, 65] on div "Invoice Invoice date [DATE] Close Options Preview Print Email Customise email c…" at bounding box center [504, 244] width 1009 height 488
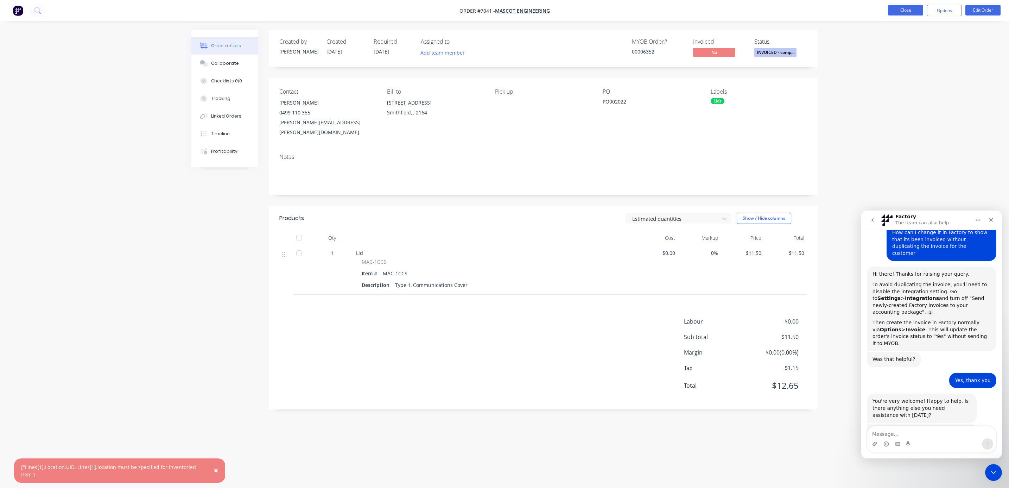
click at [908, 10] on button "Close" at bounding box center [905, 10] width 35 height 11
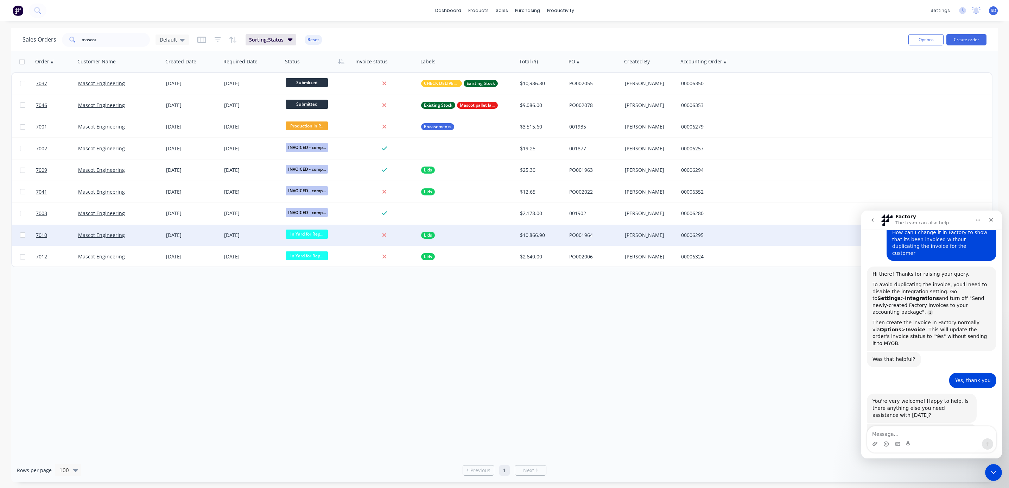
click at [477, 235] on div "Lids" at bounding box center [465, 235] width 89 height 7
click at [144, 236] on div "Mascot Engineering" at bounding box center [117, 235] width 78 height 7
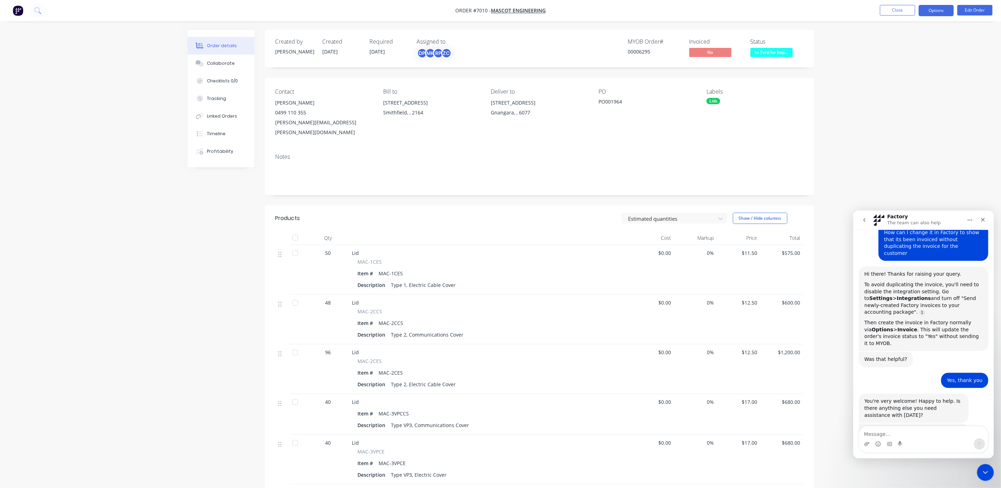
click at [939, 11] on button "Options" at bounding box center [936, 10] width 35 height 11
click at [920, 56] on div "Partial Invoice" at bounding box center [915, 57] width 65 height 10
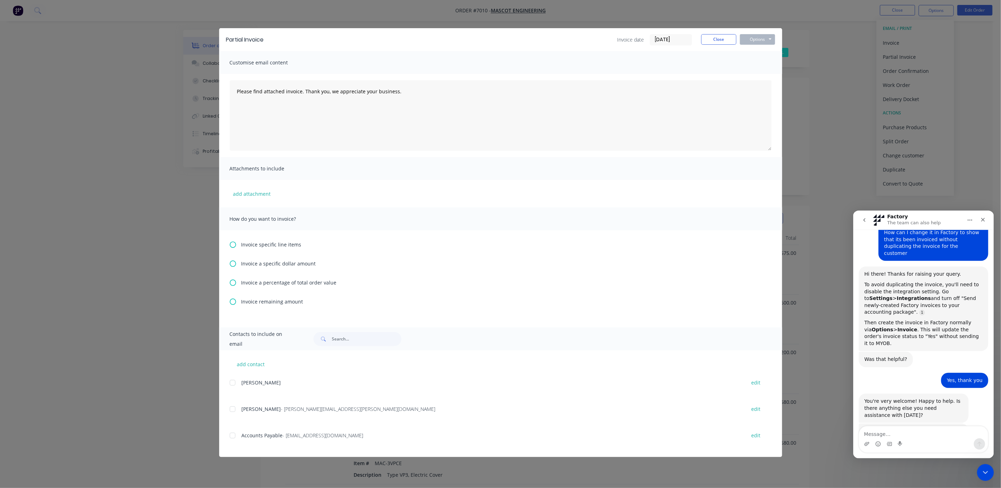
click at [233, 243] on icon at bounding box center [233, 244] width 6 height 6
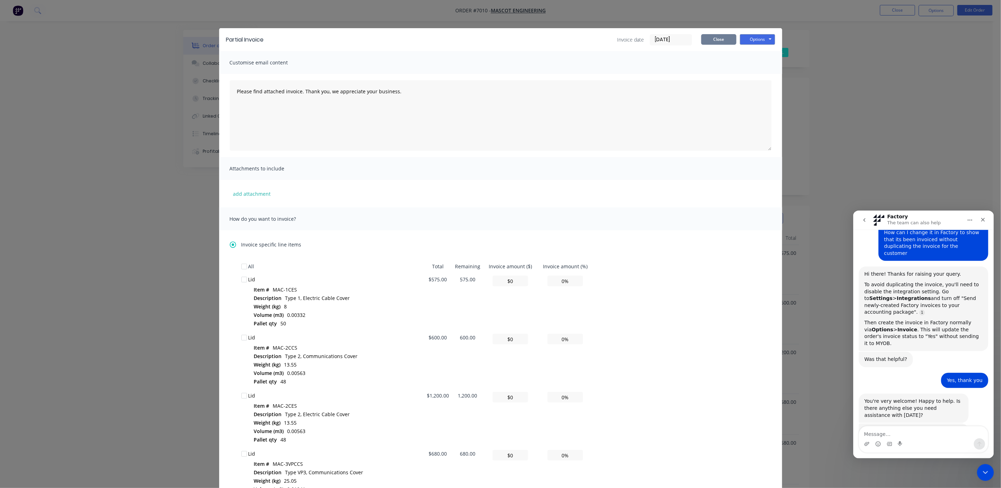
click at [713, 38] on button "Close" at bounding box center [718, 39] width 35 height 11
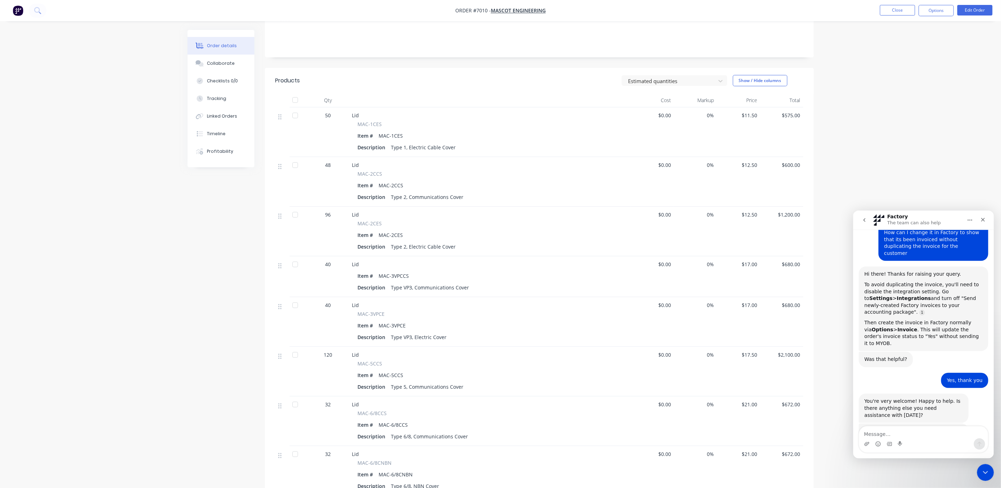
scroll to position [106, 0]
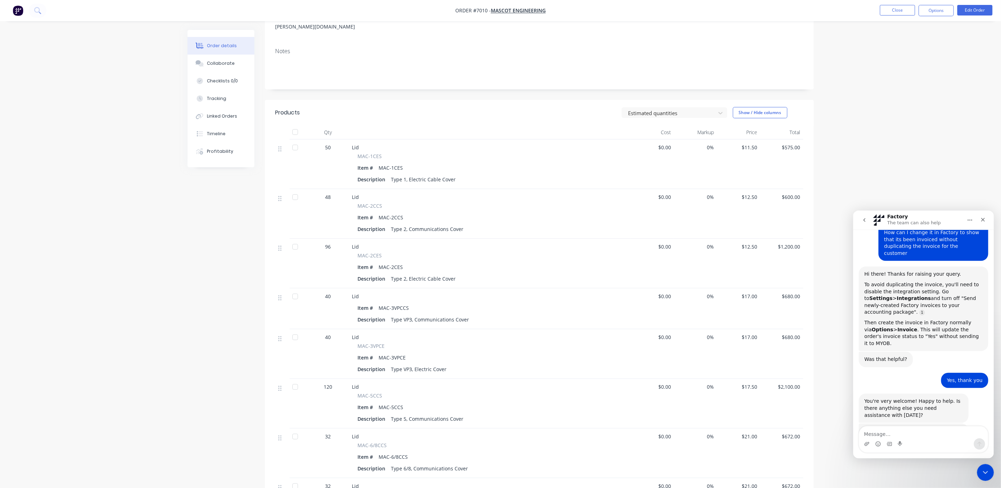
click at [429, 273] on div "Type 2, Electric Cable Cover" at bounding box center [423, 278] width 70 height 10
click at [942, 9] on button "Options" at bounding box center [936, 10] width 35 height 11
click at [894, 53] on div "Partial Invoice" at bounding box center [915, 57] width 65 height 10
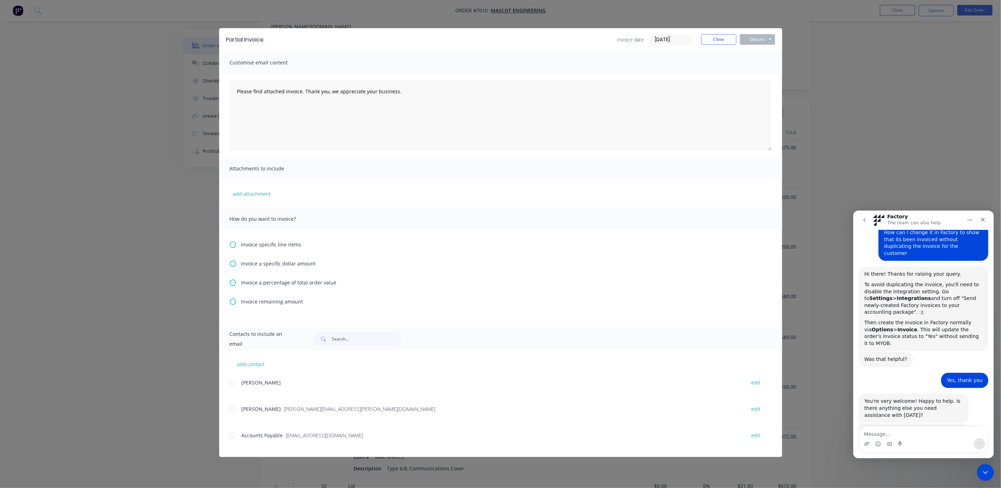
click at [232, 243] on icon at bounding box center [233, 244] width 6 height 6
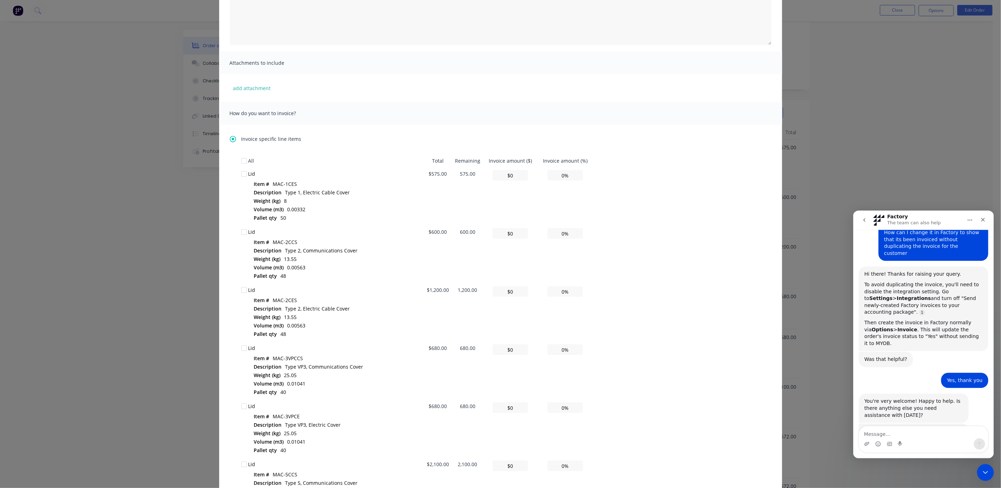
click at [240, 288] on div at bounding box center [244, 290] width 14 height 14
drag, startPoint x: 517, startPoint y: 289, endPoint x: 506, endPoint y: 288, distance: 11.6
click at [506, 288] on input "$0" at bounding box center [511, 291] width 36 height 11
type input "$1"
type input "0.08%"
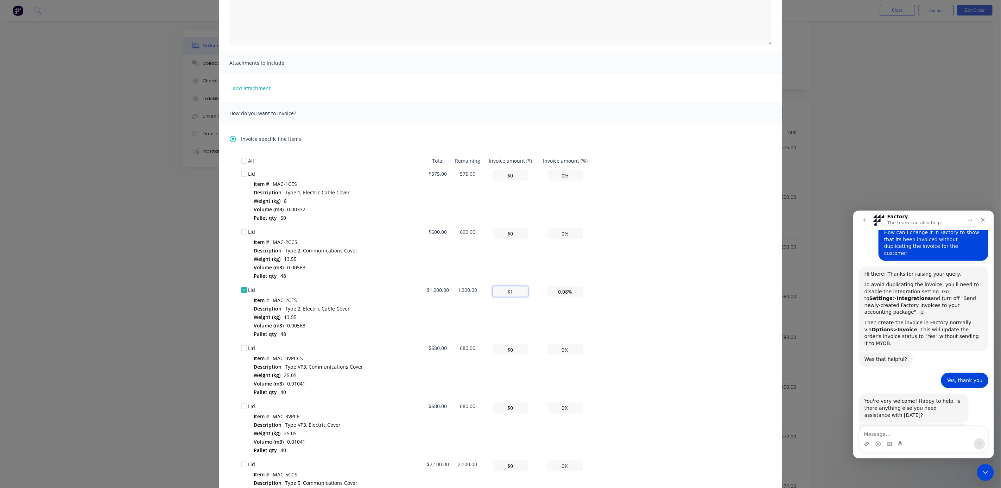
type input "$12"
type input "1.00%"
type input "$120"
type input "10.00%"
type input "$1,200"
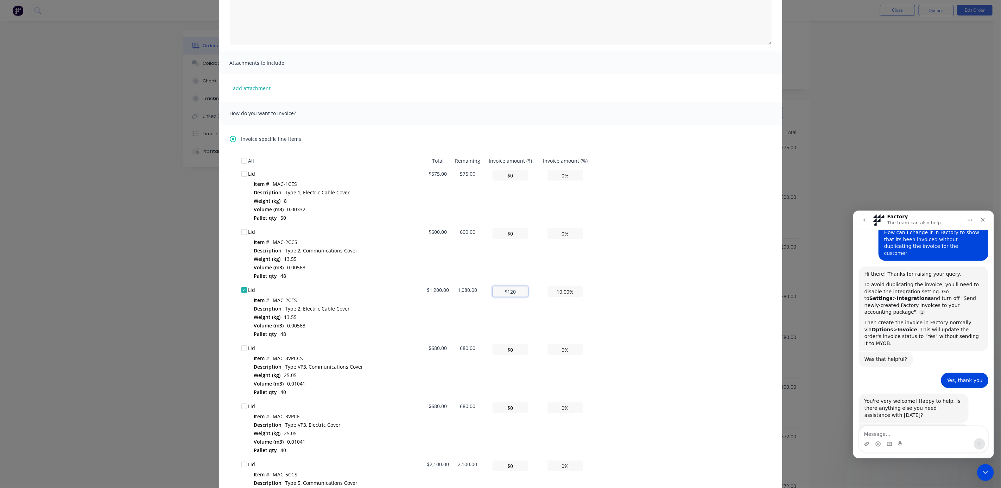
type input "100.00%"
type input "$1,200"
click at [681, 219] on div "All Total Remaining Invoice amount ($) Invoice amount (%) Lid Item # MAC-1CES D…" at bounding box center [500, 473] width 519 height 639
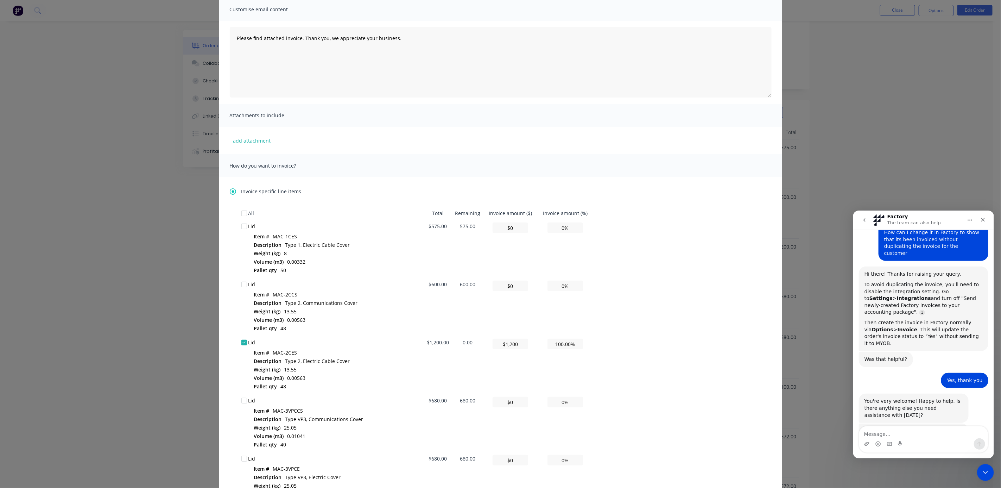
scroll to position [0, 0]
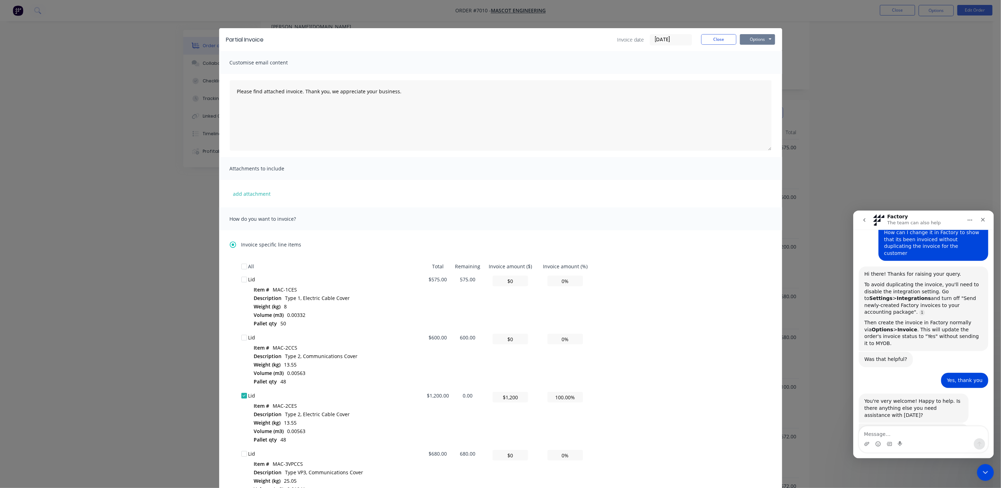
click at [759, 37] on button "Options" at bounding box center [757, 39] width 35 height 11
click at [753, 63] on button "Print" at bounding box center [762, 64] width 45 height 12
click at [720, 39] on button "Close" at bounding box center [718, 39] width 35 height 11
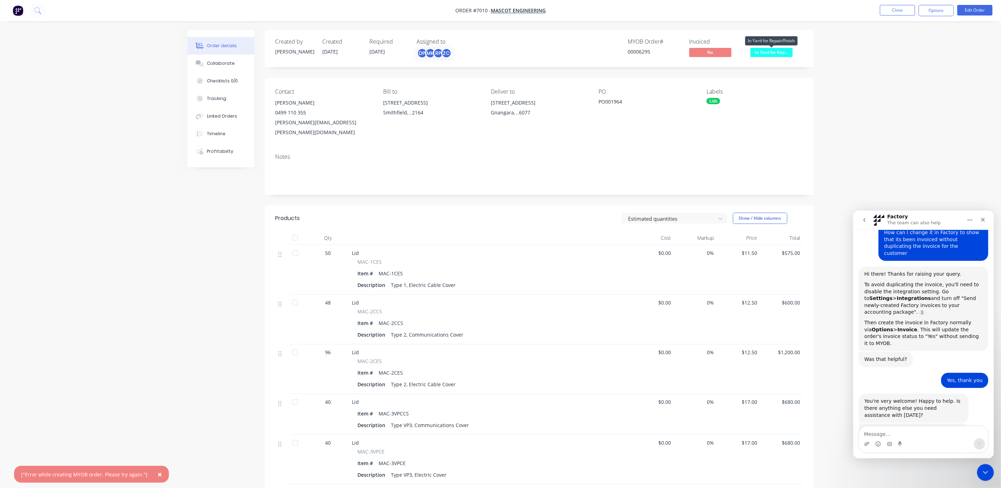
click at [771, 53] on span "In Yard for Rep..." at bounding box center [772, 52] width 42 height 9
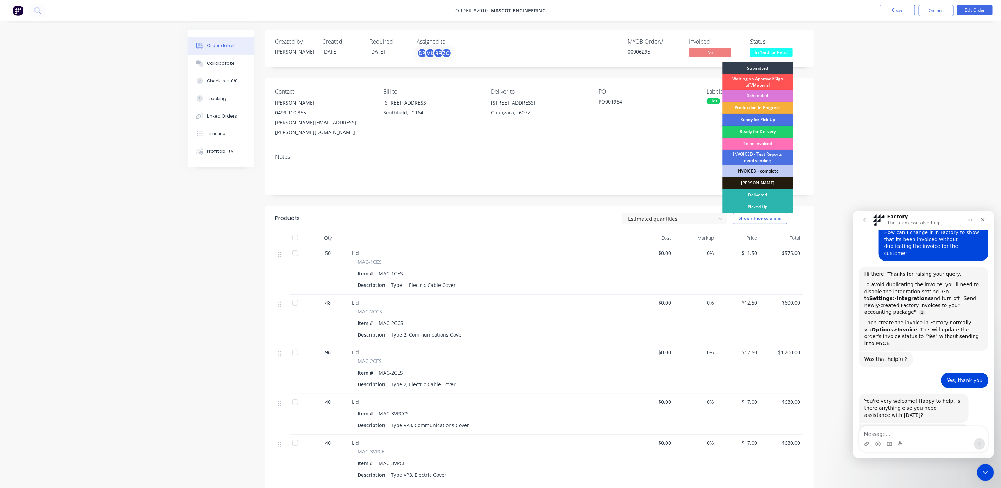
click at [898, 89] on div "Order details Collaborate Checklists 0/0 Tracking Linked Orders Timeline Profit…" at bounding box center [500, 429] width 1001 height 858
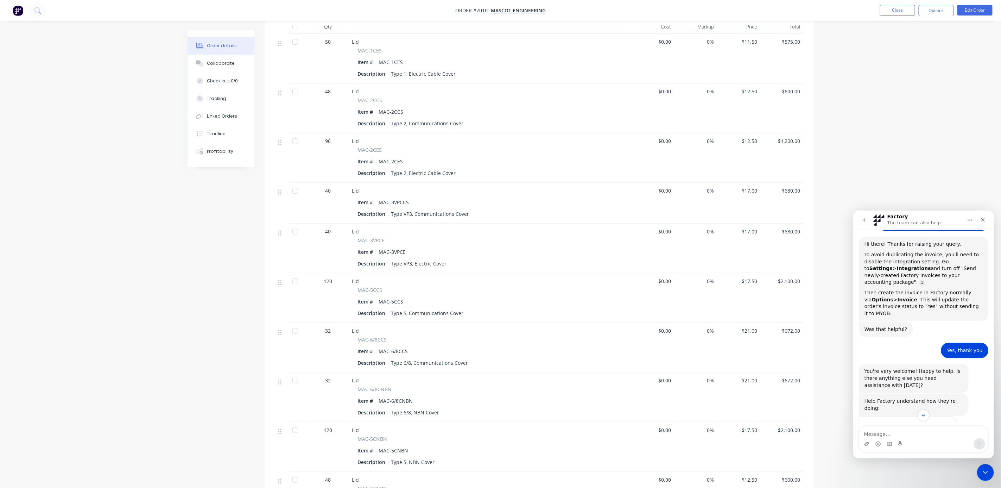
scroll to position [124, 0]
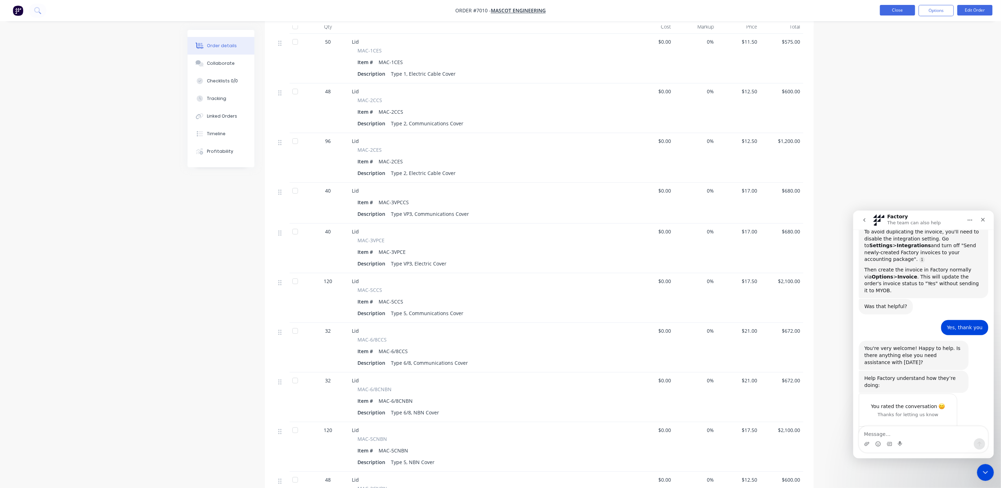
click at [891, 5] on button "Close" at bounding box center [897, 10] width 35 height 11
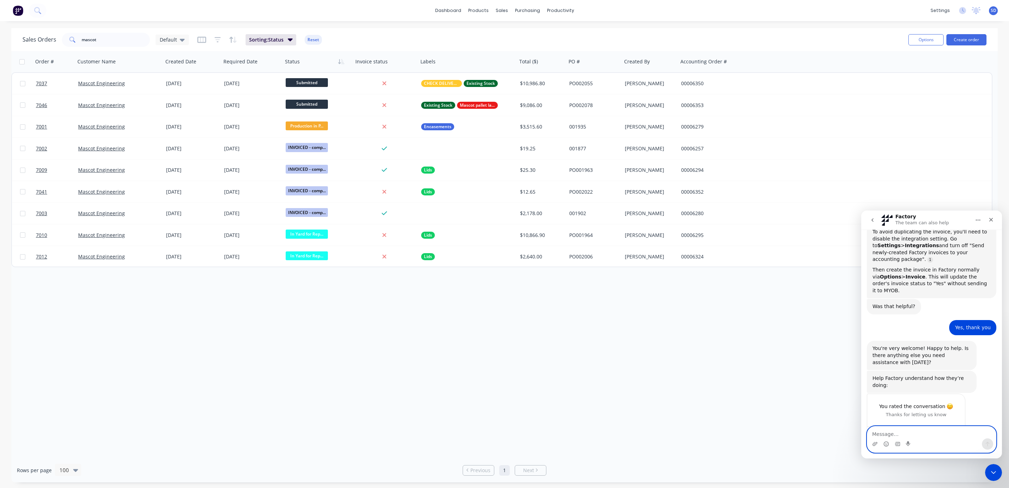
click at [885, 434] on textarea "Message…" at bounding box center [931, 432] width 129 height 12
type textarea "I"
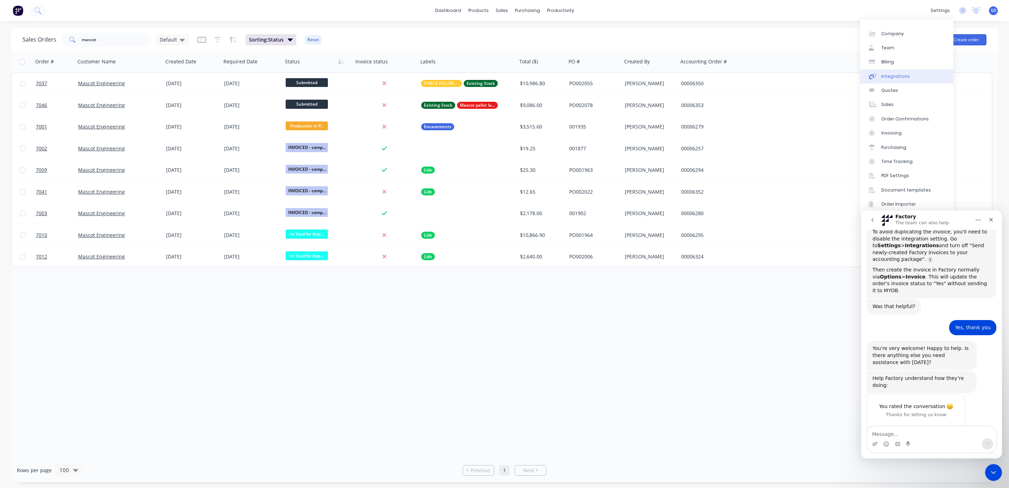
click at [903, 77] on div "Integrations" at bounding box center [895, 76] width 29 height 6
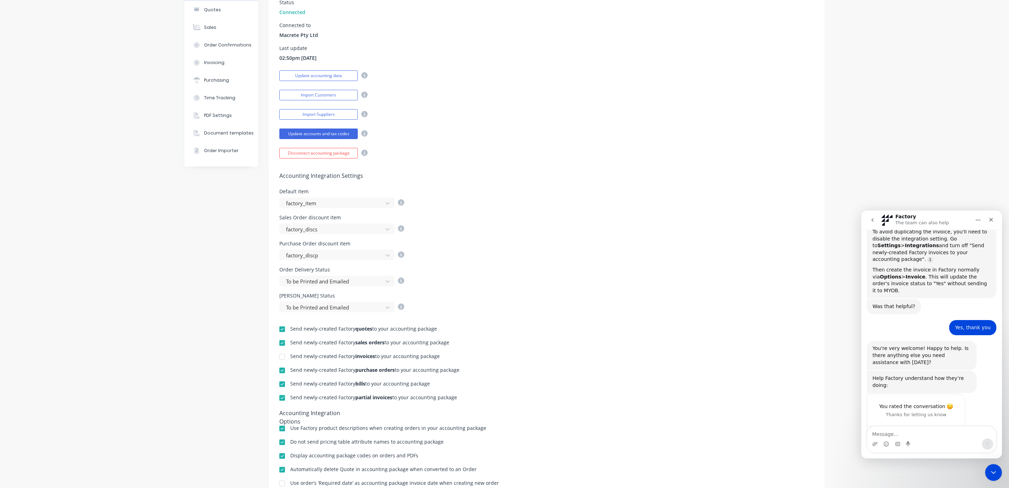
scroll to position [106, 0]
drag, startPoint x: 924, startPoint y: 73, endPoint x: 792, endPoint y: 29, distance: 139.1
click at [924, 73] on div "Company Team Billing Integrations Quotes Sales Order Confirmations Invoicing Pu…" at bounding box center [504, 236] width 1009 height 640
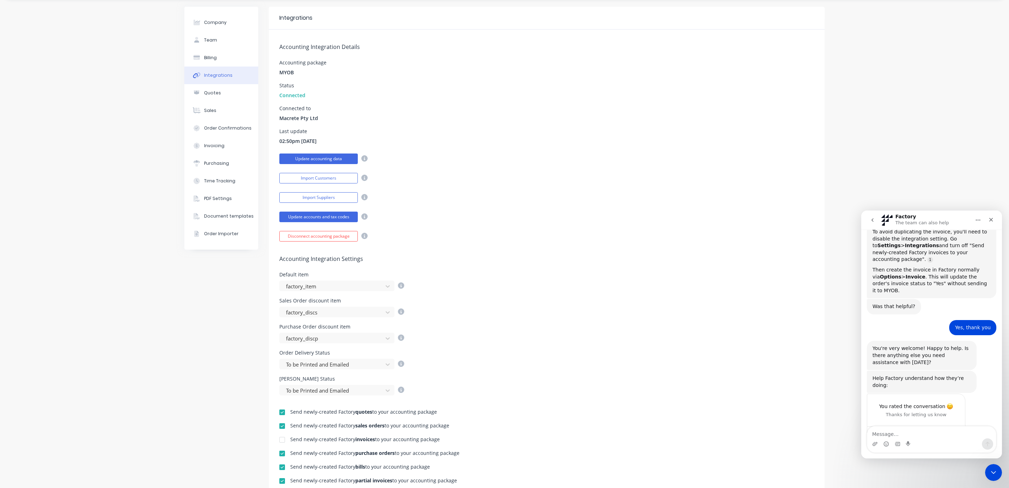
scroll to position [0, 0]
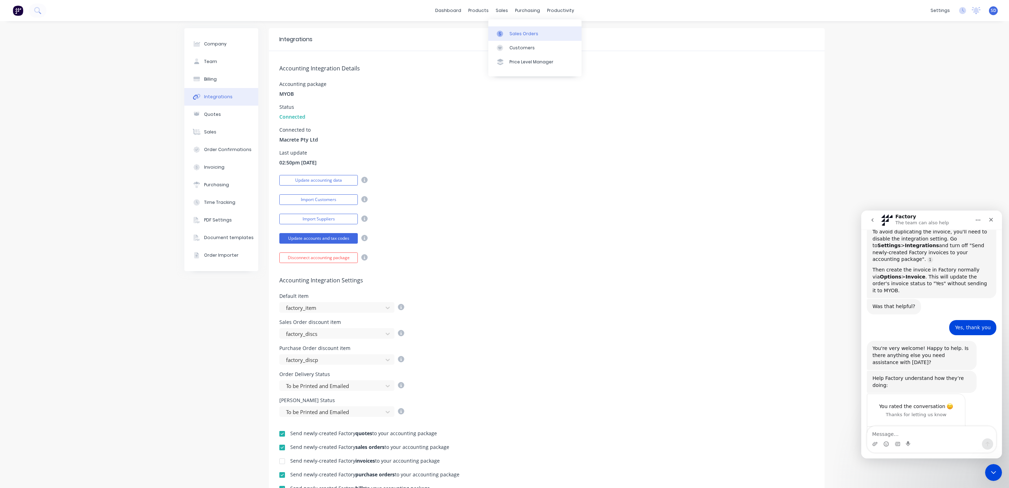
click at [507, 32] on div at bounding box center [502, 34] width 11 height 6
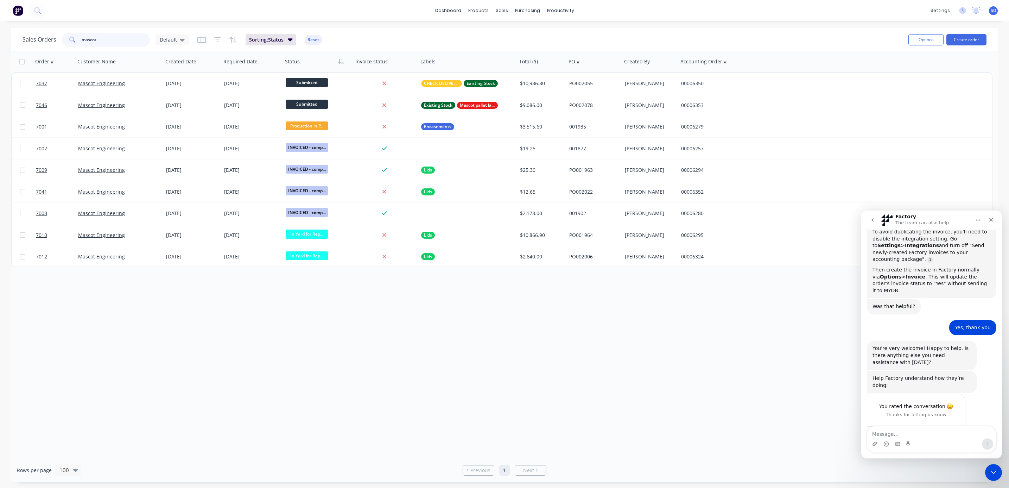
drag, startPoint x: 100, startPoint y: 40, endPoint x: 67, endPoint y: 37, distance: 33.2
click at [67, 37] on div "mascot" at bounding box center [106, 40] width 88 height 14
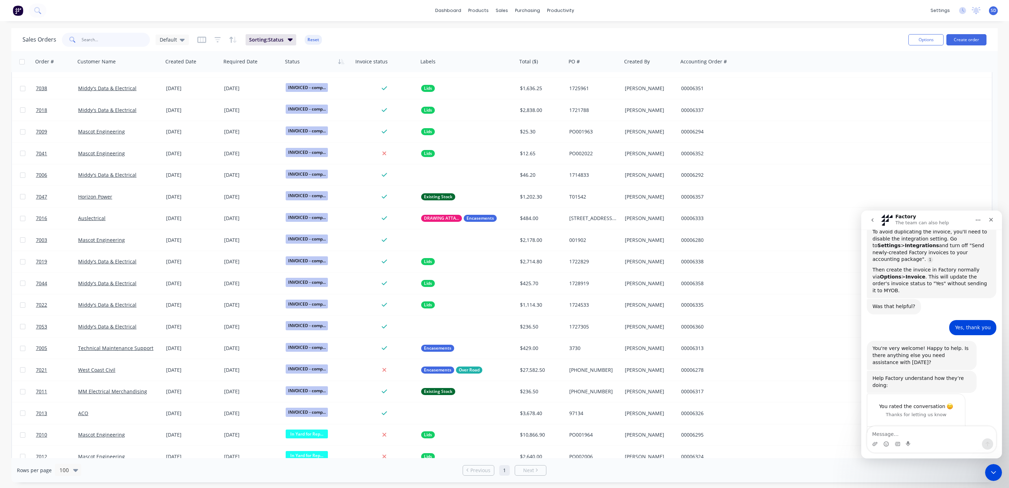
scroll to position [633, 0]
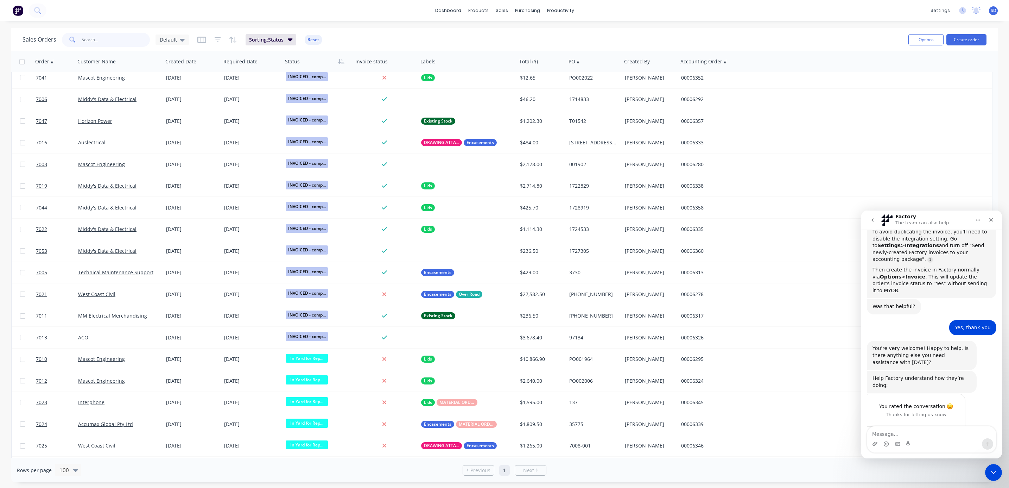
click at [87, 42] on input "text" at bounding box center [116, 40] width 69 height 14
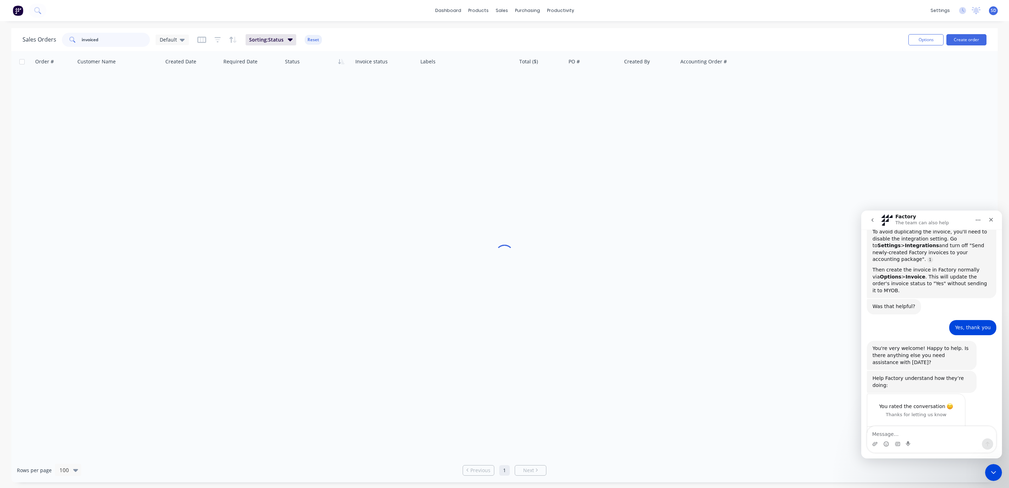
scroll to position [0, 0]
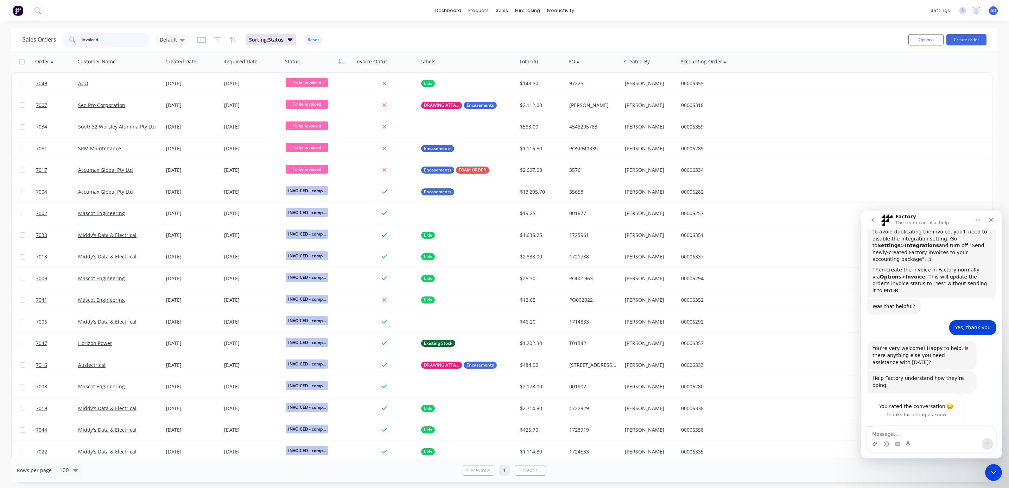
drag, startPoint x: 118, startPoint y: 37, endPoint x: 39, endPoint y: 31, distance: 79.4
click at [39, 31] on div "Sales Orders invoiced Default Sorting: Status Reset" at bounding box center [463, 39] width 880 height 17
click at [104, 40] on input "invoiced" at bounding box center [116, 40] width 69 height 14
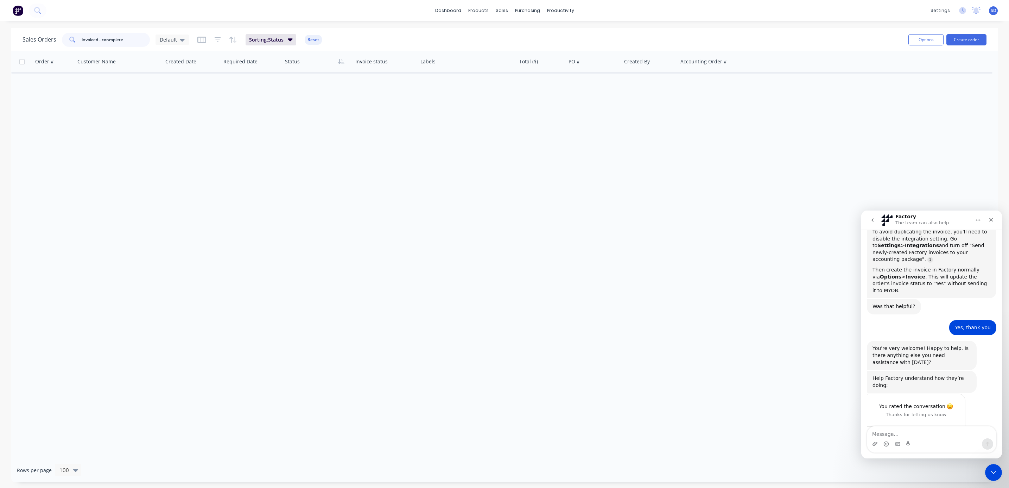
click at [110, 40] on input "invoiced - conmplete" at bounding box center [116, 40] width 69 height 14
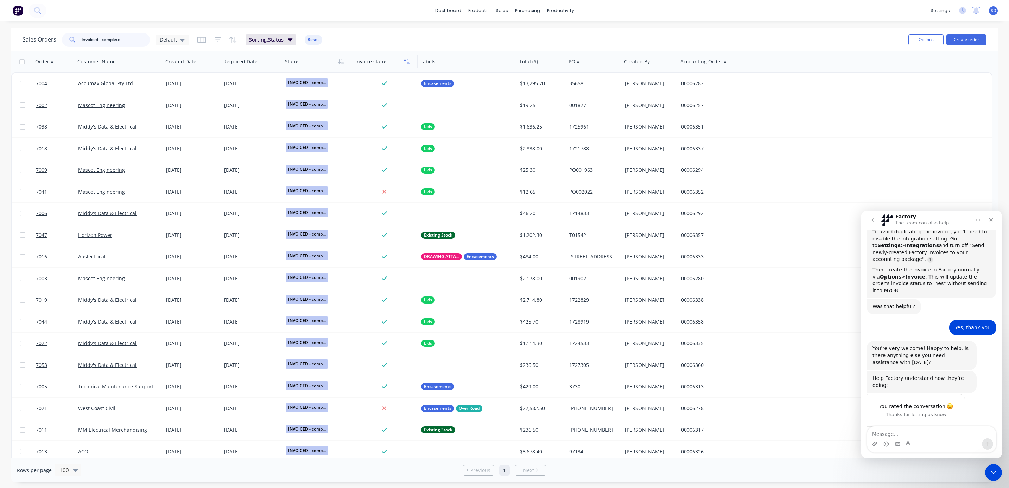
type input "invoiced - complete"
click at [405, 65] on button "button" at bounding box center [406, 61] width 11 height 11
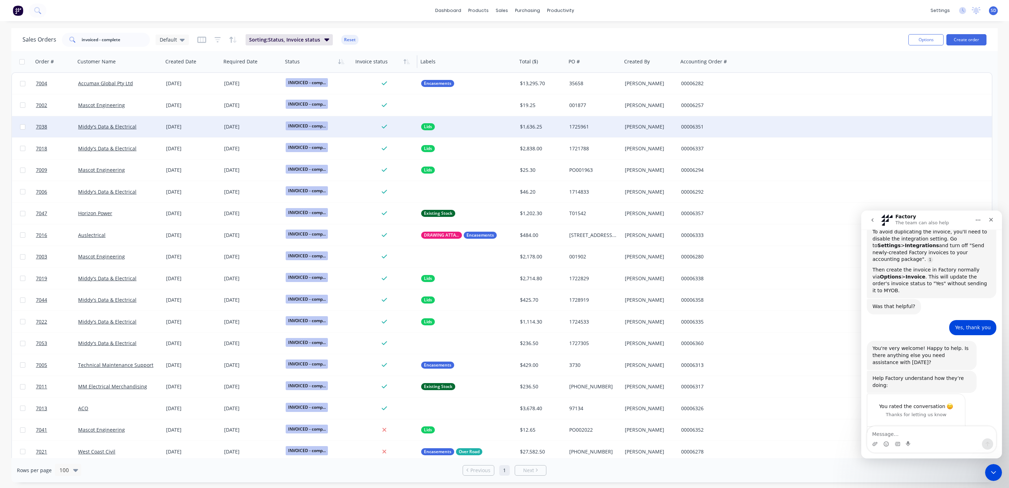
scroll to position [4, 0]
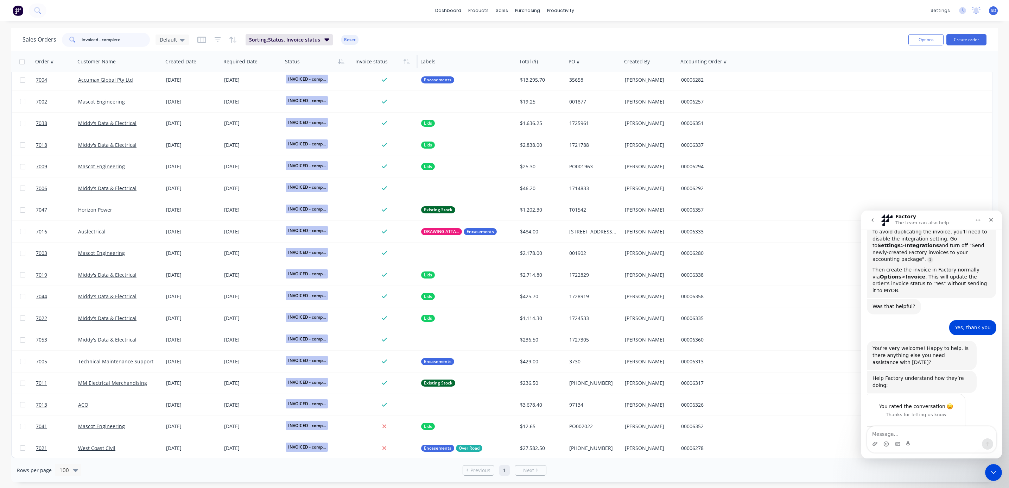
drag, startPoint x: 130, startPoint y: 39, endPoint x: 30, endPoint y: 31, distance: 101.0
click at [30, 31] on div "Sales Orders invoiced - complete Default Sorting: Status, Invoice status Reset" at bounding box center [463, 39] width 880 height 17
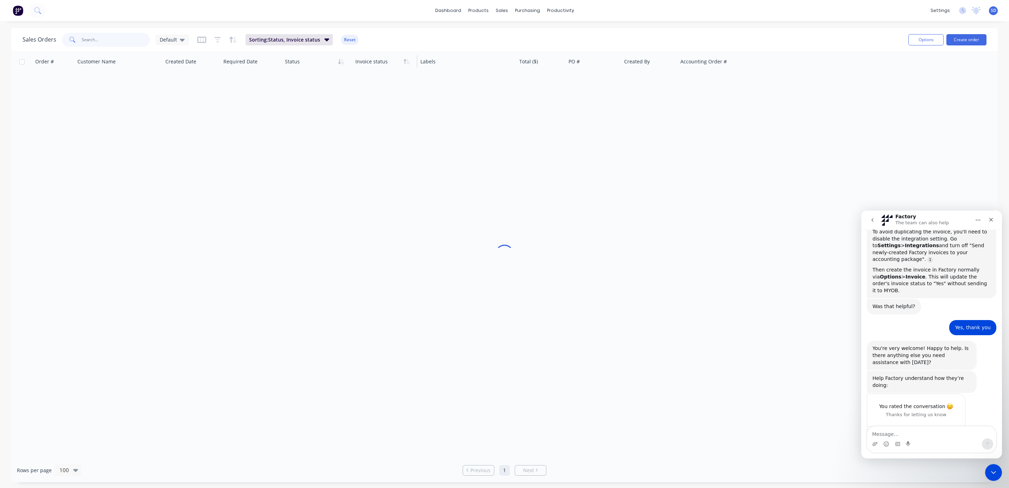
scroll to position [0, 0]
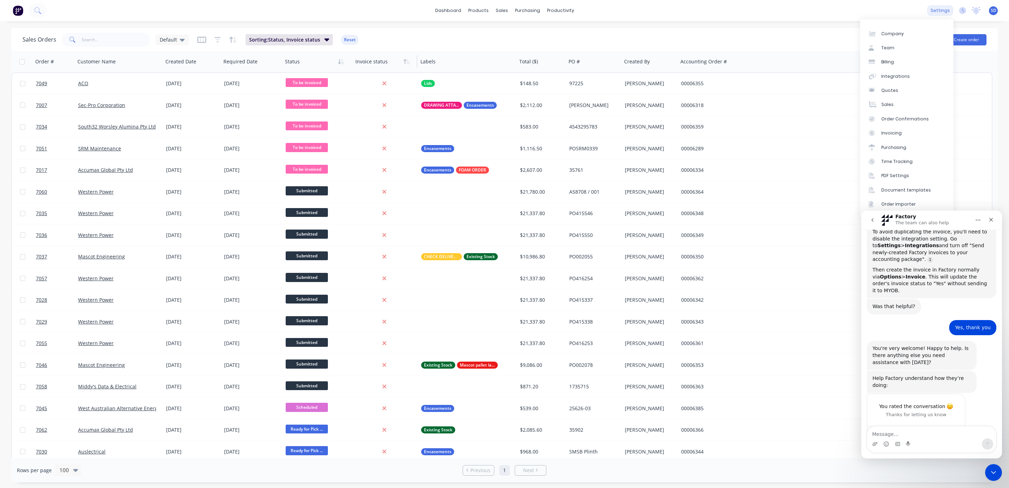
click at [936, 10] on div "settings" at bounding box center [940, 10] width 26 height 11
click at [903, 77] on div "Integrations" at bounding box center [895, 76] width 29 height 6
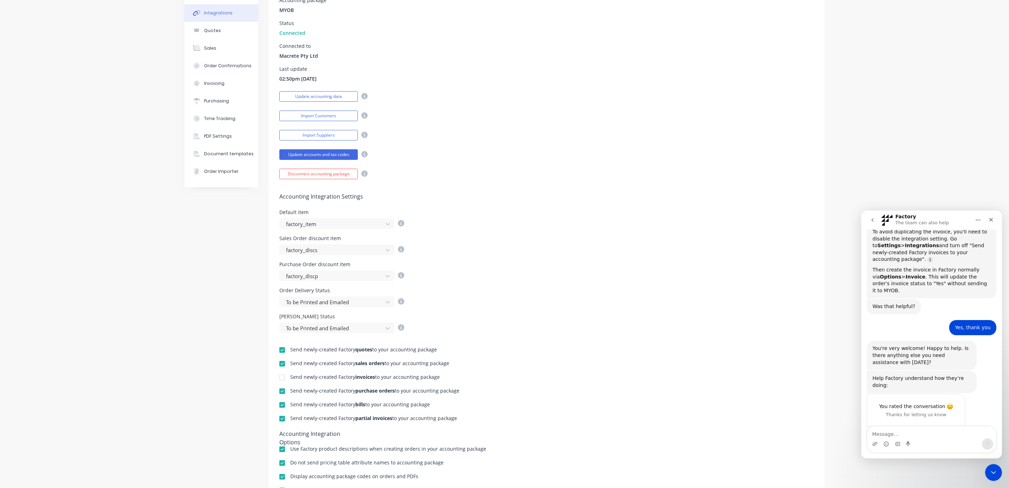
scroll to position [158, 0]
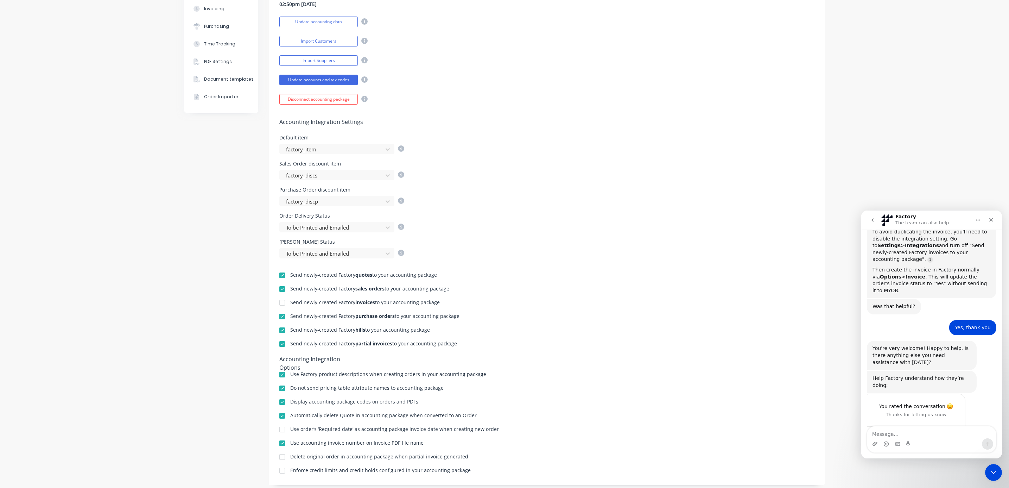
click at [279, 304] on div at bounding box center [282, 303] width 14 height 14
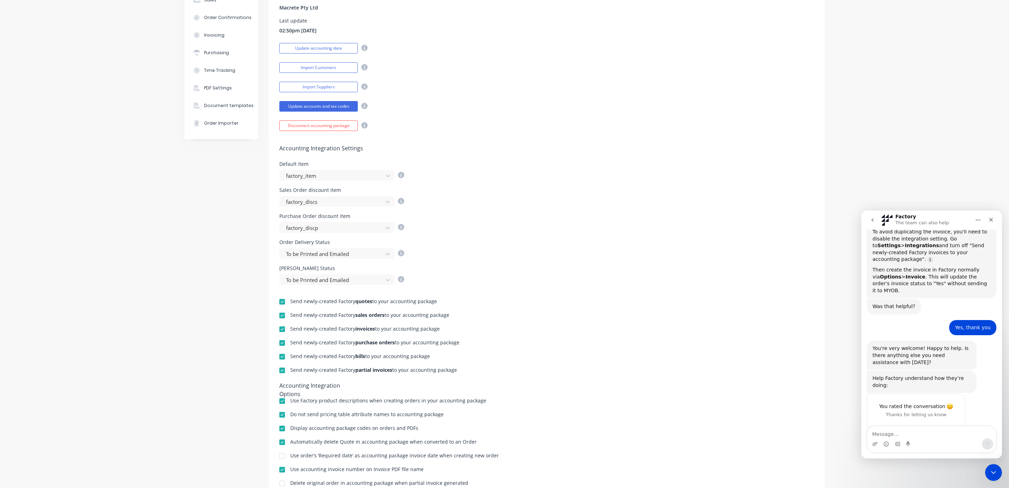
scroll to position [0, 0]
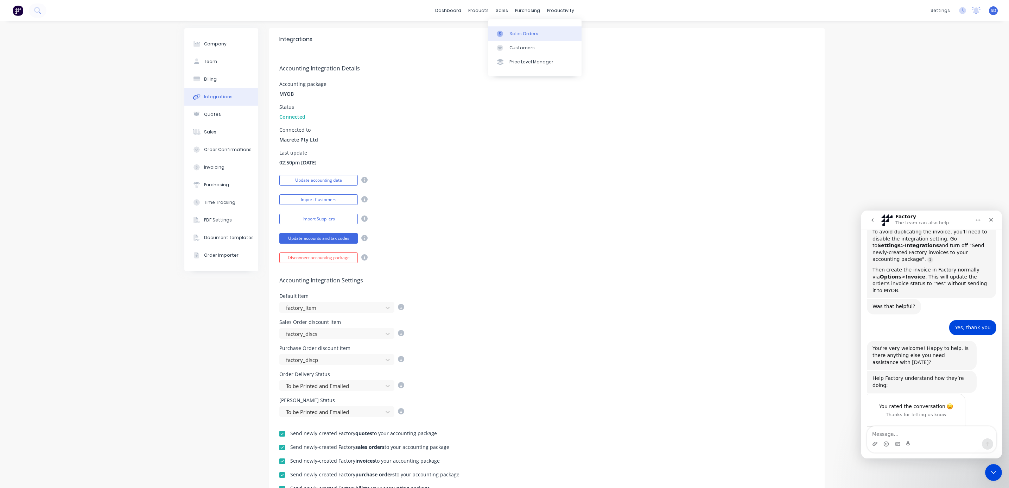
click at [517, 32] on div "Sales Orders" at bounding box center [524, 34] width 29 height 6
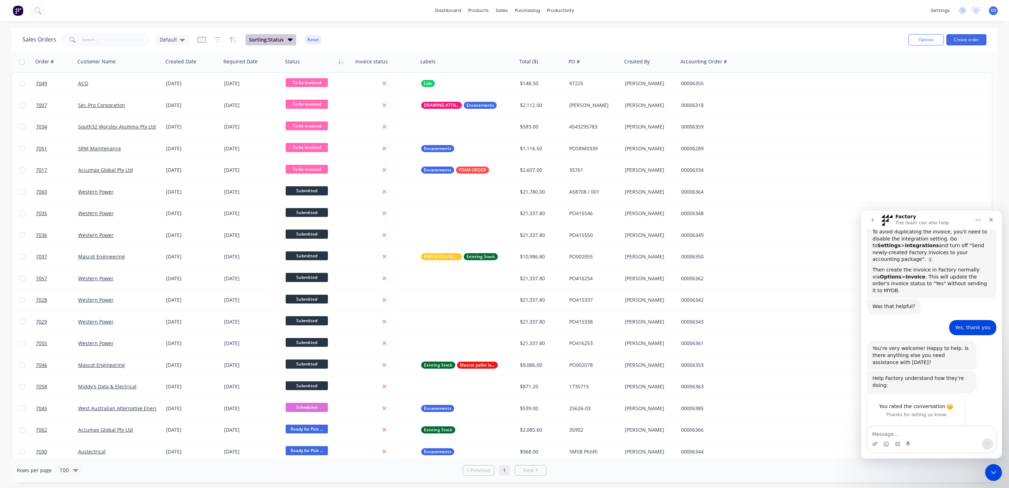
click at [285, 41] on button "Sorting: Status" at bounding box center [271, 39] width 51 height 11
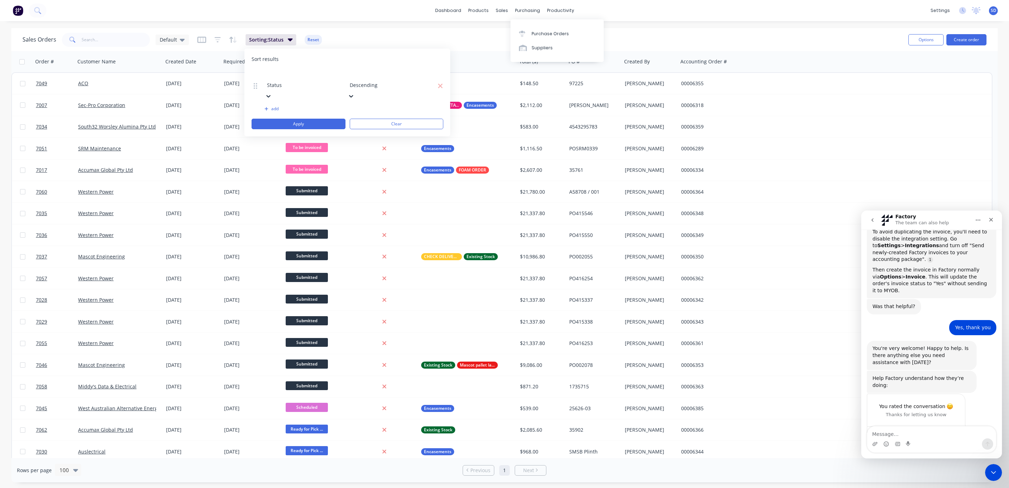
click at [760, 44] on div "Sales Orders Default Sorting: Status Reset" at bounding box center [463, 39] width 880 height 17
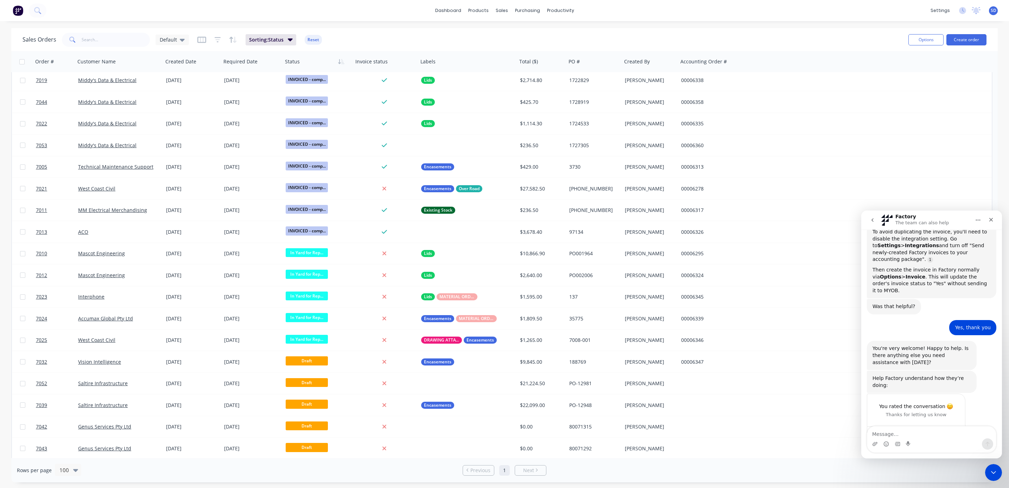
scroll to position [869, 0]
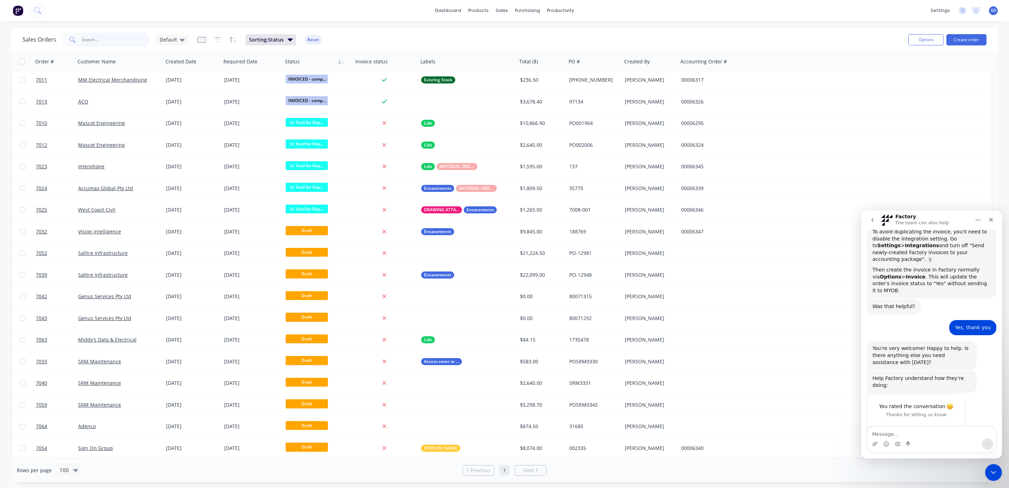
click at [109, 40] on input "text" at bounding box center [116, 40] width 69 height 14
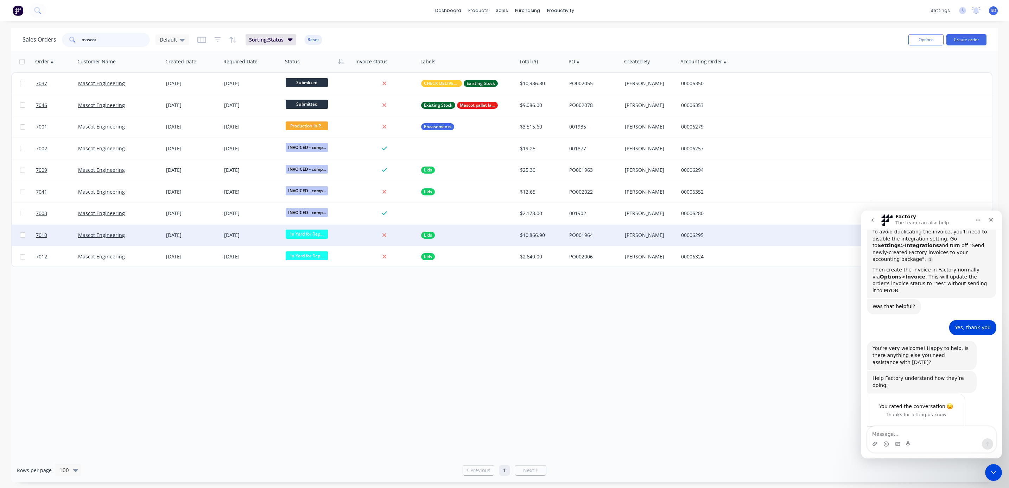
type input "mascot"
click at [310, 235] on span "In Yard for Rep..." at bounding box center [307, 233] width 42 height 9
click at [458, 331] on div "Order # Customer Name Created Date Required Date Status Invoice status Labels T…" at bounding box center [504, 254] width 987 height 407
click at [328, 360] on div "Order # Customer Name Created Date Required Date Status Invoice status Labels T…" at bounding box center [504, 254] width 987 height 407
click at [479, 14] on div "products" at bounding box center [478, 10] width 27 height 11
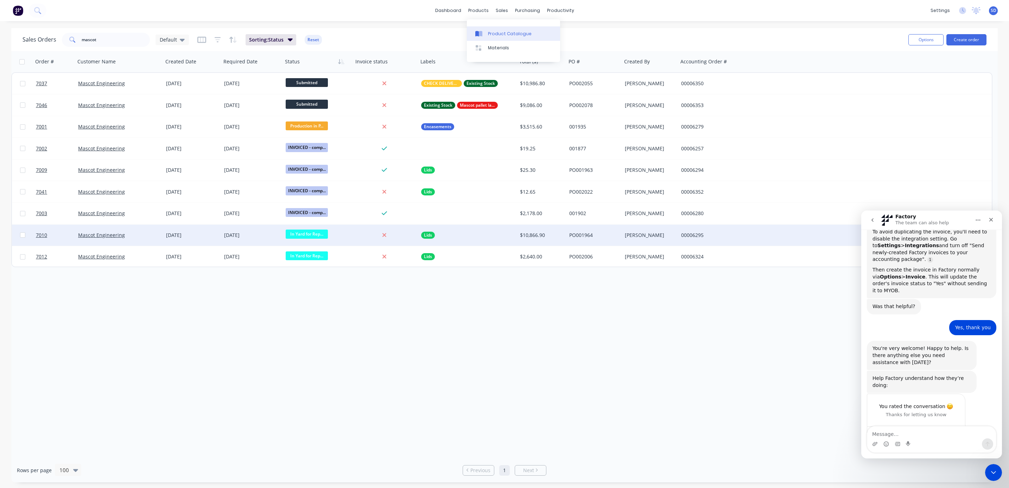
click at [495, 31] on div "Product Catalogue" at bounding box center [510, 34] width 44 height 6
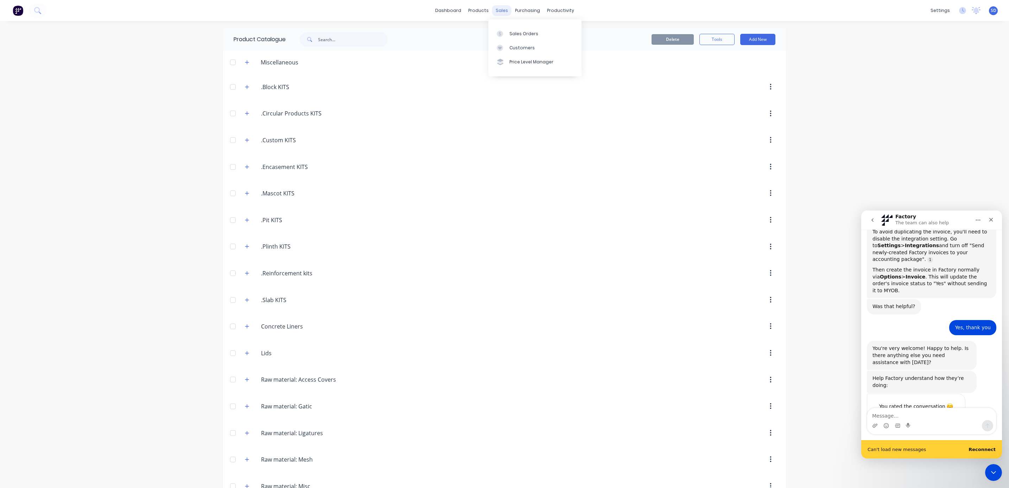
scroll to position [141, 0]
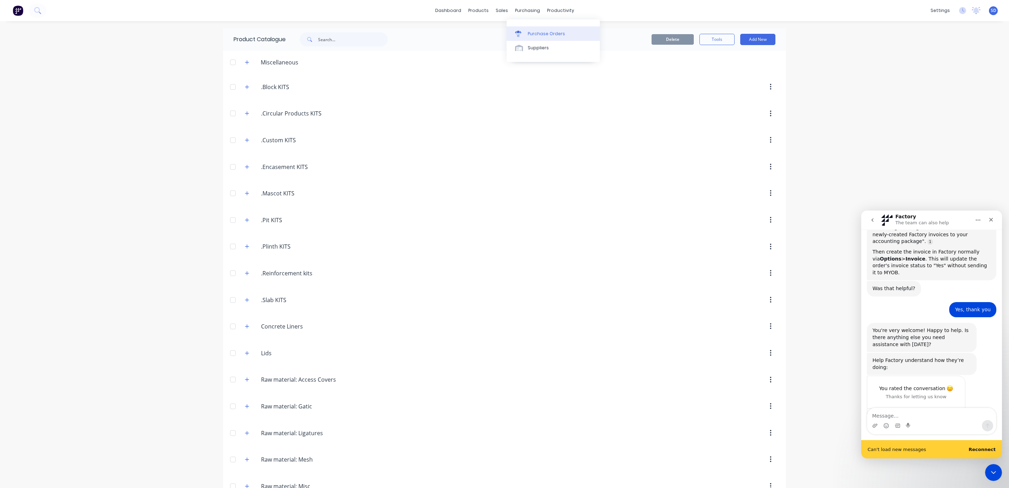
click at [529, 34] on div "Purchase Orders" at bounding box center [546, 34] width 37 height 6
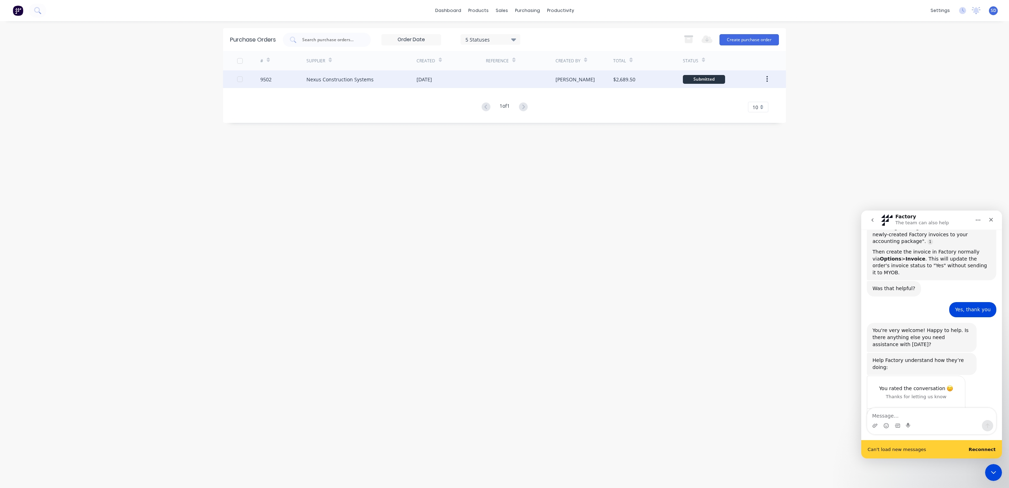
click at [582, 82] on div "[PERSON_NAME]" at bounding box center [585, 79] width 58 height 18
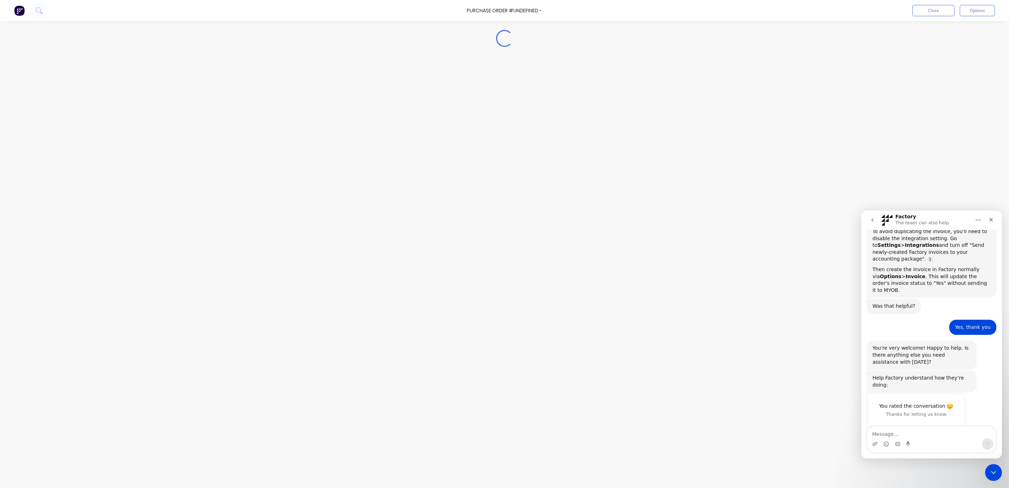
scroll to position [124, 0]
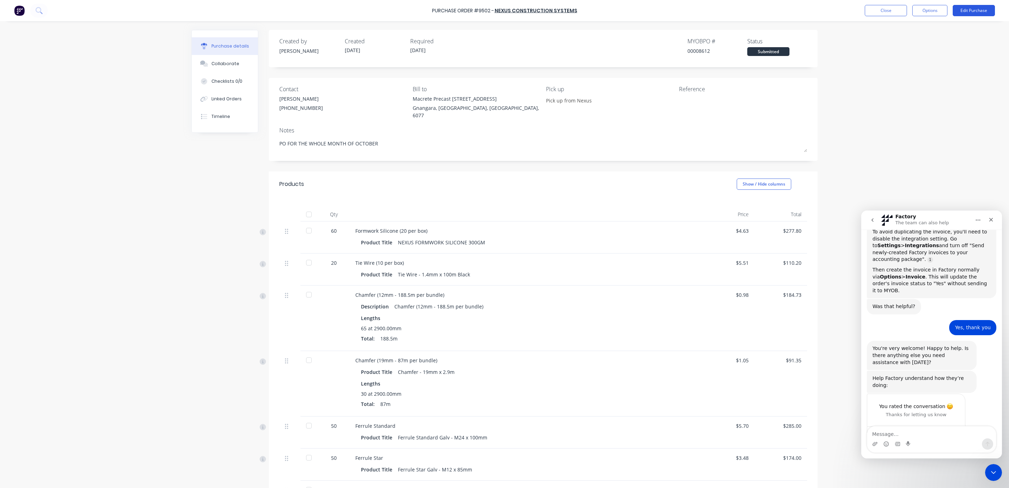
click at [963, 13] on button "Edit Purchase" at bounding box center [974, 10] width 42 height 11
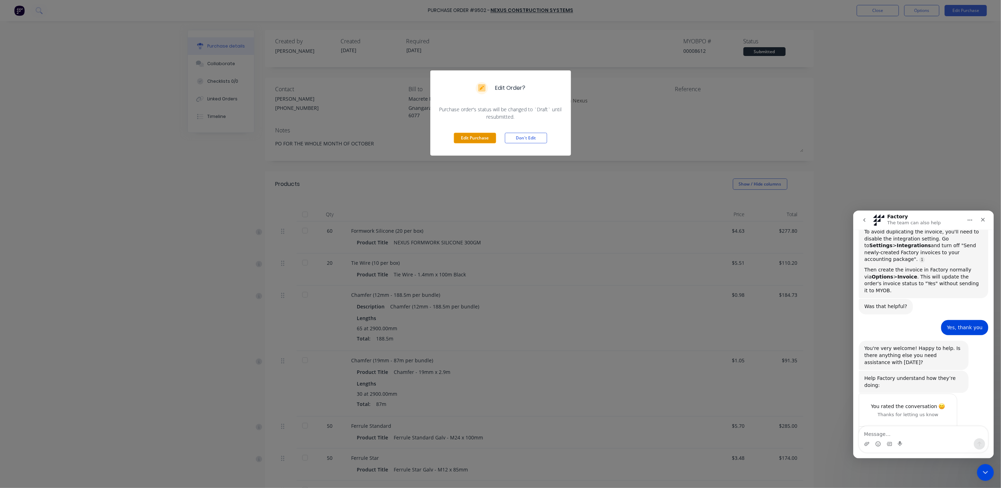
click at [469, 137] on button "Edit Purchase" at bounding box center [475, 138] width 42 height 11
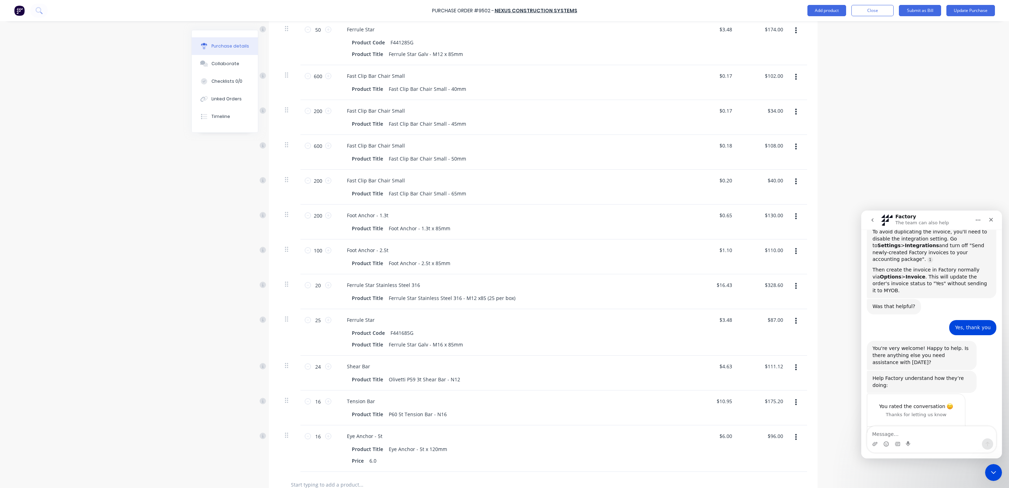
scroll to position [596, 0]
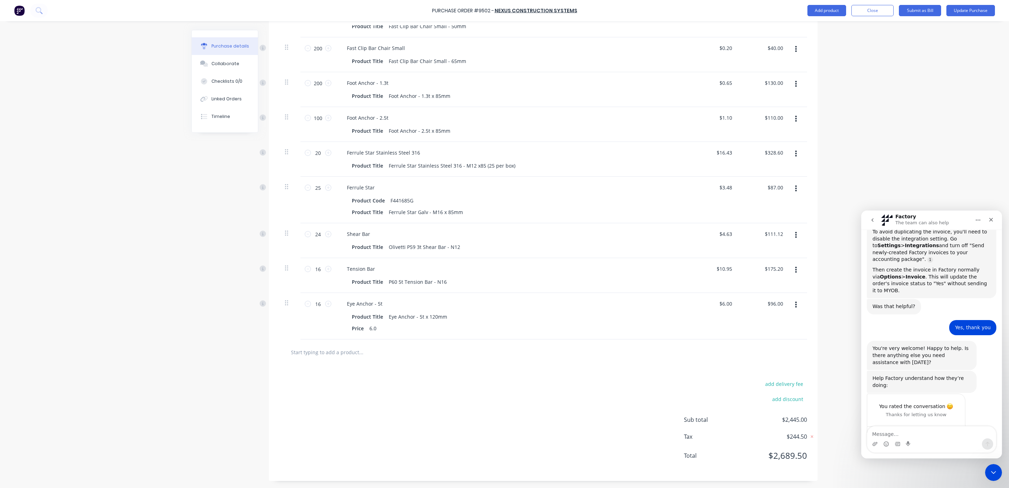
click at [326, 353] on input "text" at bounding box center [361, 352] width 141 height 14
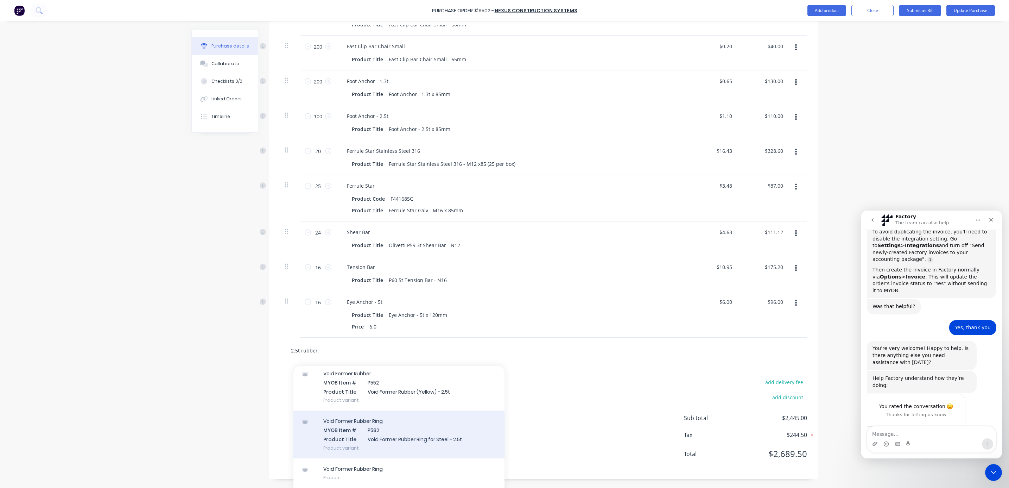
scroll to position [46, 0]
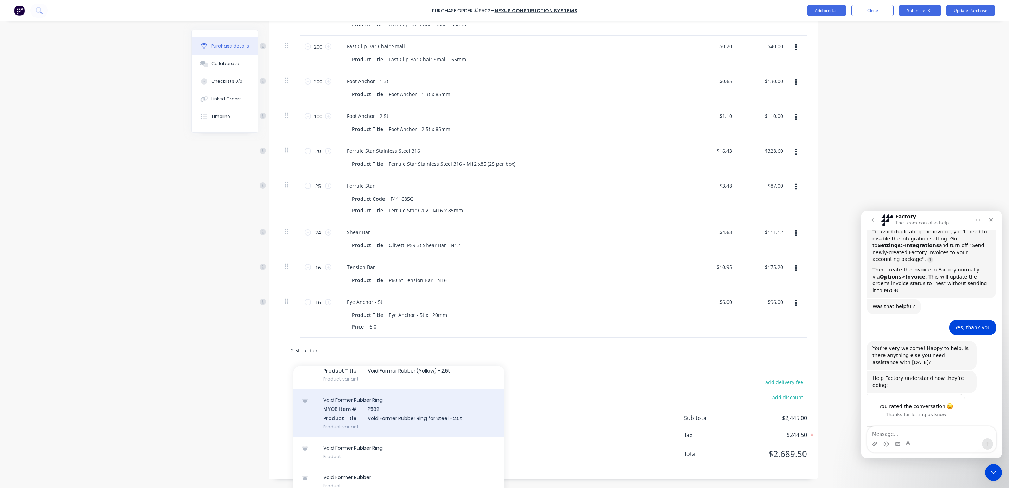
type input "2.5t rubber"
click at [375, 413] on div "Void Former Rubber Ring MYOB Item # P582 Product Title Void Former Rubber Ring …" at bounding box center [398, 413] width 211 height 48
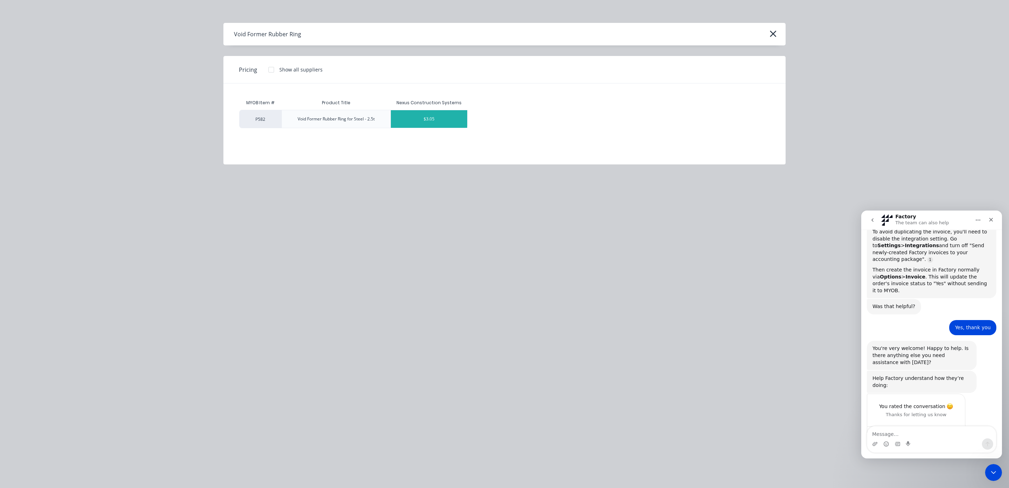
click at [437, 118] on div "$3.05" at bounding box center [429, 119] width 76 height 18
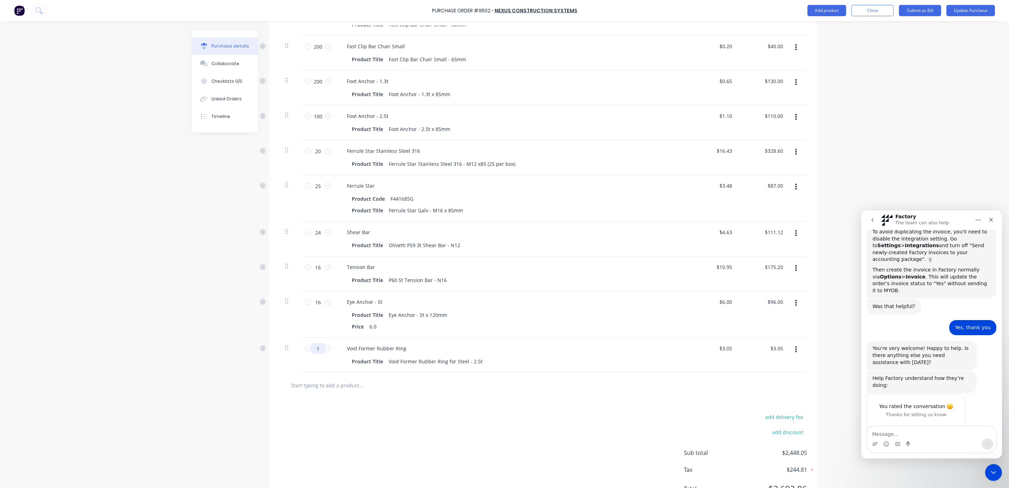
click at [315, 348] on input "1" at bounding box center [318, 348] width 14 height 11
type input "2"
type input "$6.10"
type input "20"
type input "$61.00"
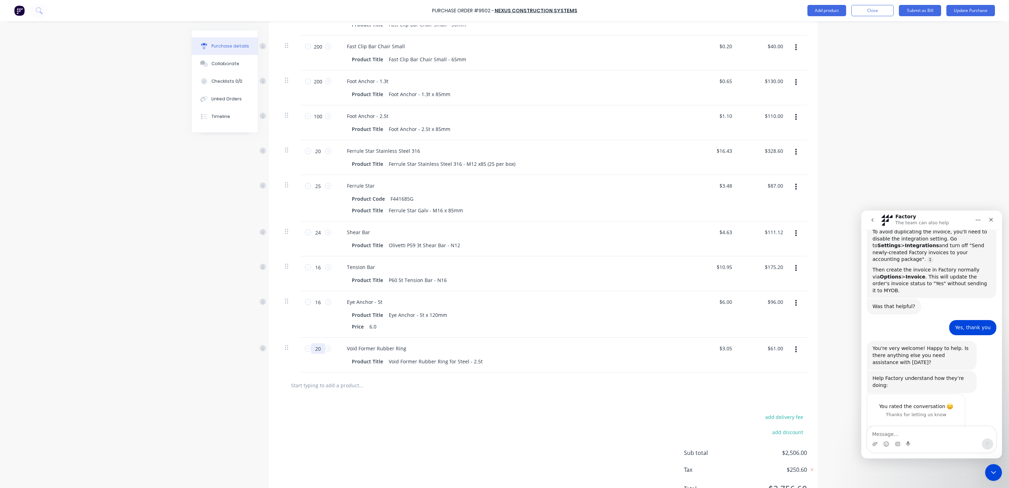
type input "20"
click at [411, 406] on div "add delivery fee add discount Sub total $2,506.00 Tax $250.60 Total $2,756.60" at bounding box center [543, 456] width 549 height 116
click at [964, 11] on button "Update Purchase" at bounding box center [971, 10] width 49 height 11
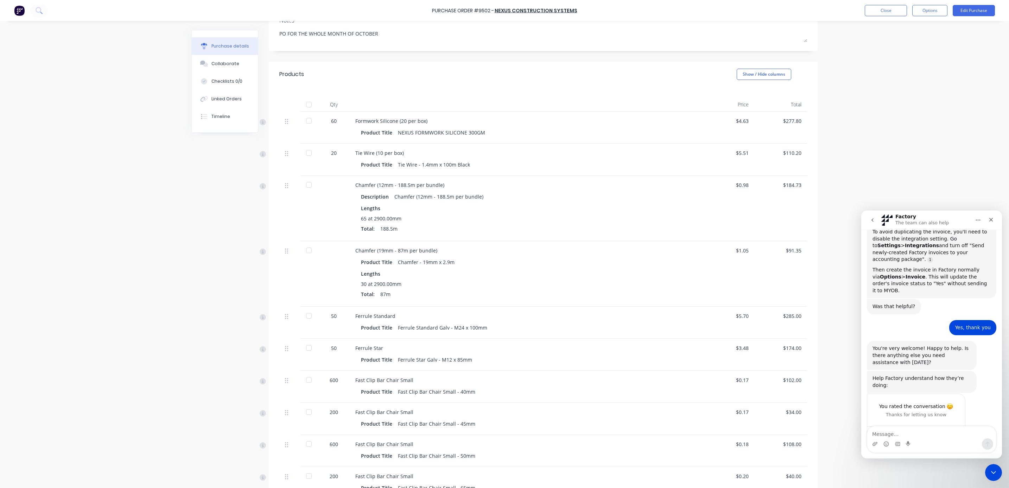
scroll to position [0, 0]
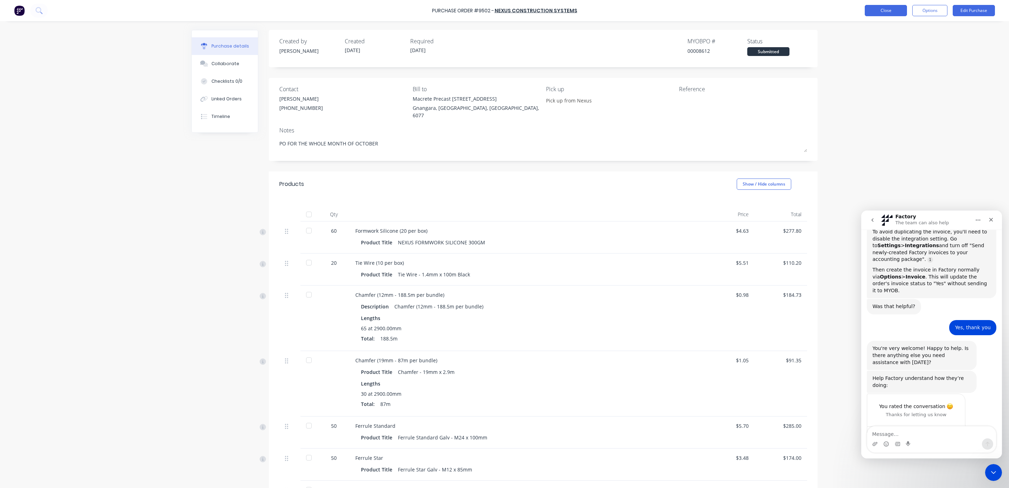
click at [879, 7] on button "Close" at bounding box center [886, 10] width 42 height 11
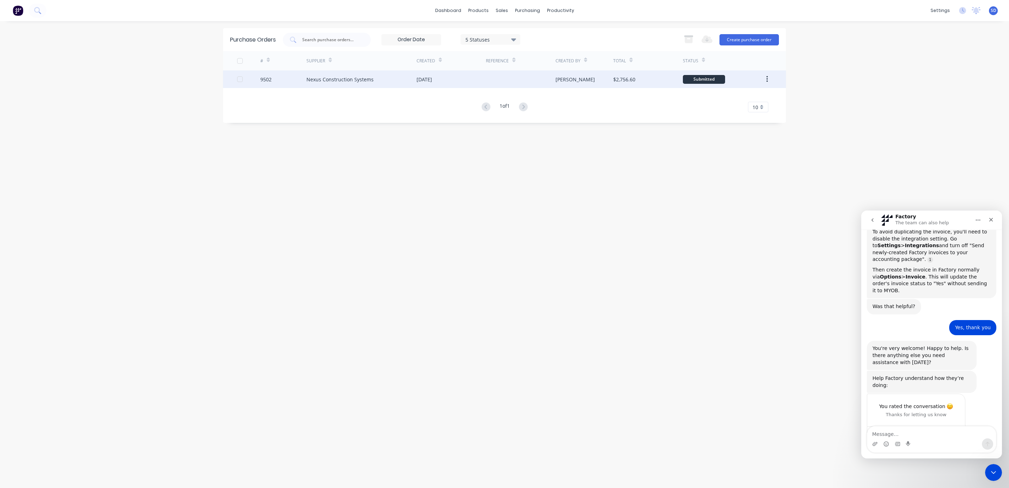
click at [515, 74] on div at bounding box center [520, 79] width 69 height 18
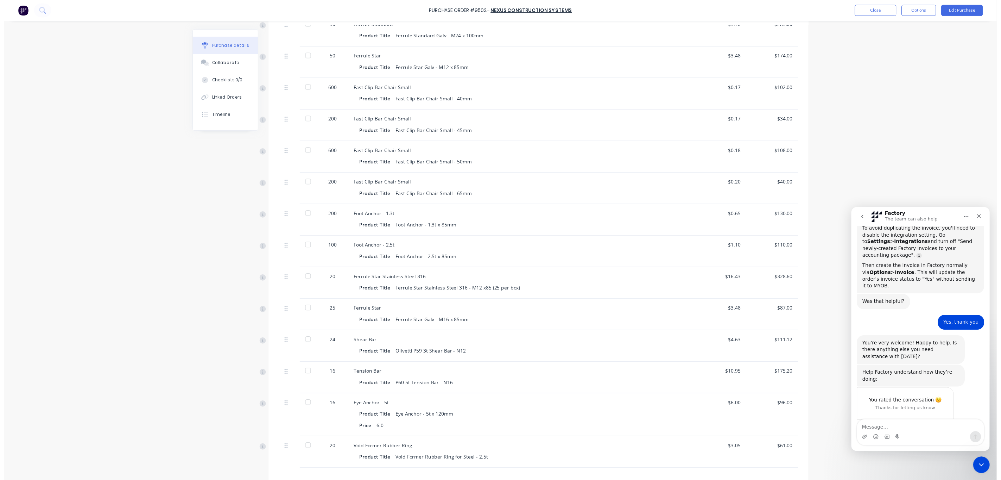
scroll to position [484, 0]
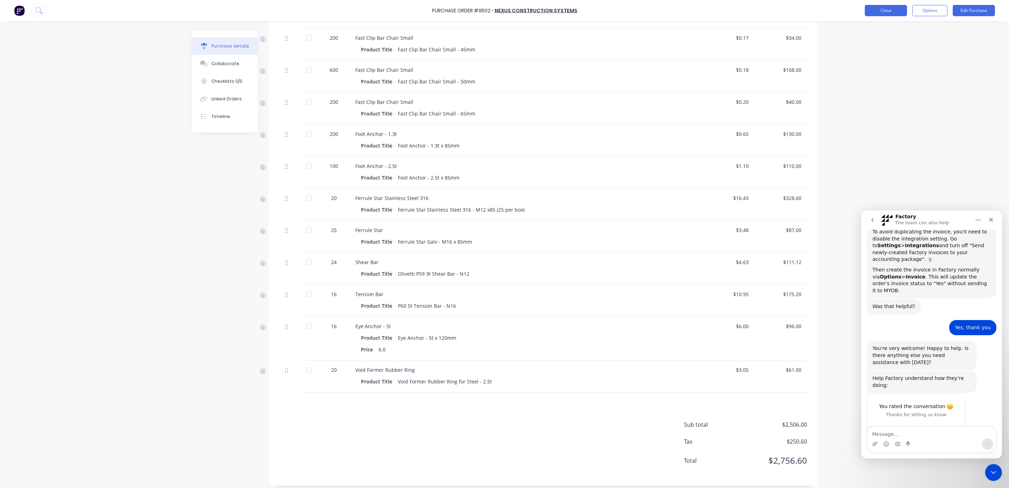
click at [888, 10] on button "Close" at bounding box center [886, 10] width 42 height 11
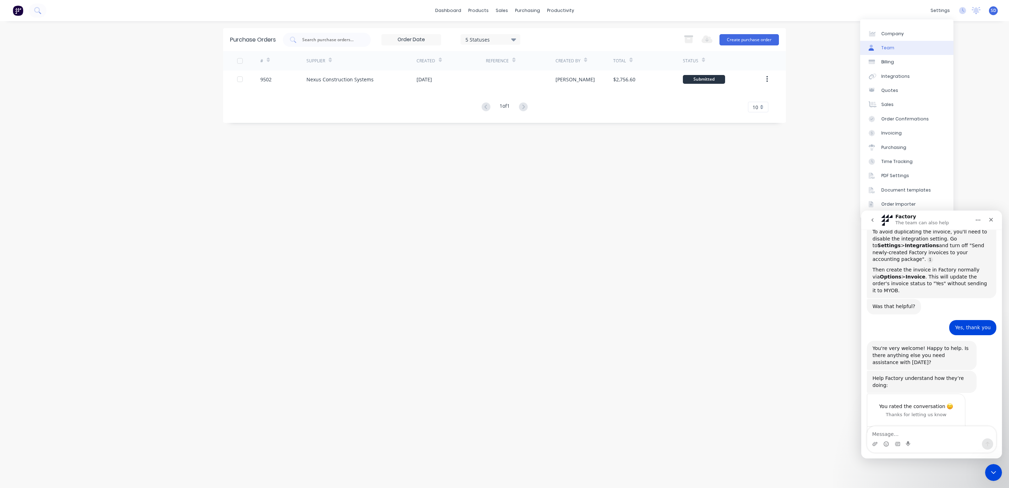
click at [894, 50] on link "Team" at bounding box center [906, 48] width 93 height 14
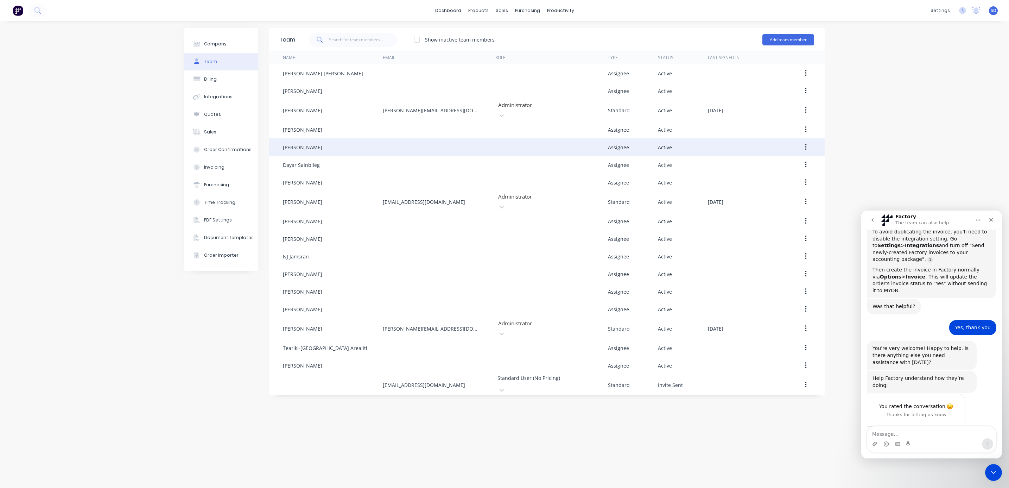
click at [808, 143] on button "button" at bounding box center [806, 147] width 17 height 13
click at [764, 189] on div "Delete" at bounding box center [781, 194] width 54 height 10
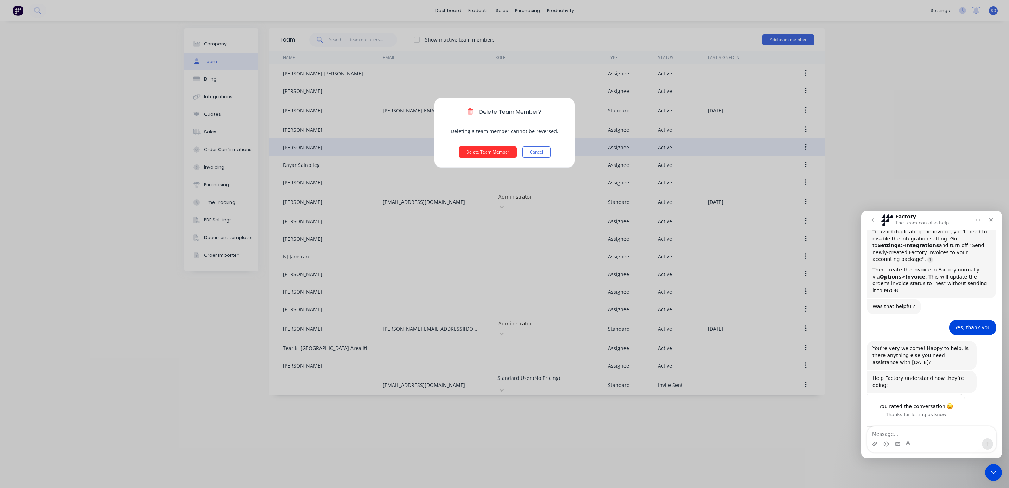
click at [484, 154] on button "Delete Team Member" at bounding box center [488, 151] width 58 height 11
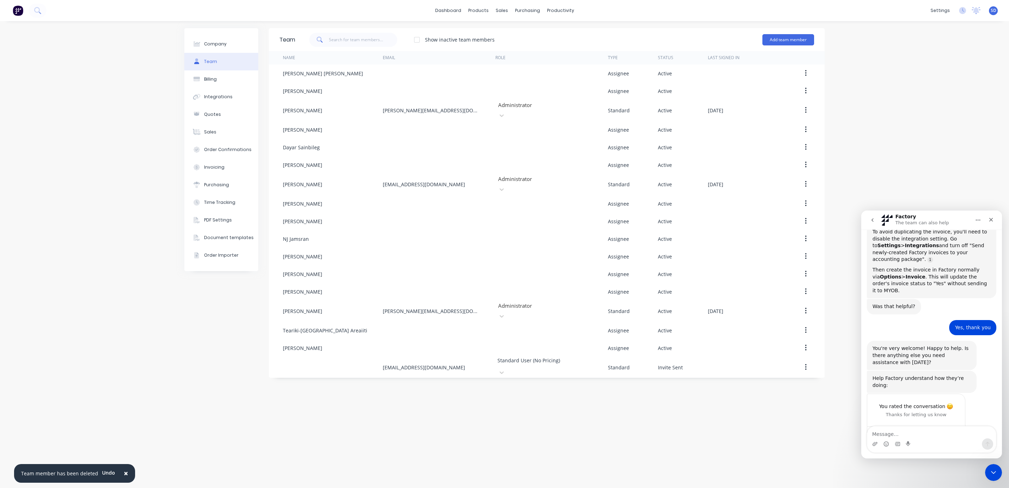
click at [875, 125] on div "Company Team Billing Integrations Quotes Sales Order Confirmations Invoicing Pu…" at bounding box center [504, 254] width 1009 height 467
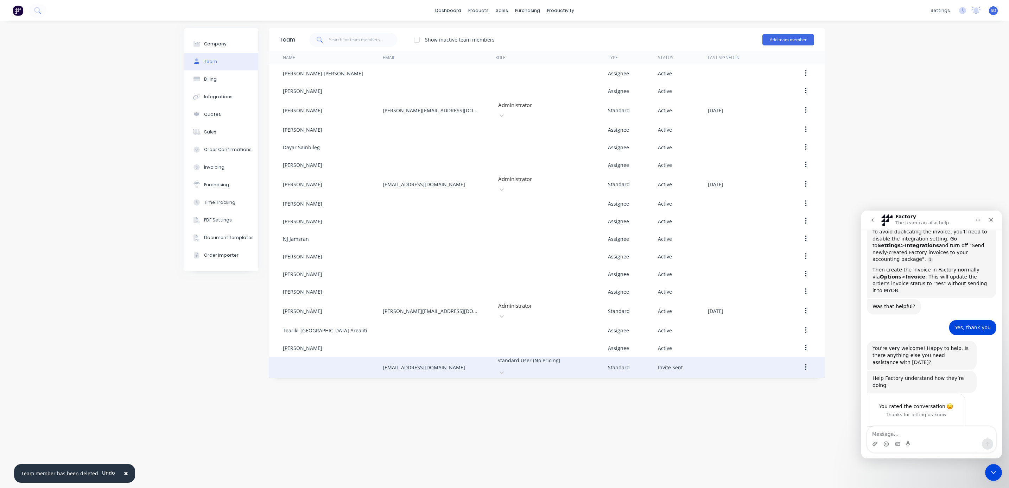
click at [802, 361] on button "button" at bounding box center [806, 367] width 17 height 13
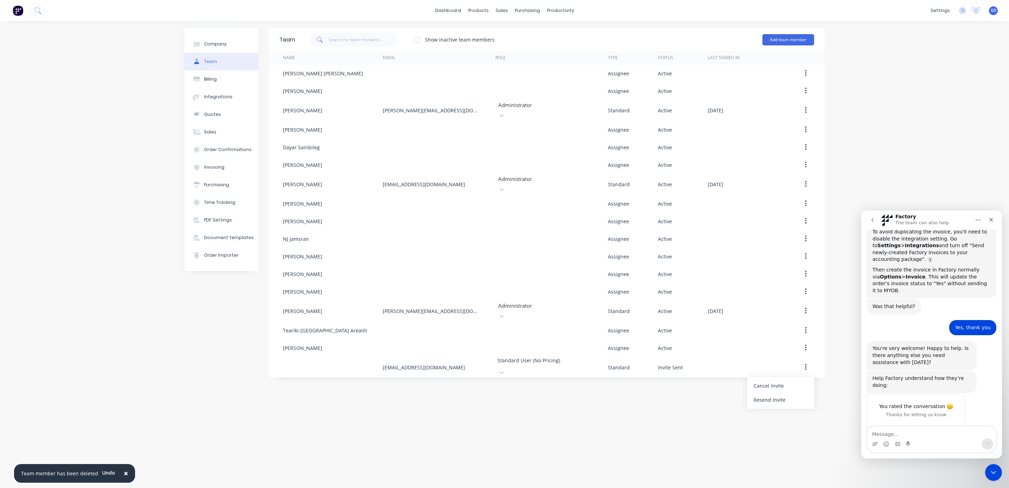
click at [878, 159] on div "Company Team Billing Integrations Quotes Sales Order Confirmations Invoicing Pu…" at bounding box center [504, 254] width 1009 height 467
click at [566, 34] on div "Workflow" at bounding box center [572, 34] width 21 height 6
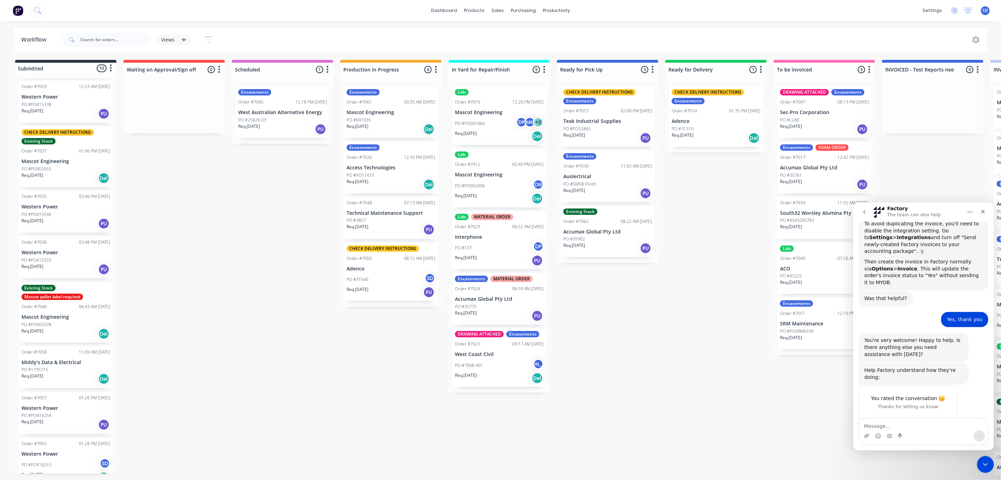
scroll to position [111, 0]
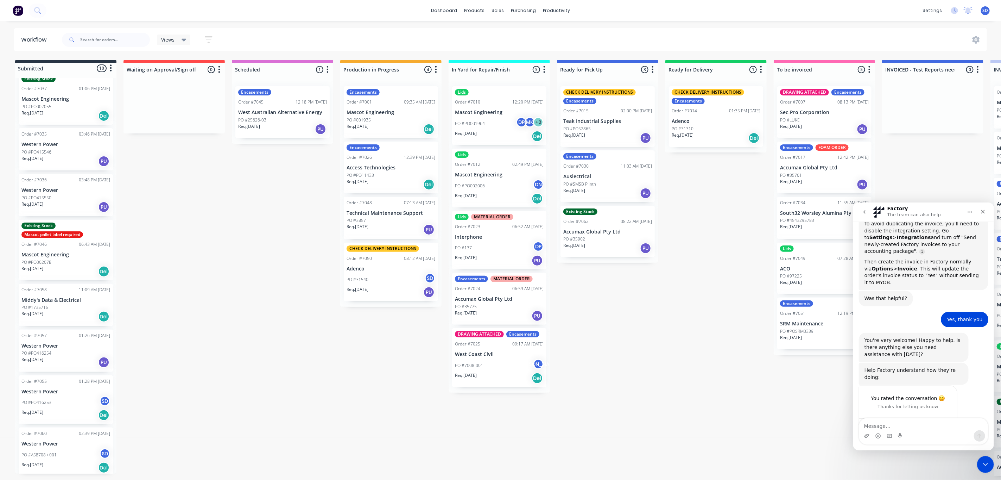
click at [39, 308] on p "PO #1735715" at bounding box center [34, 307] width 27 height 6
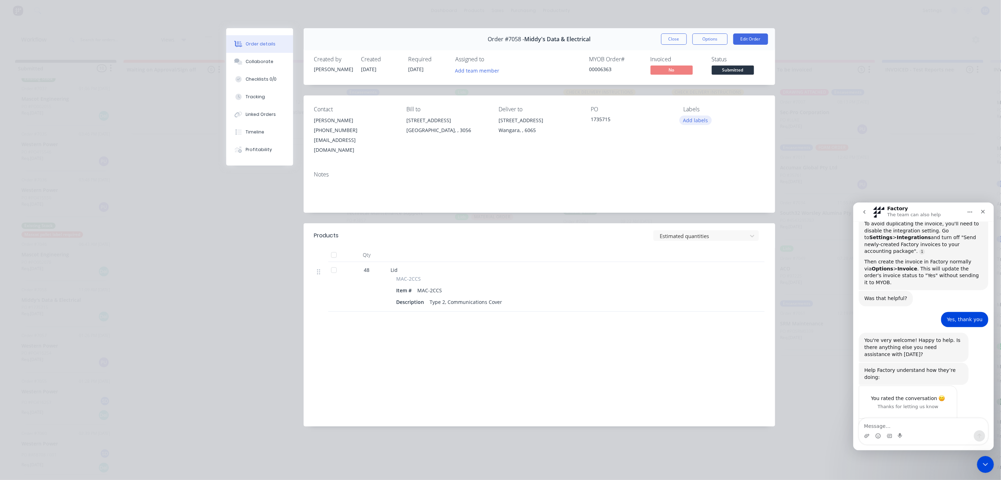
click at [701, 120] on button "Add labels" at bounding box center [695, 120] width 32 height 10
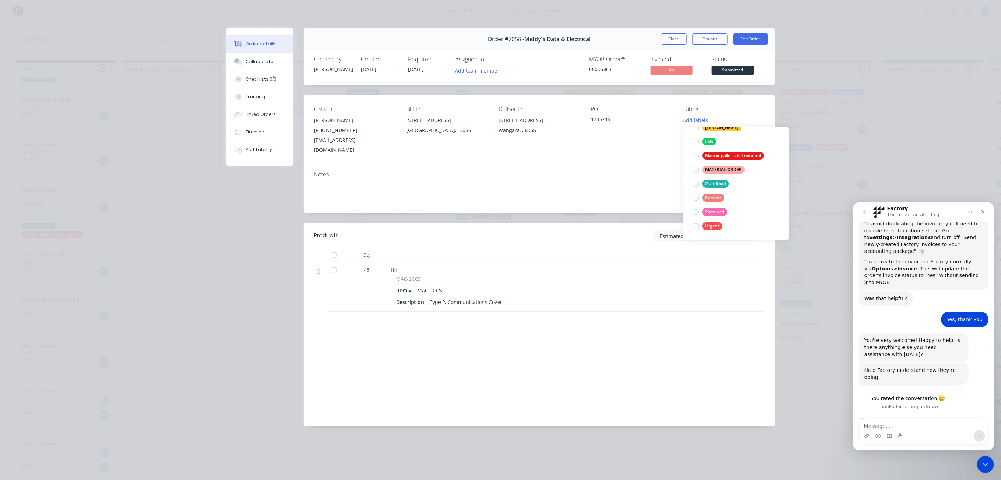
drag, startPoint x: 698, startPoint y: 138, endPoint x: 706, endPoint y: 161, distance: 24.1
click at [698, 139] on div at bounding box center [696, 141] width 14 height 14
click at [719, 297] on div at bounding box center [729, 287] width 24 height 50
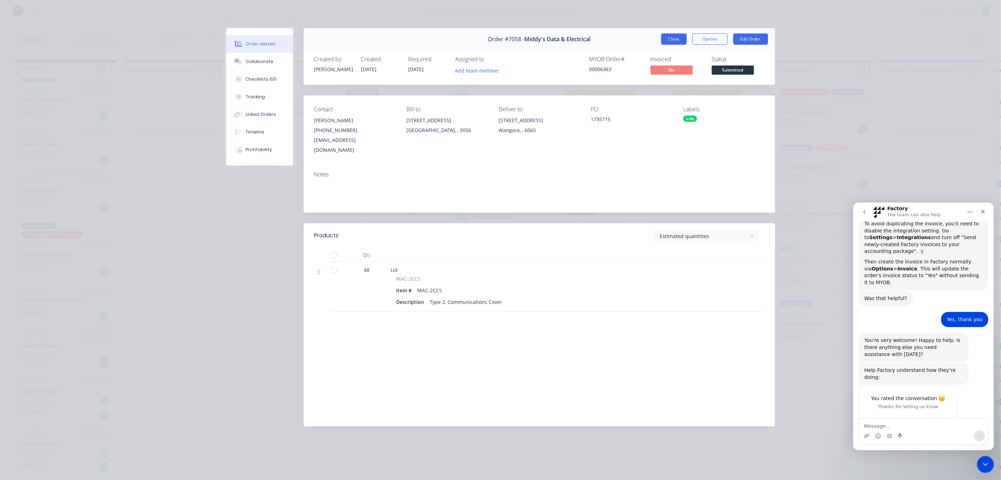
click at [676, 42] on button "Close" at bounding box center [674, 38] width 26 height 11
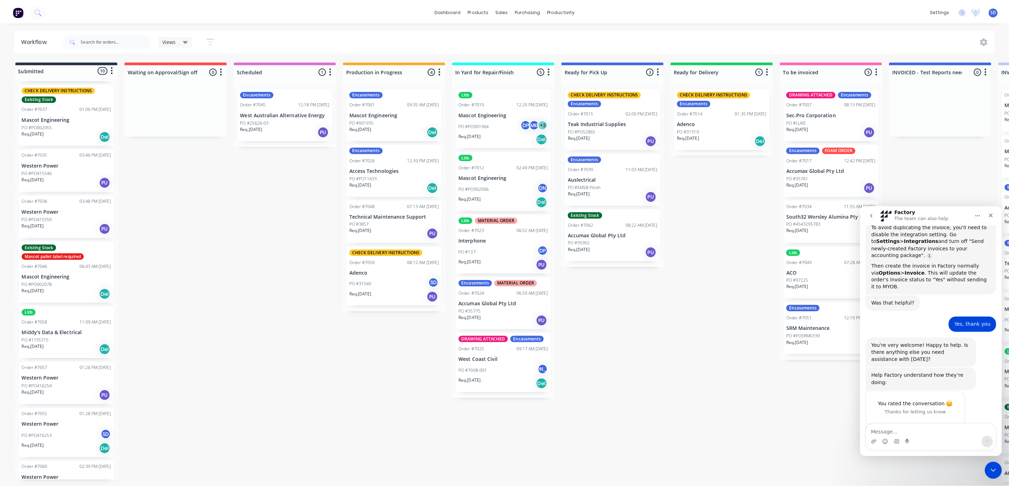
scroll to position [68, 0]
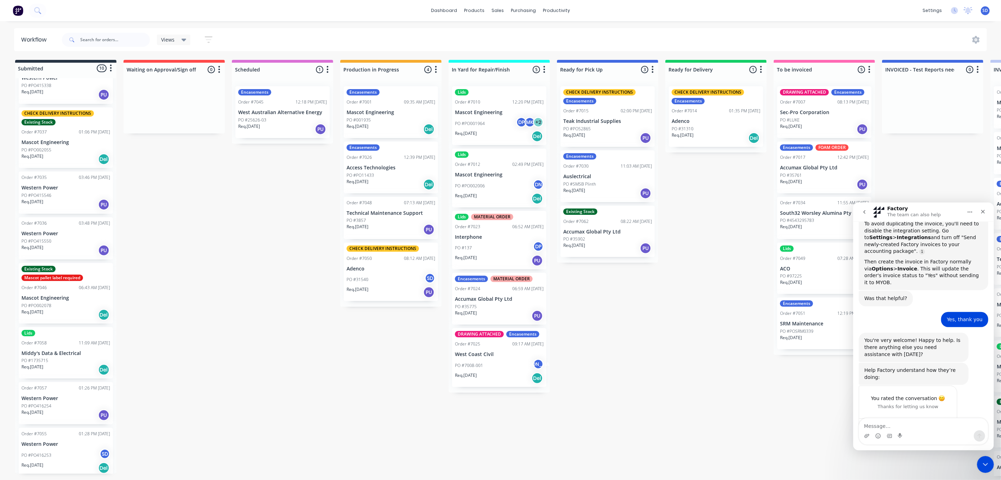
click at [73, 301] on div "Existing Stock Mascot pallet label required Order #7046 06:43 AM [DATE] Mascot …" at bounding box center [66, 293] width 94 height 61
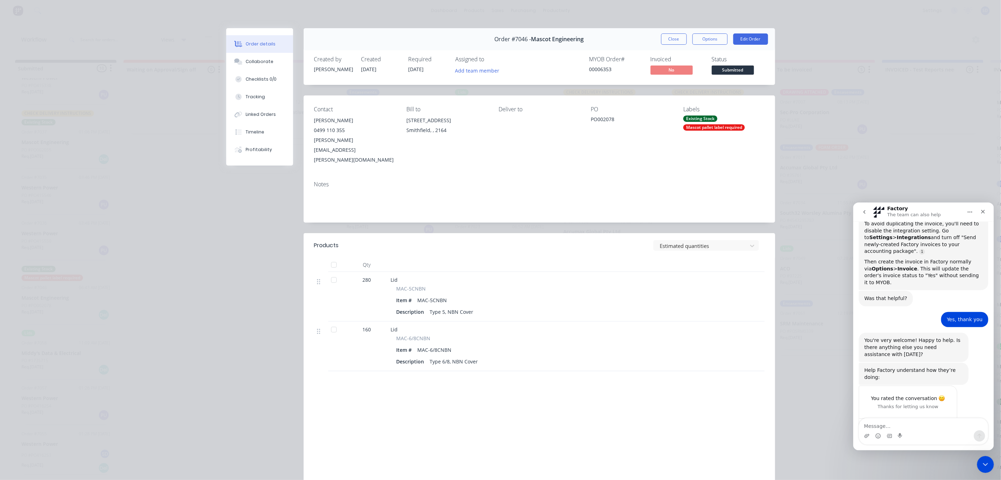
click at [696, 108] on div "Labels" at bounding box center [723, 109] width 81 height 7
click at [696, 112] on div "Labels" at bounding box center [723, 109] width 81 height 7
click at [686, 112] on div "Labels" at bounding box center [723, 109] width 81 height 7
click at [696, 147] on div "Contact [PERSON_NAME] [PHONE_NUMBER] [PERSON_NAME][EMAIL_ADDRESS][PERSON_NAME][…" at bounding box center [540, 135] width 472 height 80
click at [688, 112] on div "Labels" at bounding box center [723, 109] width 81 height 7
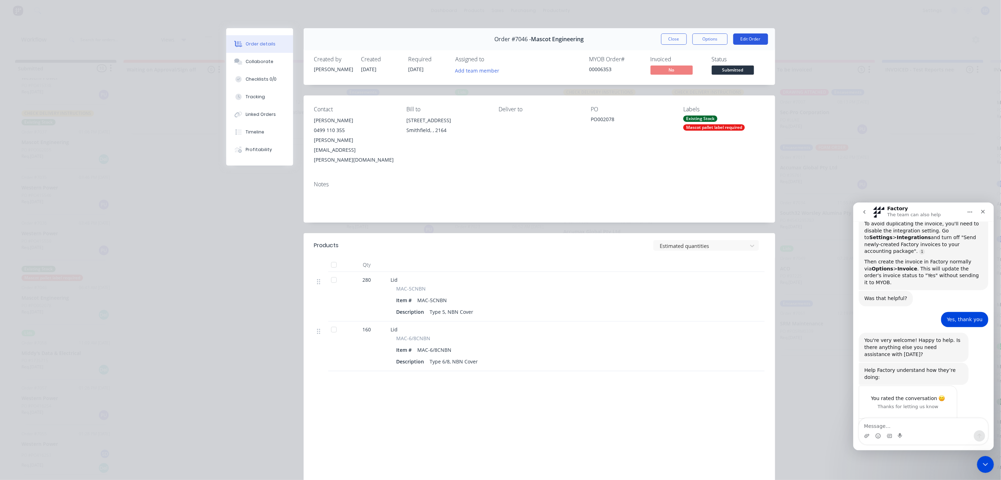
click at [739, 38] on button "Edit Order" at bounding box center [750, 38] width 35 height 11
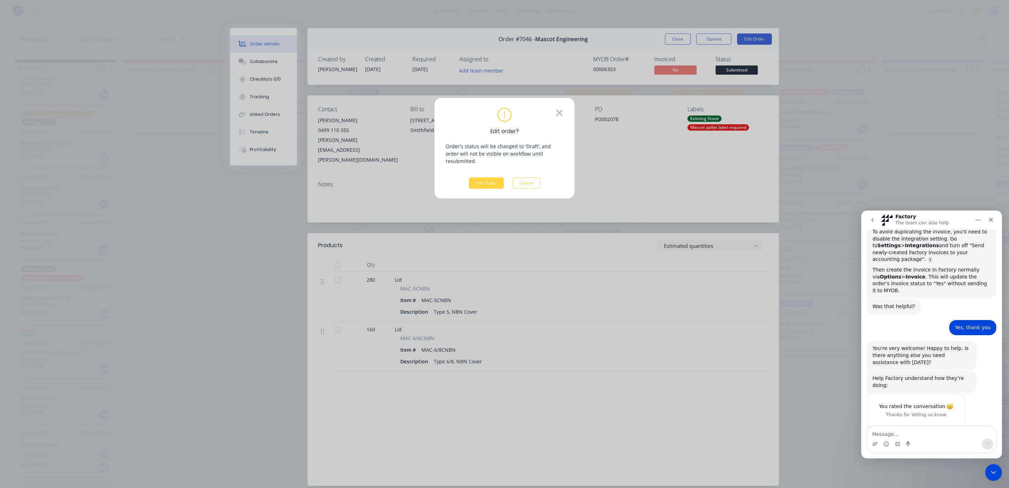
click at [558, 112] on icon at bounding box center [559, 113] width 6 height 6
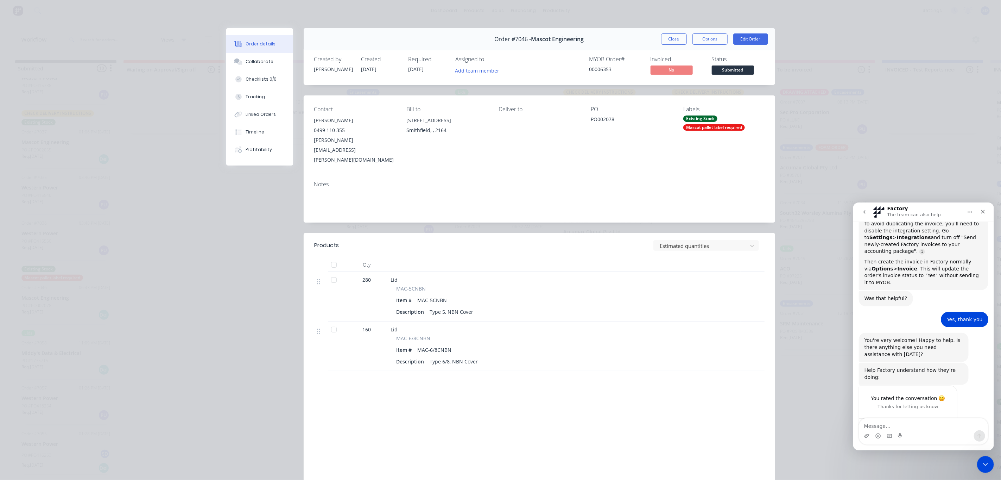
click at [688, 112] on div "Labels" at bounding box center [723, 109] width 81 height 7
click at [675, 39] on button "Close" at bounding box center [674, 38] width 26 height 11
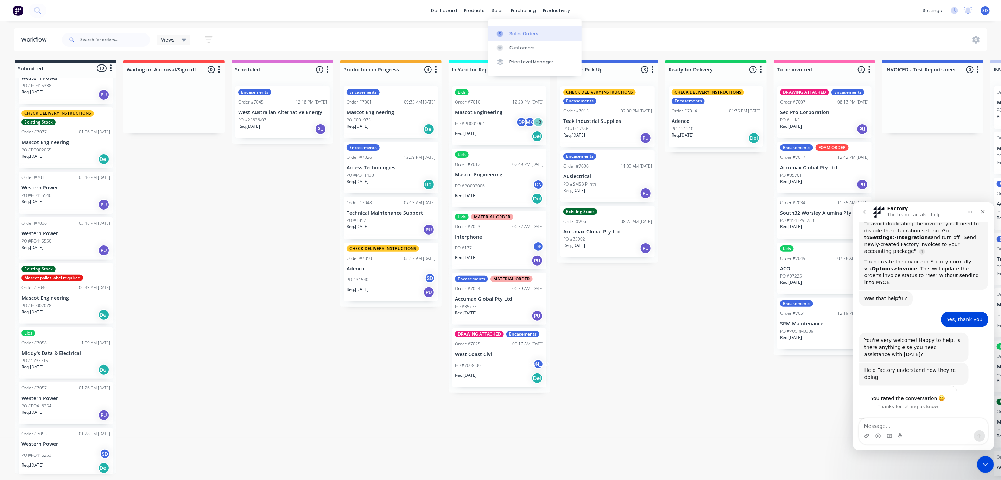
click at [512, 33] on div "Sales Orders" at bounding box center [524, 34] width 29 height 6
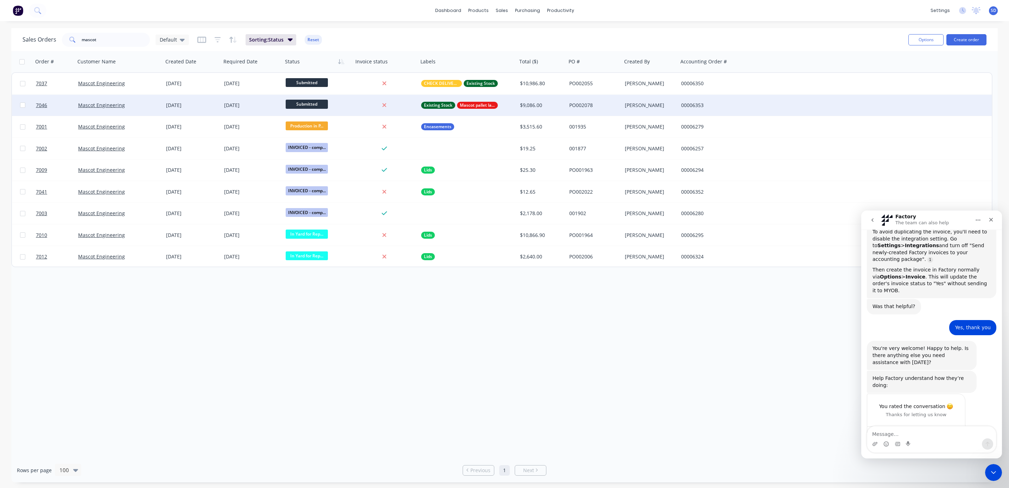
click at [506, 102] on div "Existing Stock Mascot pallet label required" at bounding box center [465, 105] width 89 height 7
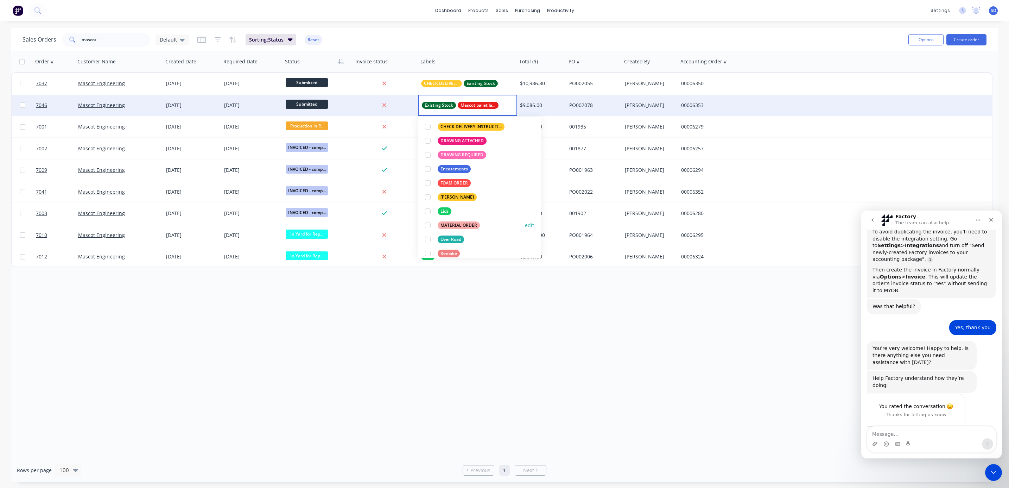
scroll to position [106, 0]
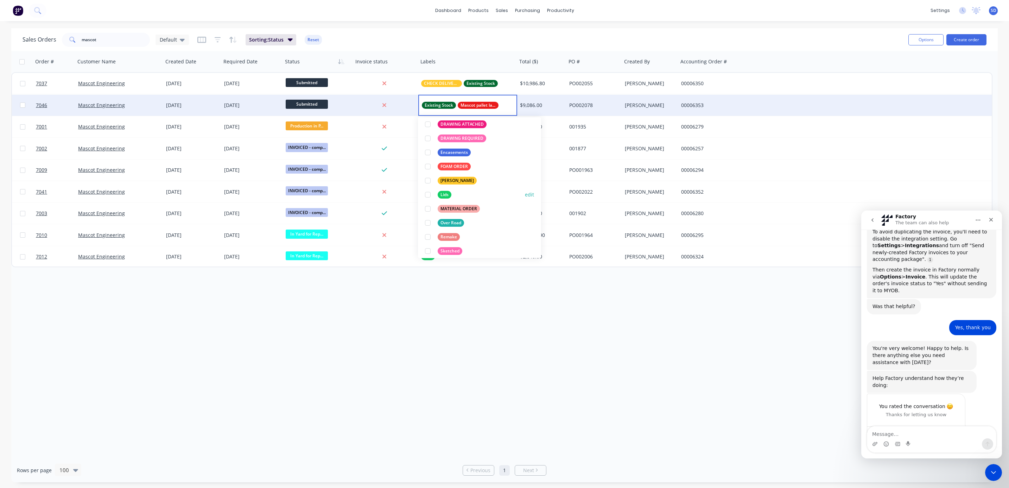
click at [429, 197] on div at bounding box center [428, 195] width 14 height 14
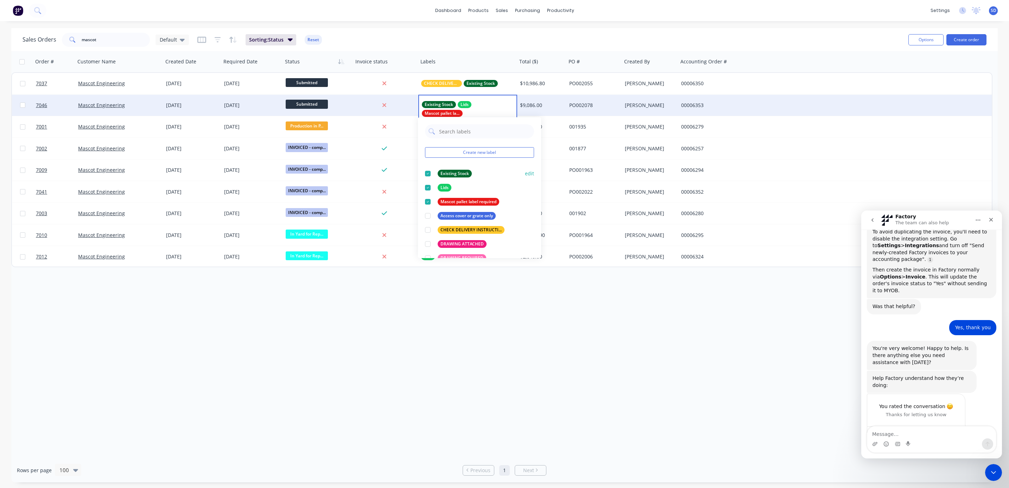
click at [428, 175] on div at bounding box center [428, 173] width 14 height 14
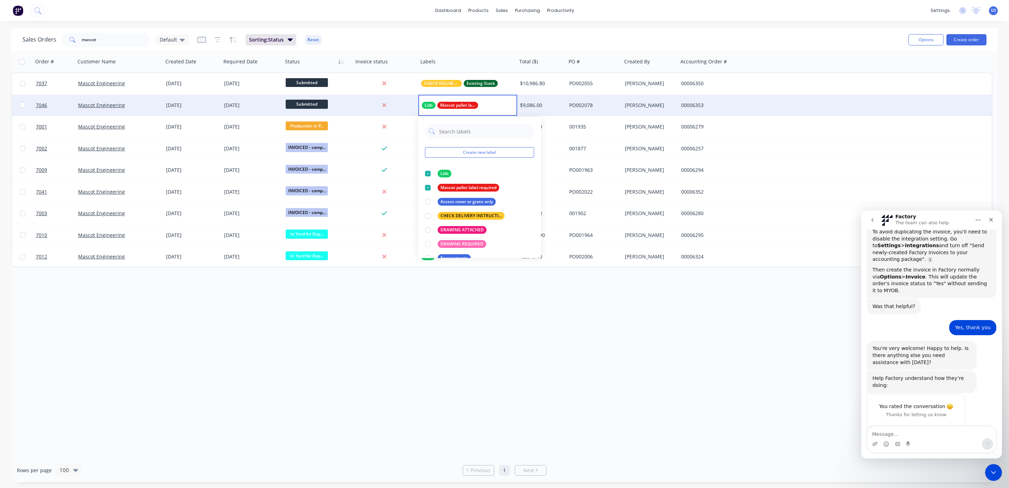
click at [602, 350] on div "Order # Customer Name Created Date Required Date Status Invoice status Labels T…" at bounding box center [504, 254] width 987 height 407
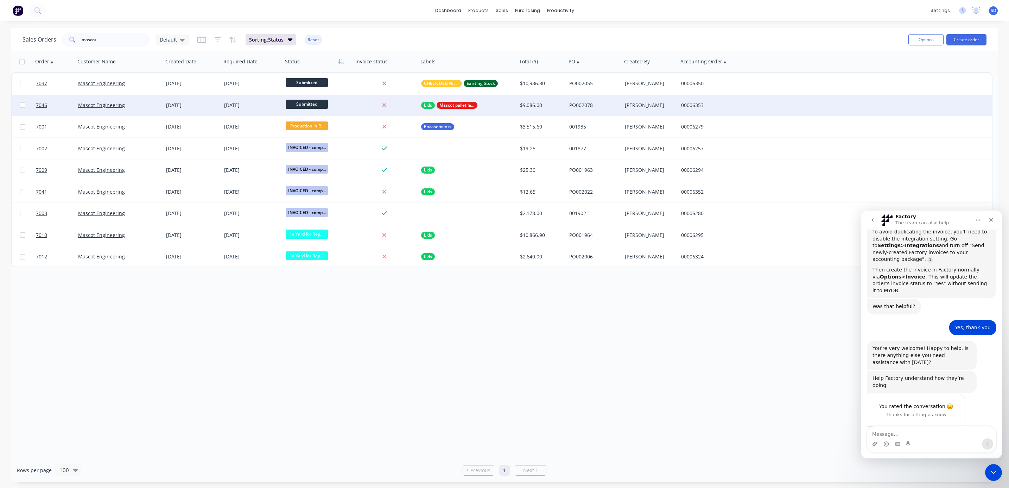
click at [301, 102] on span "Submitted" at bounding box center [307, 104] width 42 height 9
click at [323, 179] on span "In Yard for Repair/Finish" at bounding box center [318, 178] width 58 height 7
click at [448, 344] on div "Order # Customer Name Created Date Required Date Status Invoice status Labels T…" at bounding box center [504, 254] width 987 height 407
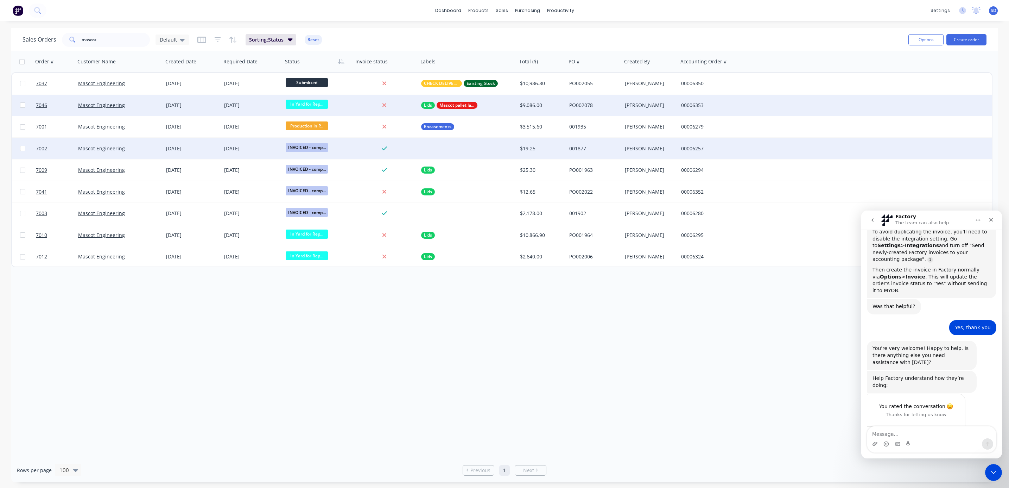
click at [451, 147] on div at bounding box center [467, 148] width 99 height 21
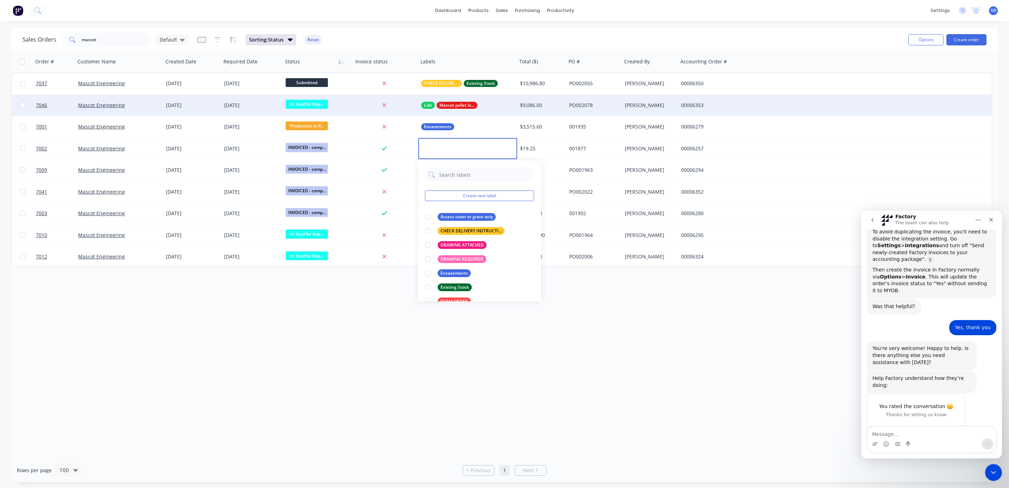
click at [351, 364] on div "Order # Customer Name Created Date Required Date Status Invoice status Labels T…" at bounding box center [504, 254] width 987 height 407
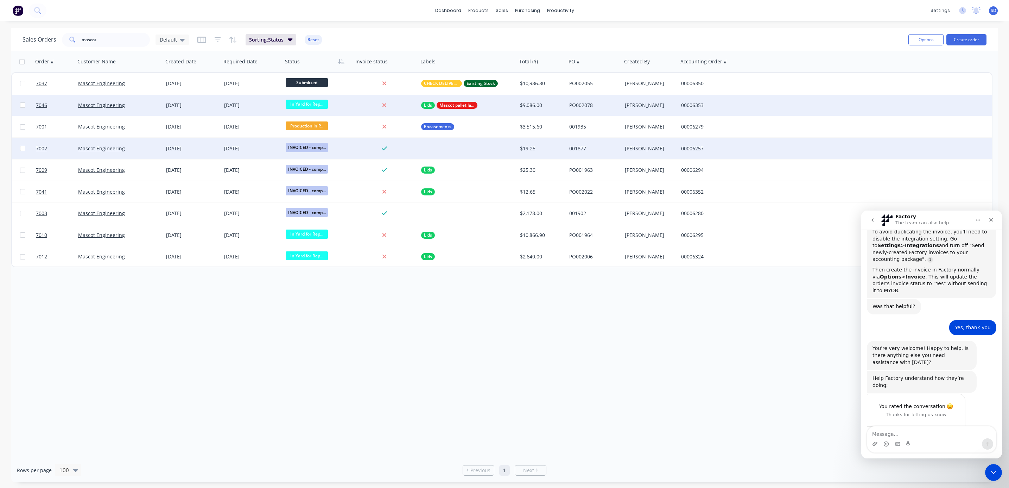
click at [159, 146] on div "Mascot Engineering" at bounding box center [119, 148] width 82 height 7
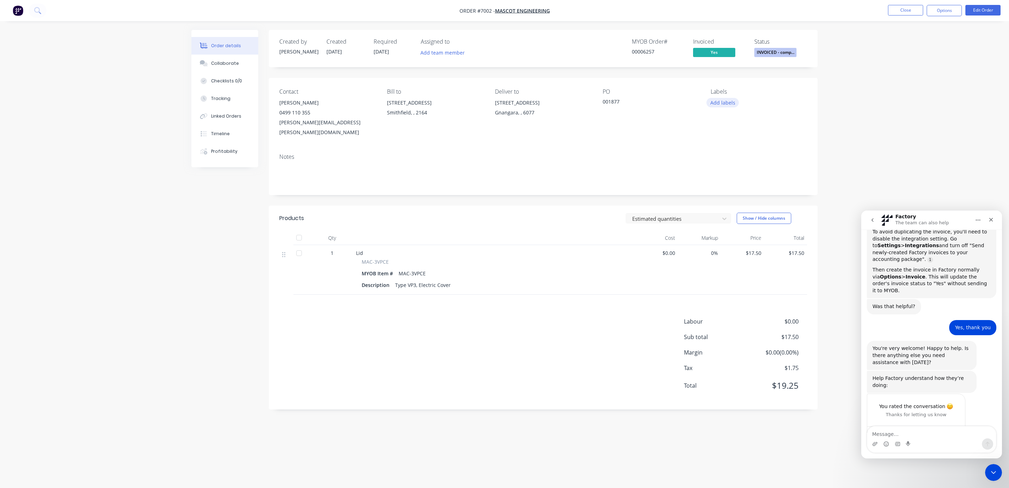
click at [714, 102] on button "Add labels" at bounding box center [723, 103] width 32 height 10
click at [731, 172] on div "Lids" at bounding box center [736, 173] width 14 height 8
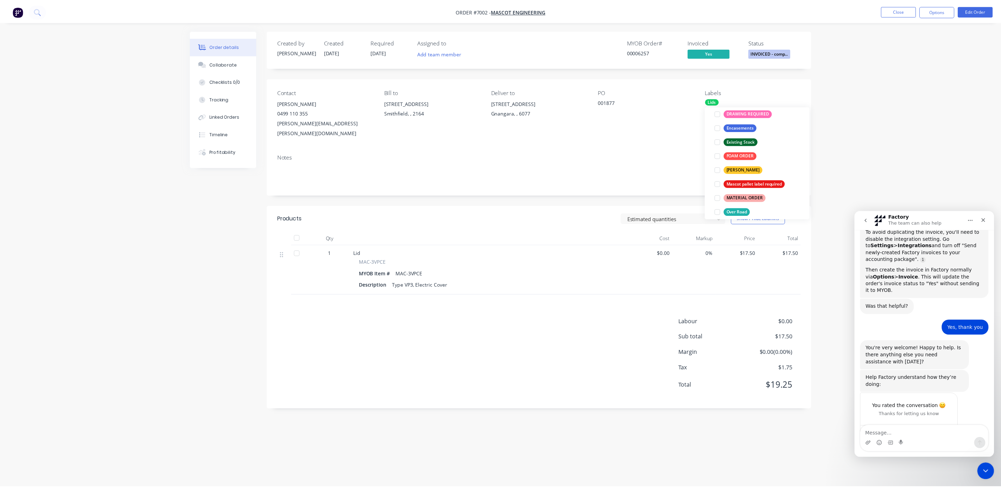
scroll to position [0, 0]
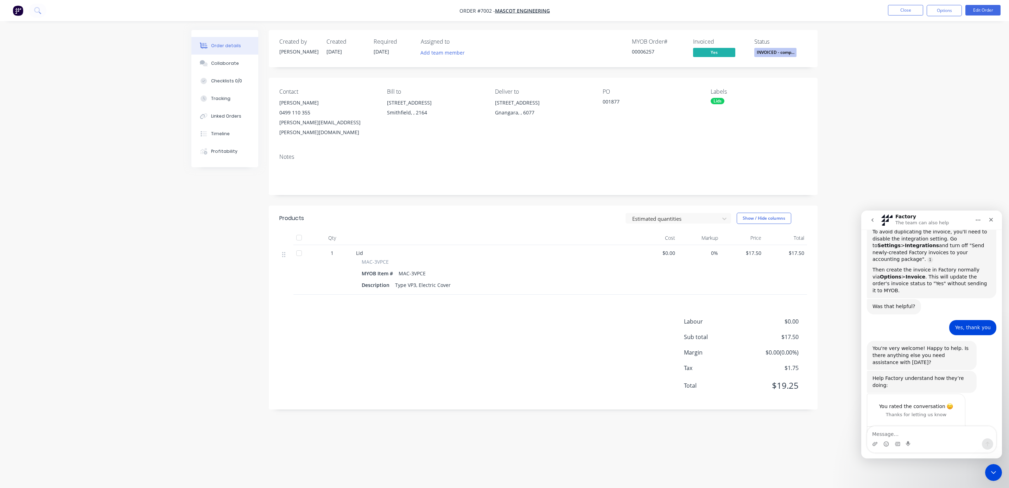
click at [888, 103] on div "Order details Collaborate Checklists 0/0 Tracking Linked Orders Timeline Profit…" at bounding box center [504, 244] width 1009 height 488
click at [901, 12] on button "Close" at bounding box center [905, 10] width 35 height 11
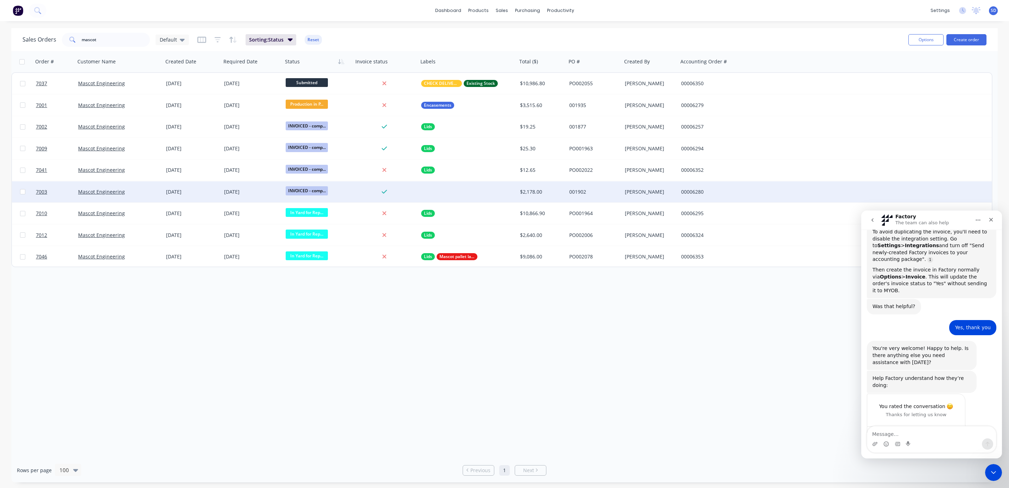
click at [446, 192] on div at bounding box center [467, 191] width 99 height 21
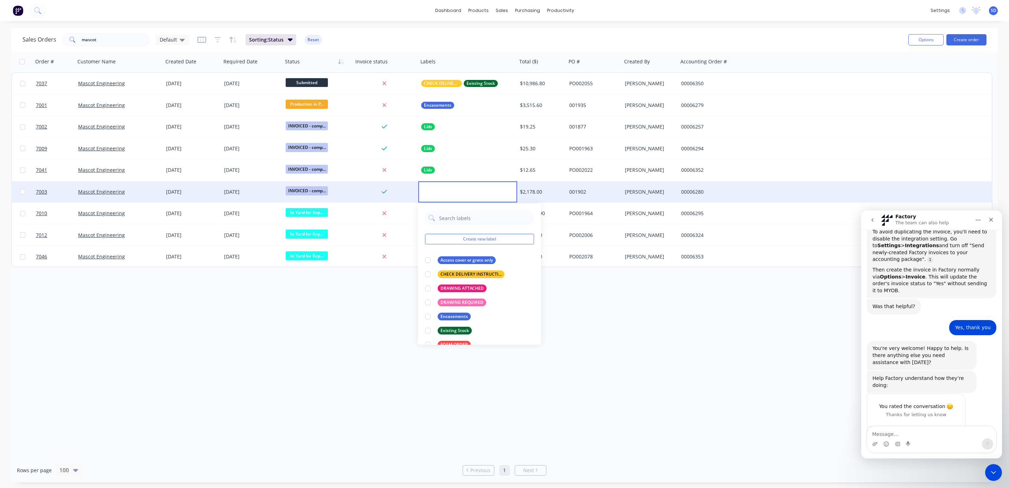
click at [154, 187] on div "Mascot Engineering" at bounding box center [119, 191] width 88 height 21
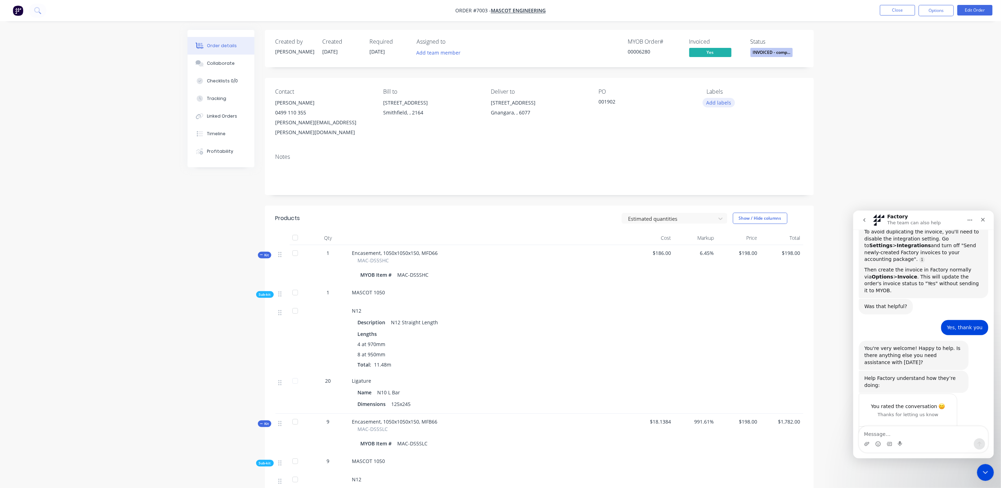
click at [728, 101] on button "Add labels" at bounding box center [719, 103] width 32 height 10
click at [718, 117] on div at bounding box center [720, 116] width 14 height 14
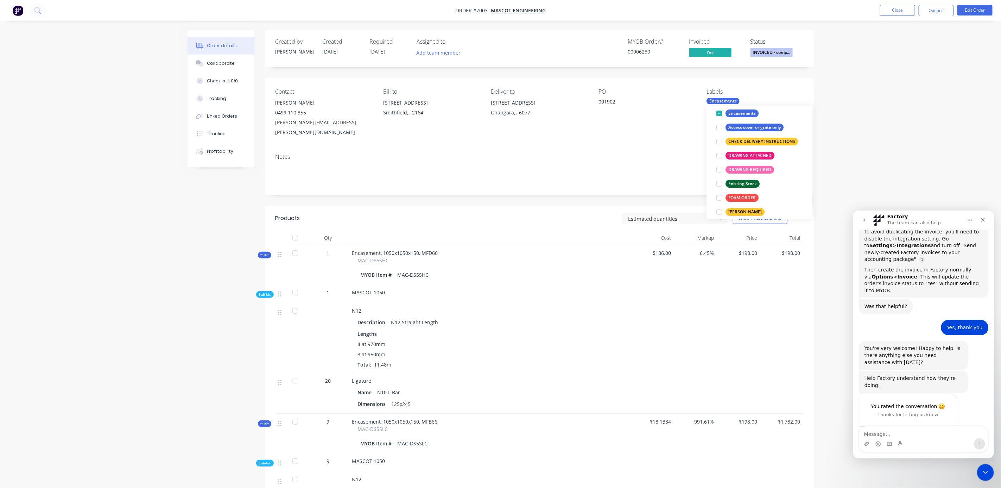
click at [926, 126] on div "Order details Collaborate Checklists 0/0 Tracking Linked Orders Timeline Profit…" at bounding box center [500, 353] width 1001 height 707
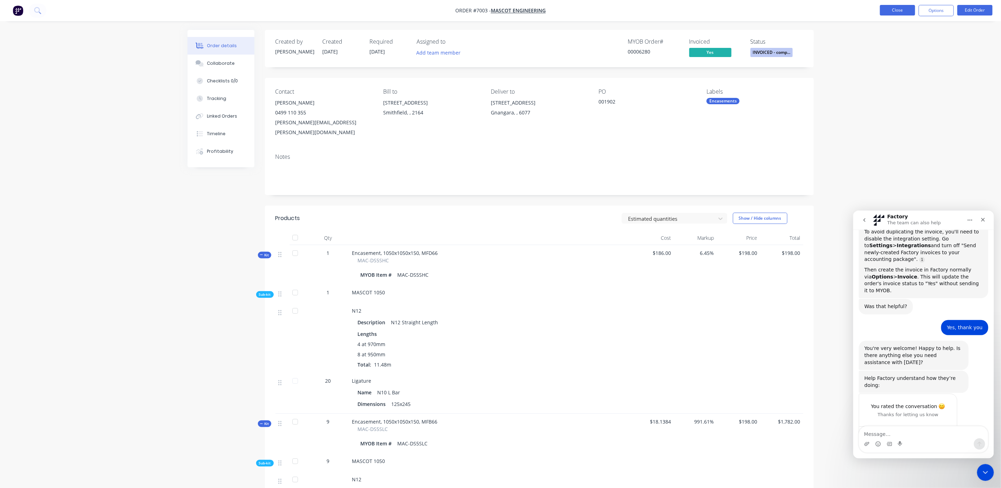
click at [899, 13] on button "Close" at bounding box center [897, 10] width 35 height 11
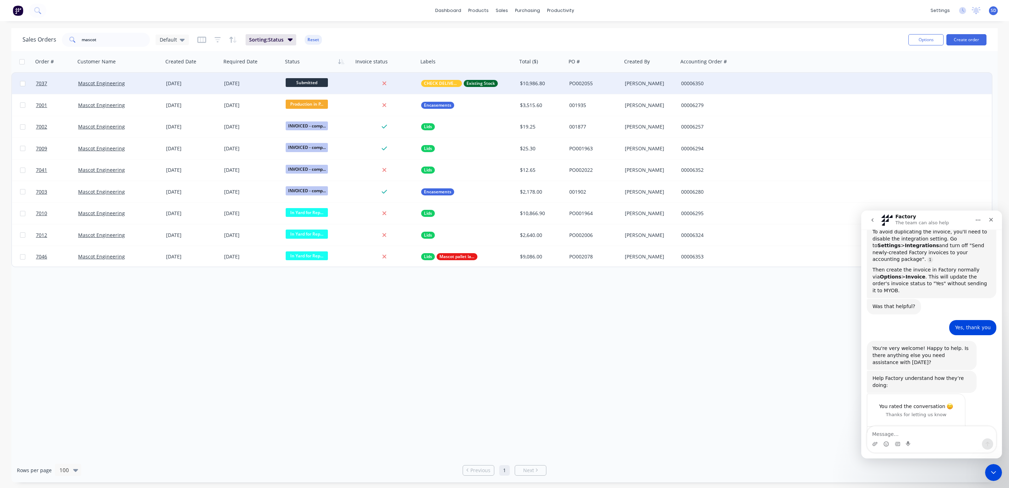
click at [505, 86] on div "CHECK DELIVERY INSTRUCTIONS Existing Stock" at bounding box center [465, 83] width 89 height 7
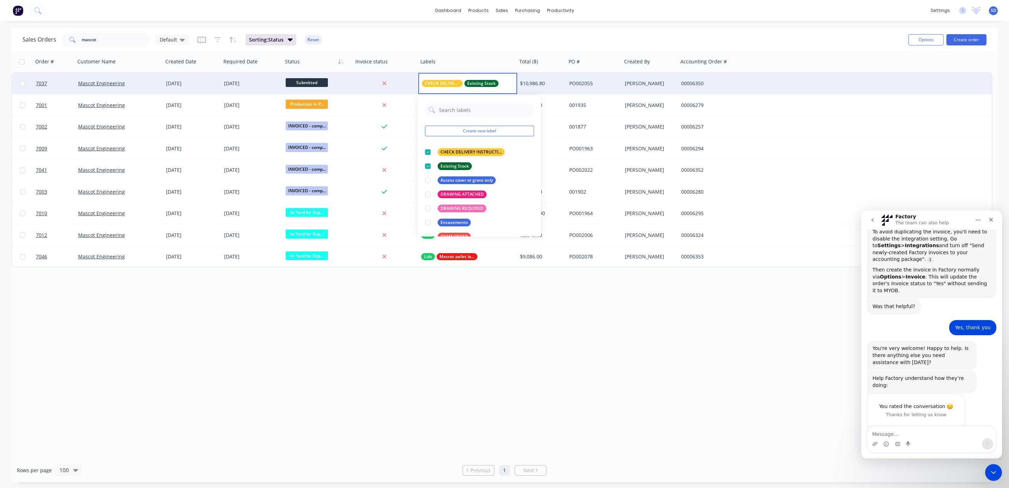
click at [156, 81] on div "Mascot Engineering" at bounding box center [117, 83] width 78 height 7
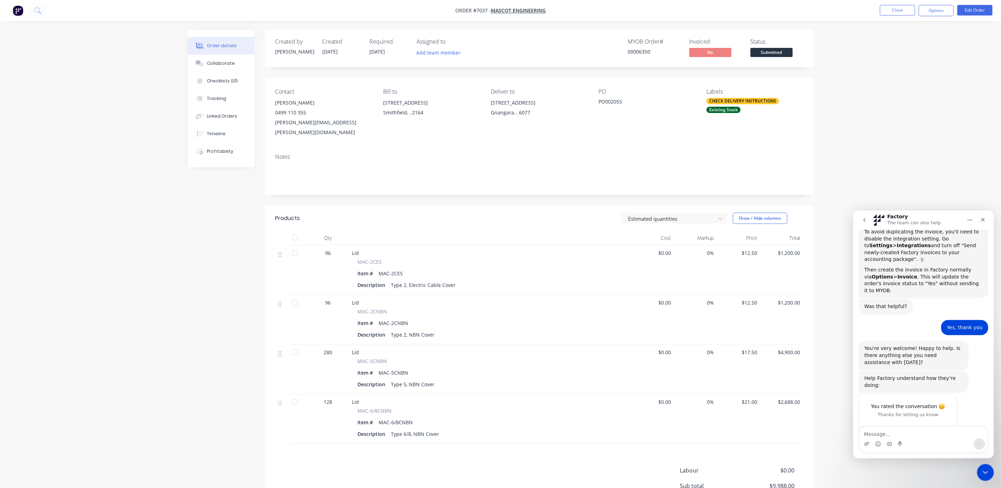
click at [734, 99] on div "CHECK DELIVERY INSTRUCTIONS" at bounding box center [743, 101] width 72 height 6
click at [719, 171] on div at bounding box center [720, 171] width 14 height 14
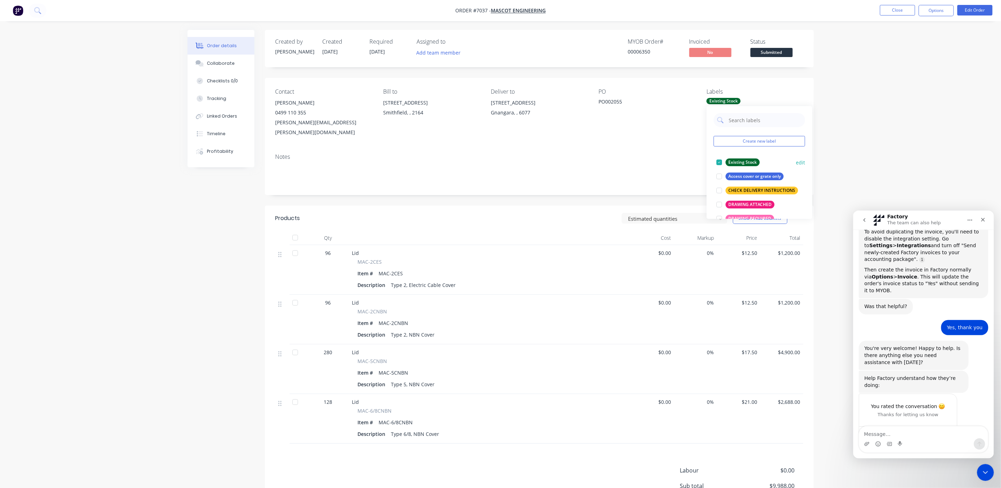
click at [722, 190] on div at bounding box center [720, 191] width 14 height 14
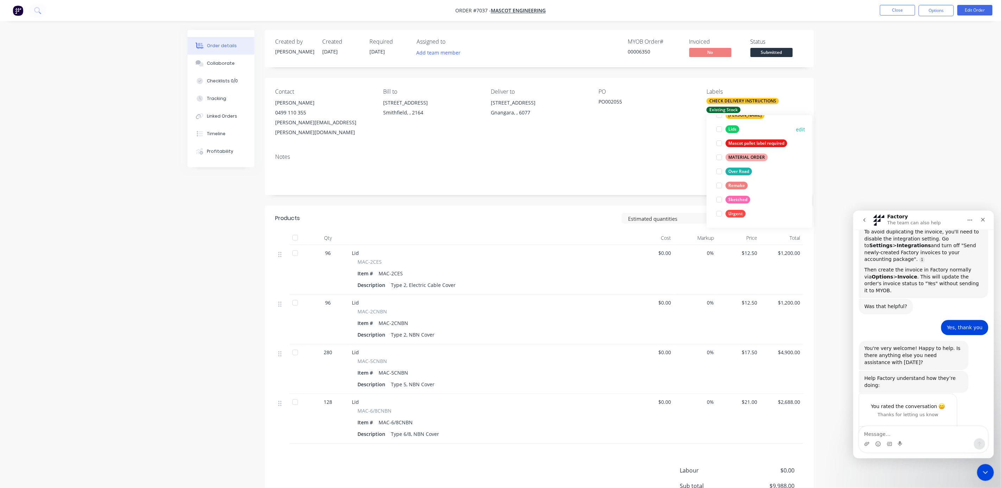
click at [719, 129] on div at bounding box center [720, 129] width 14 height 14
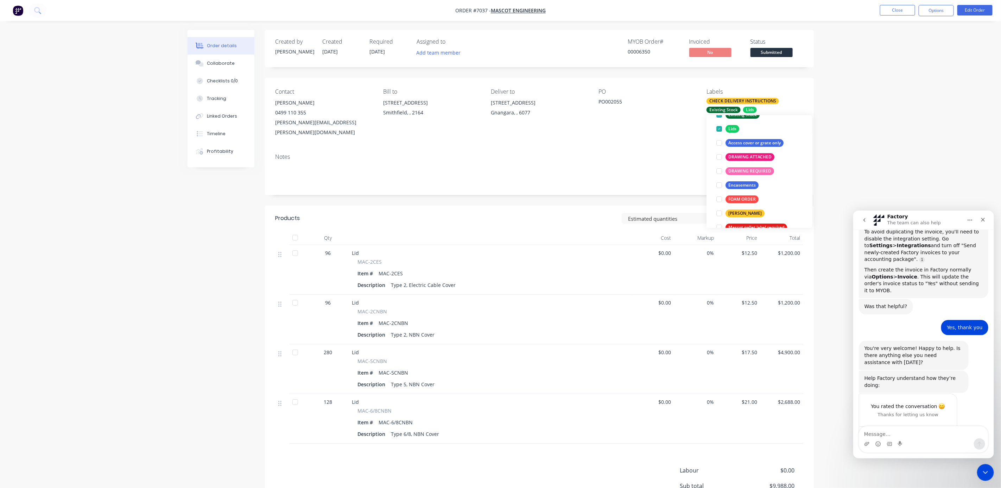
click at [905, 124] on div "Order details Collaborate Checklists 0/0 Tracking Linked Orders Timeline Profit…" at bounding box center [500, 284] width 1001 height 569
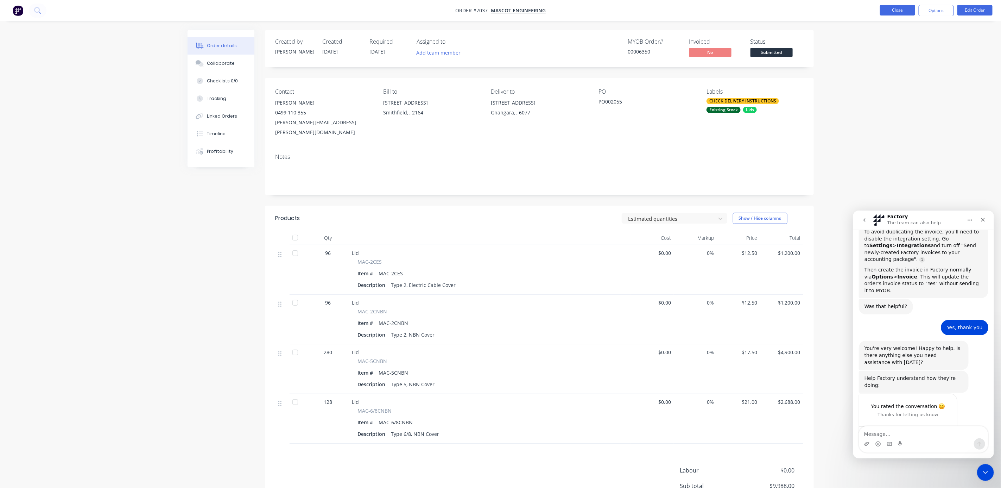
click at [905, 10] on button "Close" at bounding box center [897, 10] width 35 height 11
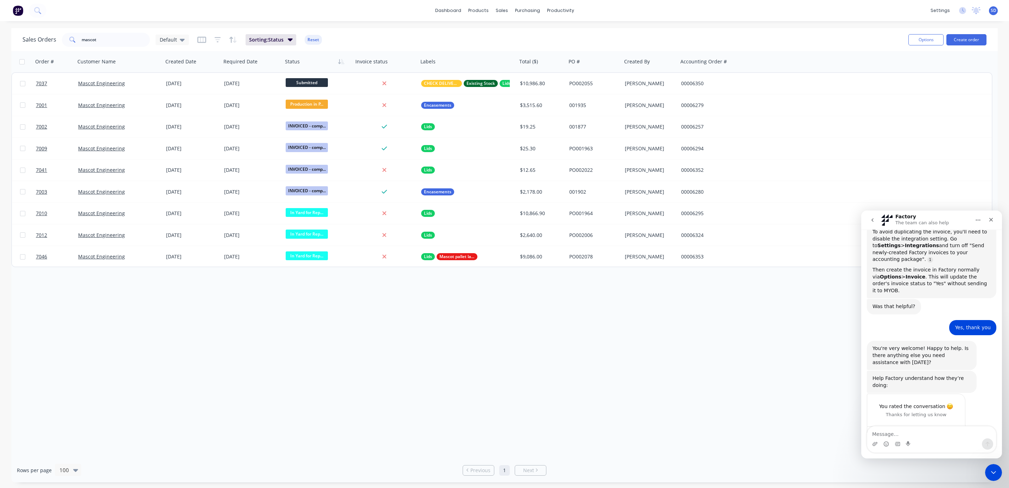
click at [536, 339] on div "Order # Customer Name Created Date Required Date Status Invoice status Labels T…" at bounding box center [504, 254] width 987 height 407
click at [565, 368] on div "Order # Customer Name Created Date Required Date Status Invoice status Labels T…" at bounding box center [504, 254] width 987 height 407
drag, startPoint x: 517, startPoint y: 31, endPoint x: 463, endPoint y: 61, distance: 61.9
click at [517, 31] on div "Sales Orders" at bounding box center [528, 34] width 29 height 6
drag, startPoint x: 114, startPoint y: 34, endPoint x: 107, endPoint y: 33, distance: 7.8
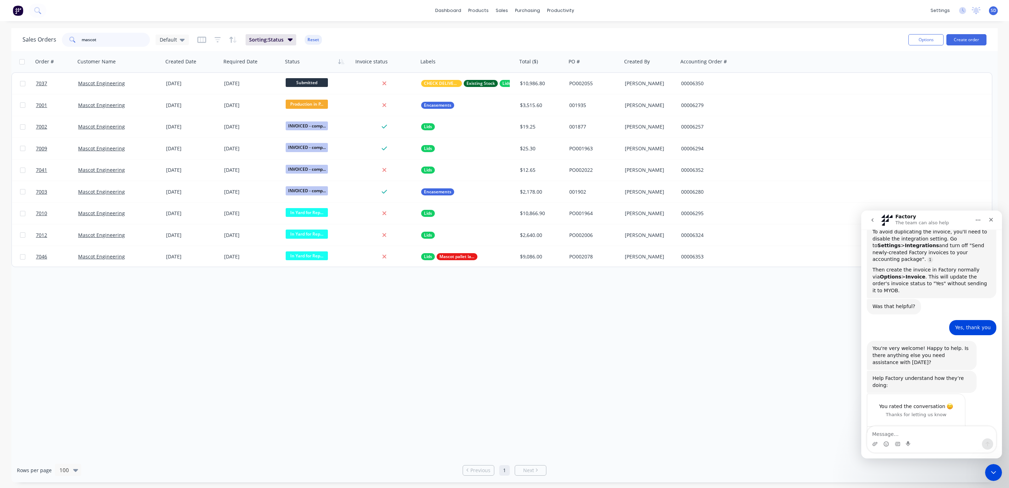
click at [107, 33] on input "mascot" at bounding box center [116, 40] width 69 height 14
type input "m"
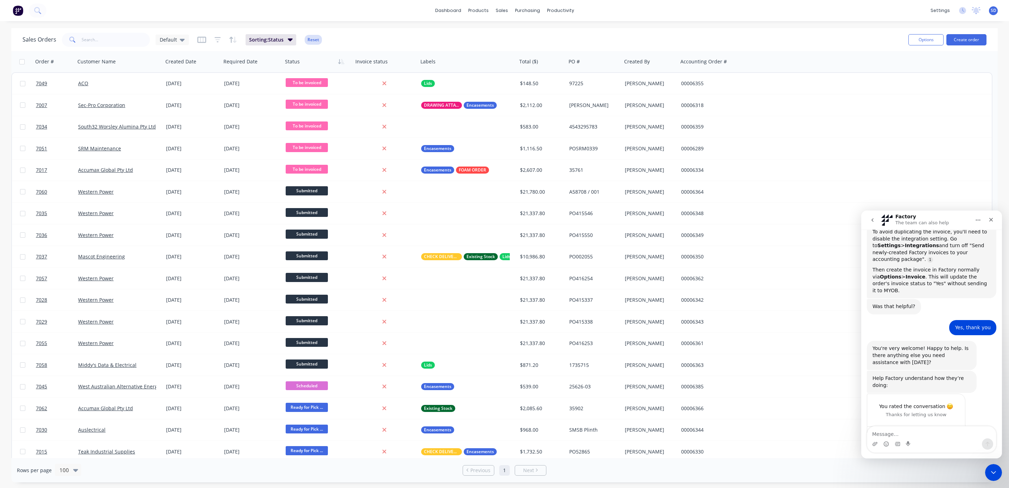
click at [311, 38] on button "Reset" at bounding box center [313, 40] width 17 height 10
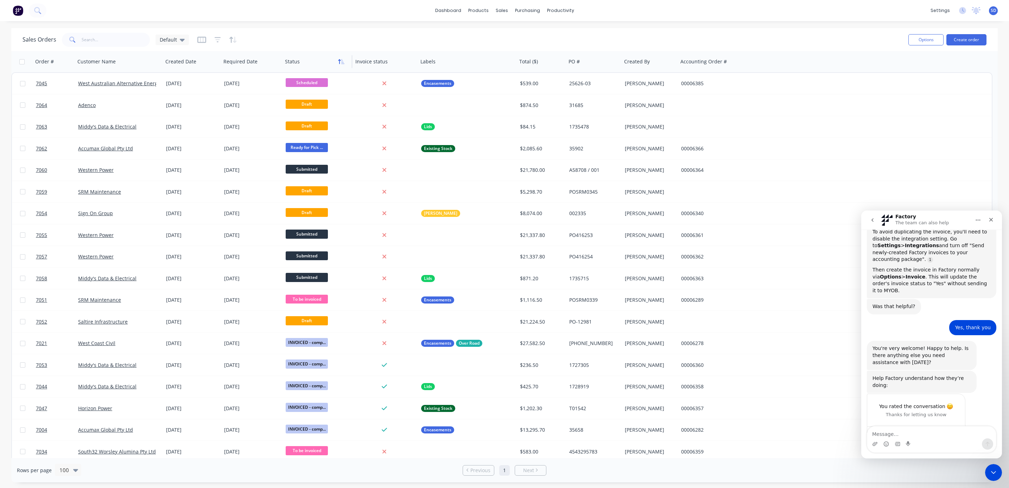
click at [345, 62] on button "button" at bounding box center [341, 61] width 11 height 11
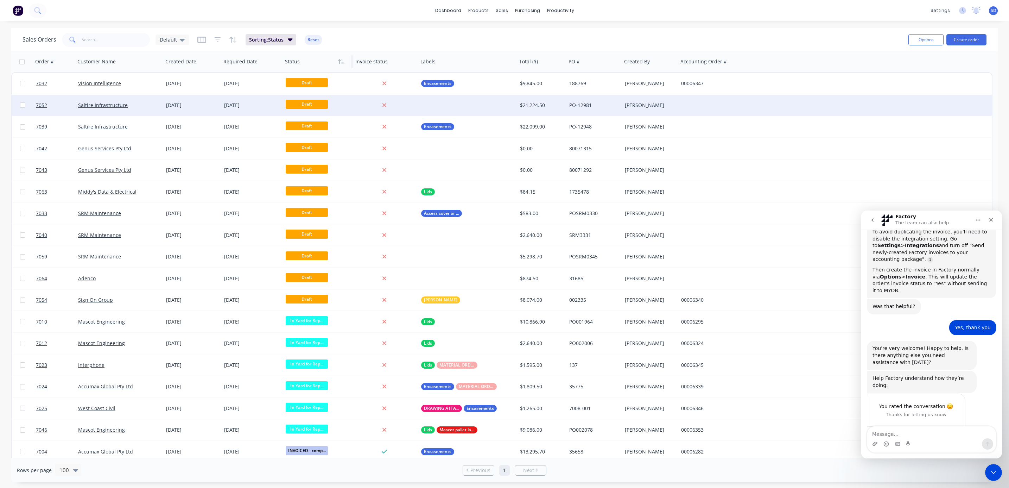
click at [144, 102] on div "Saltire Infrastructure" at bounding box center [117, 105] width 78 height 7
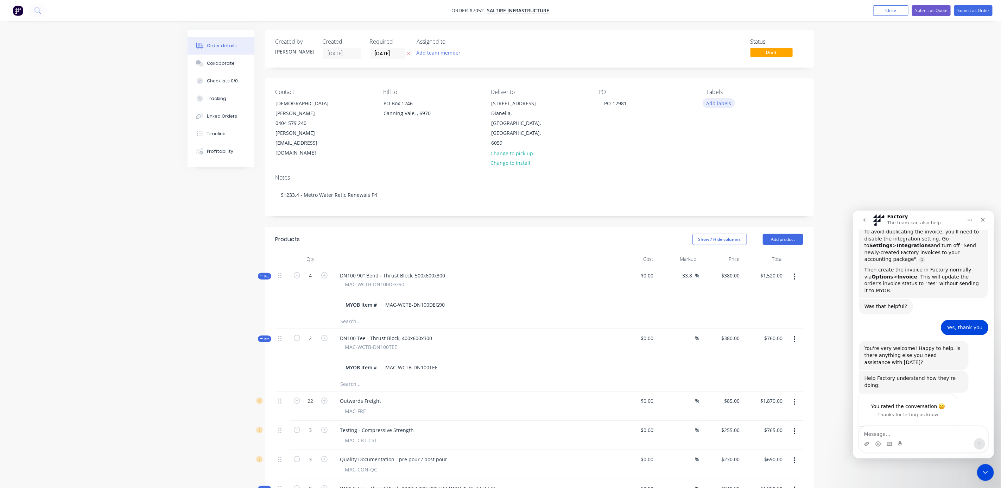
click at [723, 99] on button "Add labels" at bounding box center [719, 103] width 32 height 10
click at [720, 115] on div at bounding box center [720, 117] width 14 height 14
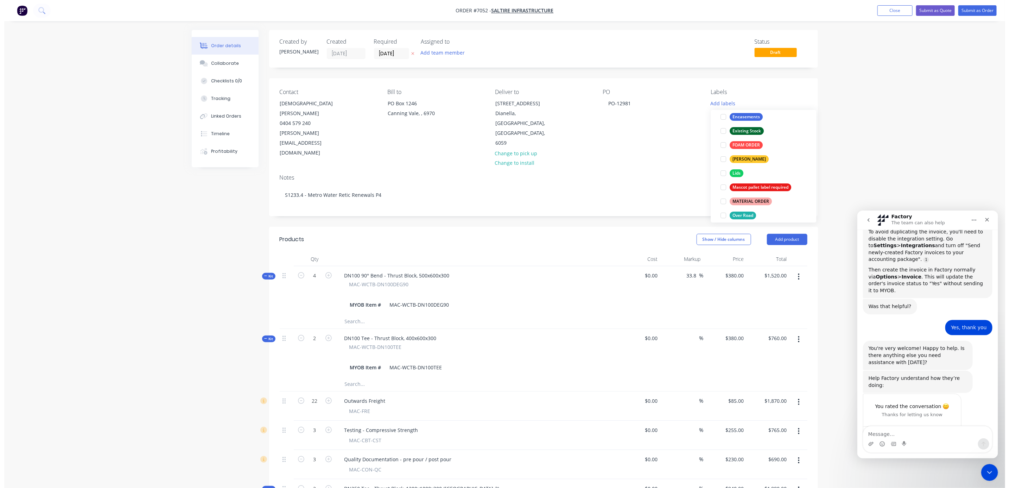
scroll to position [49, 0]
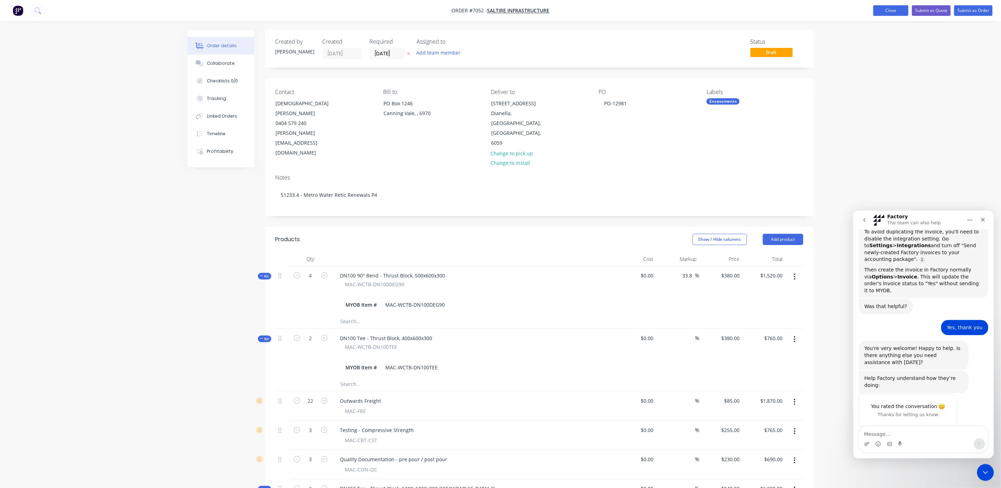
click at [892, 12] on button "Close" at bounding box center [890, 10] width 35 height 11
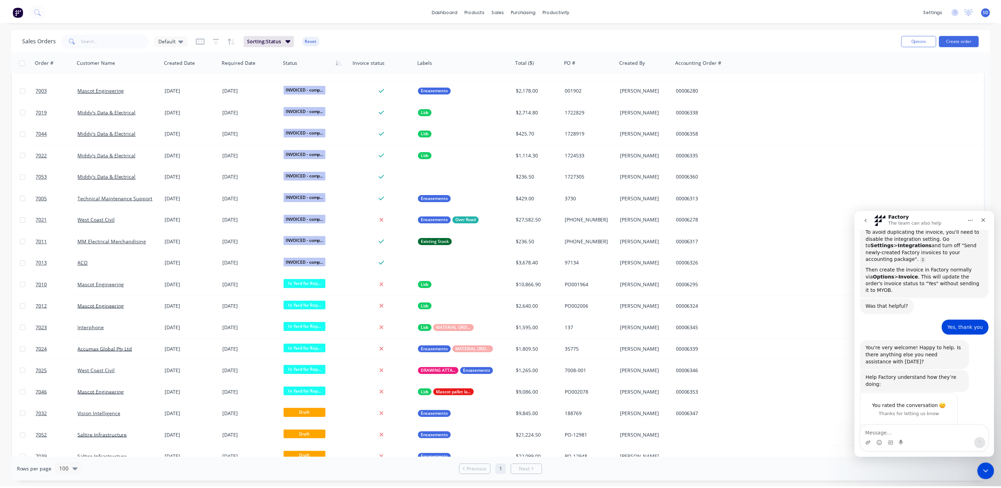
scroll to position [869, 0]
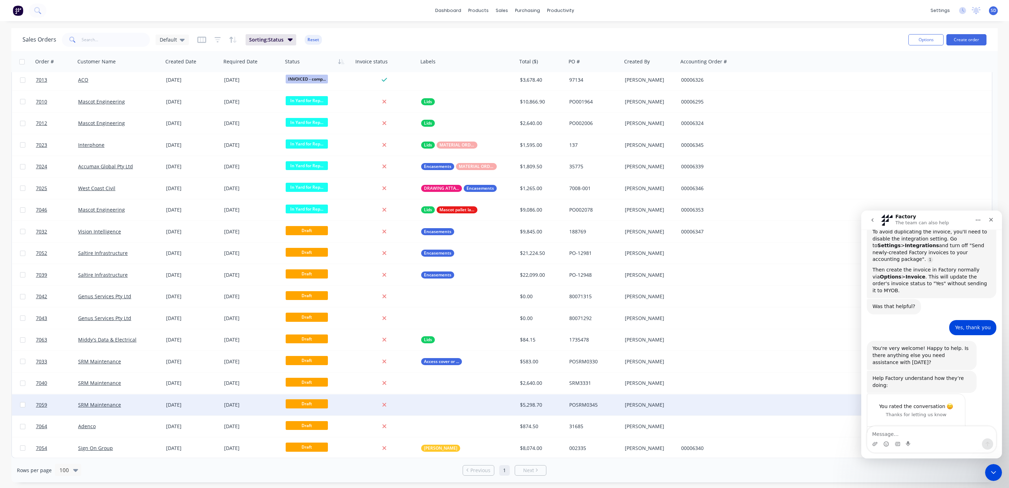
click at [142, 399] on div "SRM Maintenance" at bounding box center [119, 404] width 88 height 21
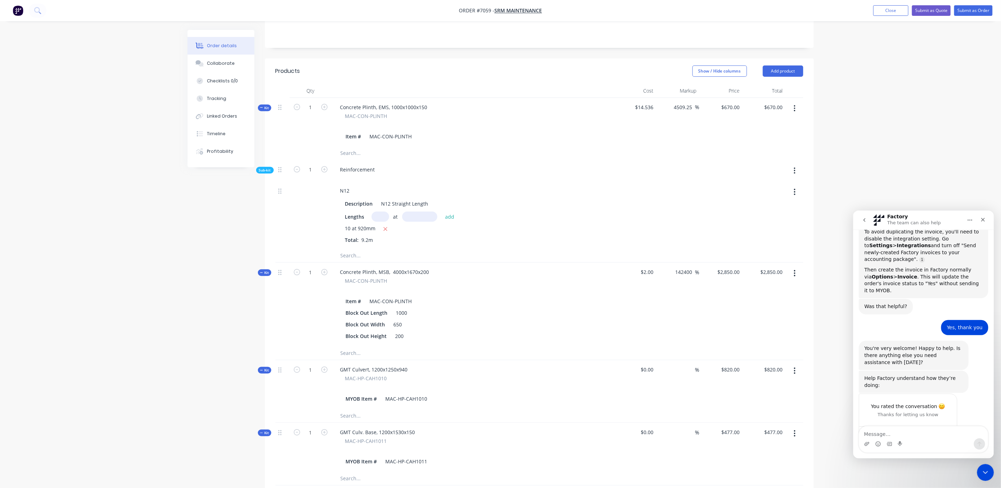
scroll to position [264, 0]
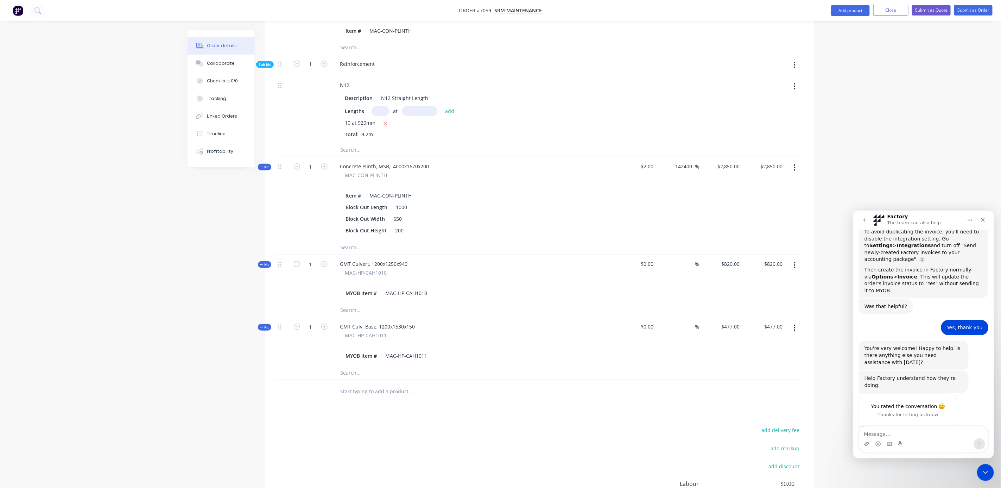
click at [927, 87] on div "Order details Collaborate Checklists 0/0 Tracking Linked Orders Timeline Profit…" at bounding box center [500, 159] width 1001 height 846
click at [888, 11] on button "Close" at bounding box center [890, 10] width 35 height 11
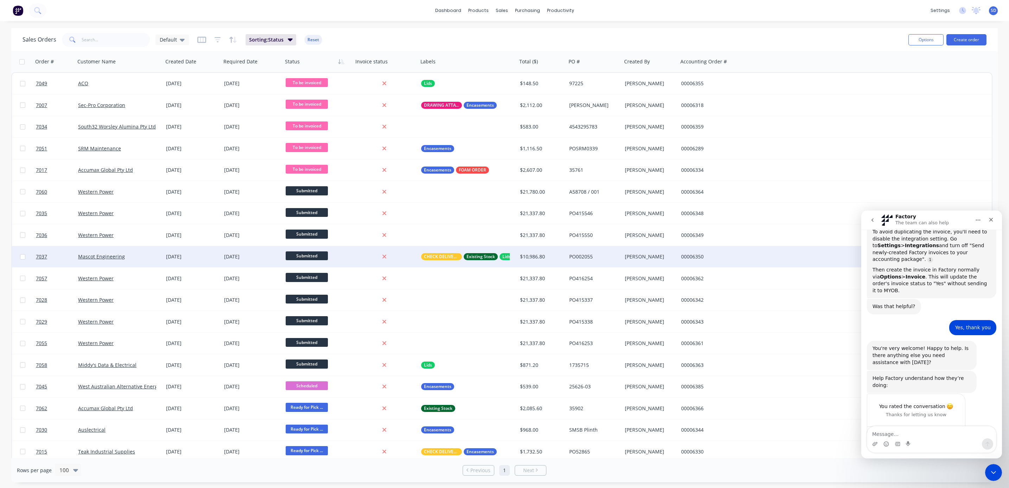
click at [150, 258] on div "Mascot Engineering" at bounding box center [117, 256] width 78 height 7
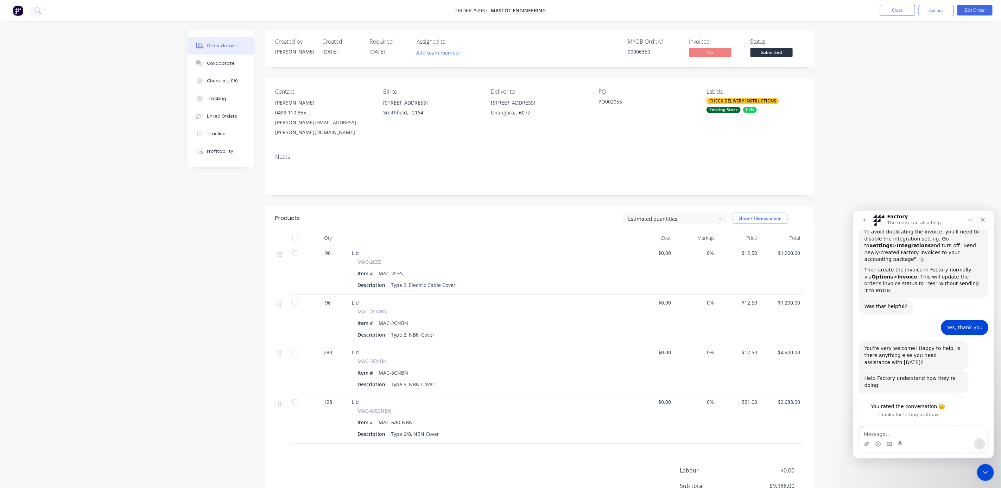
click at [774, 51] on span "Submitted" at bounding box center [772, 52] width 42 height 9
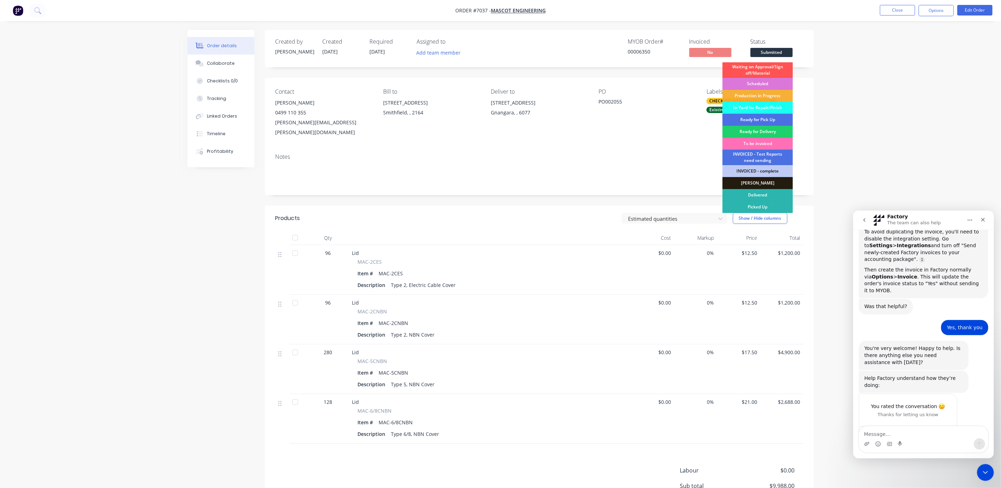
click at [764, 106] on div "In Yard for Repair/Finish" at bounding box center [758, 108] width 70 height 12
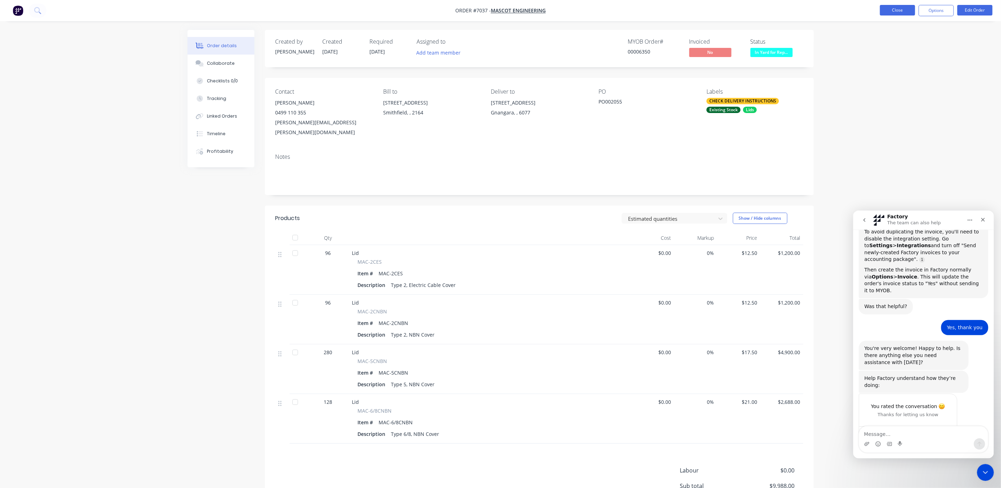
click at [899, 9] on button "Close" at bounding box center [897, 10] width 35 height 11
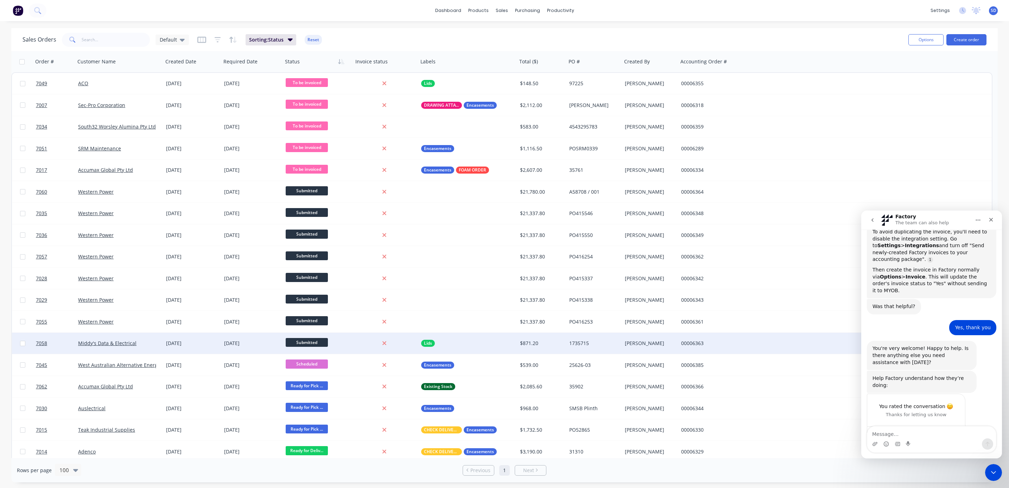
click at [157, 341] on div "Middy's Data & Electrical" at bounding box center [119, 343] width 82 height 7
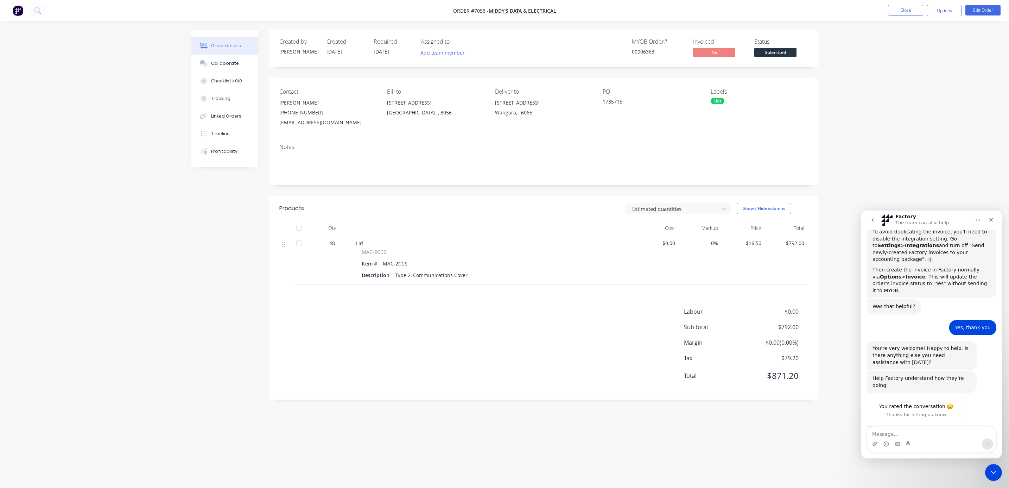
click at [773, 51] on span "Submitted" at bounding box center [775, 52] width 42 height 9
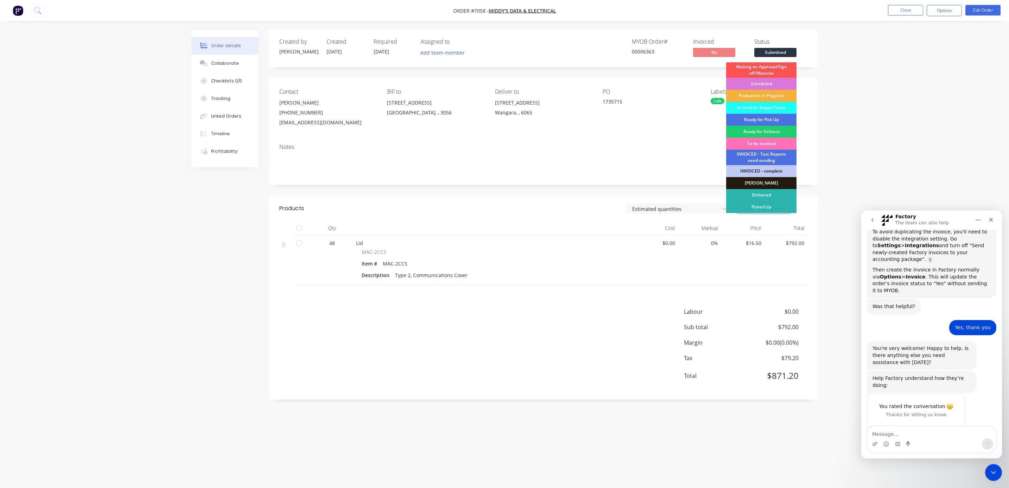
click at [760, 109] on div "In Yard for Repair/Finish" at bounding box center [761, 108] width 70 height 12
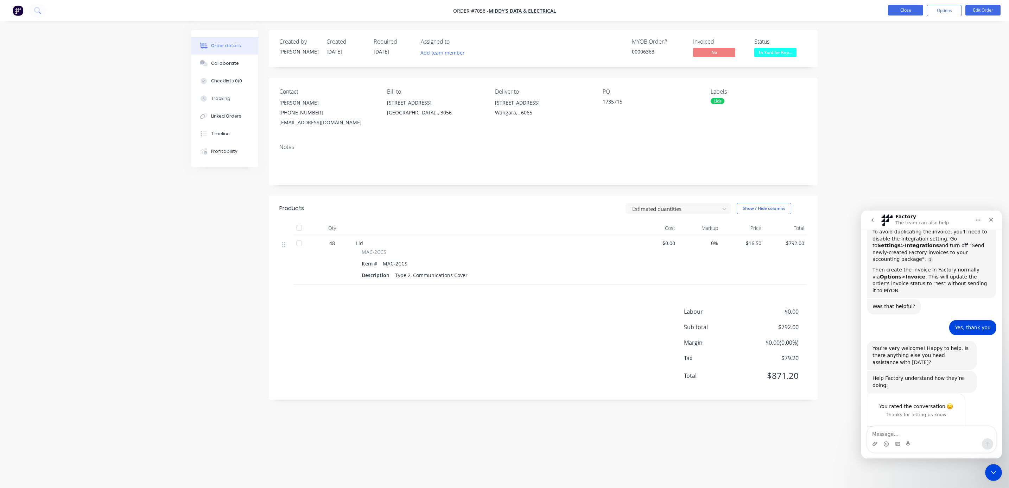
click at [908, 7] on button "Close" at bounding box center [905, 10] width 35 height 11
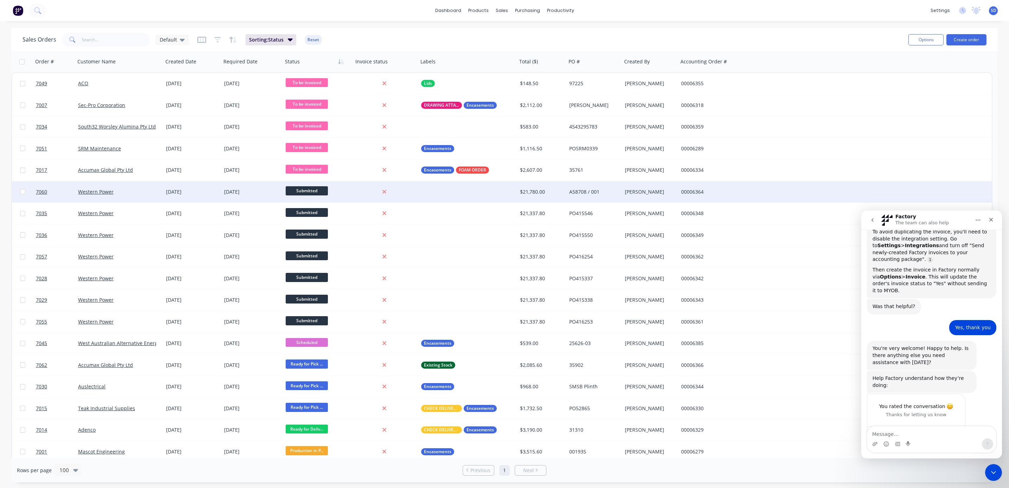
click at [138, 192] on div "Western Power" at bounding box center [117, 191] width 78 height 7
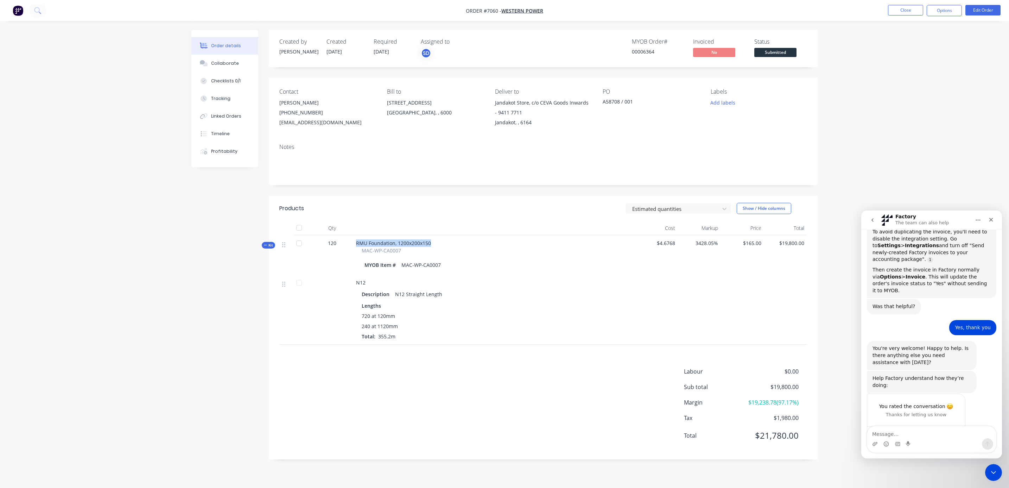
drag, startPoint x: 431, startPoint y: 243, endPoint x: 356, endPoint y: 243, distance: 74.9
click at [356, 243] on div "RMU Foundation, 1200x200x150 MAC-WP-CA0007 MYOB Item # MAC-WP-CA0007" at bounding box center [493, 254] width 281 height 39
click at [908, 7] on button "Close" at bounding box center [905, 10] width 35 height 11
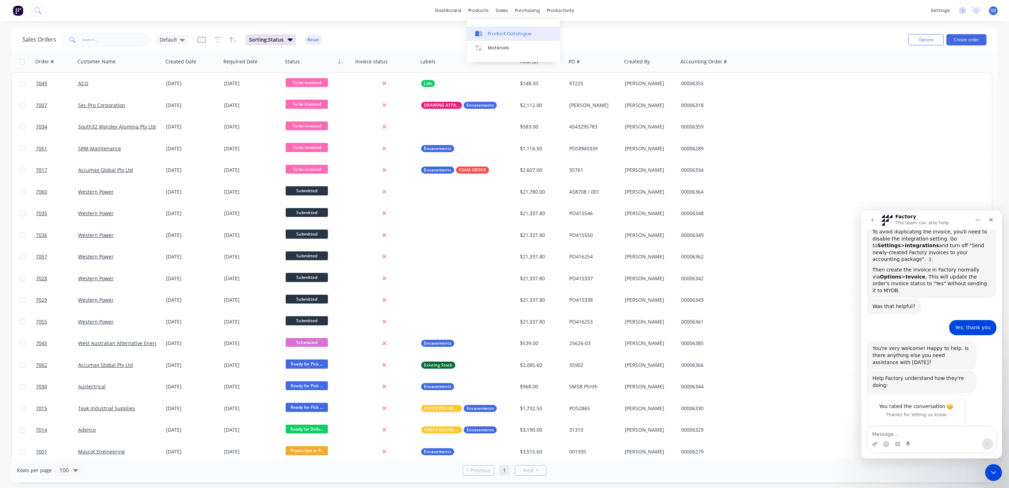
click at [485, 37] on link "Product Catalogue" at bounding box center [513, 33] width 93 height 14
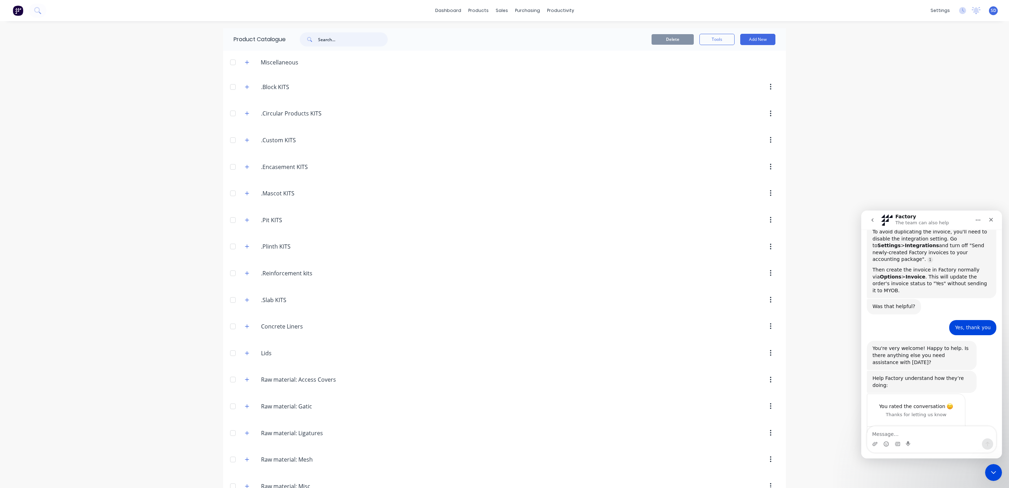
click at [320, 39] on input "text" at bounding box center [353, 39] width 70 height 14
paste input "RMU Foundation, 1200x200x150"
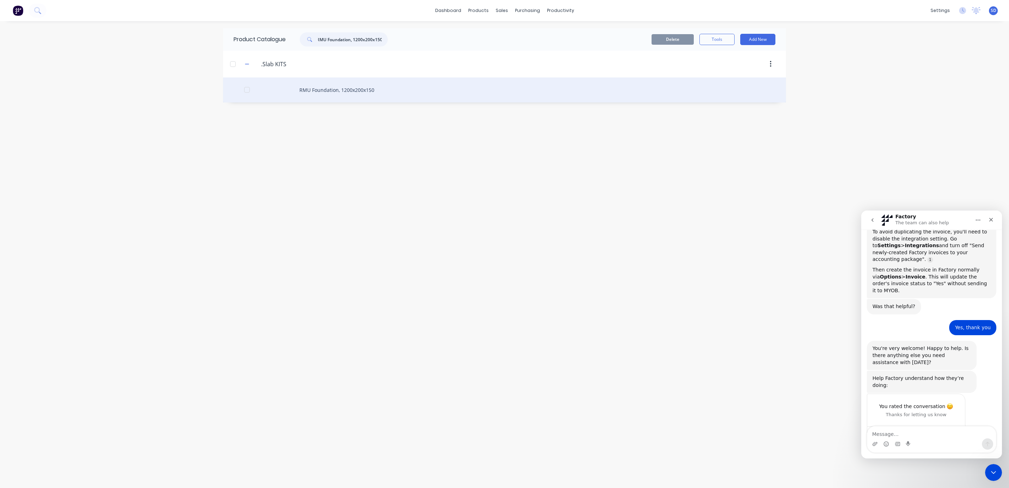
type input "RMU Foundation, 1200x200x150"
click at [355, 90] on div "RMU Foundation, 1200x200x150" at bounding box center [504, 89] width 563 height 25
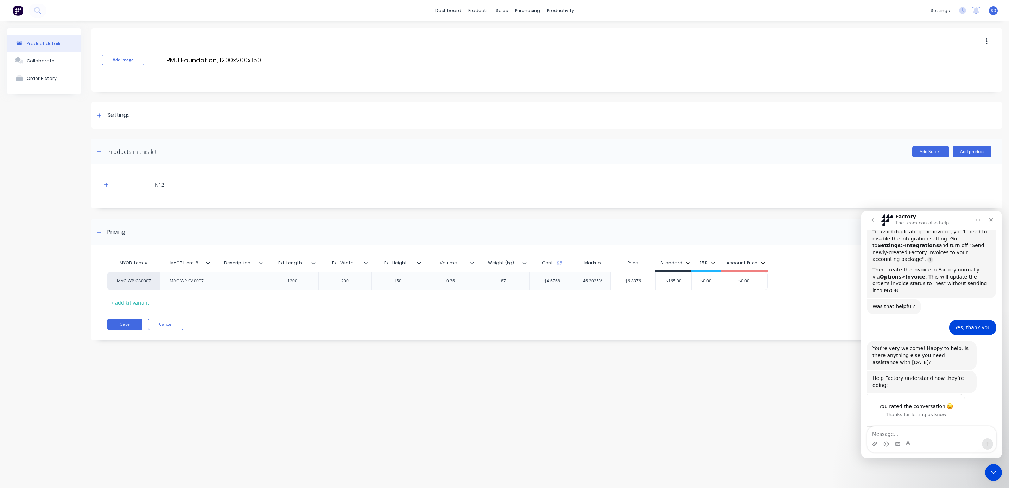
drag, startPoint x: 262, startPoint y: 59, endPoint x: 163, endPoint y: 56, distance: 99.3
click at [163, 56] on div "Add image RMU Foundation, 1200x200x150 RMU Foundation, 1200x200x150 Enter kit n…" at bounding box center [546, 59] width 911 height 63
click at [239, 282] on div at bounding box center [239, 280] width 35 height 9
paste div
click at [126, 328] on button "Save" at bounding box center [124, 323] width 35 height 11
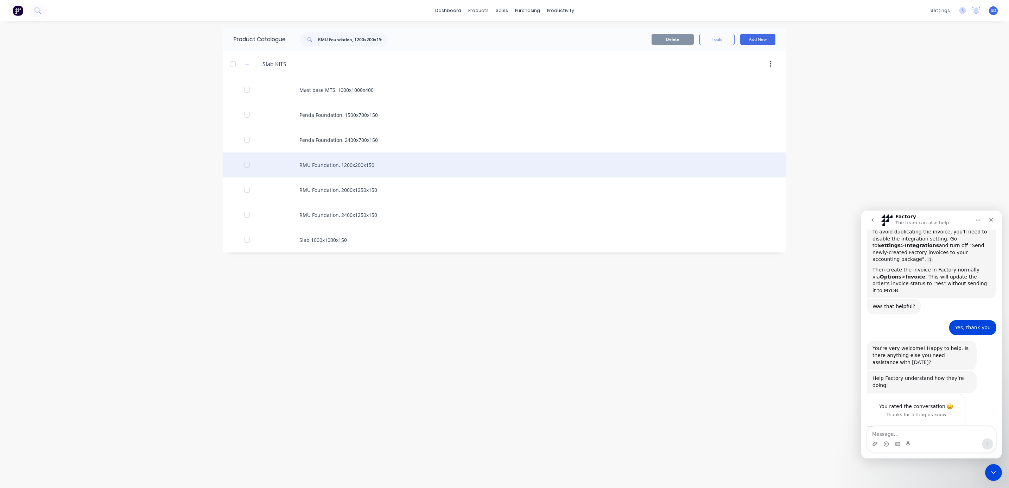
click at [366, 169] on div "RMU Foundation, 1200x200x150" at bounding box center [504, 164] width 563 height 25
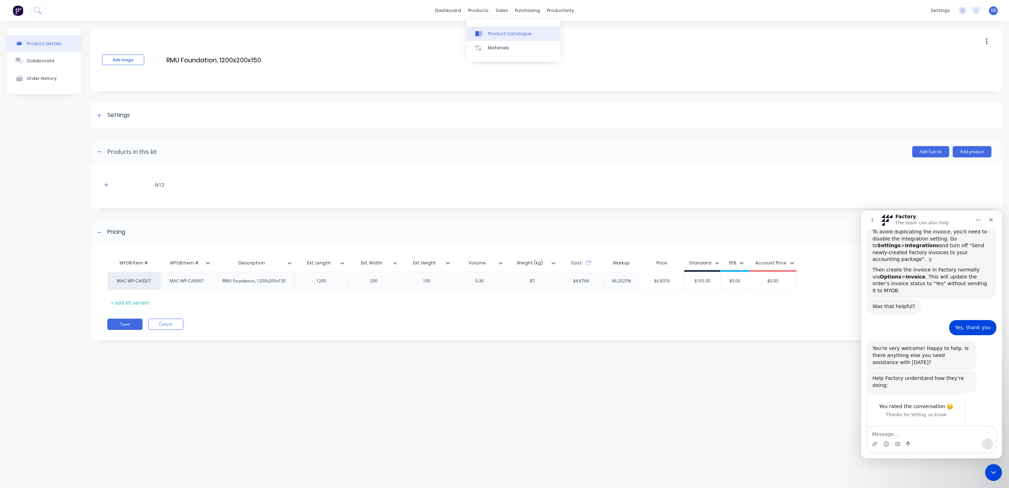
click at [498, 31] on div "Product Catalogue" at bounding box center [510, 34] width 44 height 6
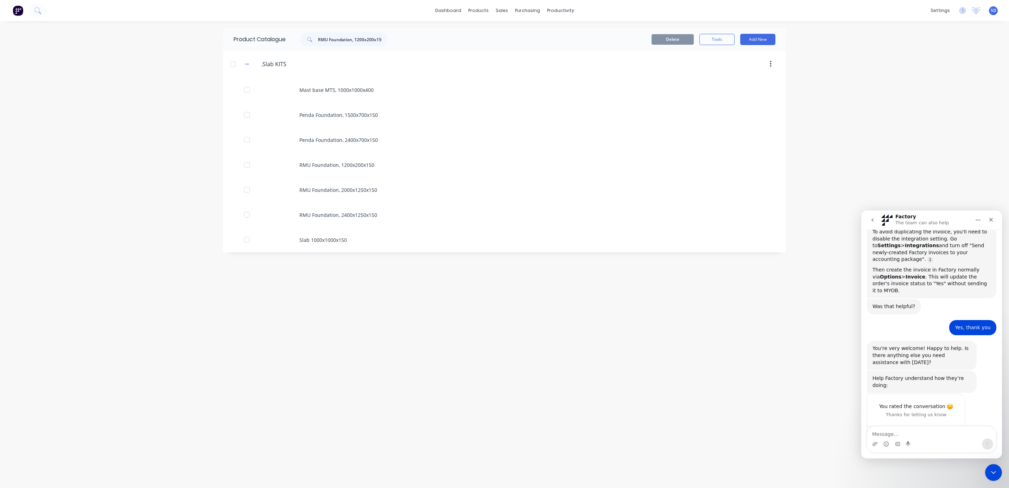
click at [311, 39] on icon at bounding box center [309, 39] width 4 height 4
drag, startPoint x: 321, startPoint y: 38, endPoint x: 435, endPoint y: 51, distance: 114.7
click at [435, 51] on div "Product Catalogue RMU Foundation, 1200x200x150 Delete Tools Add New .Slab.KITS …" at bounding box center [504, 140] width 563 height 224
type input "R"
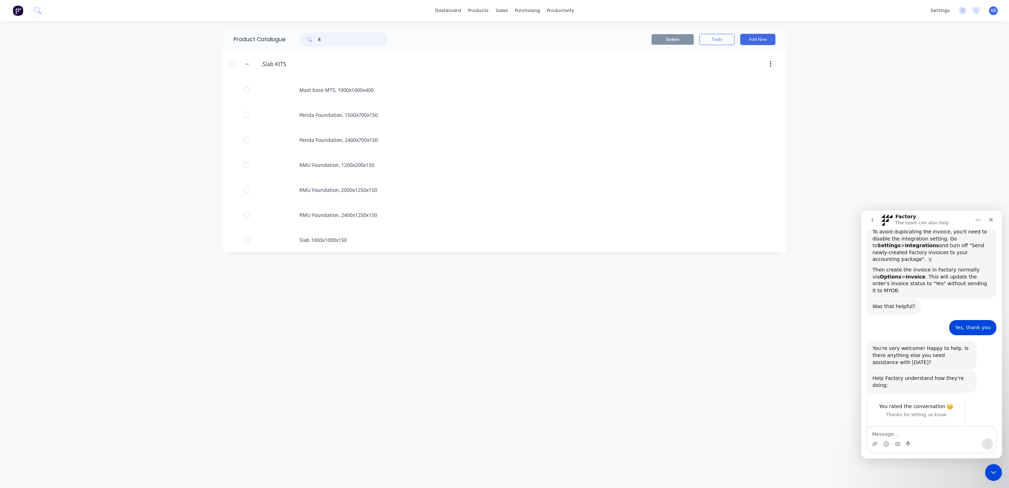
scroll to position [0, 0]
click at [721, 295] on div "Product Catalogue Delete Tools Add New .Slab.KITS .Slab KITS Mast base MTS, 100…" at bounding box center [504, 254] width 563 height 453
